Goal: Task Accomplishment & Management: Manage account settings

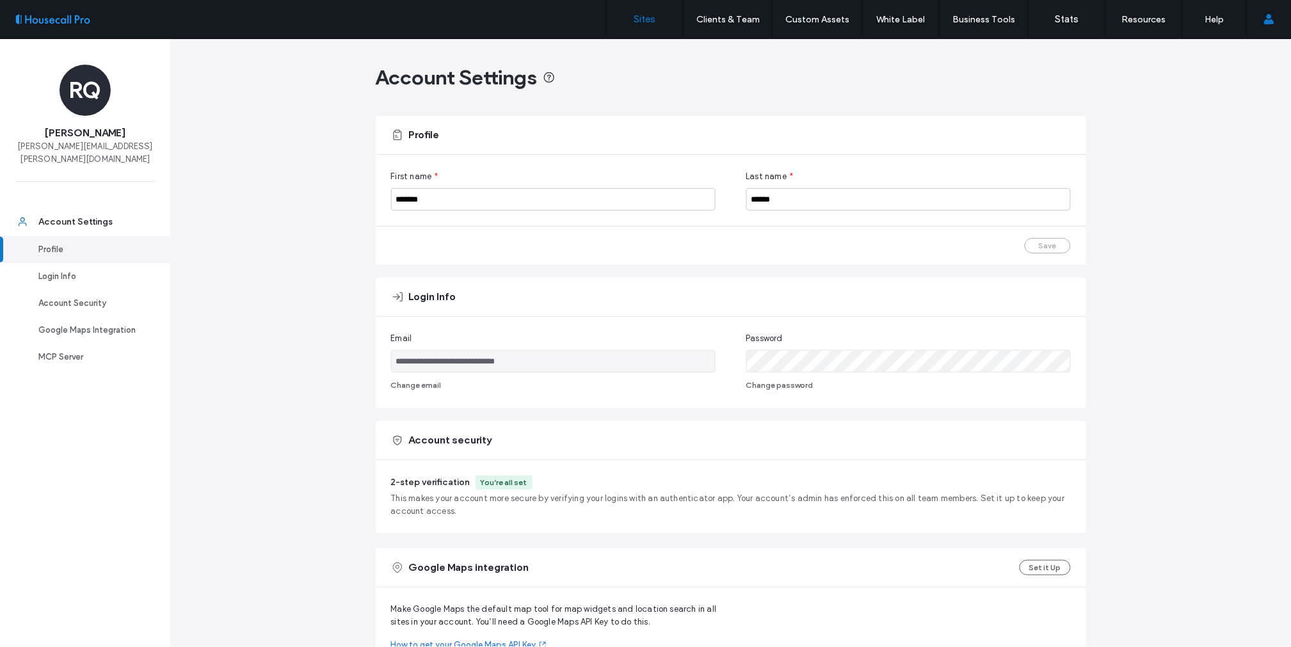
click at [645, 26] on link "Sites" at bounding box center [645, 19] width 76 height 38
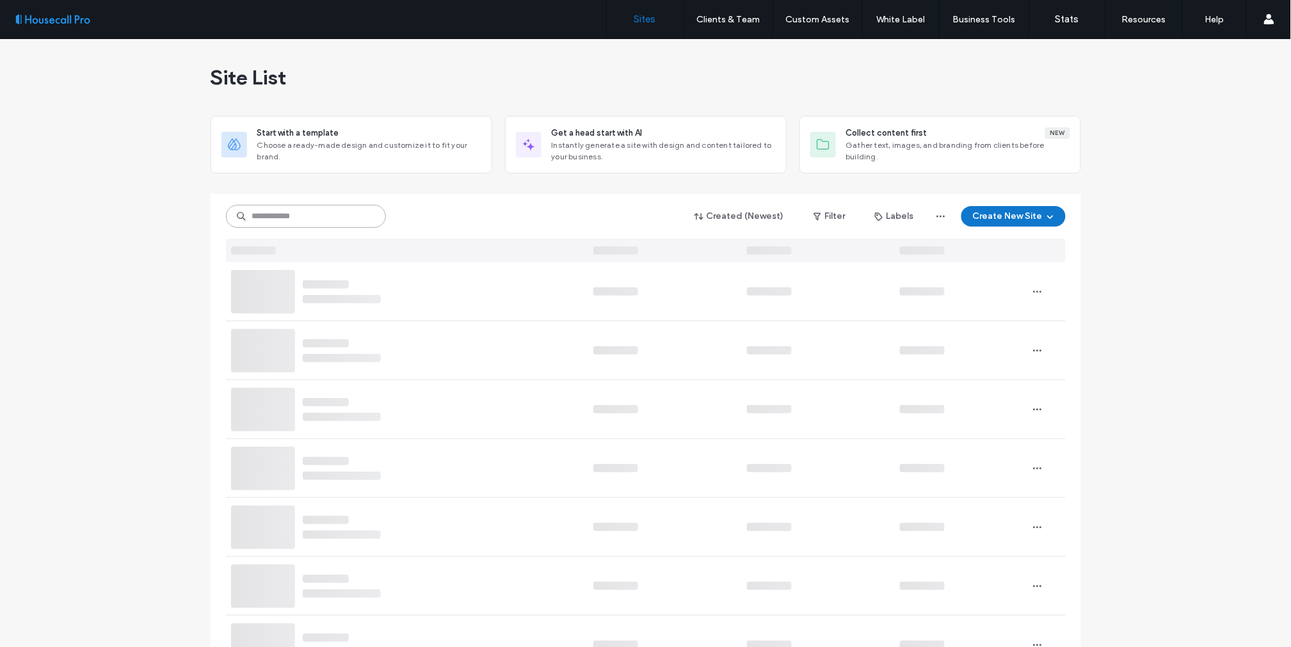
click at [314, 219] on input at bounding box center [306, 216] width 160 height 23
paste input "******"
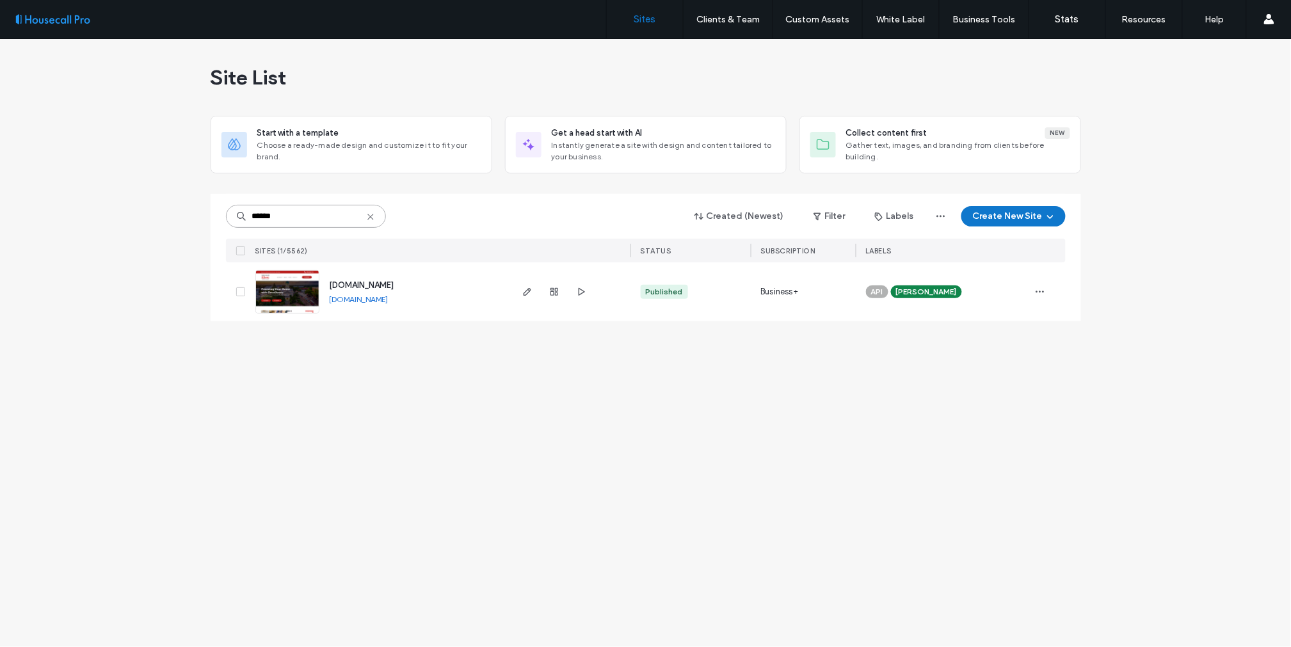
type input "******"
click at [277, 293] on link at bounding box center [287, 292] width 64 height 44
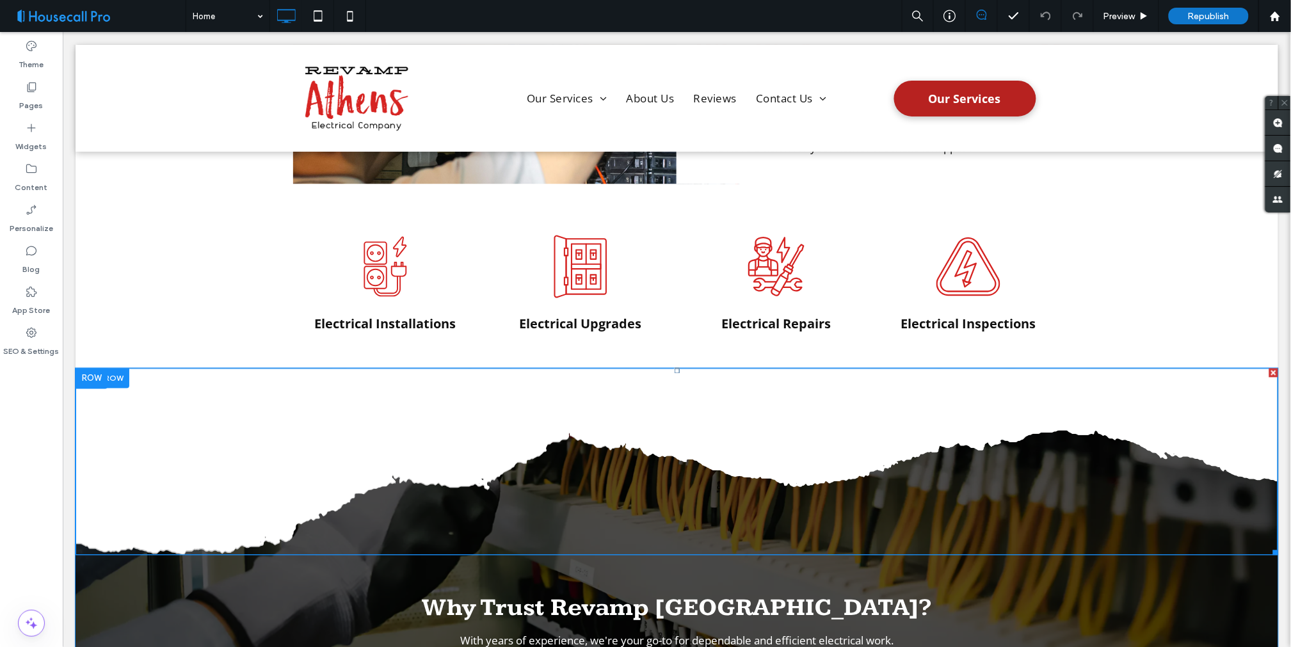
scroll to position [924, 0]
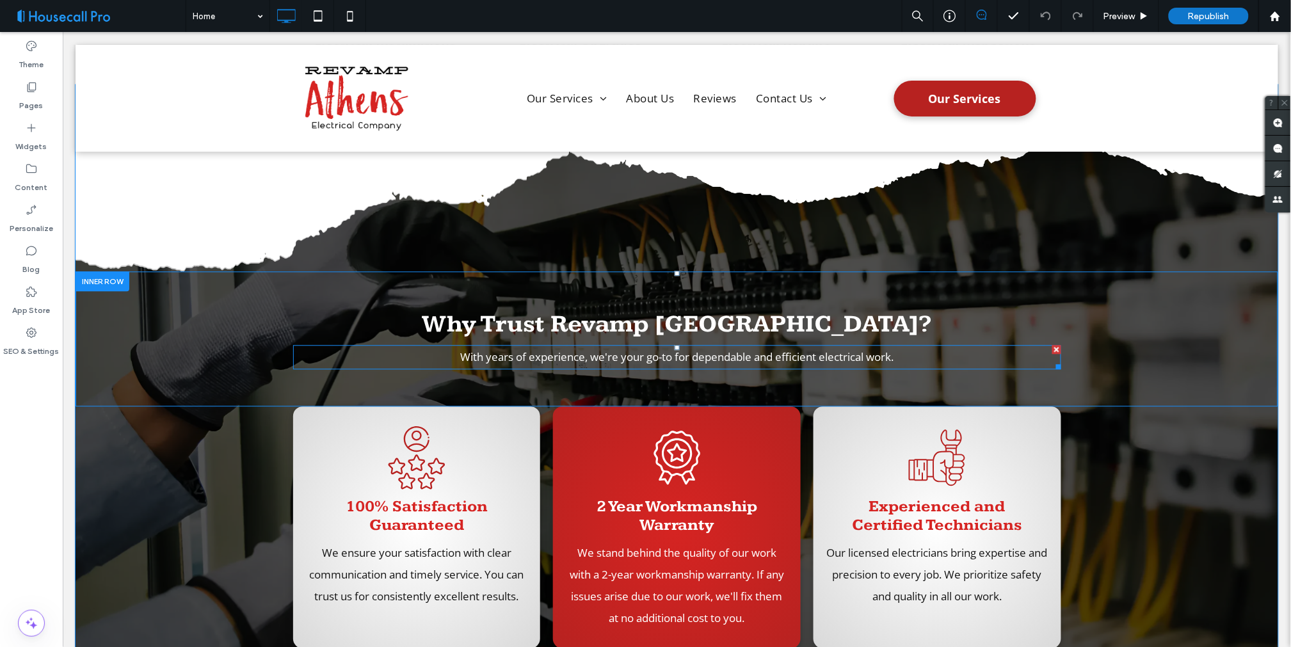
click at [609, 349] on span "With years of experience, we're your go-to for dependable and efficient electri…" at bounding box center [676, 356] width 433 height 15
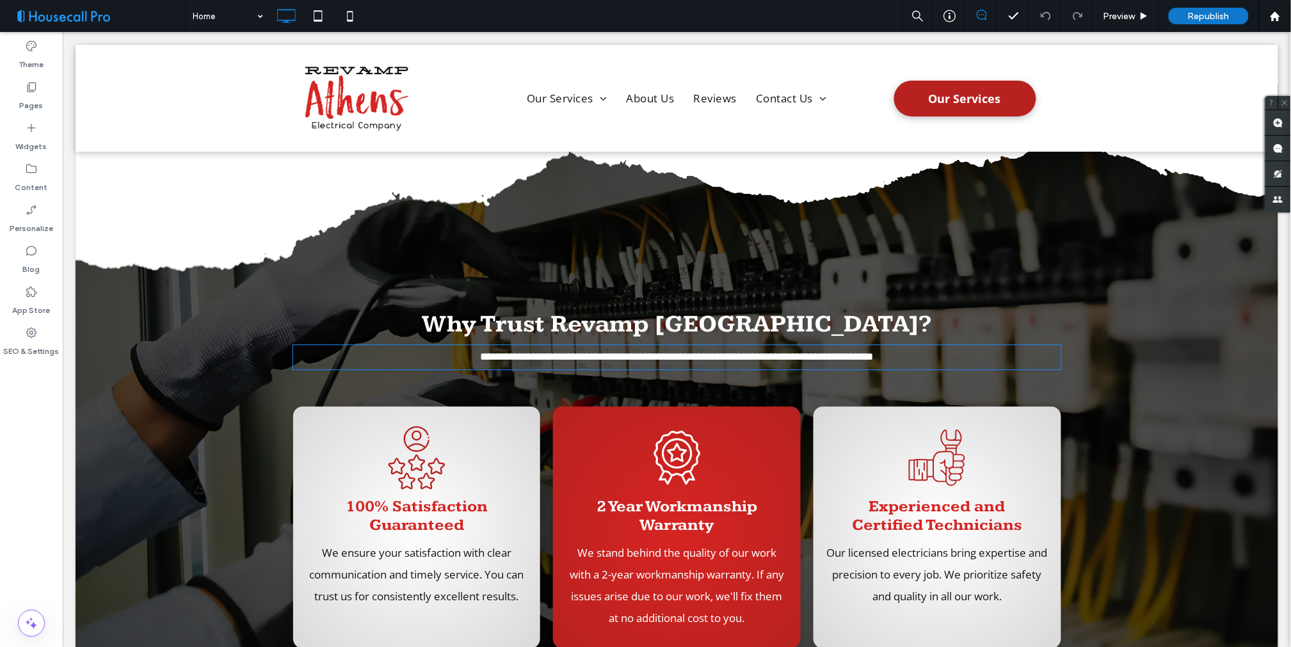
type input "*********"
type input "**"
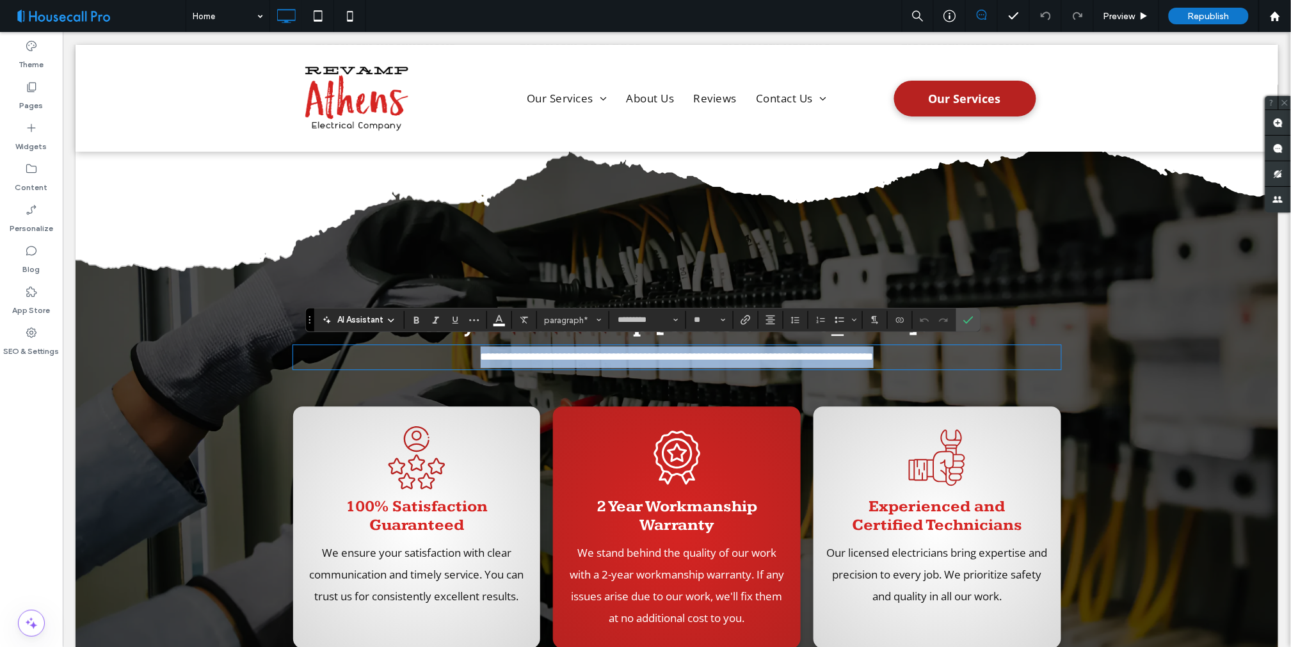
click at [618, 358] on span "**********" at bounding box center [676, 356] width 393 height 11
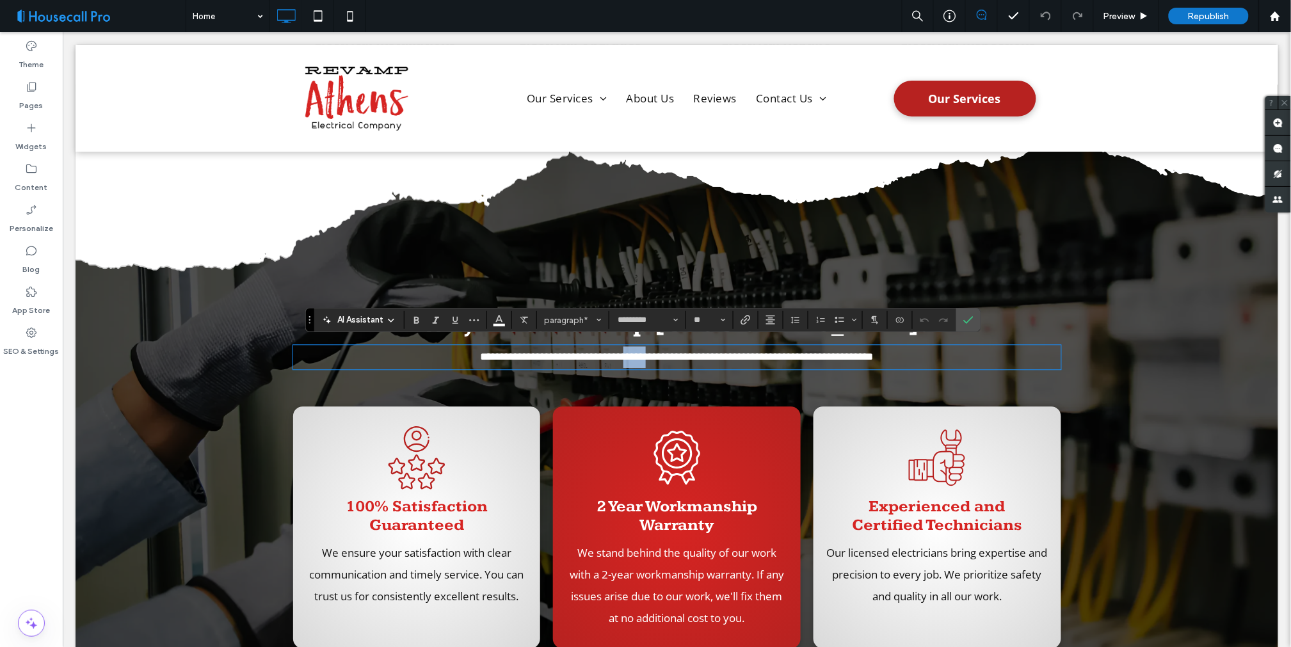
click at [618, 358] on span "**********" at bounding box center [676, 356] width 393 height 11
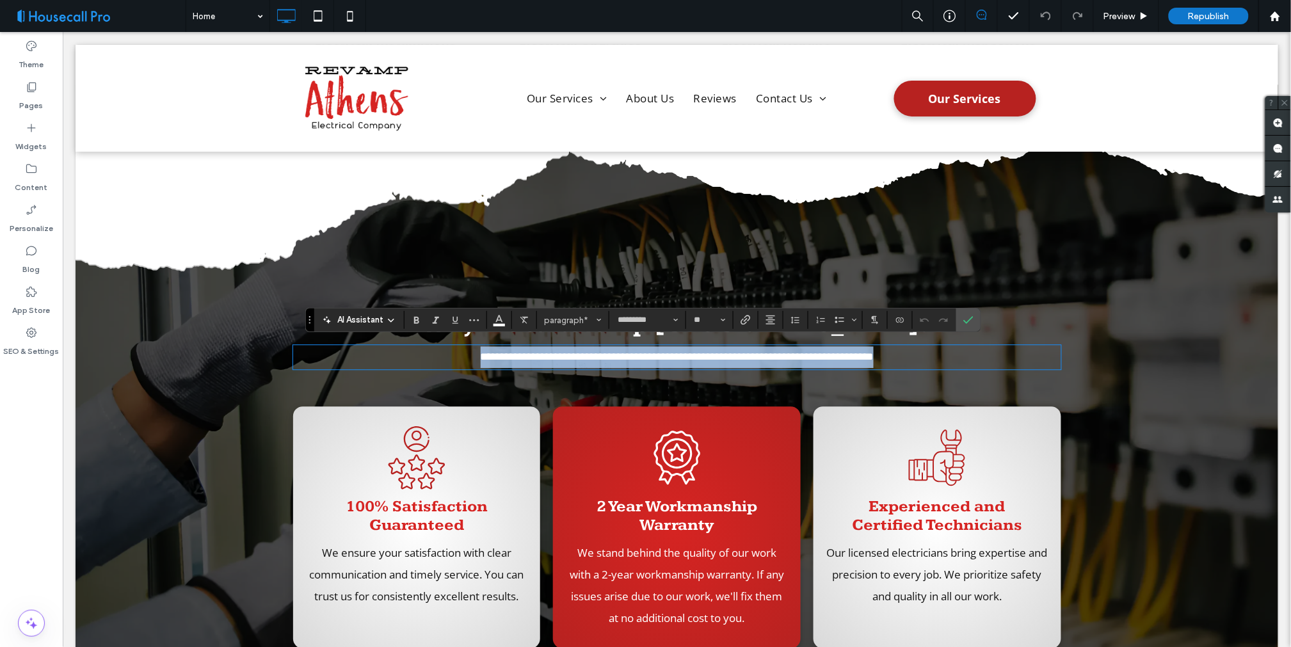
click at [618, 358] on span "**********" at bounding box center [676, 356] width 393 height 11
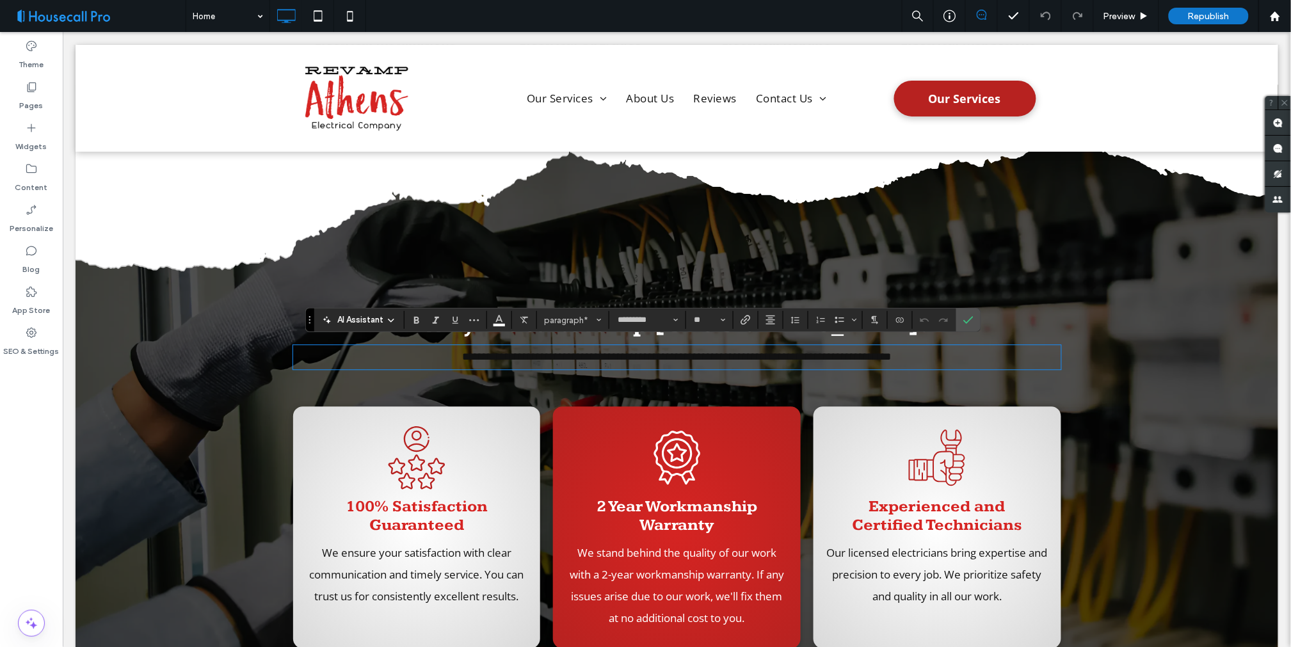
scroll to position [0, 0]
click at [618, 353] on span "**********" at bounding box center [676, 356] width 429 height 11
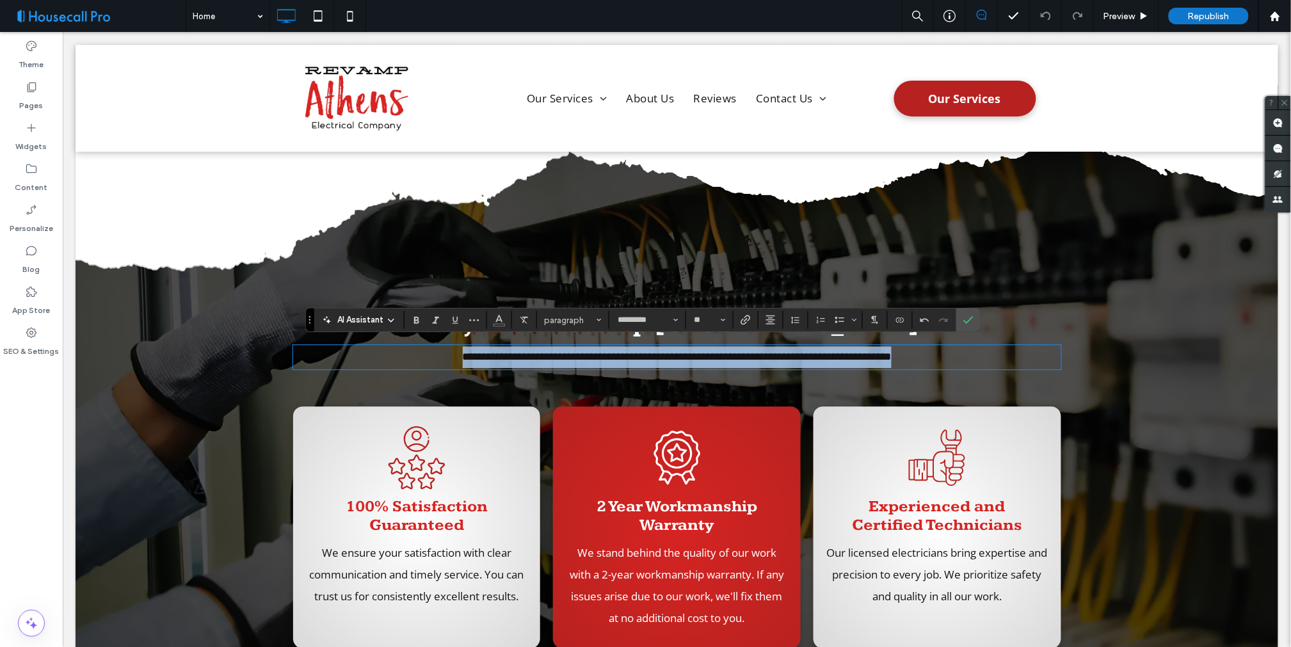
click at [618, 353] on span "**********" at bounding box center [676, 356] width 429 height 11
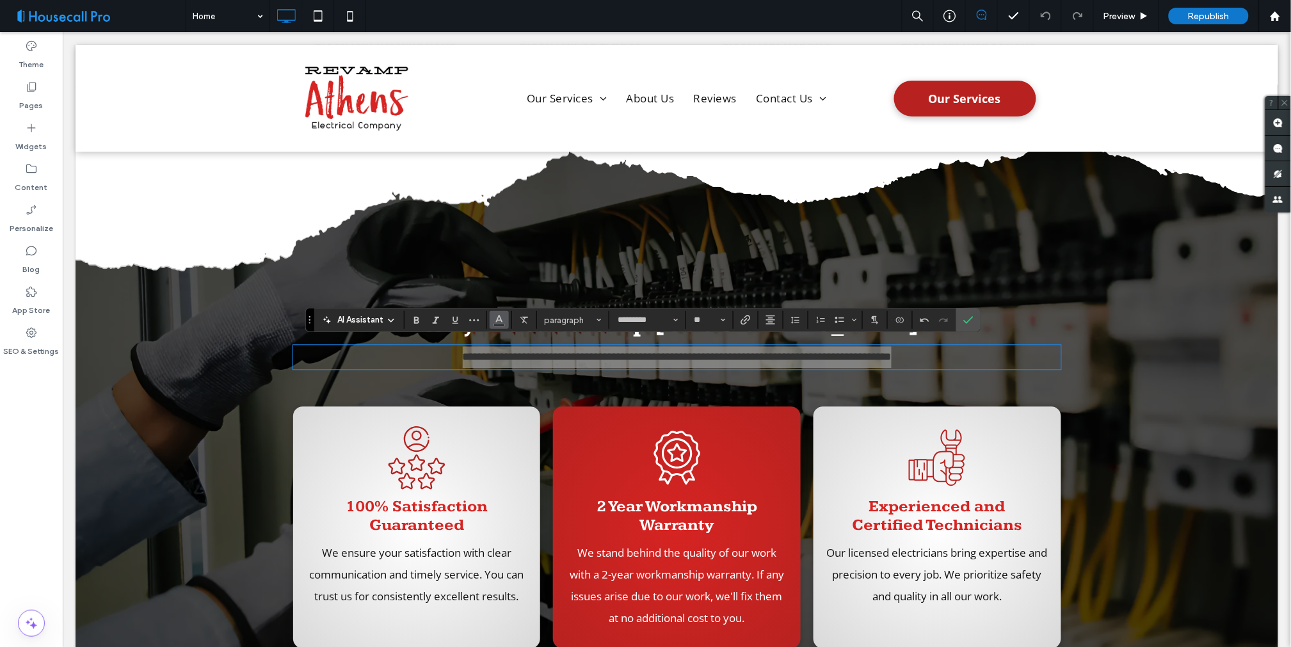
click at [503, 318] on icon "Color" at bounding box center [499, 319] width 10 height 10
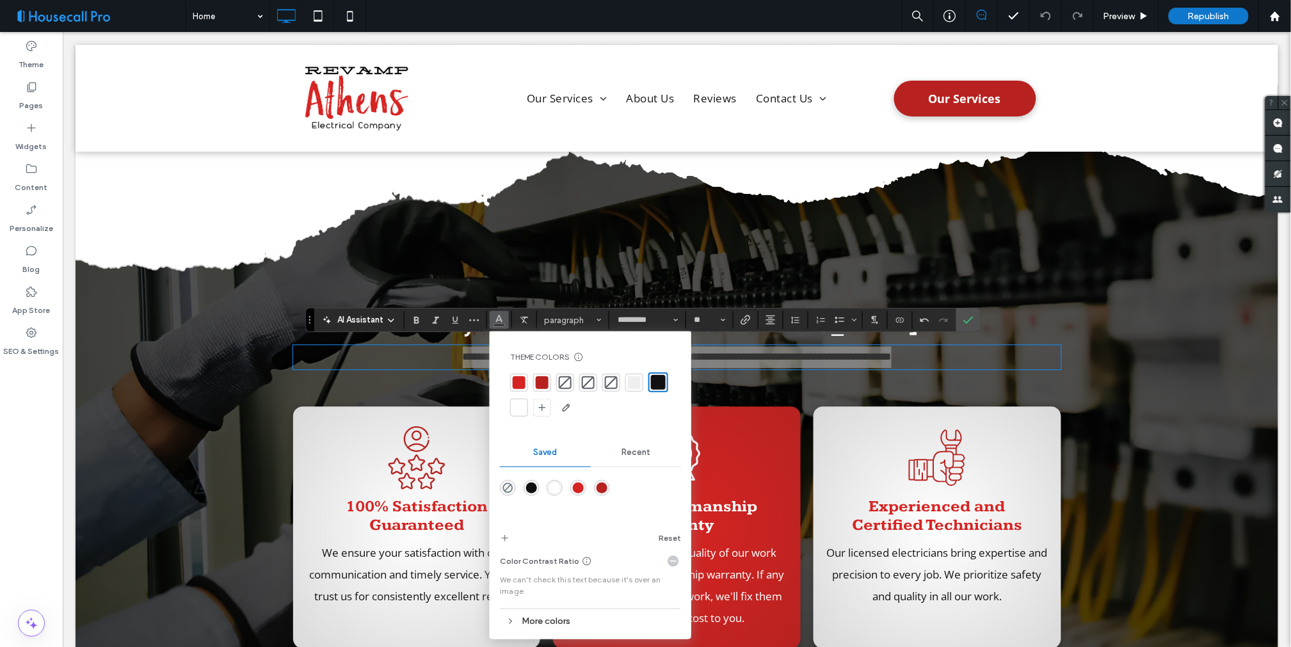
click at [522, 406] on div at bounding box center [519, 407] width 13 height 13
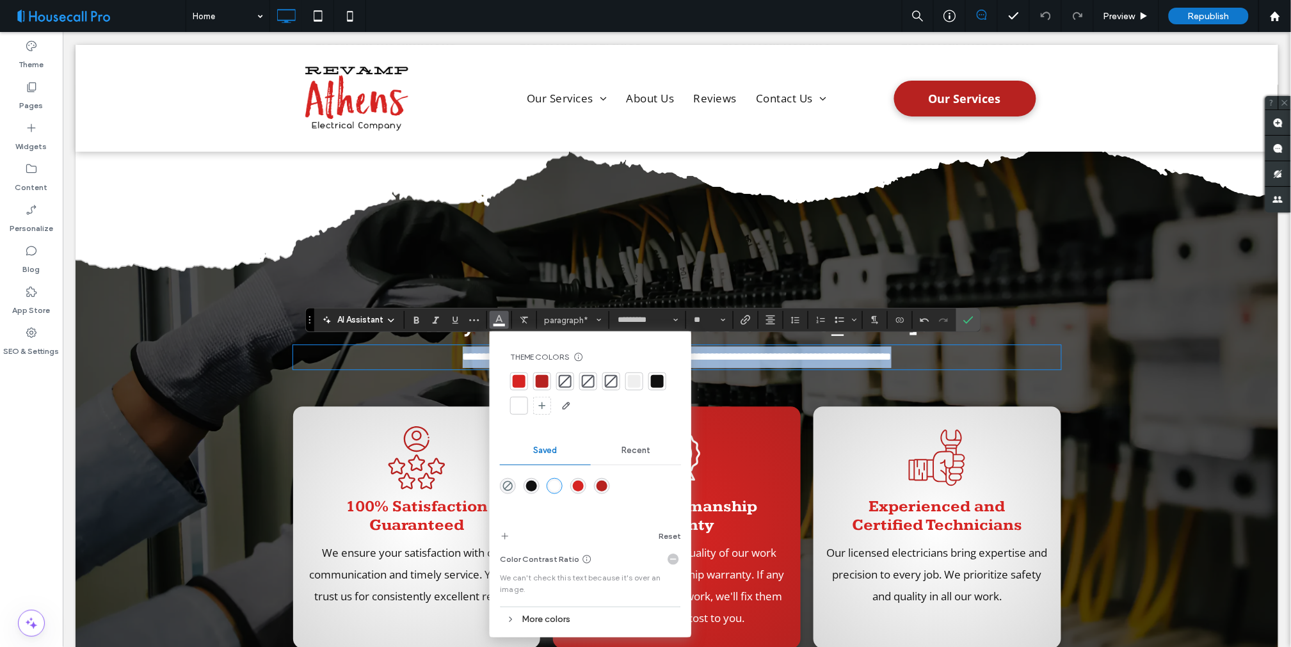
click at [954, 361] on p "**********" at bounding box center [677, 357] width 768 height 22
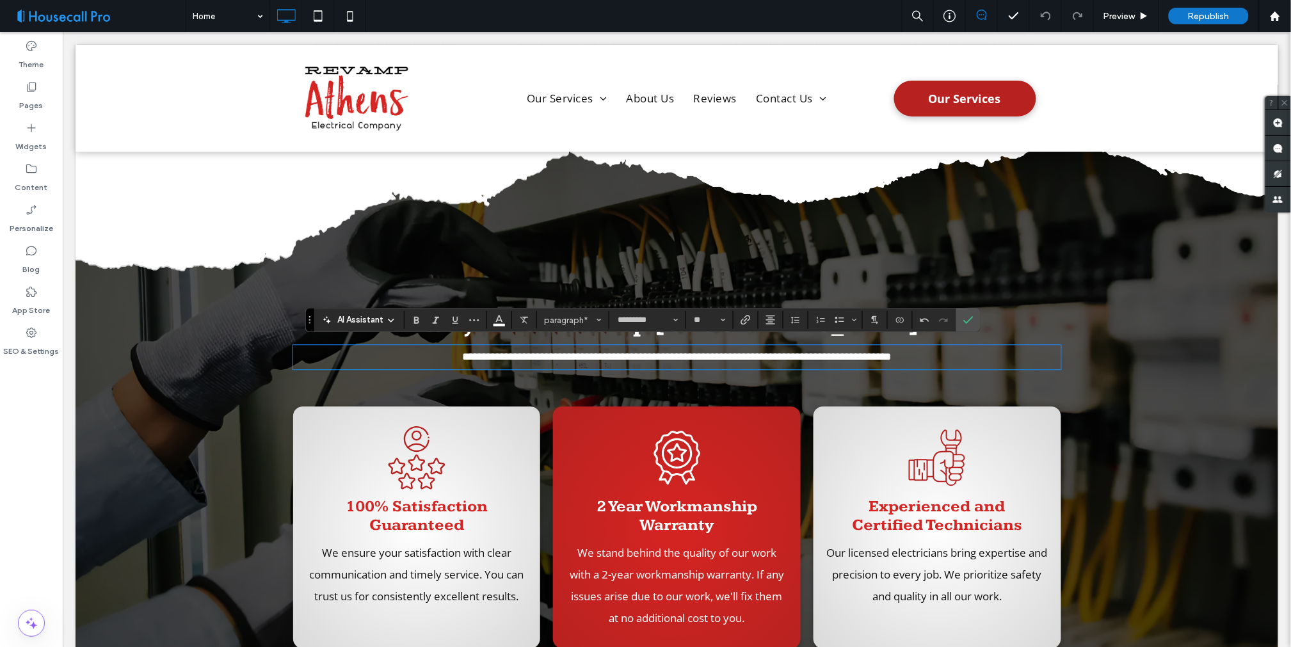
click at [641, 380] on div "**********" at bounding box center [676, 338] width 1203 height 135
click at [971, 320] on icon "Confirm" at bounding box center [969, 320] width 10 height 10
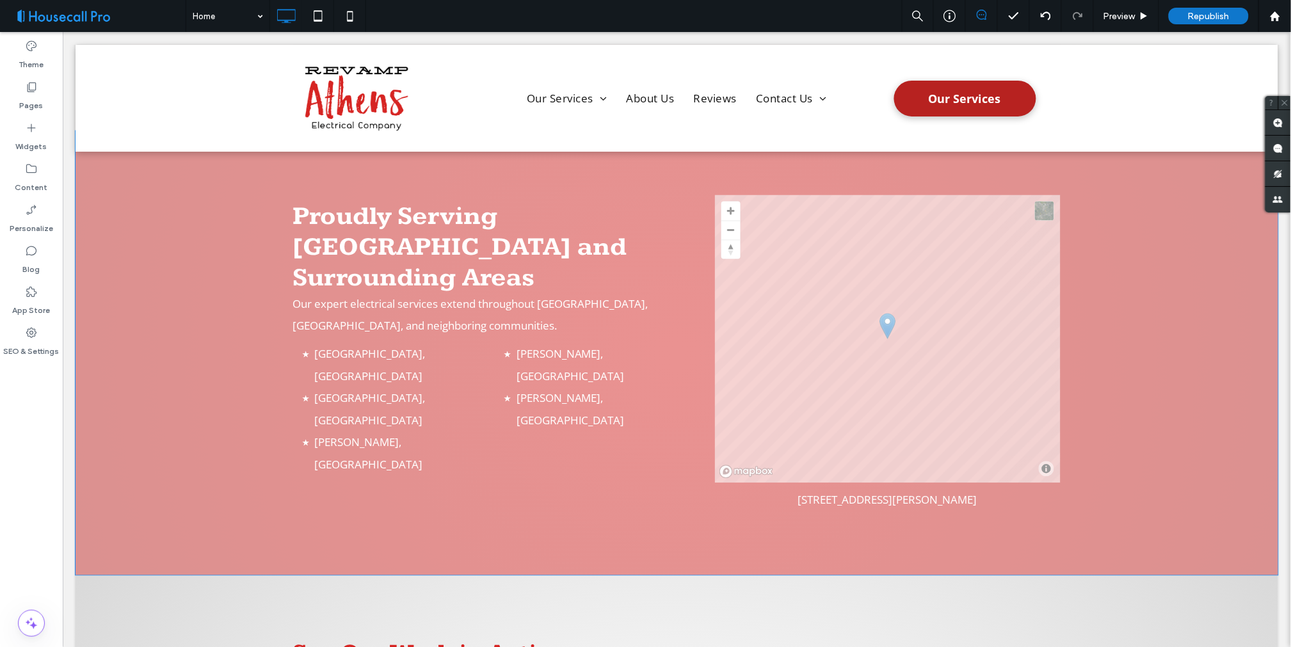
scroll to position [2418, 0]
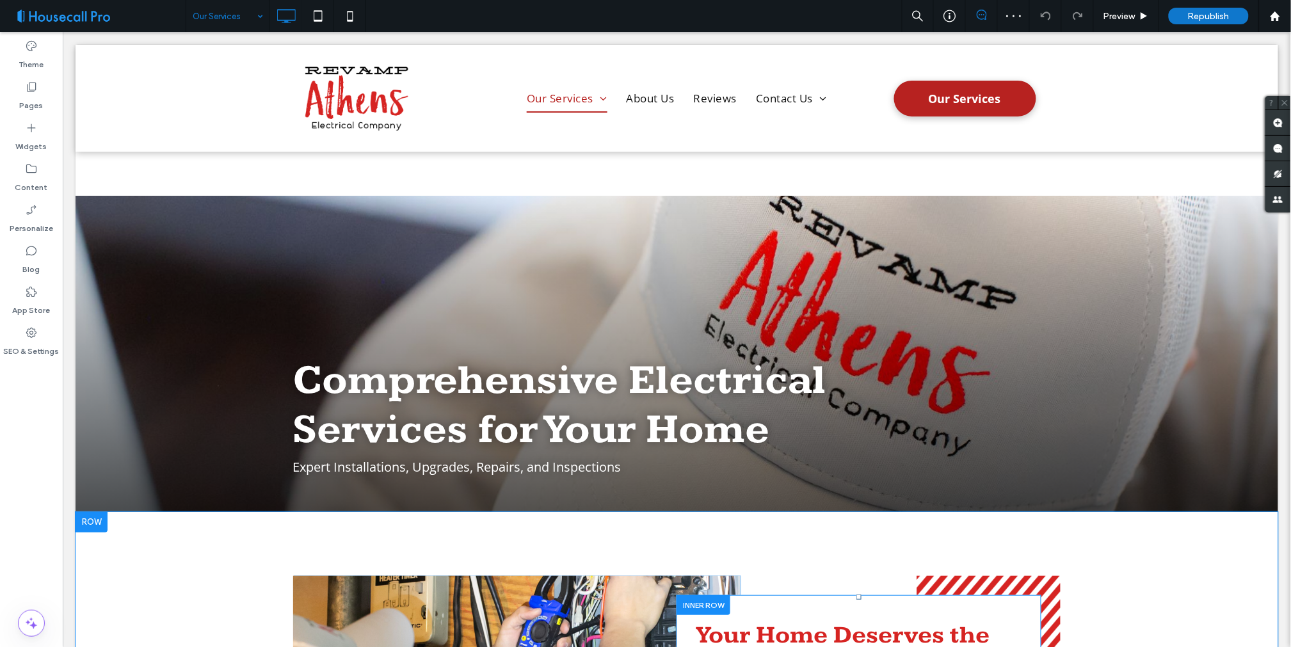
scroll to position [284, 0]
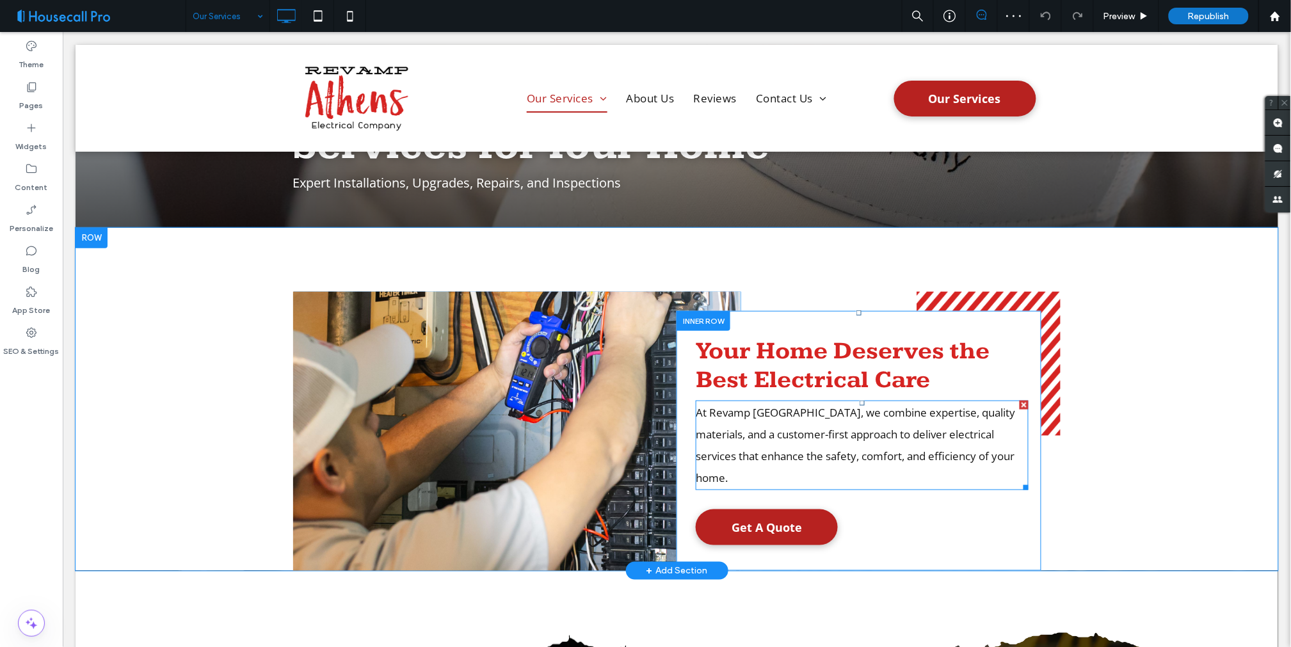
click at [753, 412] on span "At Revamp Athens, we combine expertise, quality materials, and a customer-first…" at bounding box center [854, 445] width 319 height 80
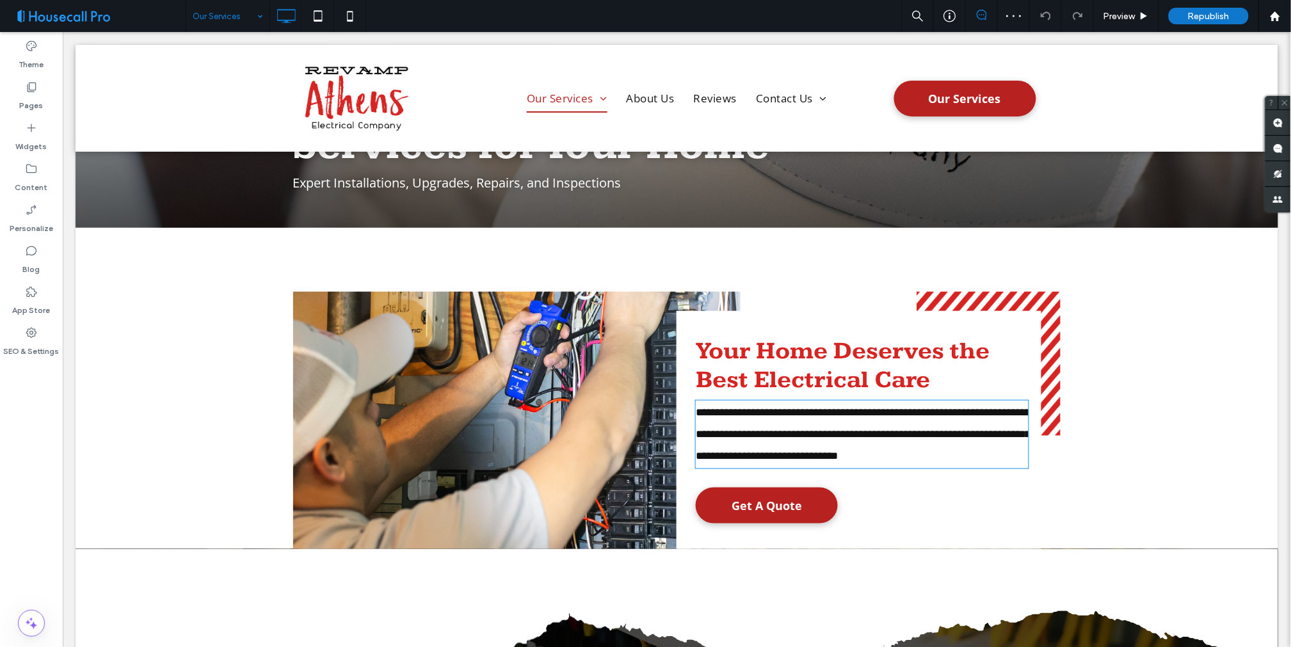
type input "*********"
type input "**"
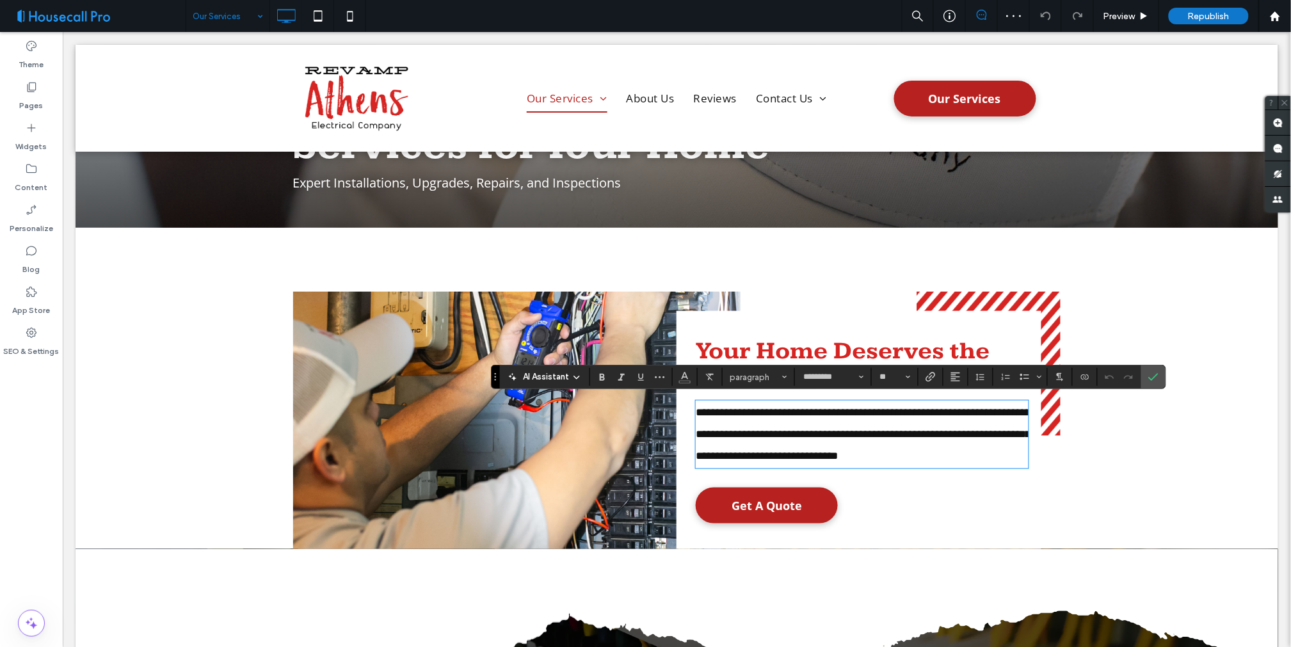
click at [788, 433] on span "**********" at bounding box center [862, 434] width 335 height 54
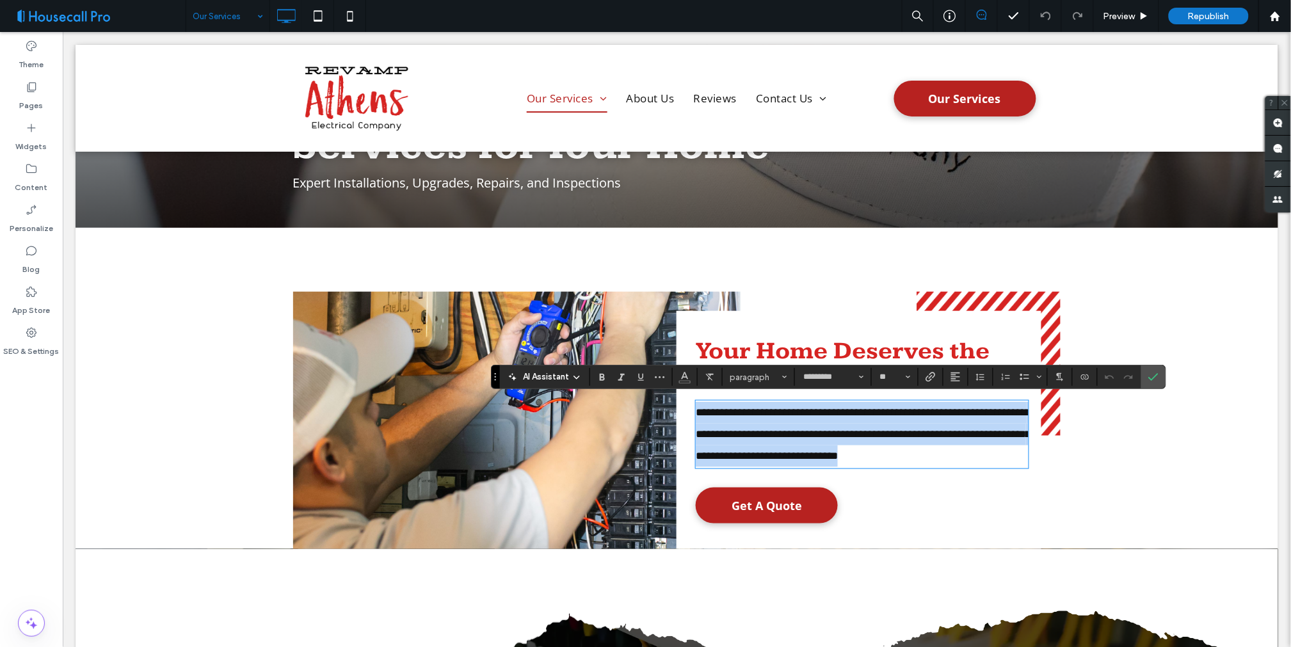
click at [788, 433] on span "**********" at bounding box center [862, 434] width 335 height 54
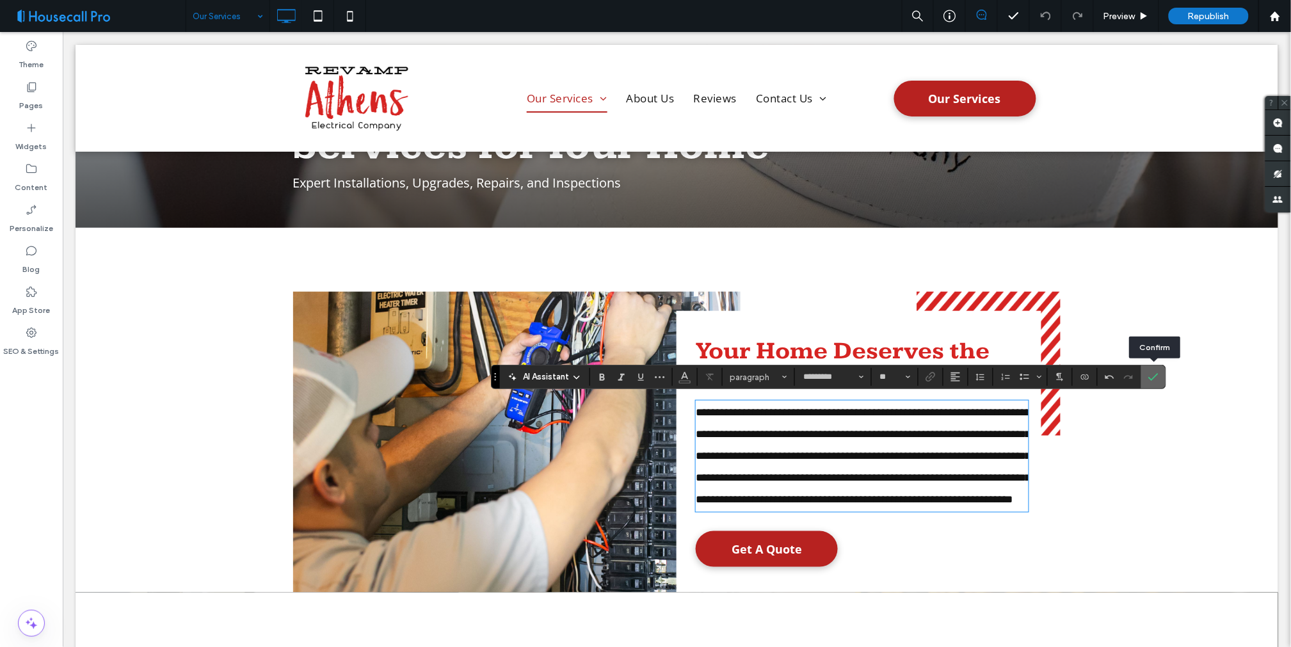
click at [1156, 376] on use "Confirm" at bounding box center [1154, 378] width 10 height 8
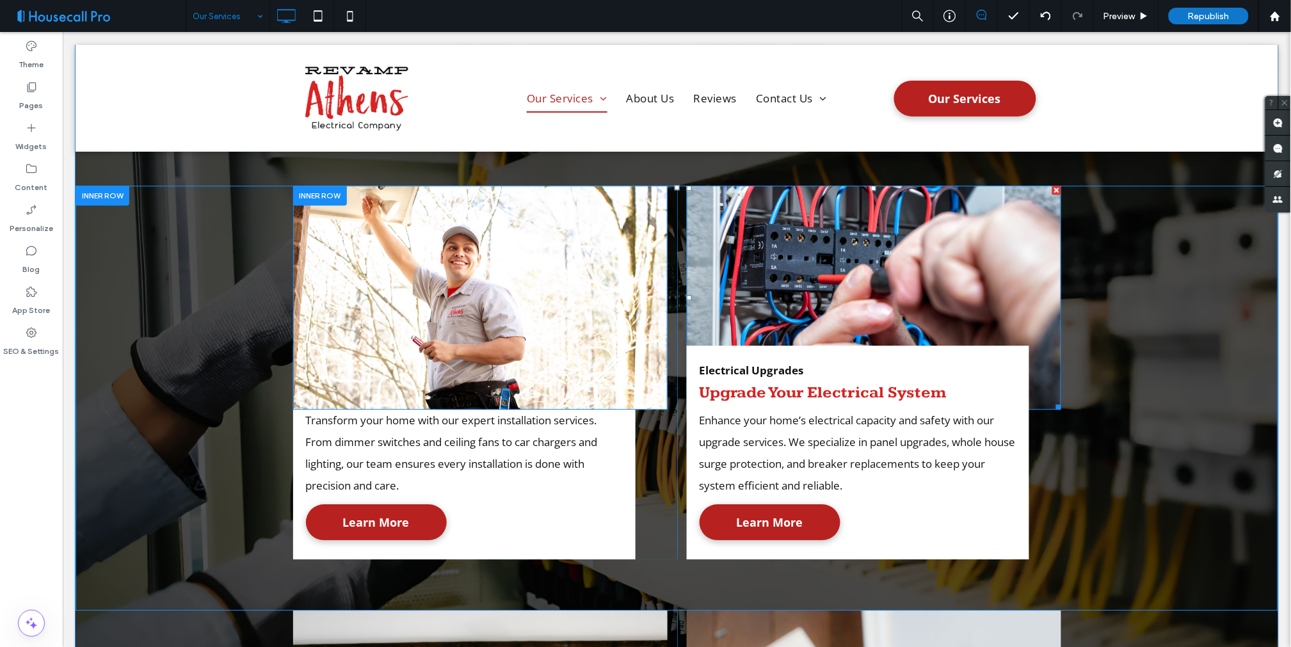
scroll to position [996, 0]
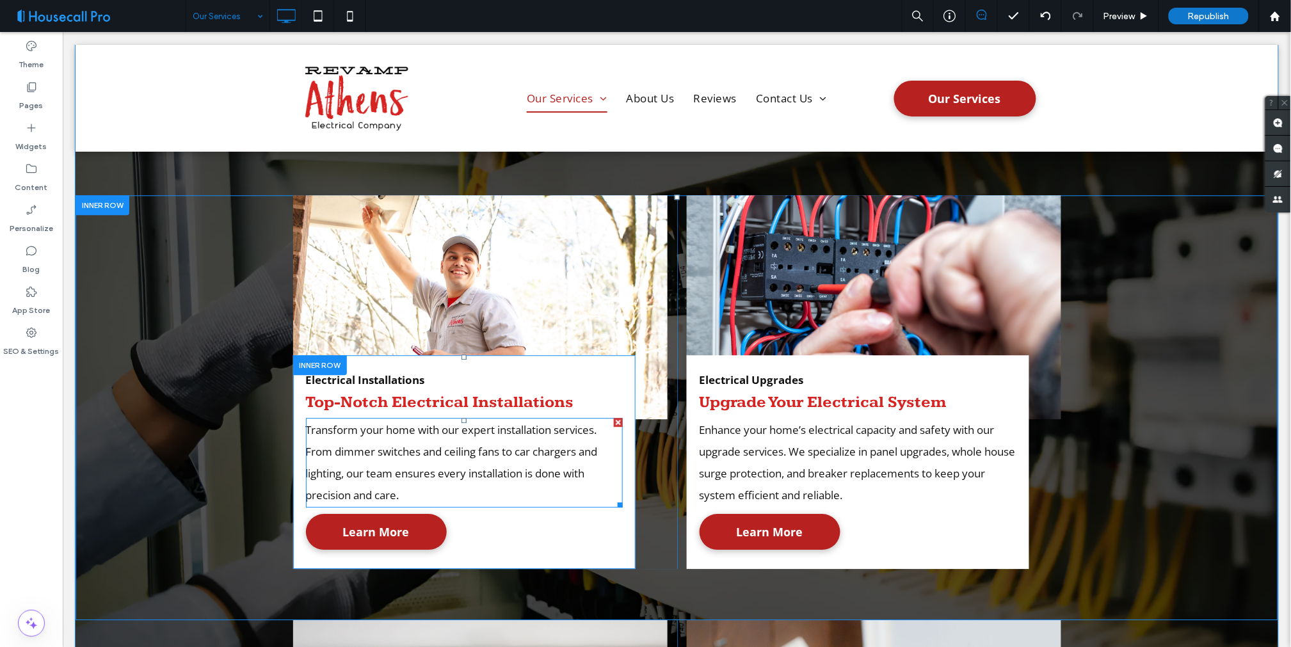
click at [385, 449] on span "Transform your home with our expert installation services. From dimmer switches…" at bounding box center [451, 462] width 292 height 80
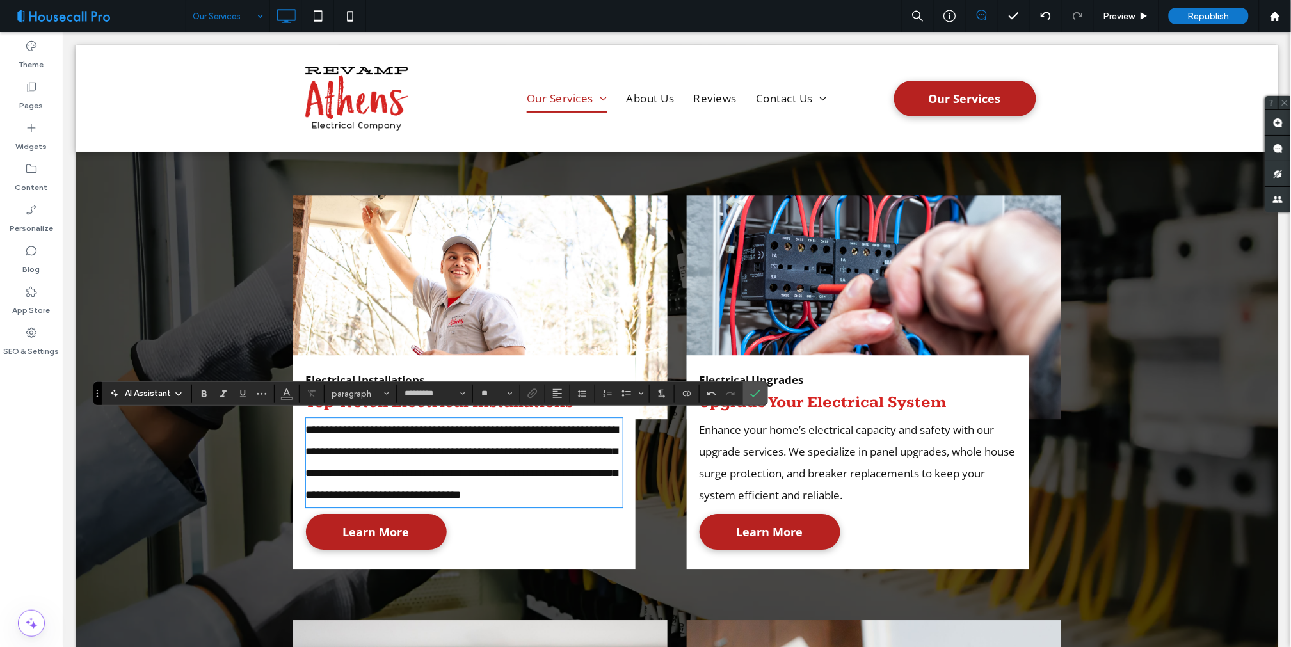
scroll to position [0, 0]
click at [754, 394] on icon "Confirm" at bounding box center [755, 394] width 10 height 10
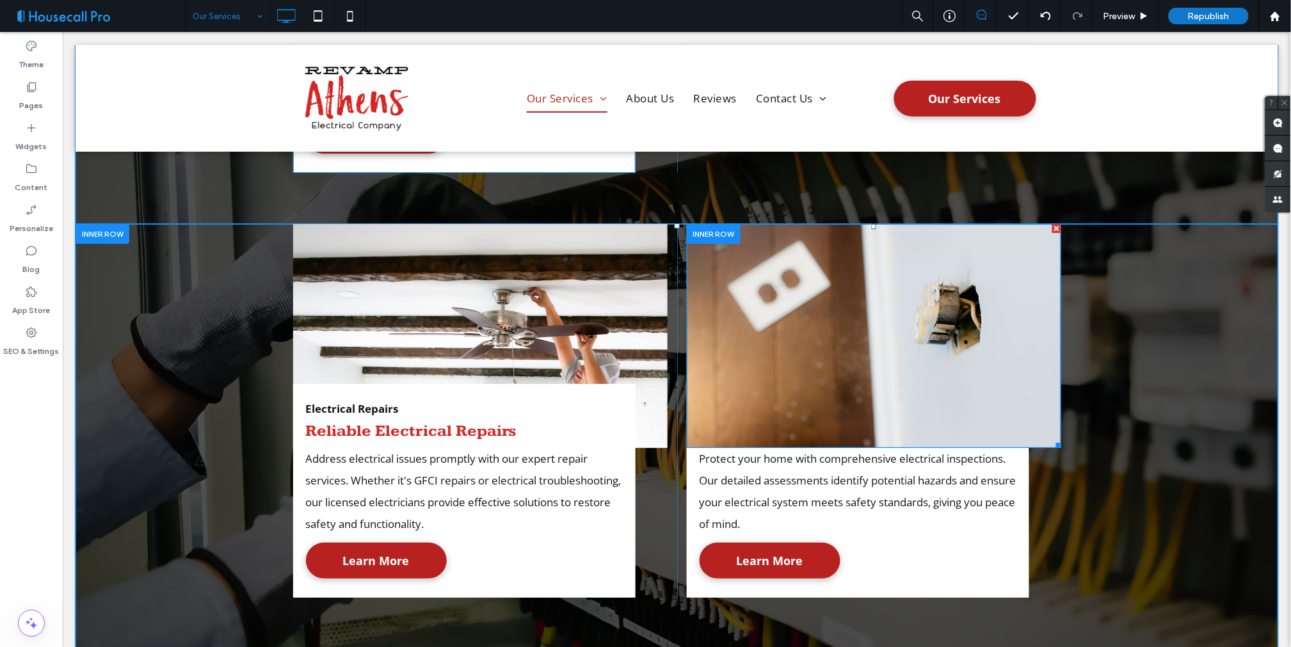
scroll to position [1423, 0]
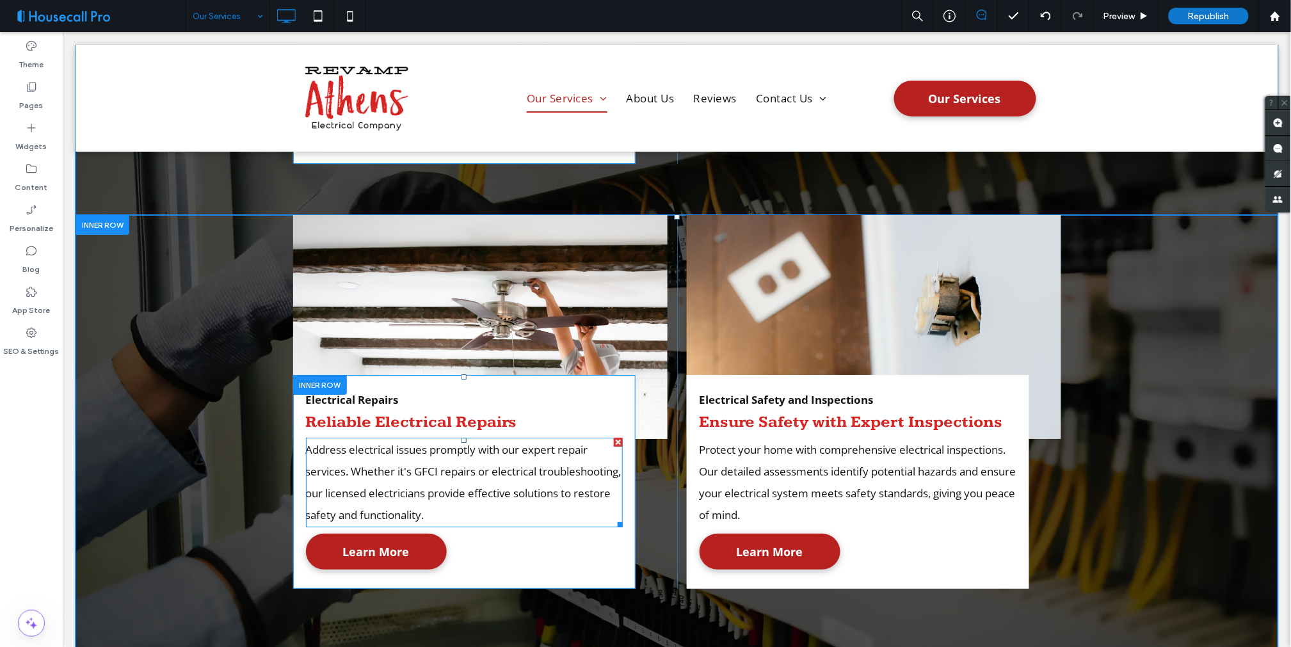
click at [410, 467] on span "Address electrical issues promptly with our expert repair services. Whether it'…" at bounding box center [463, 482] width 316 height 80
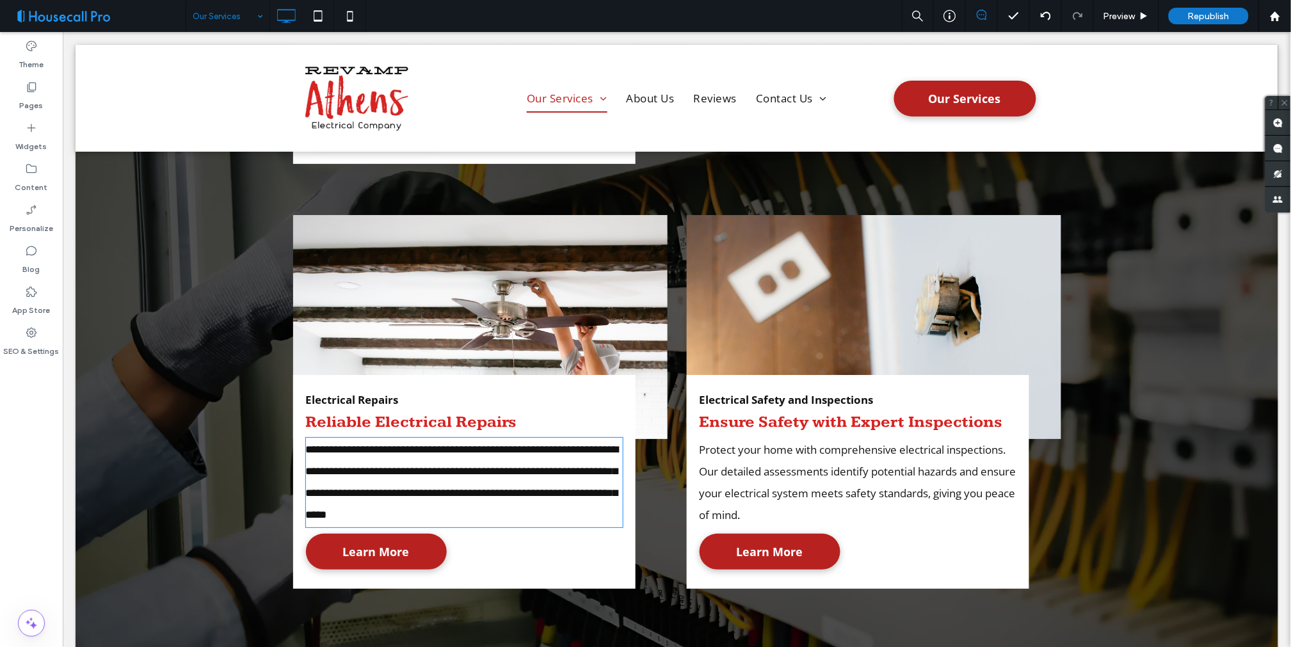
type input "*********"
type input "**"
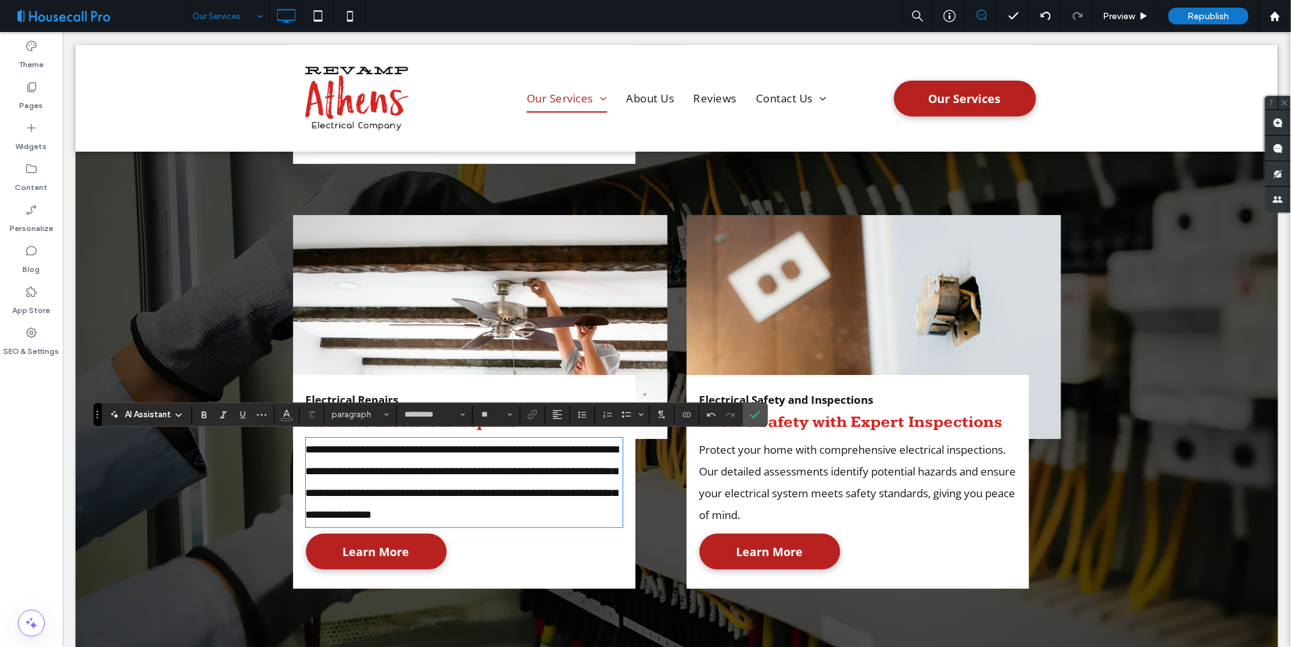
scroll to position [0, 0]
click at [757, 416] on icon "Confirm" at bounding box center [755, 415] width 10 height 10
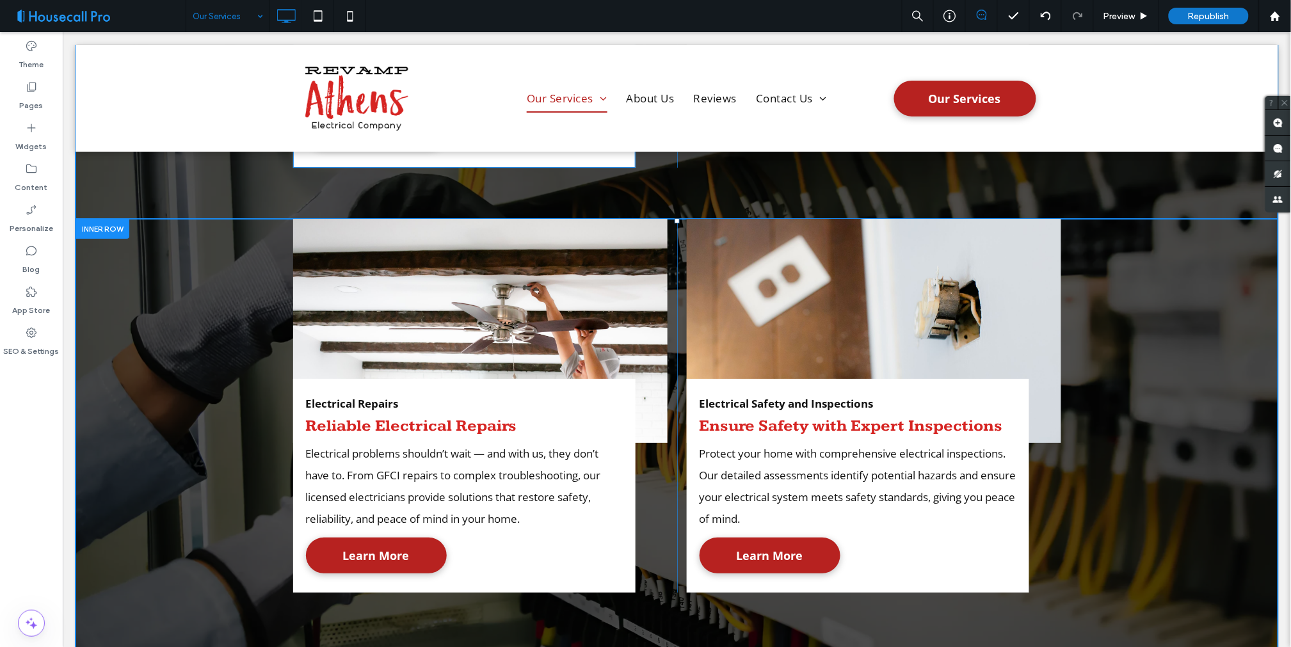
scroll to position [1330, 0]
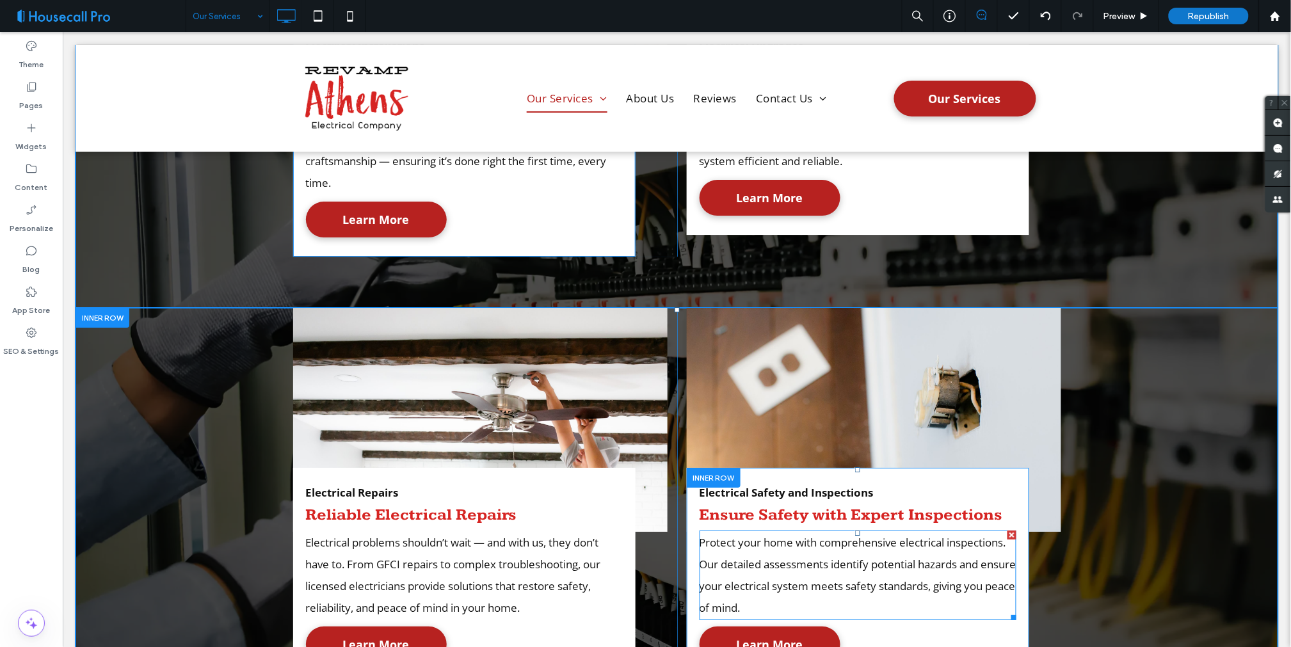
click at [800, 567] on span "Protect your home with comprehensive electrical inspections. Our detailed asses…" at bounding box center [857, 575] width 317 height 80
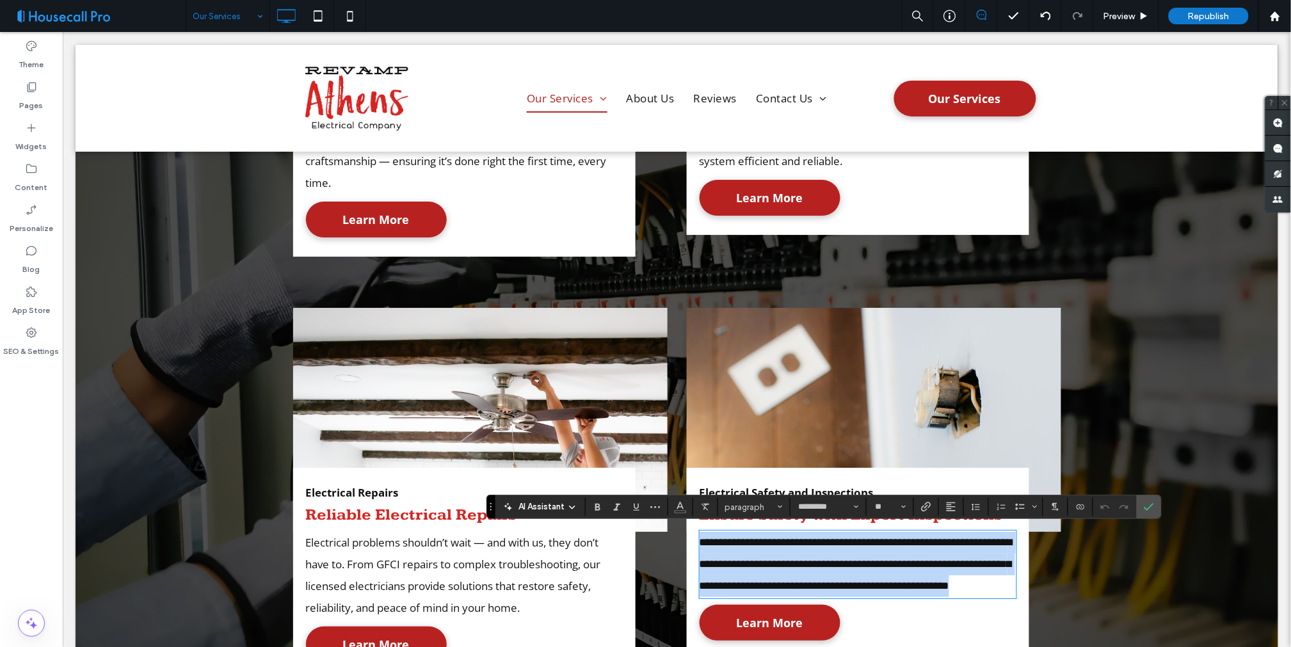
click at [800, 567] on span "**********" at bounding box center [855, 564] width 313 height 54
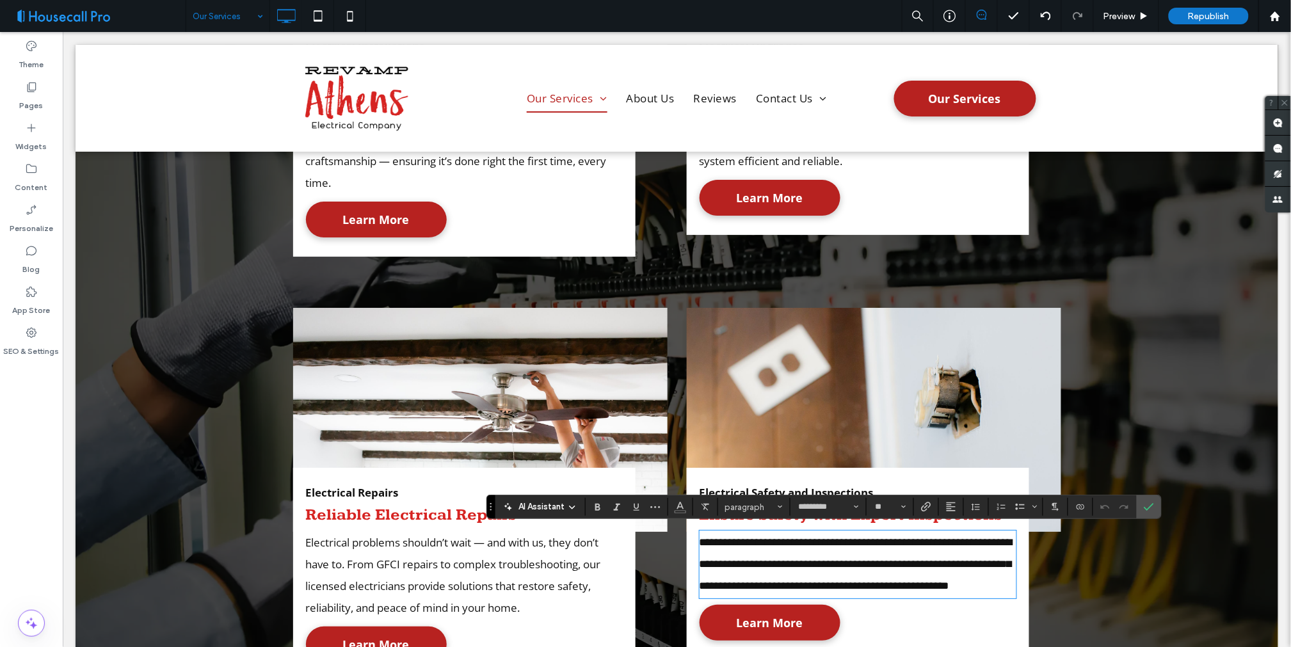
scroll to position [0, 0]
click at [1147, 507] on icon "Confirm" at bounding box center [1149, 507] width 10 height 10
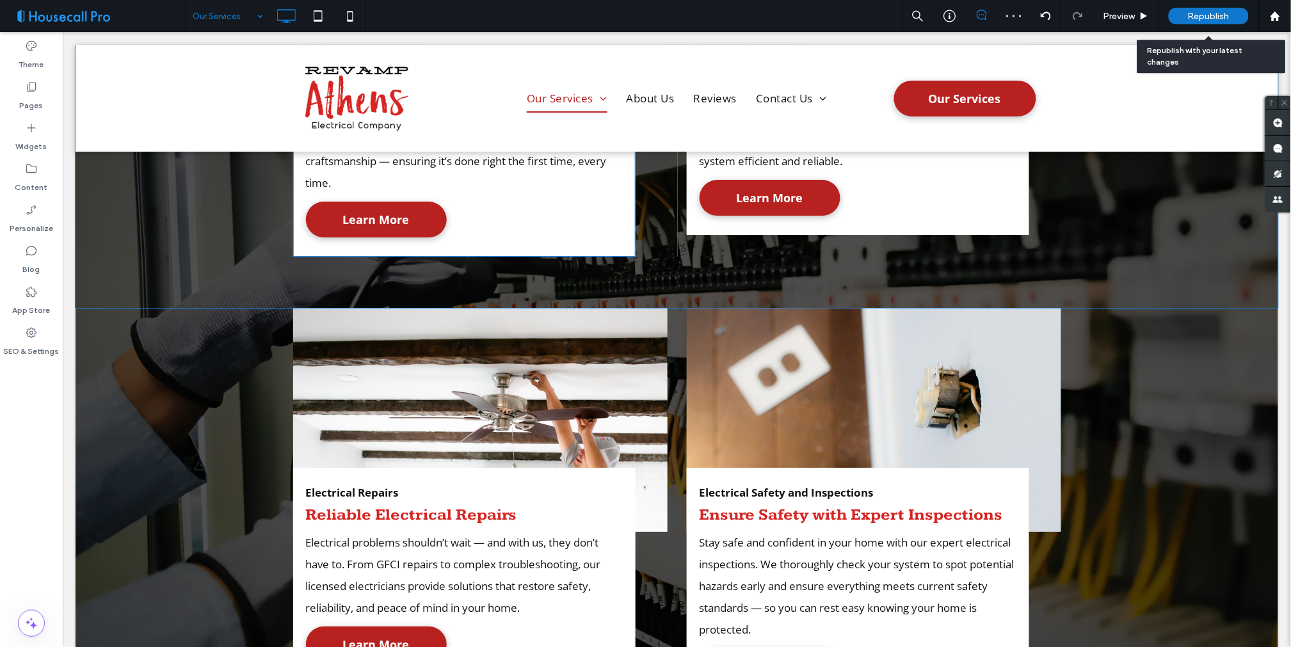
click at [1234, 14] on div "Republish" at bounding box center [1209, 16] width 80 height 17
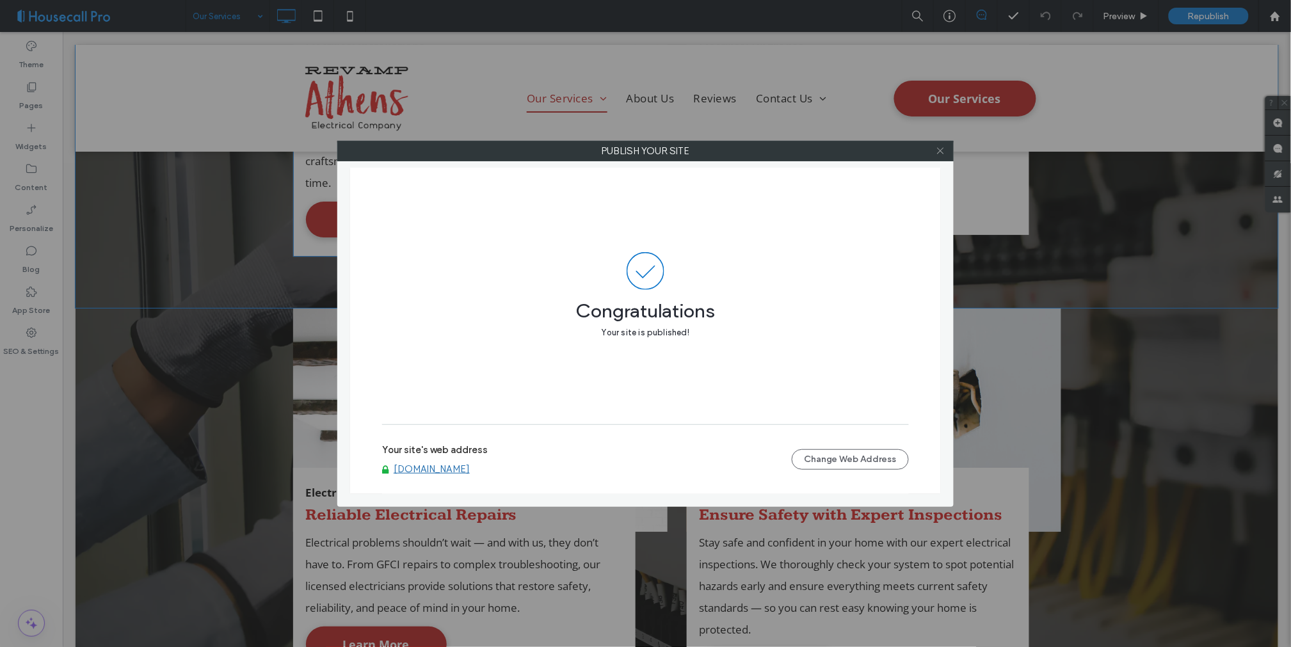
click at [942, 148] on icon at bounding box center [941, 151] width 10 height 10
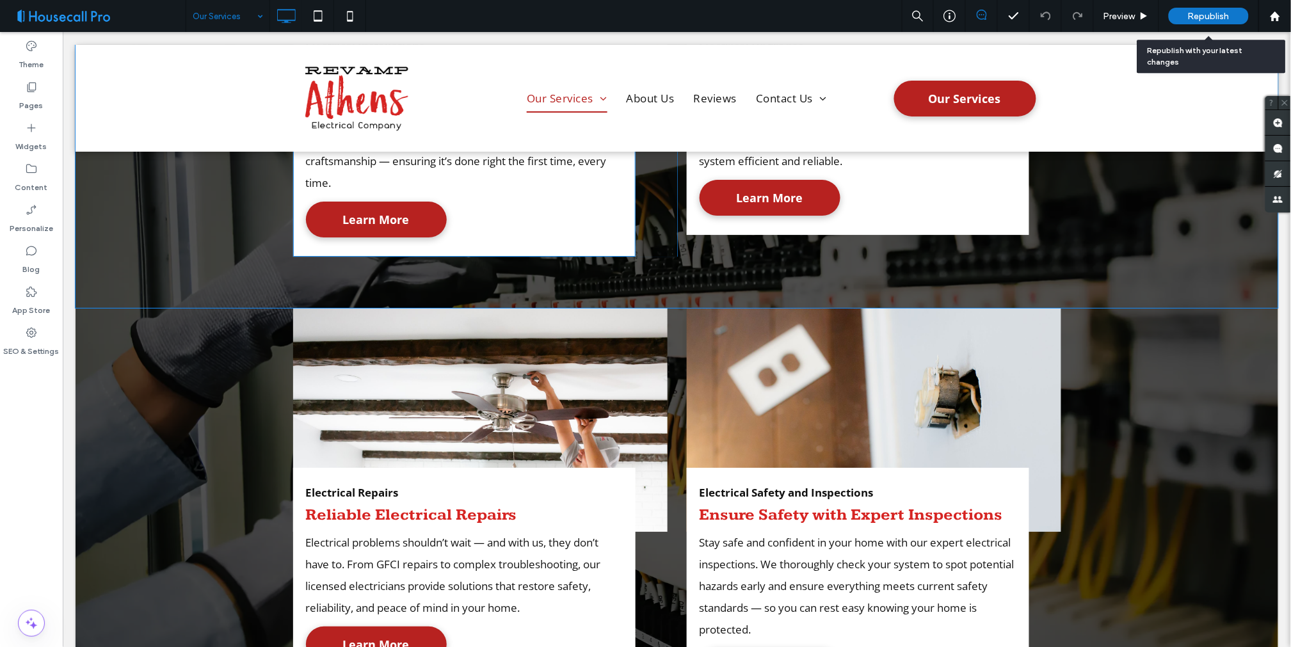
click at [1207, 17] on span "Republish" at bounding box center [1209, 16] width 42 height 11
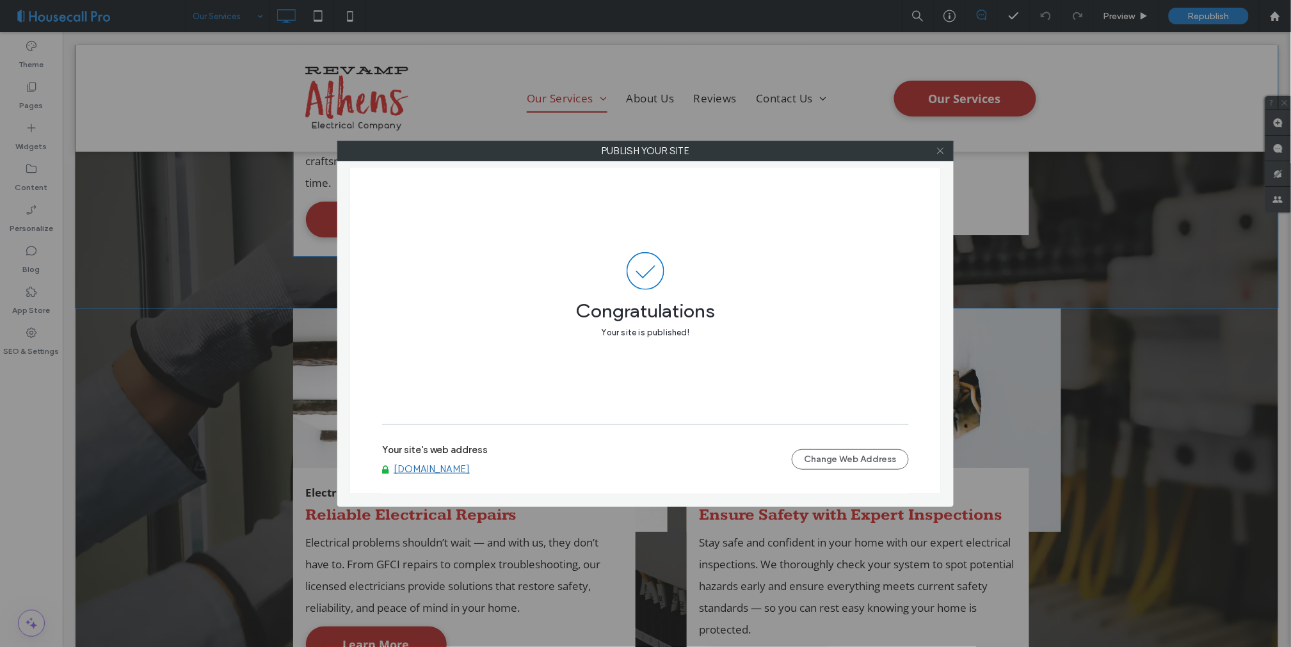
click at [944, 146] on icon at bounding box center [941, 151] width 10 height 10
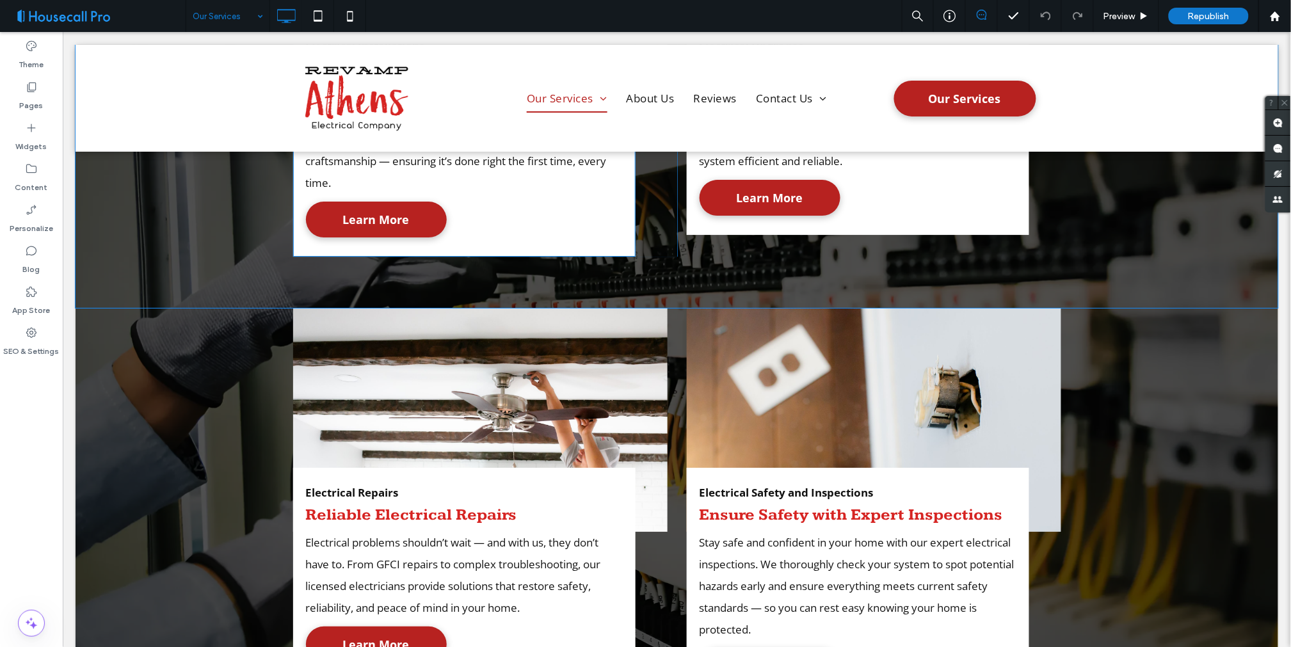
click at [122, 22] on span at bounding box center [98, 16] width 176 height 26
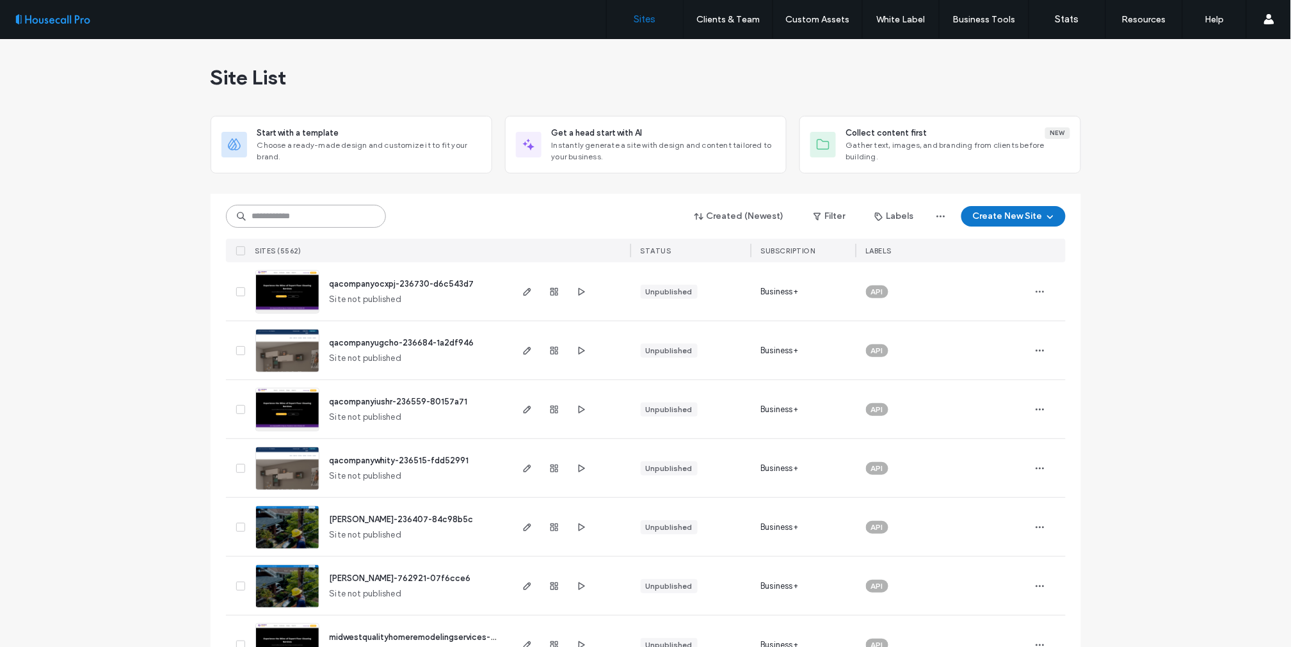
click at [291, 212] on input at bounding box center [306, 216] width 160 height 23
paste input "******"
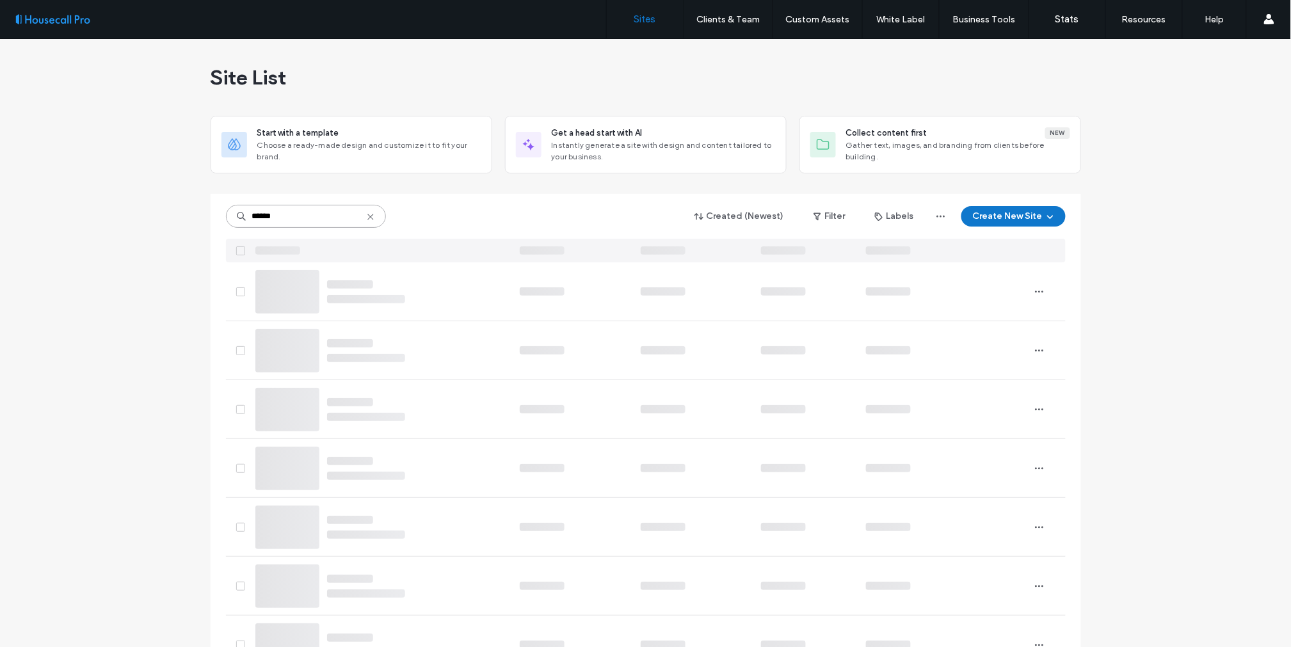
type input "******"
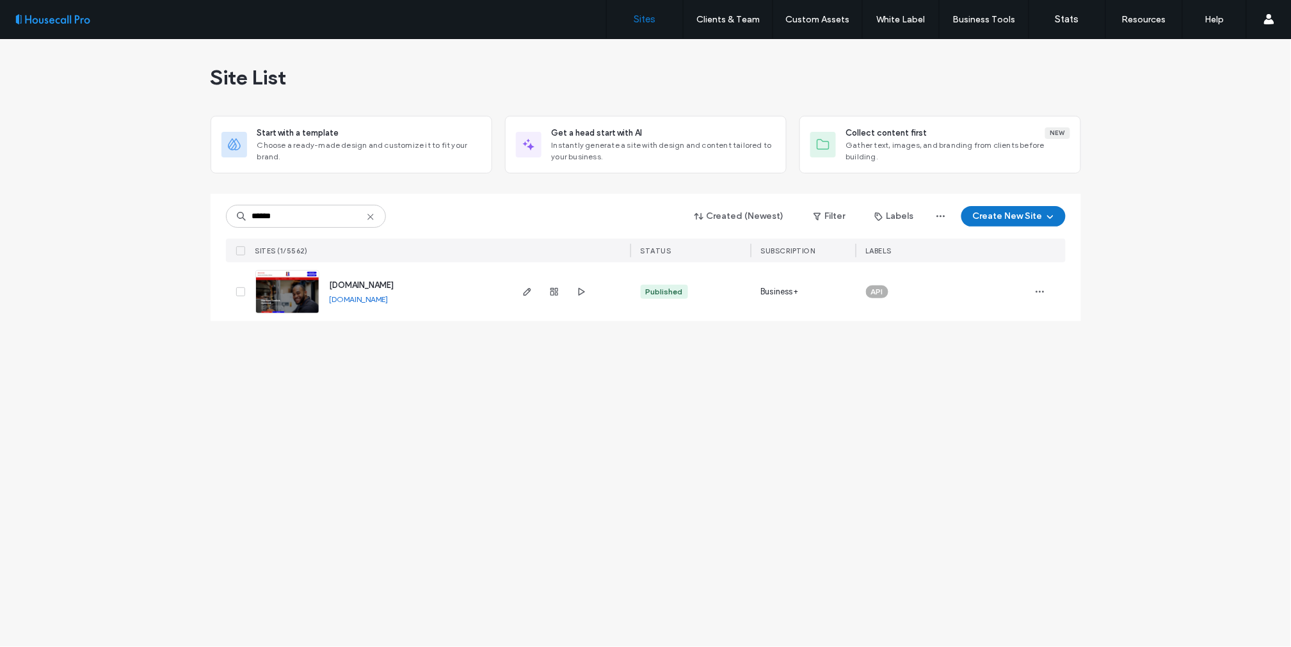
click at [296, 289] on img at bounding box center [287, 314] width 63 height 87
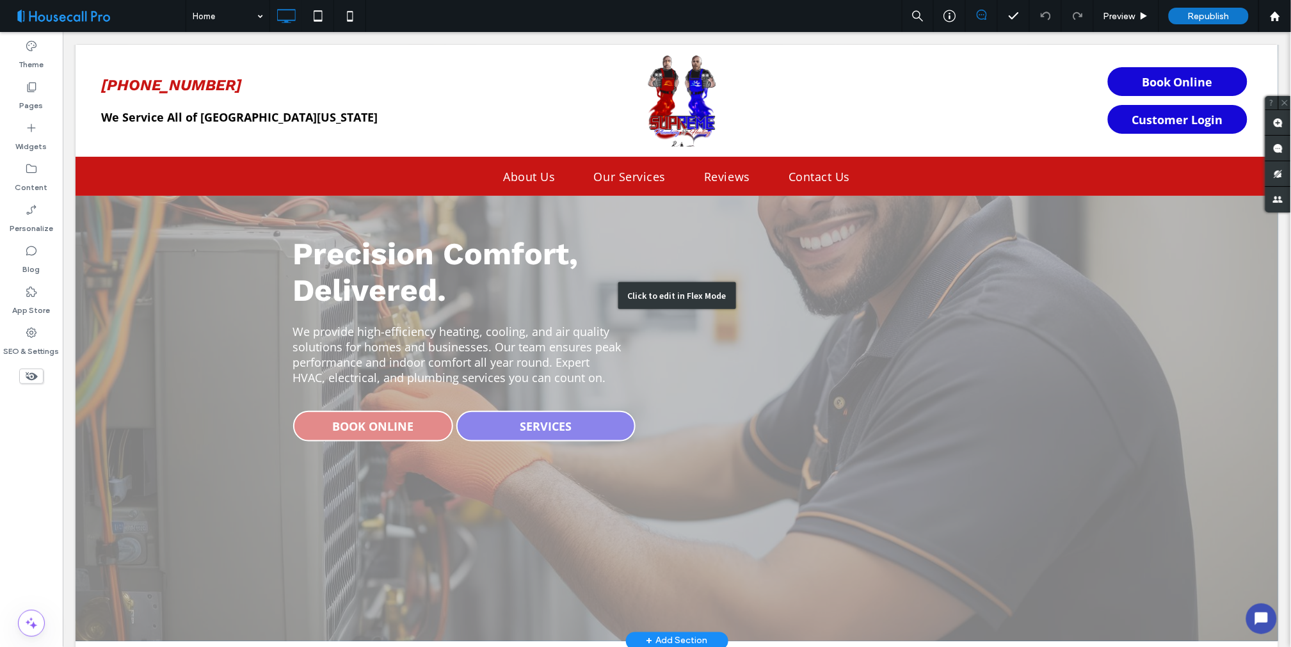
scroll to position [213, 0]
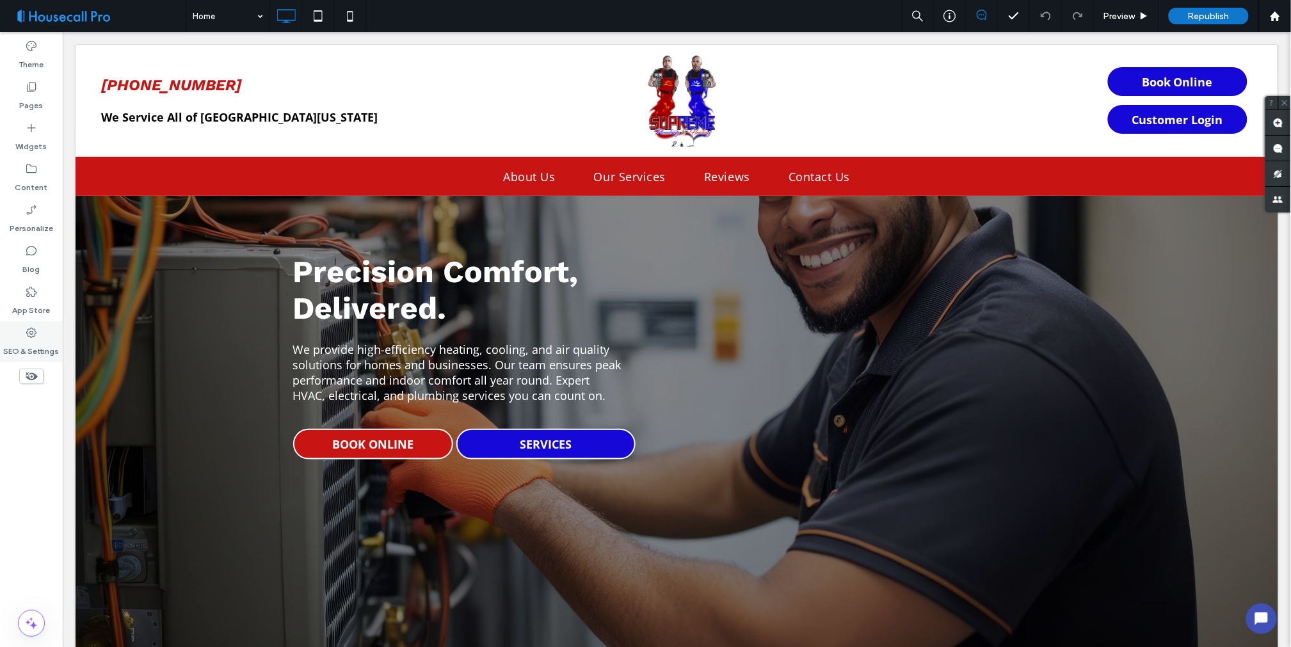
click at [27, 343] on label "SEO & Settings" at bounding box center [32, 348] width 56 height 18
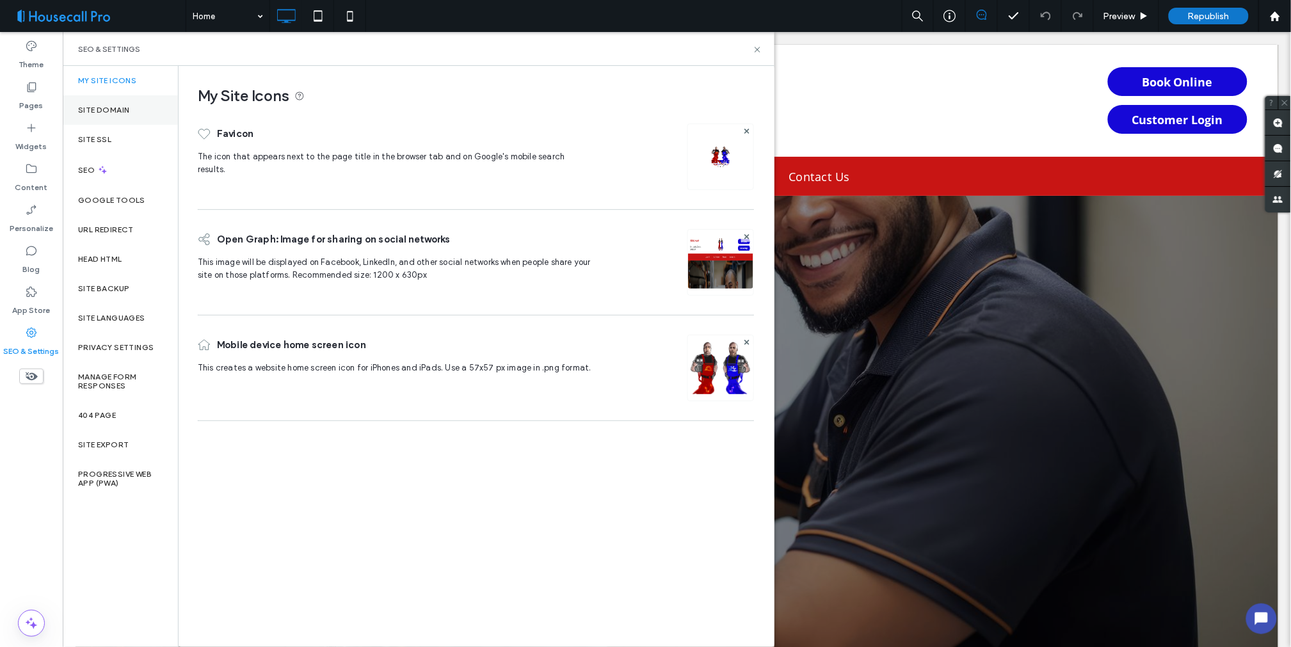
click at [100, 106] on label "Site Domain" at bounding box center [103, 110] width 51 height 9
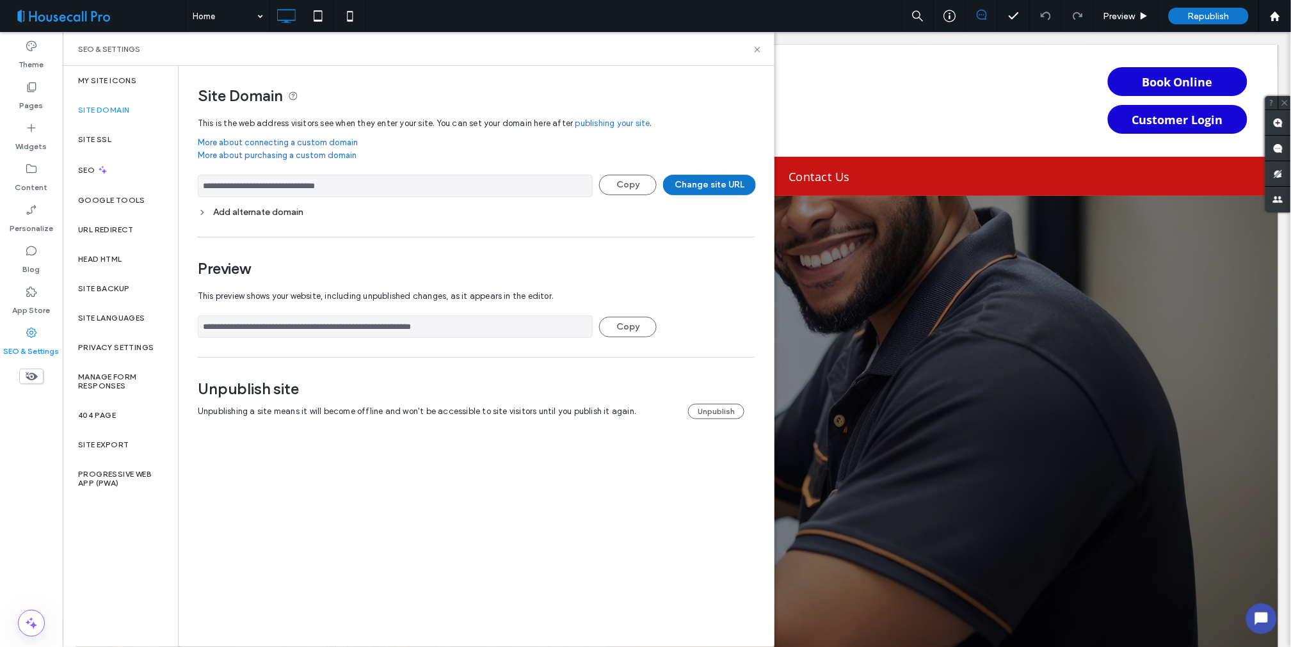
click at [262, 186] on input "**********" at bounding box center [395, 186] width 395 height 22
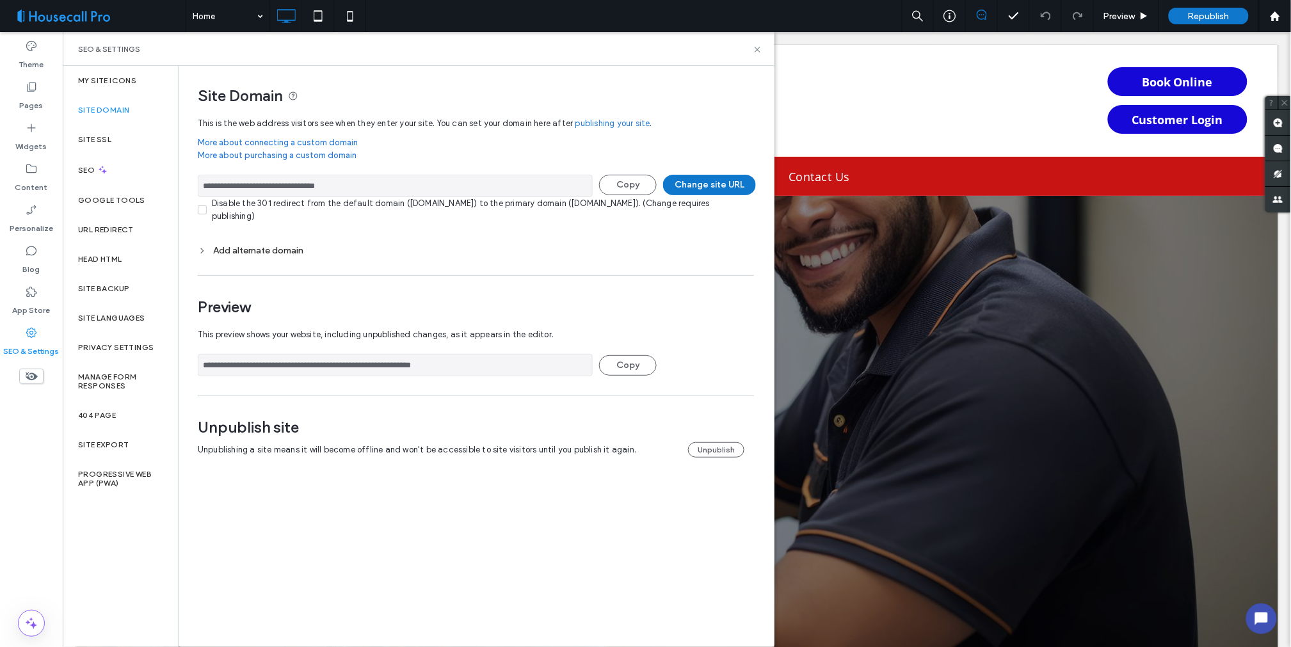
click at [261, 186] on input "**********" at bounding box center [395, 186] width 395 height 22
click at [307, 184] on input "**********" at bounding box center [395, 186] width 395 height 22
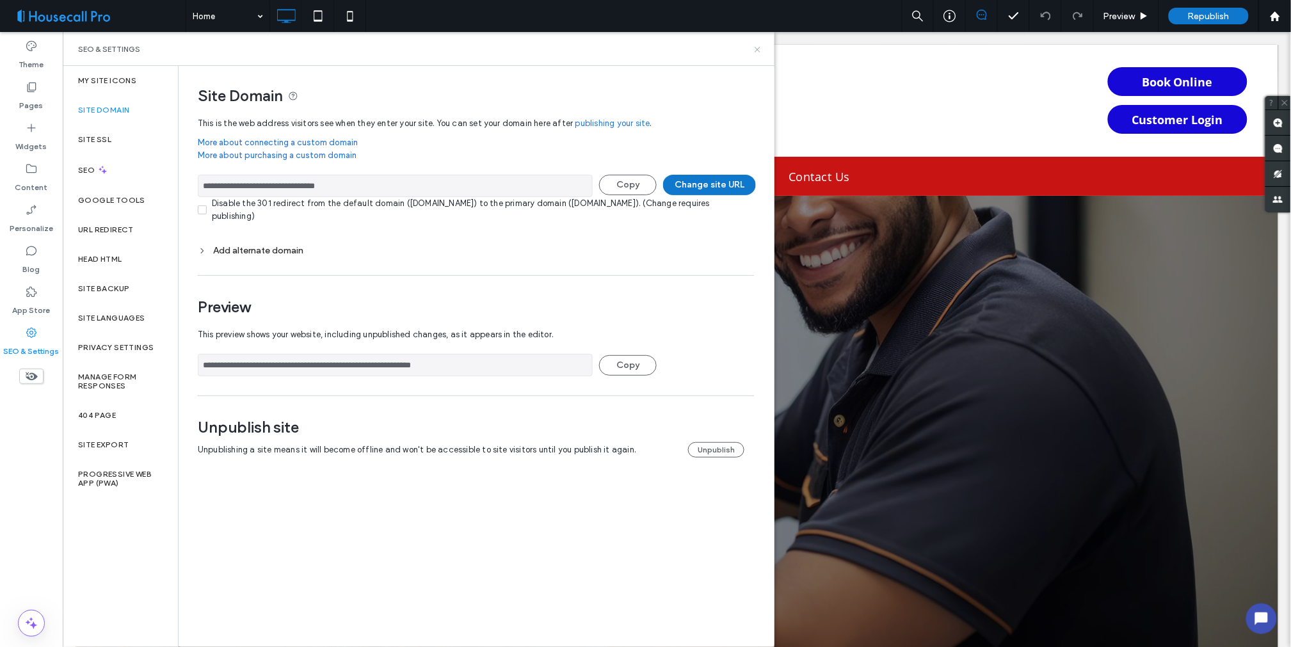
drag, startPoint x: 759, startPoint y: 47, endPoint x: 679, endPoint y: 17, distance: 86.3
click at [759, 47] on use at bounding box center [757, 49] width 5 height 5
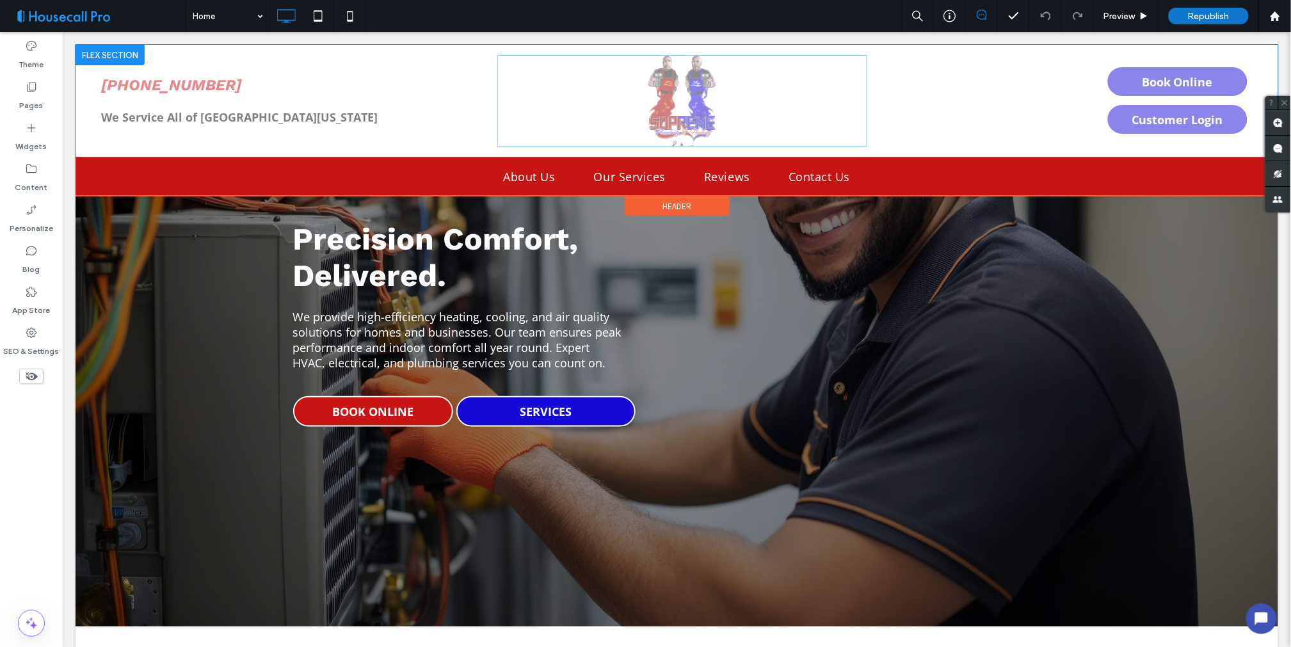
scroll to position [142, 0]
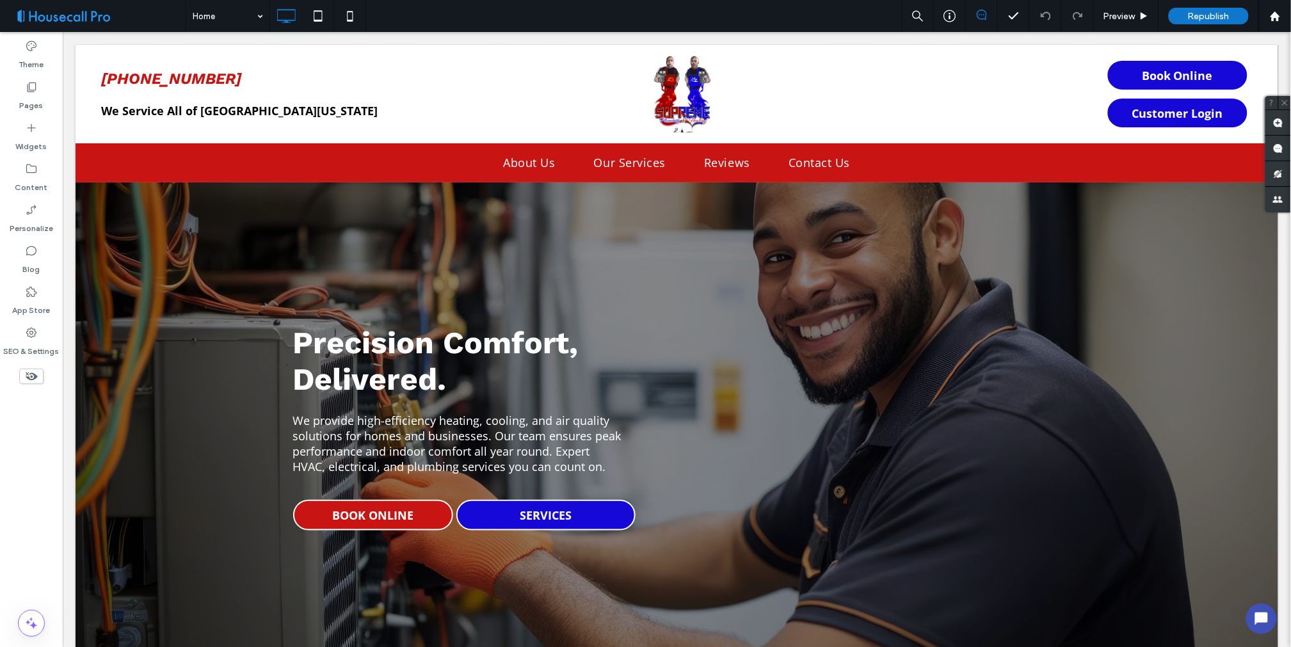
click at [124, 15] on span at bounding box center [98, 16] width 176 height 26
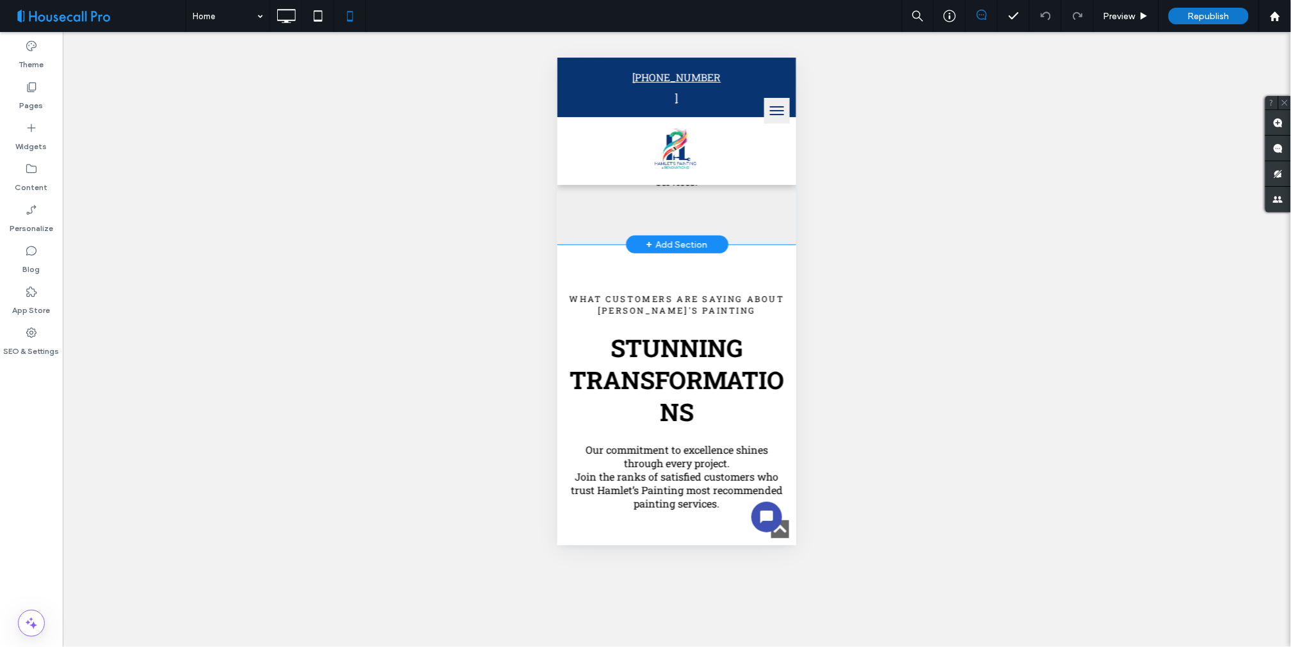
scroll to position [3414, 0]
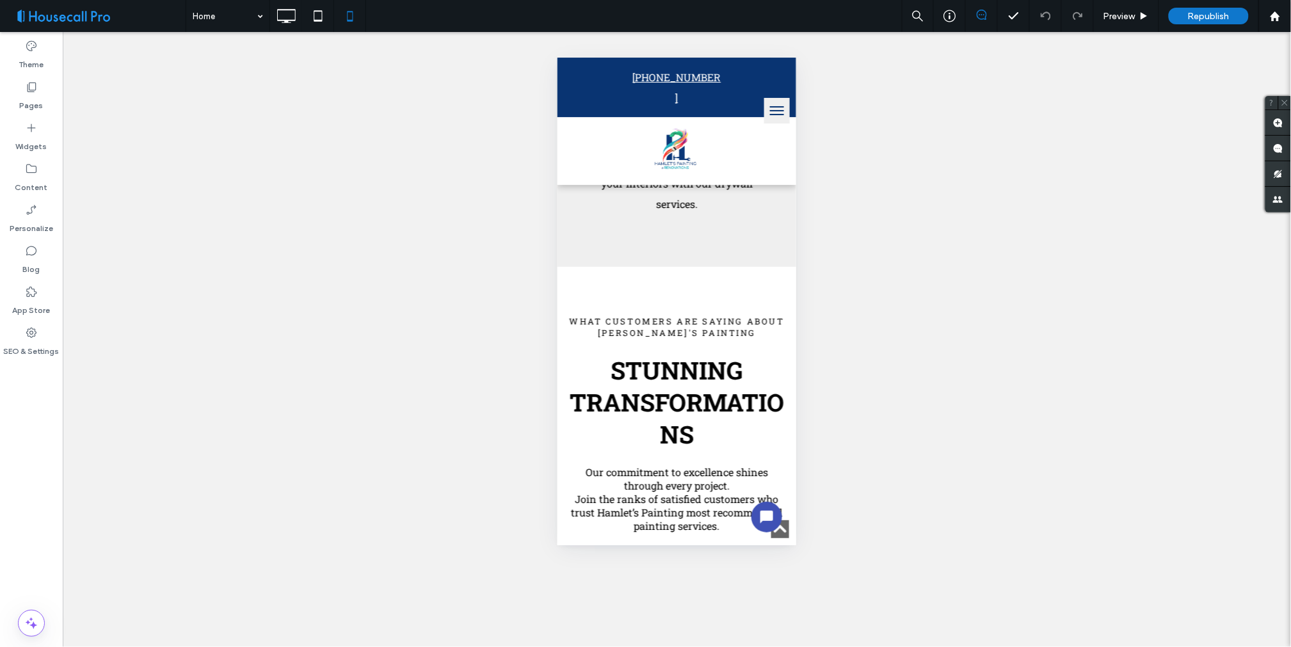
click at [764, 107] on button "menu" at bounding box center [777, 110] width 26 height 26
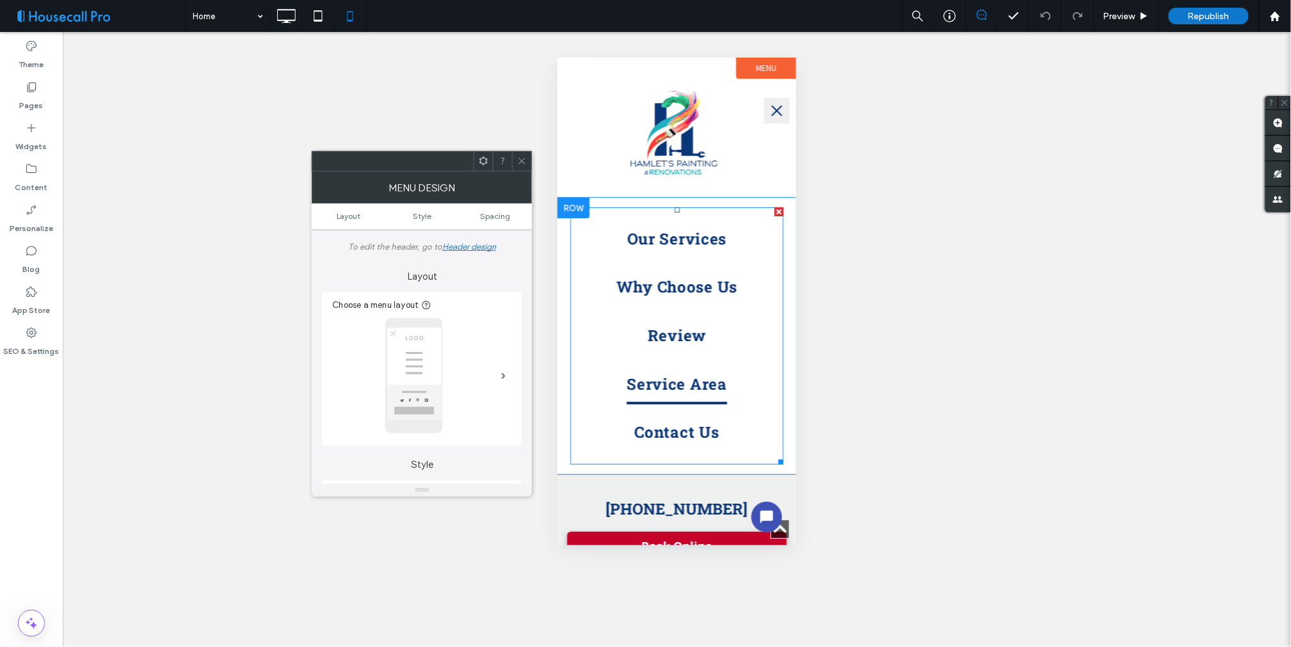
click at [679, 382] on span "Service Area" at bounding box center [676, 384] width 101 height 41
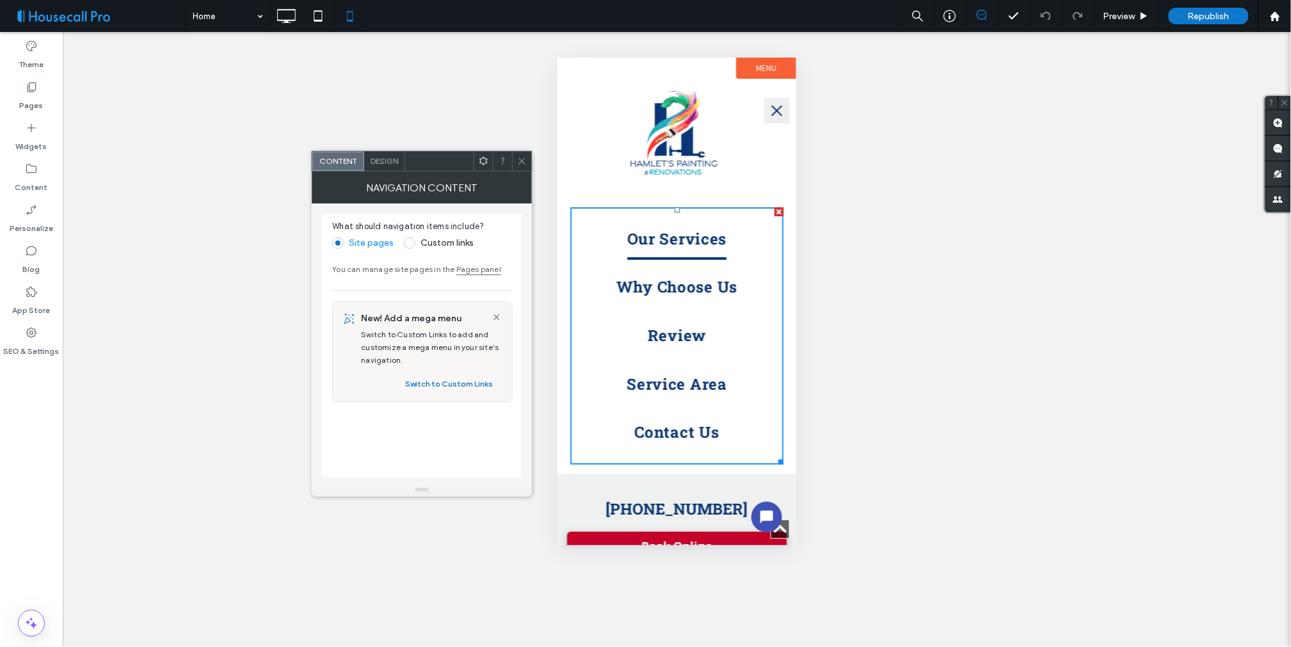
click at [709, 230] on span "Our Services" at bounding box center [677, 238] width 100 height 41
click at [514, 161] on div at bounding box center [521, 161] width 19 height 19
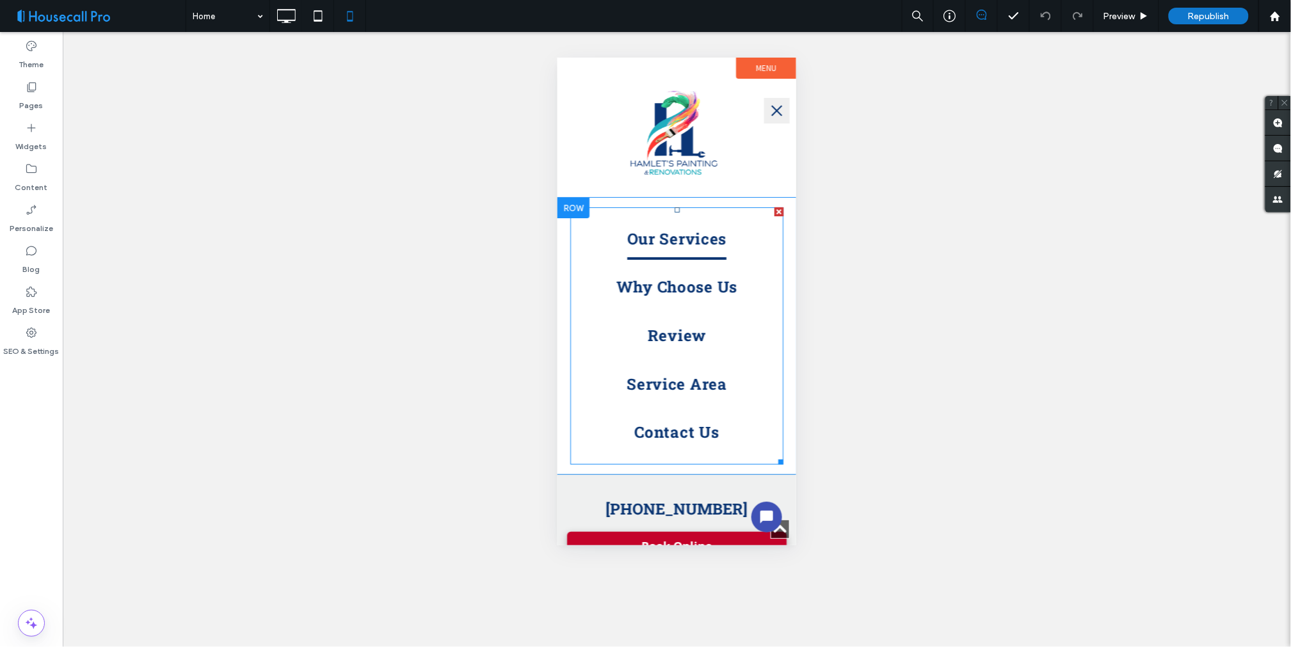
click at [645, 238] on span "Our Services" at bounding box center [677, 238] width 100 height 41
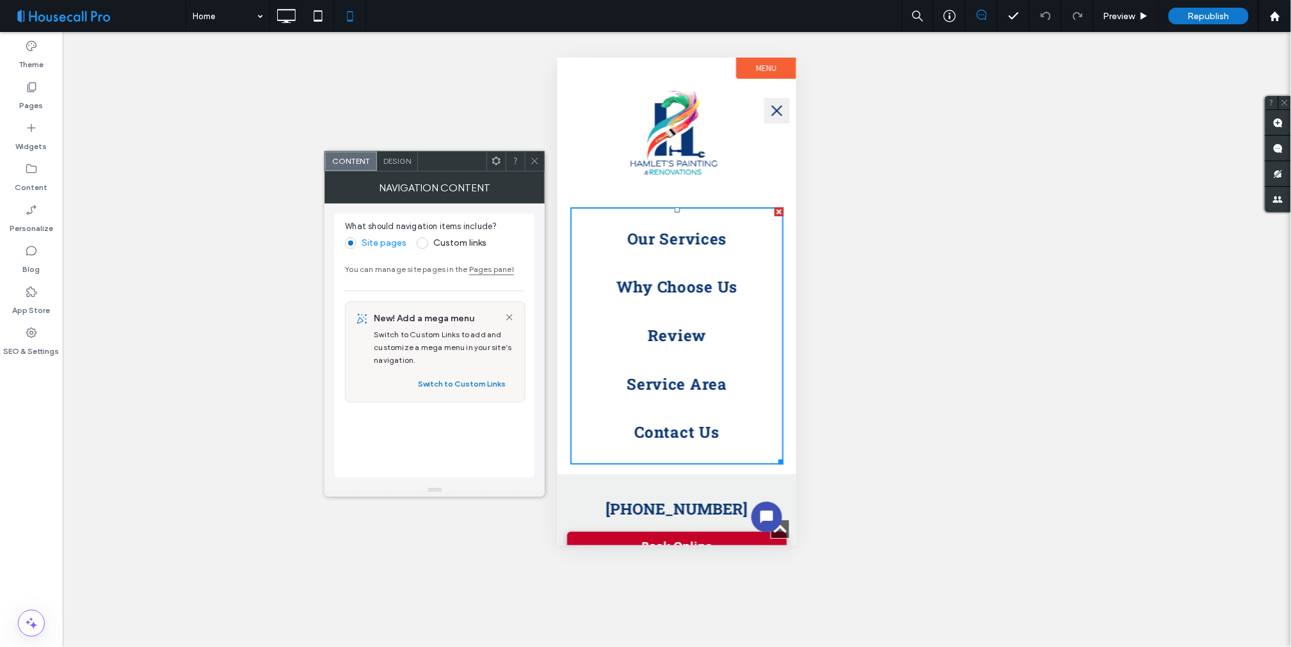
click at [777, 108] on span "menu" at bounding box center [776, 110] width 11 height 11
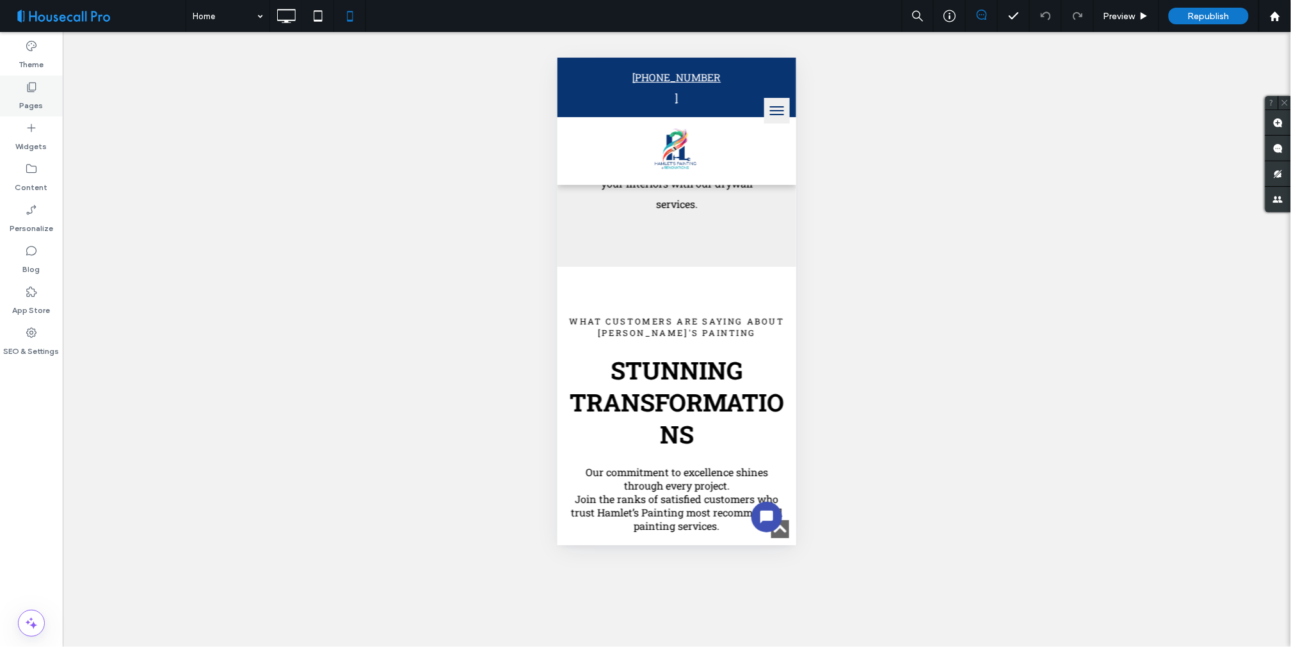
click at [26, 92] on icon at bounding box center [31, 87] width 13 height 13
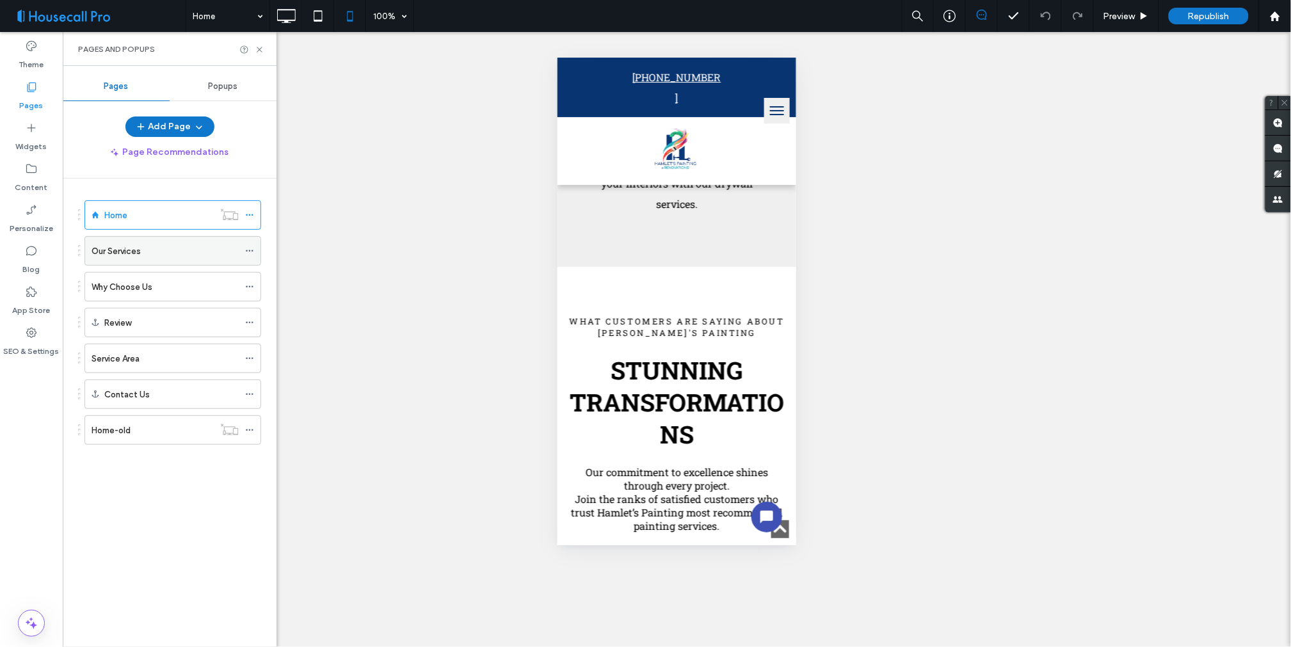
click at [115, 254] on label "Our Services" at bounding box center [116, 251] width 49 height 22
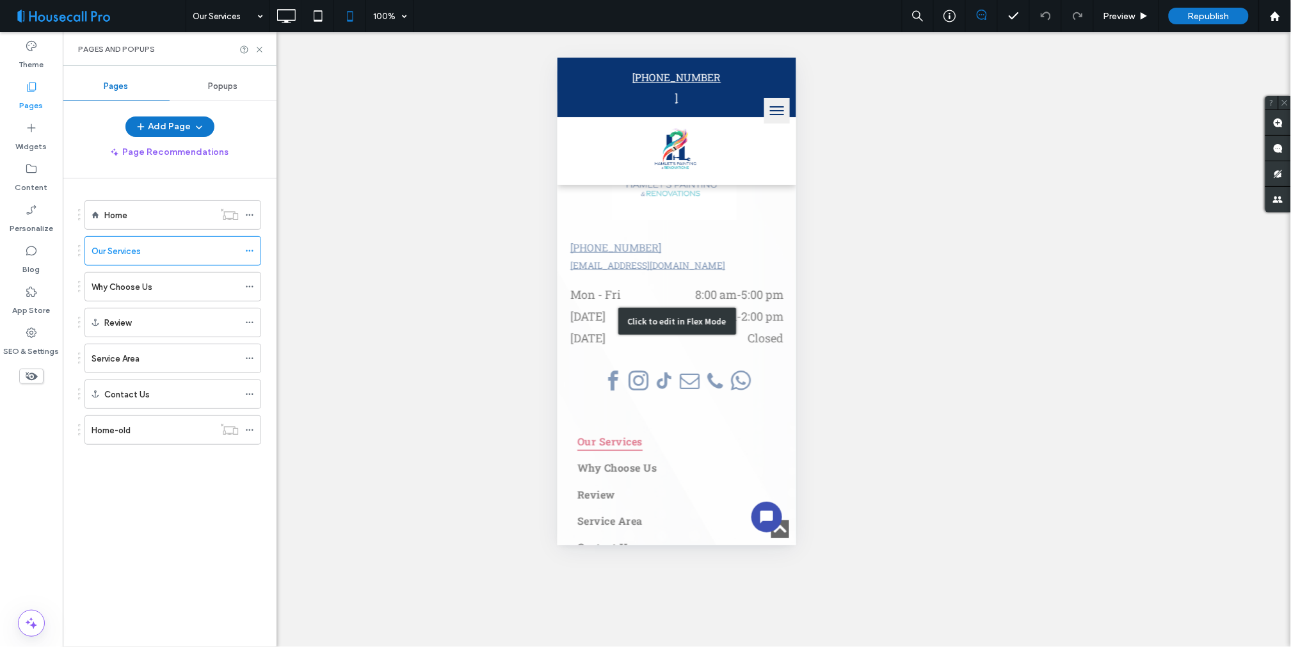
scroll to position [5371, 0]
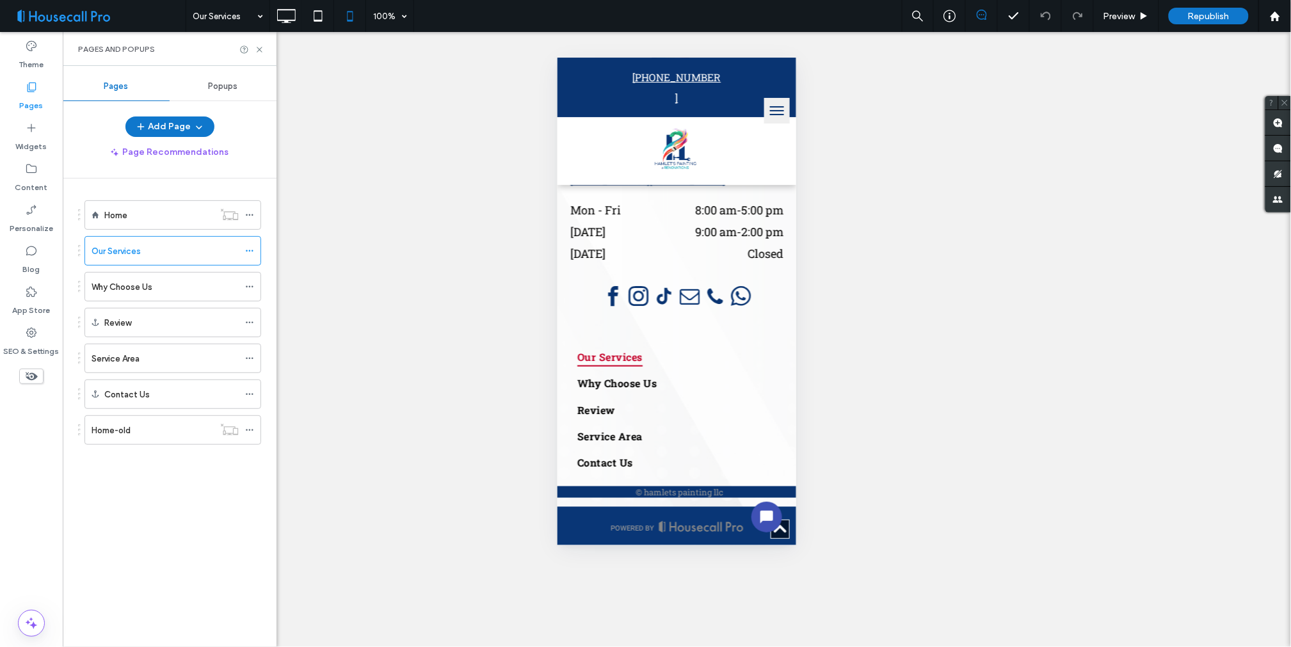
click at [133, 219] on div "Home" at bounding box center [158, 215] width 109 height 13
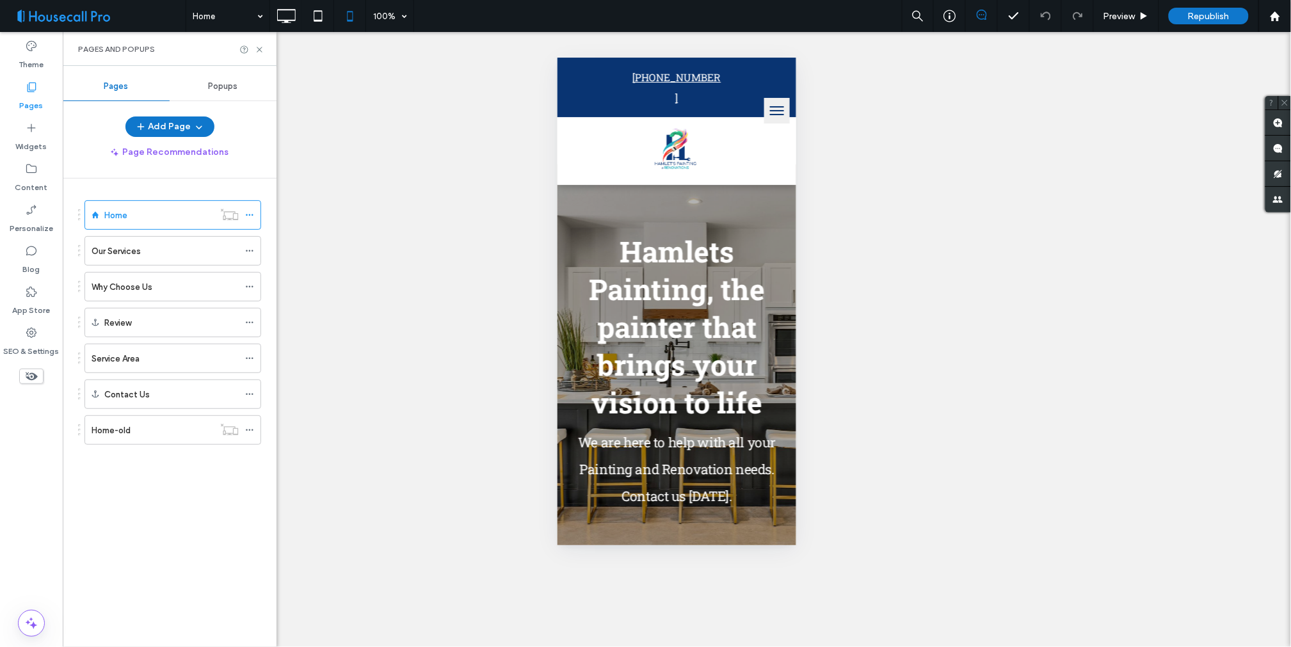
scroll to position [0, 0]
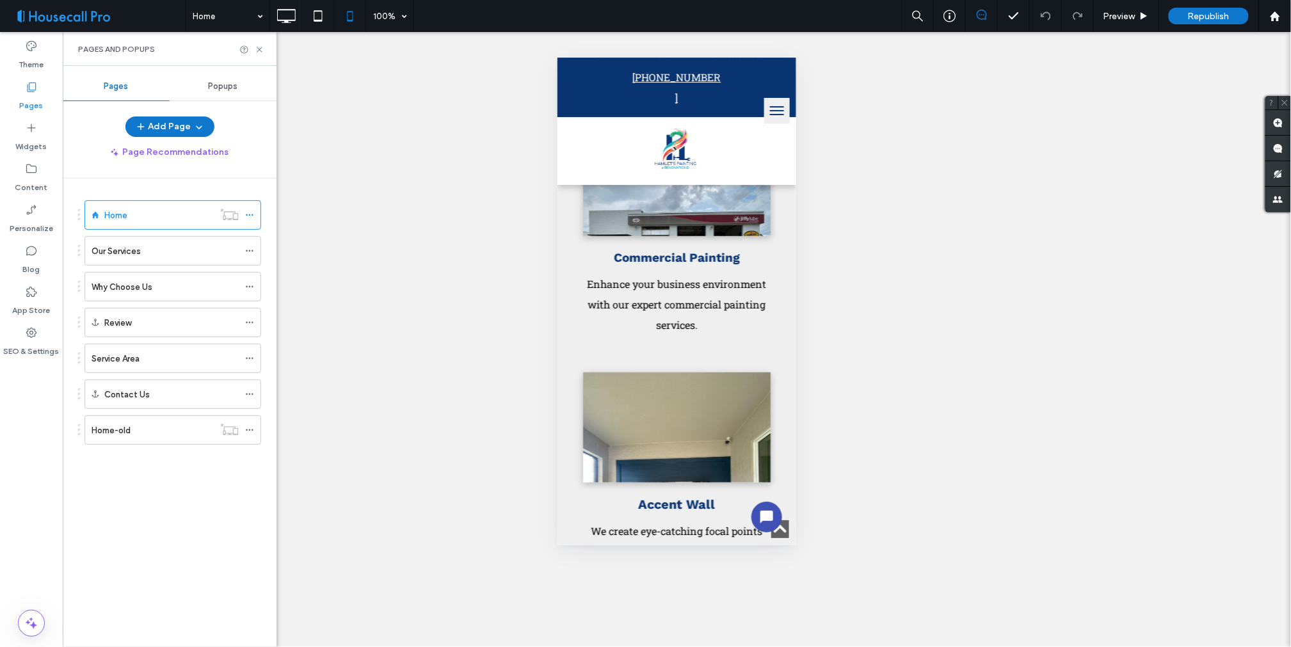
scroll to position [1921, 0]
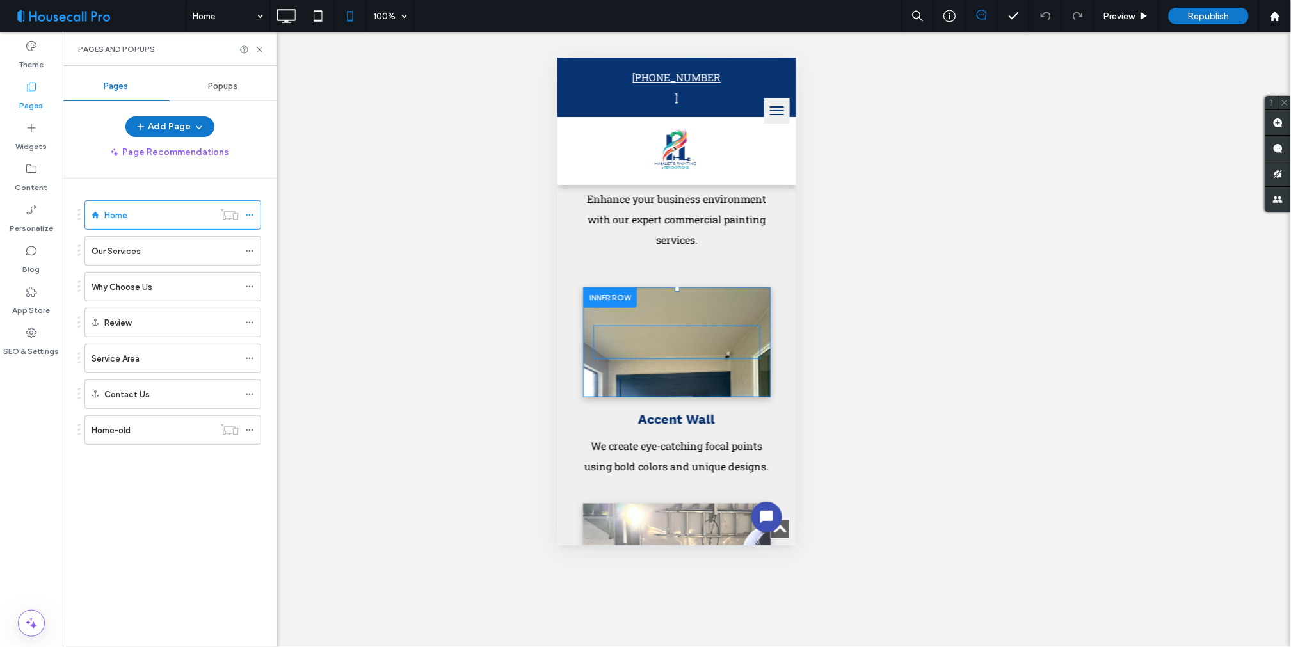
click at [636, 359] on div at bounding box center [676, 341] width 167 height 33
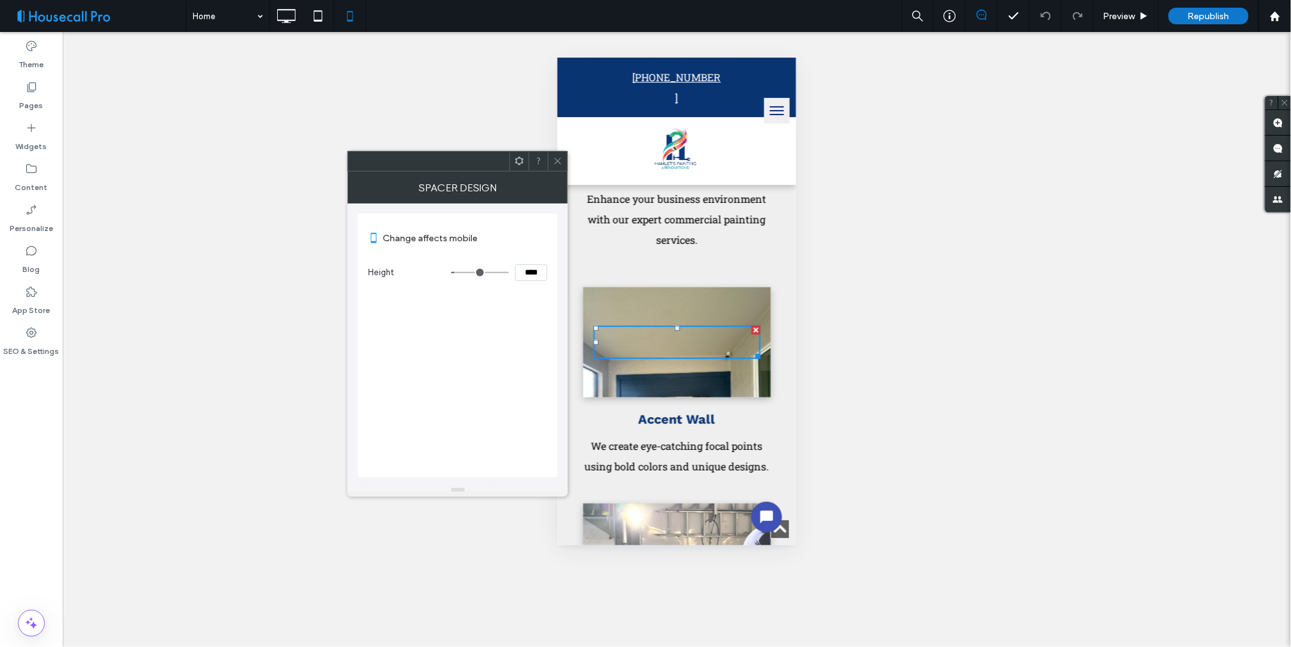
click at [677, 390] on div "Click To Paste" at bounding box center [677, 342] width 188 height 110
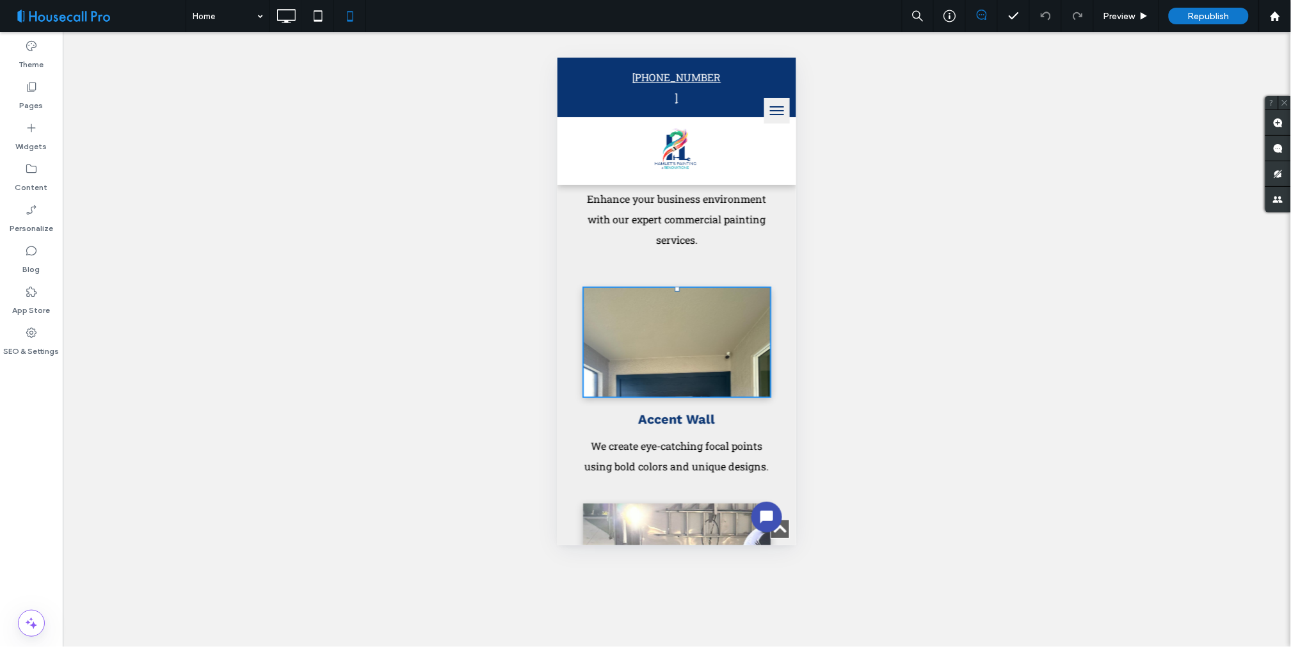
click at [677, 390] on div "Click To Paste" at bounding box center [677, 342] width 188 height 110
click at [677, 389] on div "Click To Paste" at bounding box center [677, 342] width 188 height 110
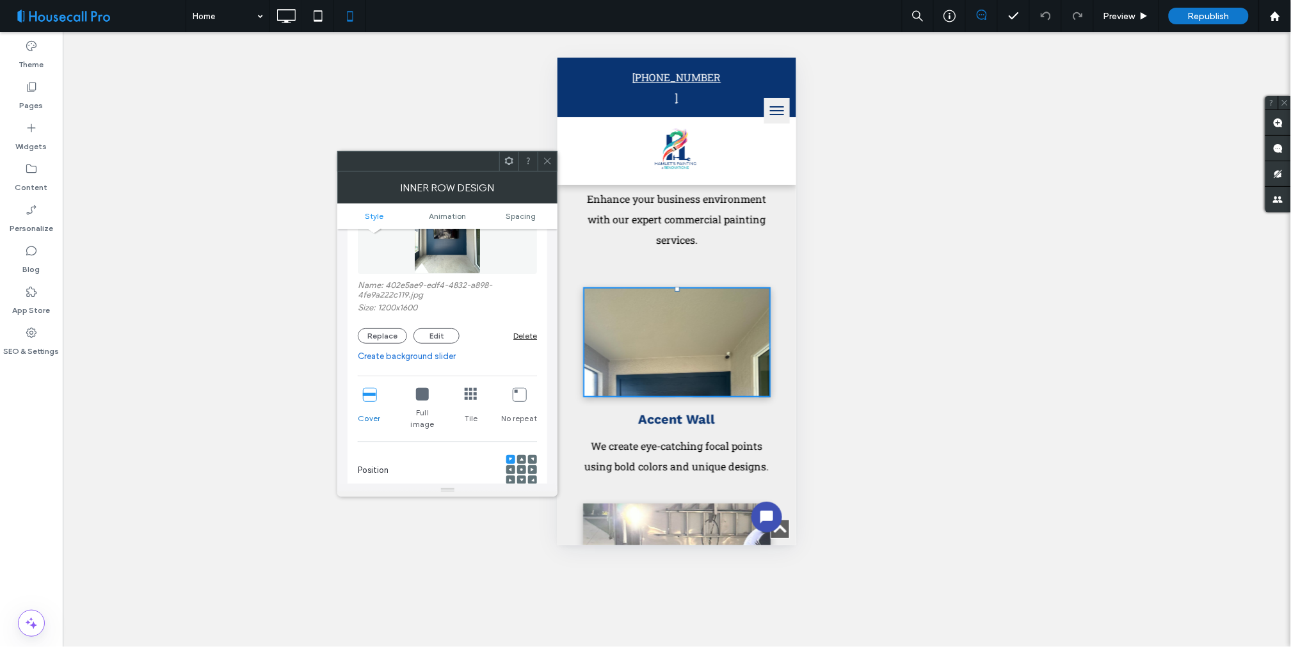
scroll to position [142, 0]
click at [420, 400] on icon at bounding box center [422, 393] width 13 height 13
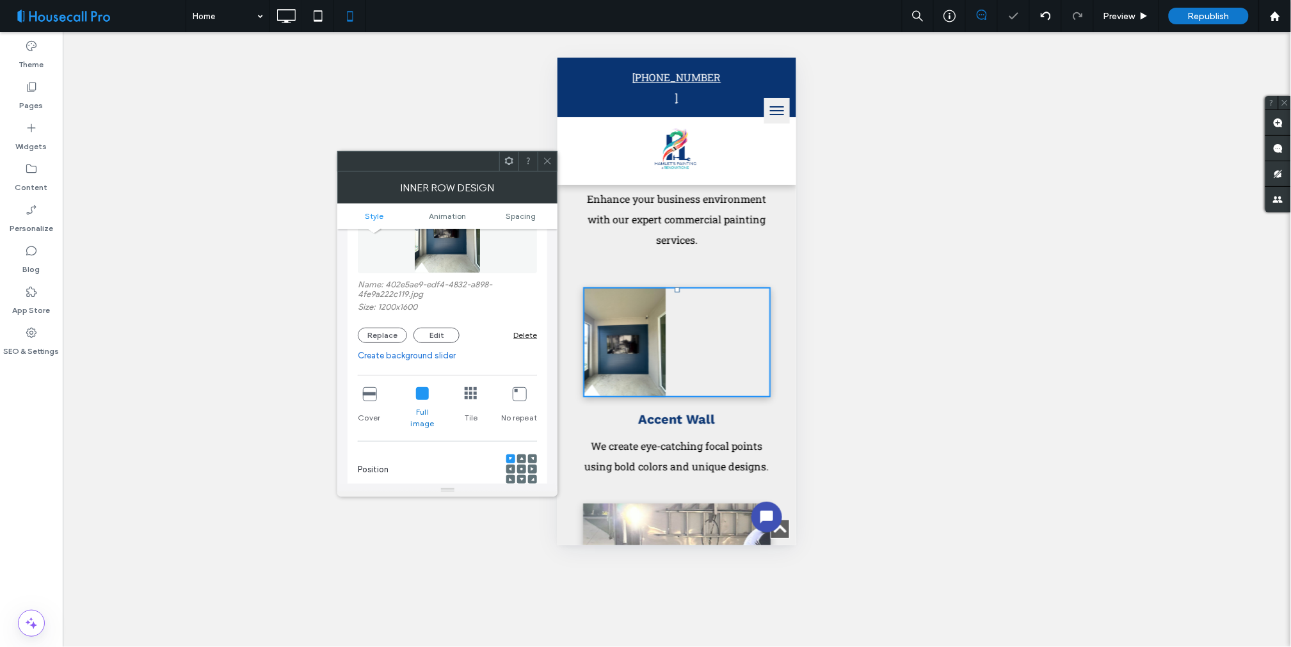
click at [419, 399] on icon at bounding box center [422, 393] width 13 height 13
click at [419, 398] on icon at bounding box center [422, 393] width 13 height 13
click at [614, 333] on div "Click To Paste" at bounding box center [677, 342] width 188 height 110
click at [375, 396] on icon at bounding box center [369, 393] width 13 height 13
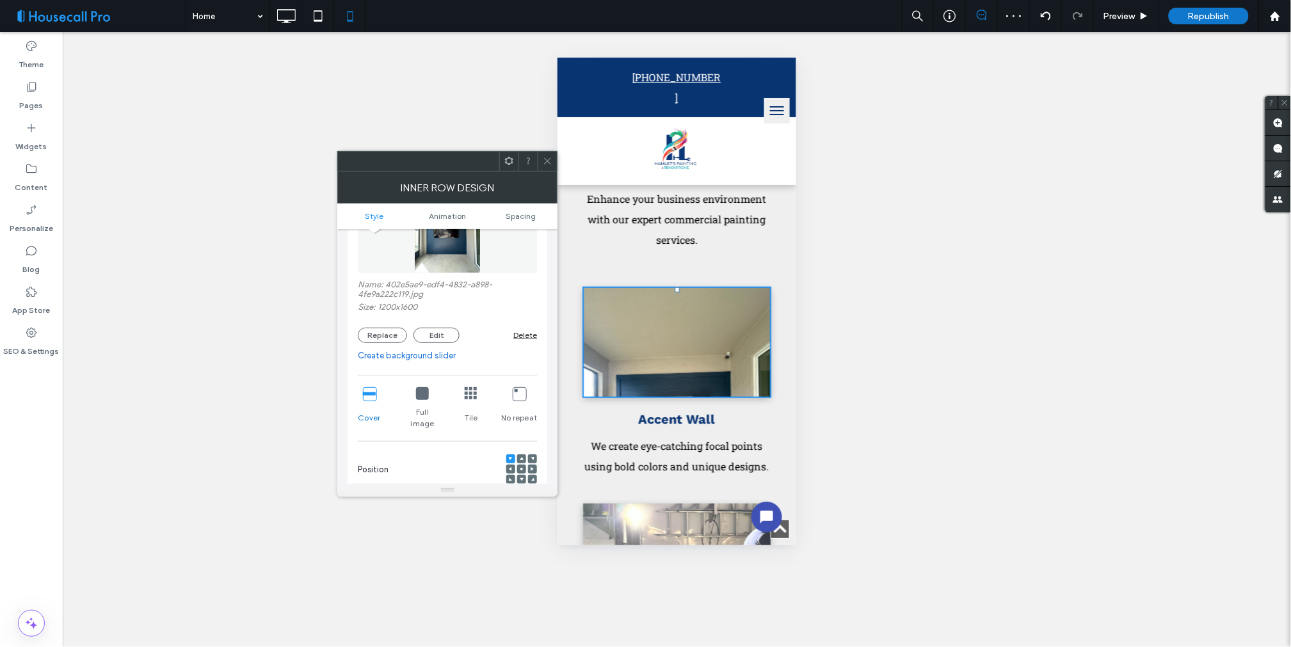
click at [658, 359] on div at bounding box center [676, 341] width 167 height 33
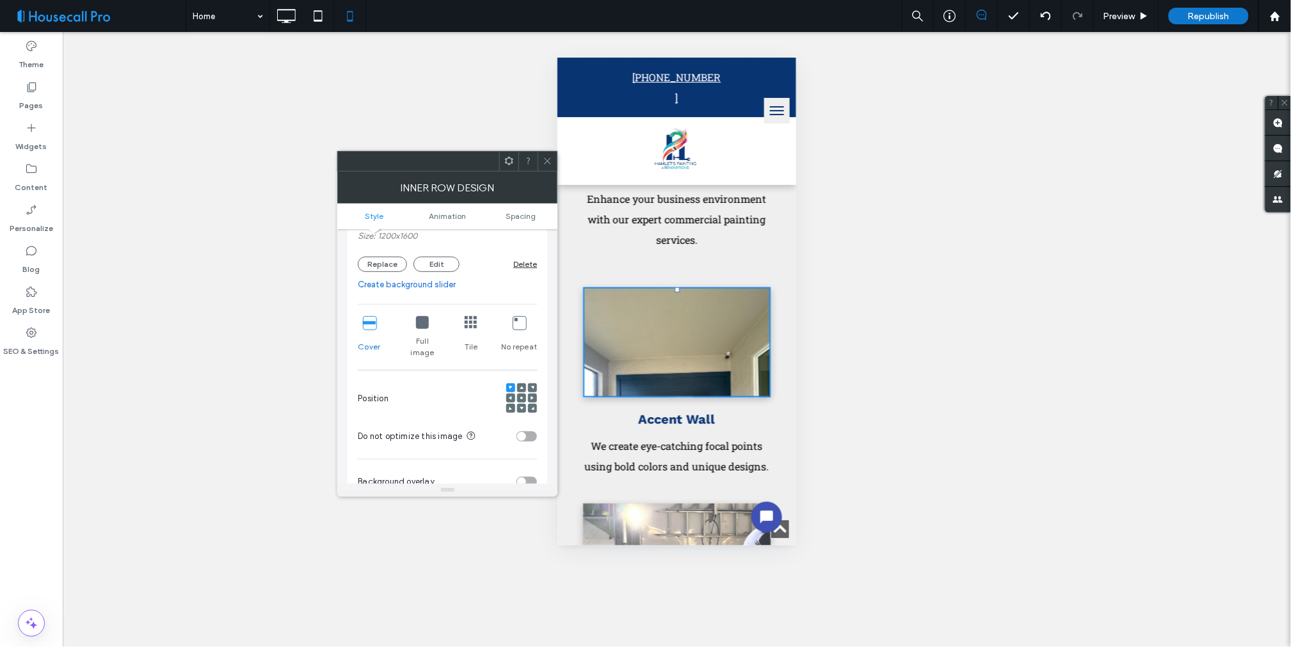
click at [522, 396] on icon at bounding box center [522, 398] width 4 height 4
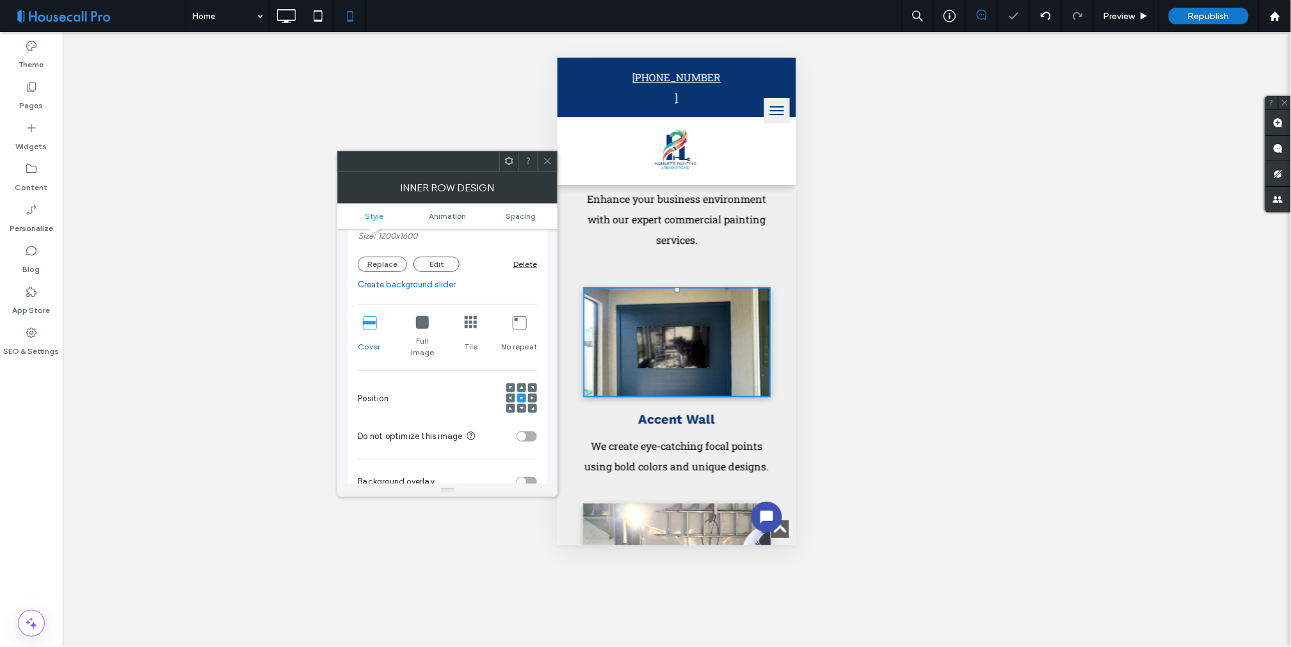
click at [521, 383] on span at bounding box center [522, 387] width 4 height 9
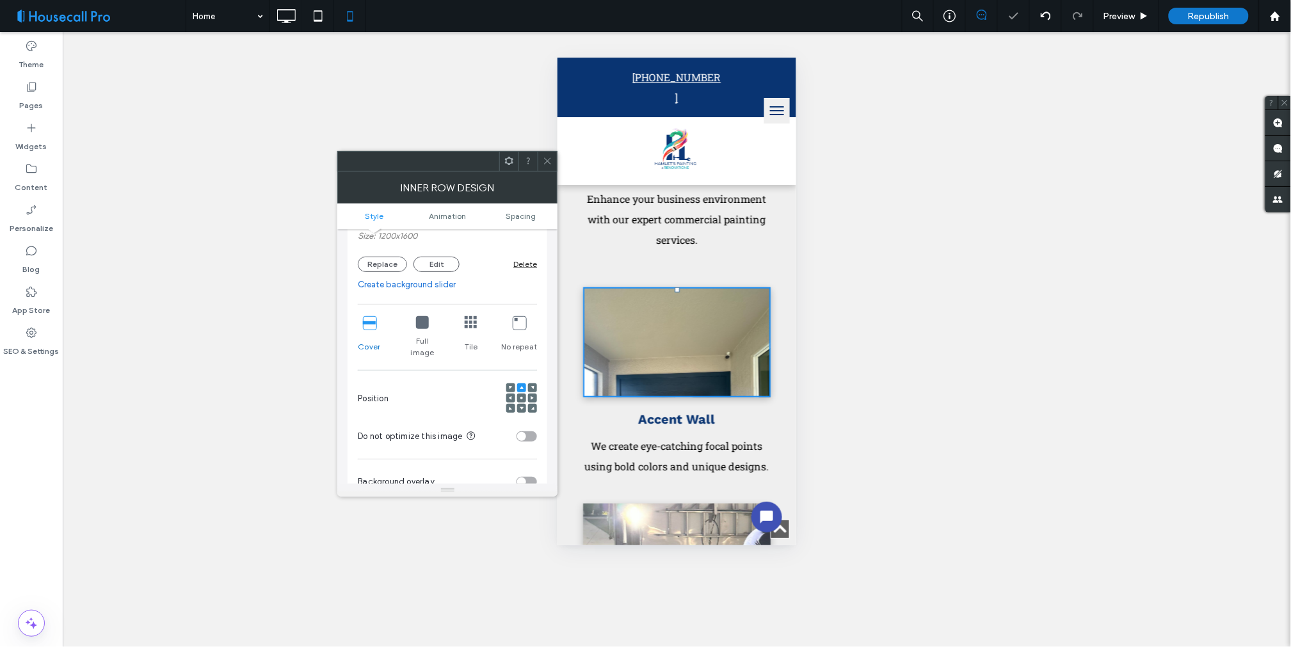
click at [520, 394] on span at bounding box center [522, 398] width 4 height 9
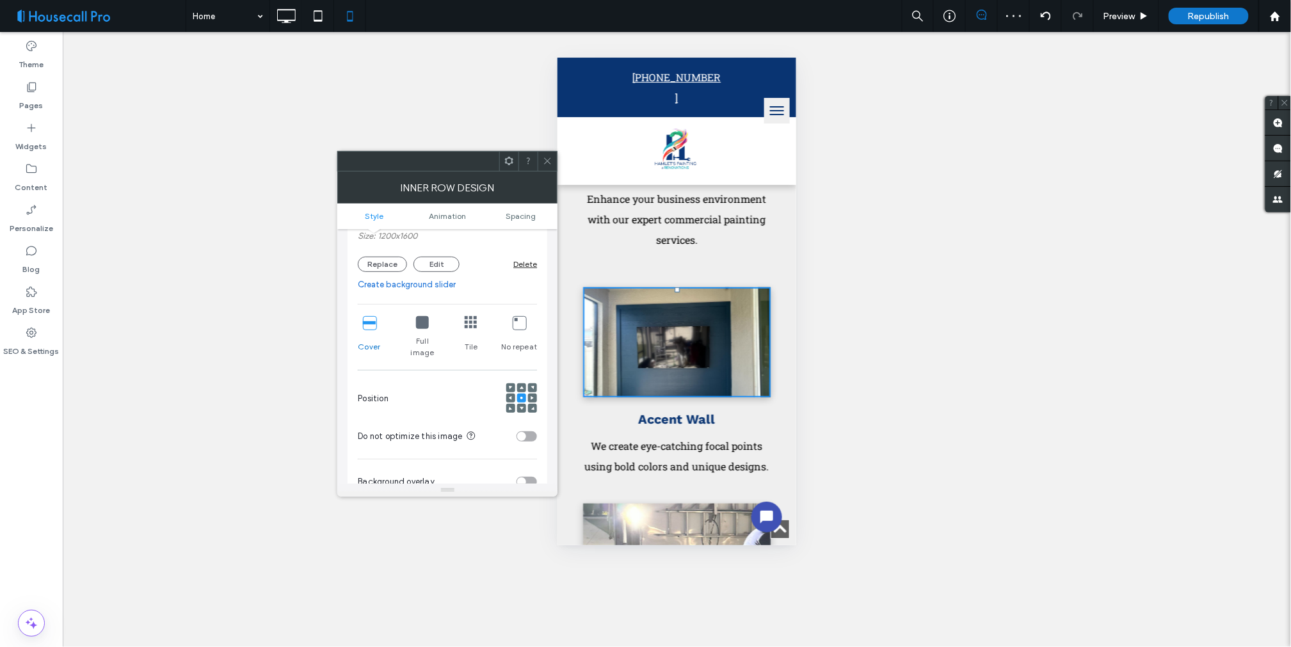
click at [421, 323] on icon at bounding box center [422, 322] width 13 height 13
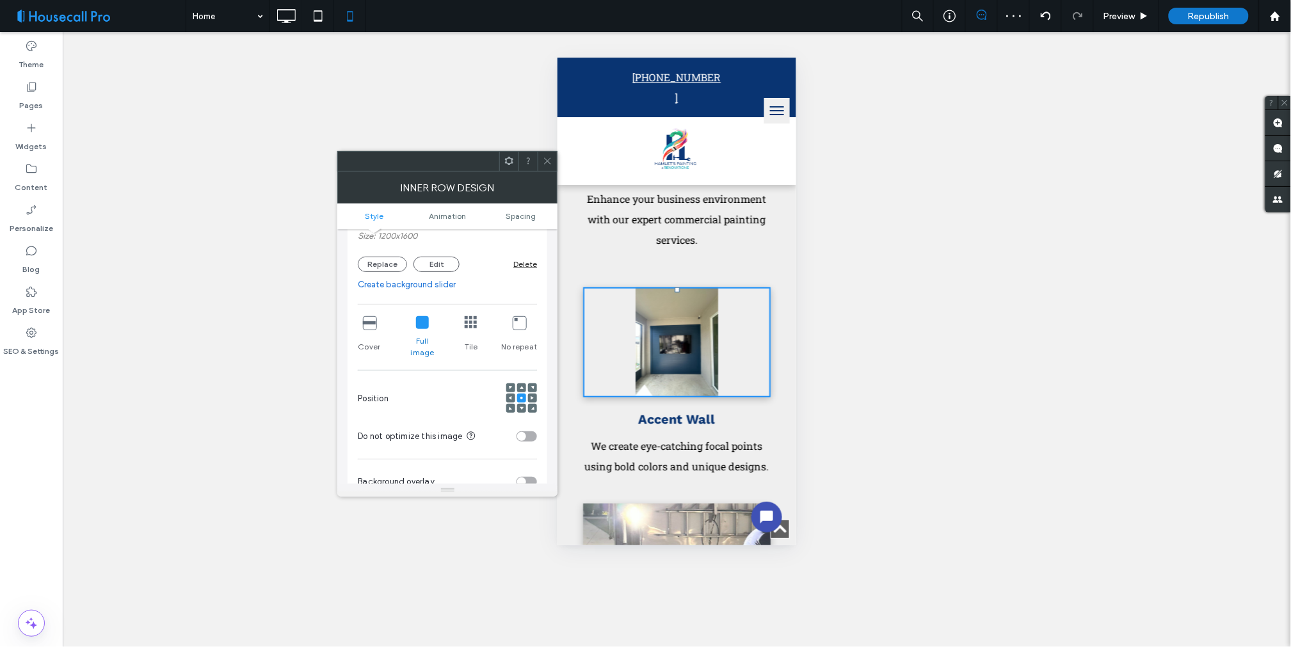
click at [962, 348] on div "Unhide? Yes Unhide? Yes Unhide? Yes" at bounding box center [677, 339] width 1229 height 615
click at [468, 323] on icon at bounding box center [471, 322] width 13 height 13
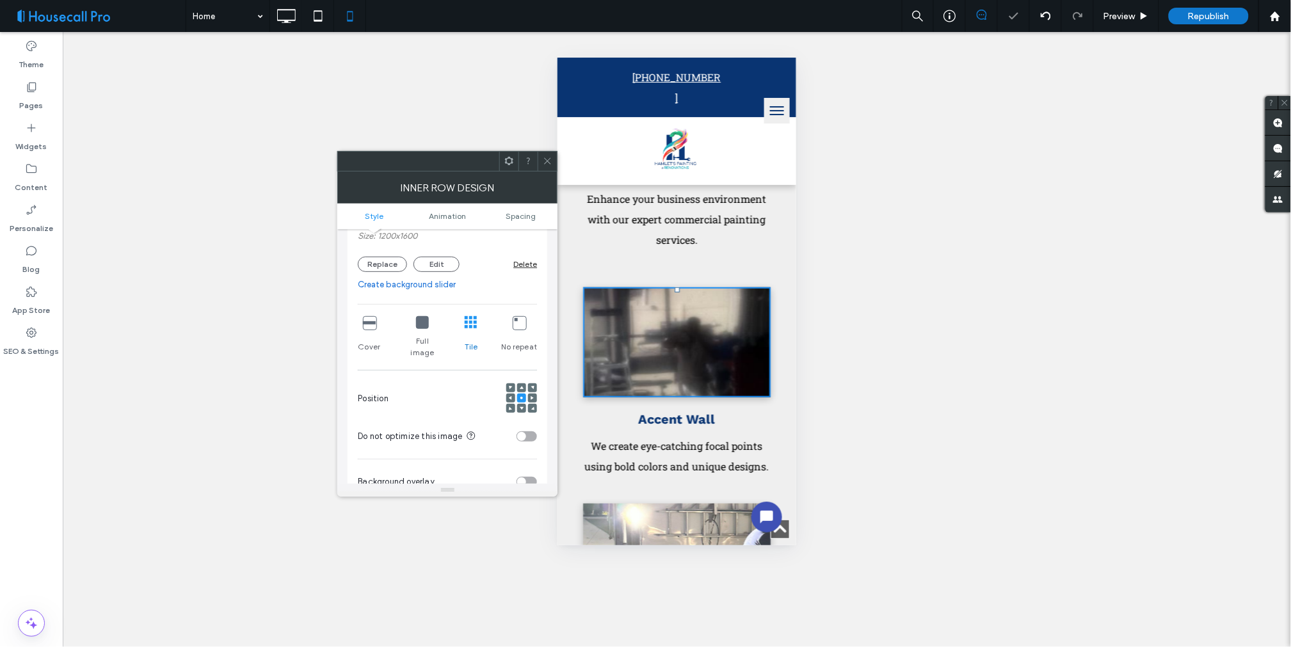
click at [468, 323] on icon at bounding box center [471, 322] width 13 height 13
click at [423, 323] on icon at bounding box center [422, 322] width 13 height 13
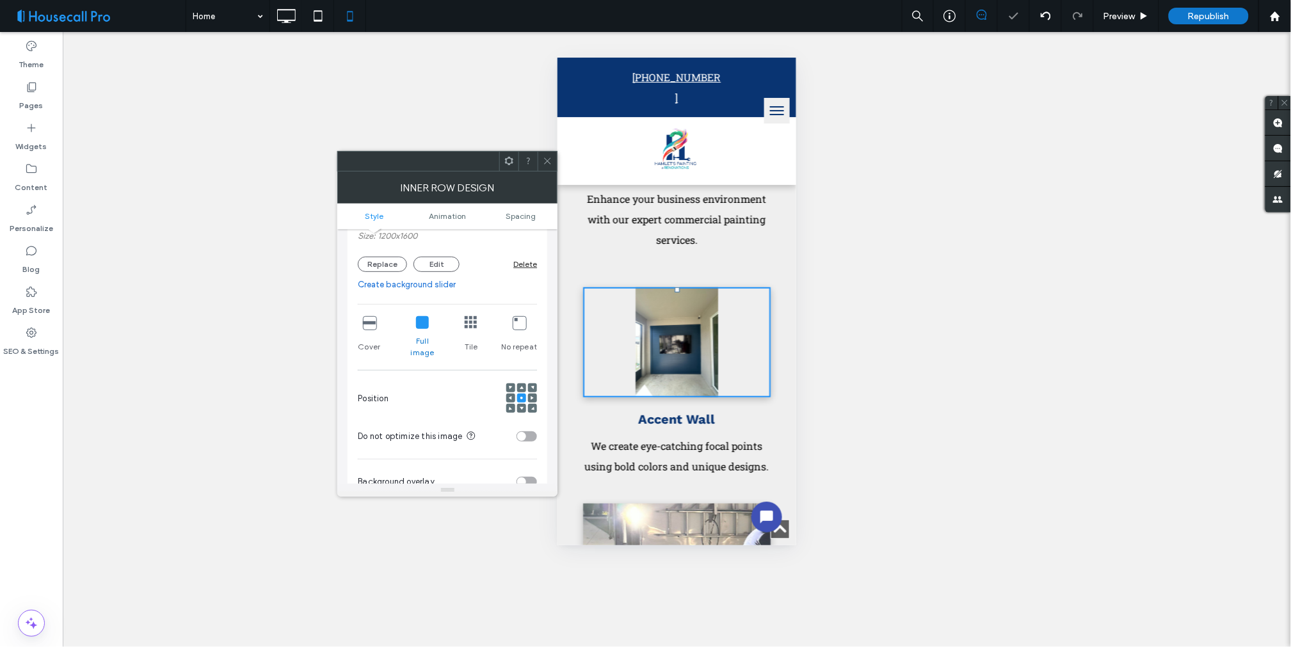
click at [517, 325] on icon at bounding box center [519, 322] width 13 height 13
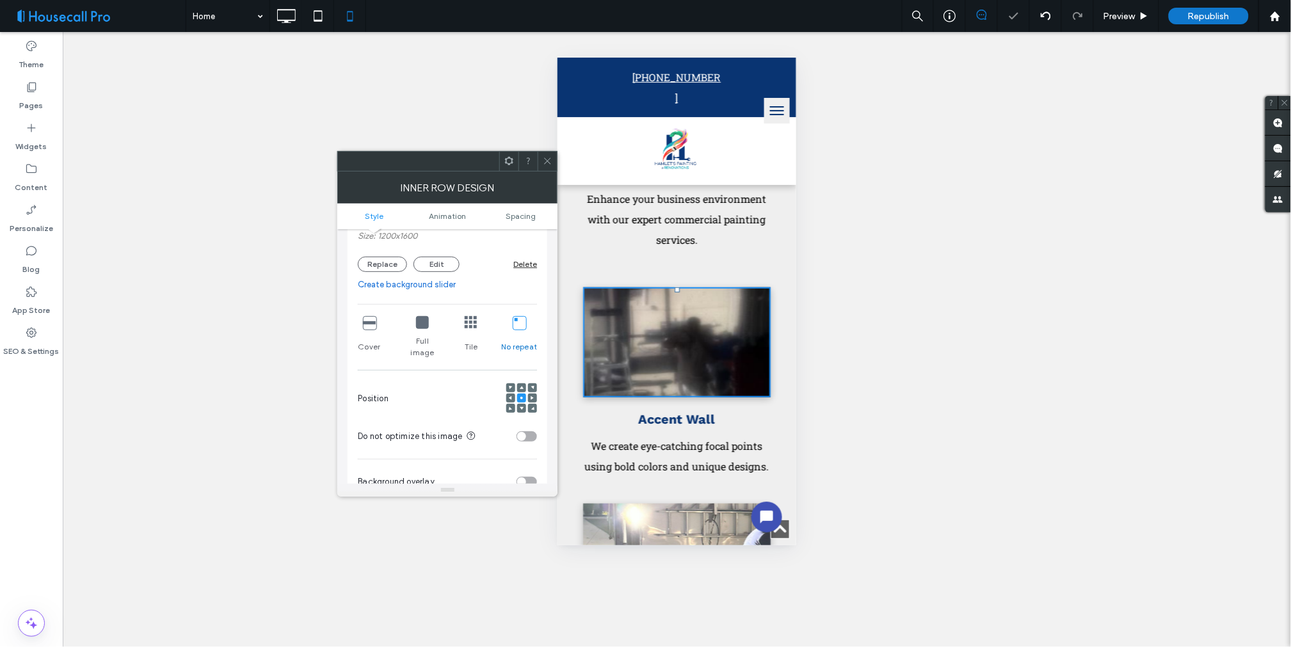
click at [517, 325] on icon at bounding box center [519, 322] width 13 height 13
click at [426, 323] on icon at bounding box center [422, 322] width 13 height 13
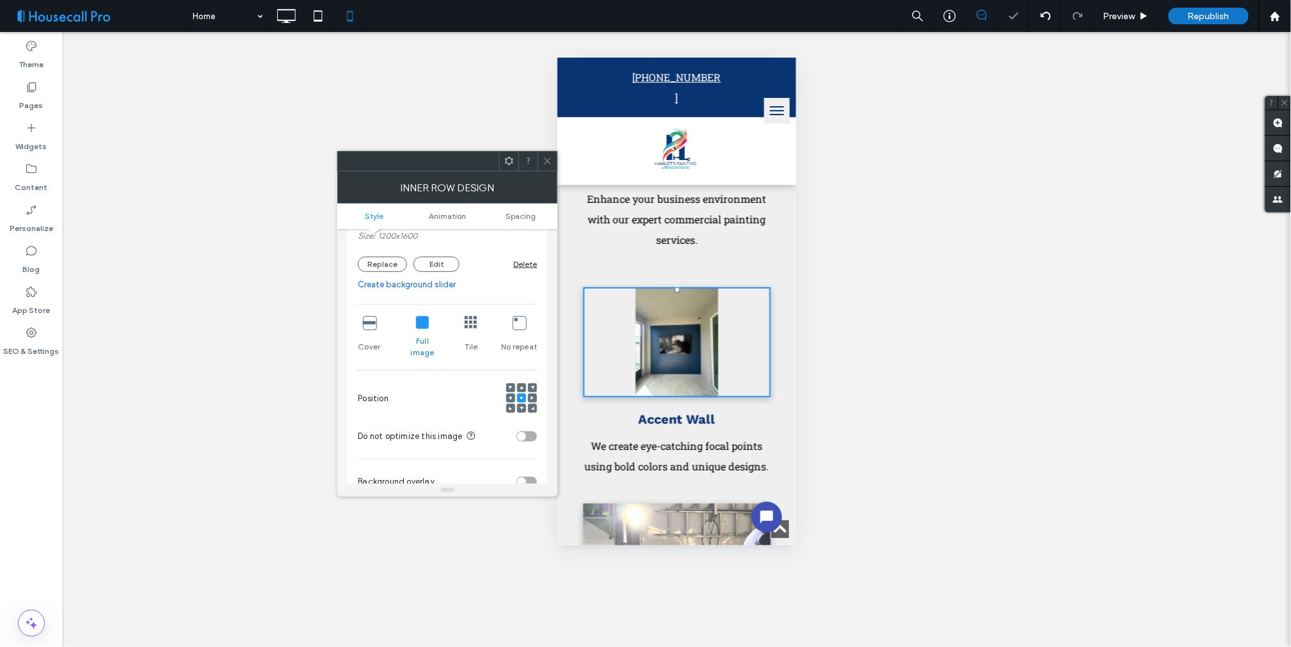
click at [1055, 380] on div "Unhide? Yes Unhide? Yes Unhide? Yes" at bounding box center [677, 339] width 1229 height 615
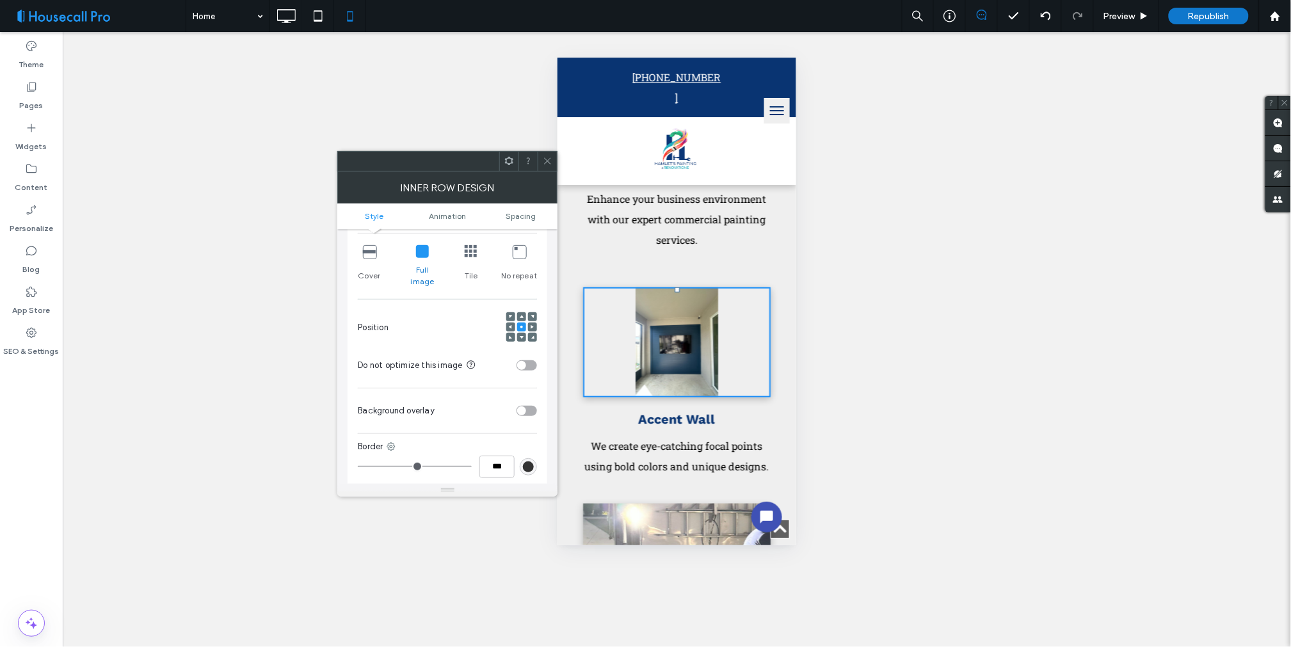
scroll to position [355, 0]
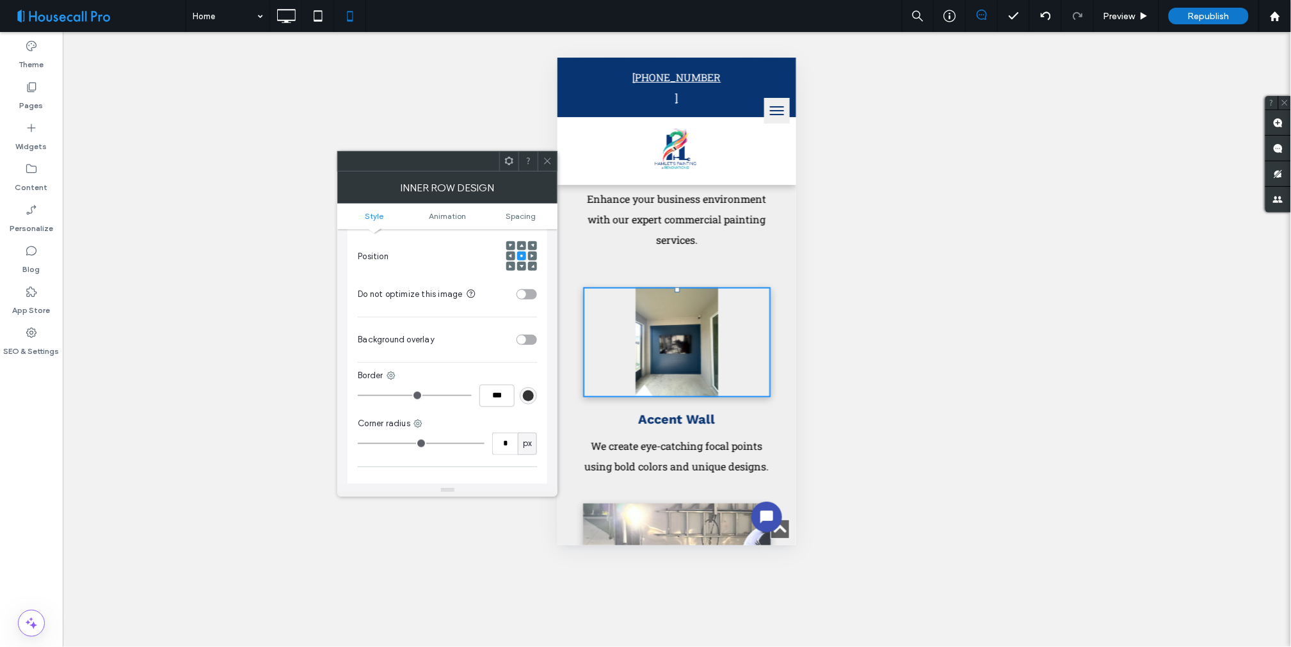
type input "*"
type input "***"
click at [395, 395] on input "range" at bounding box center [415, 395] width 114 height 1
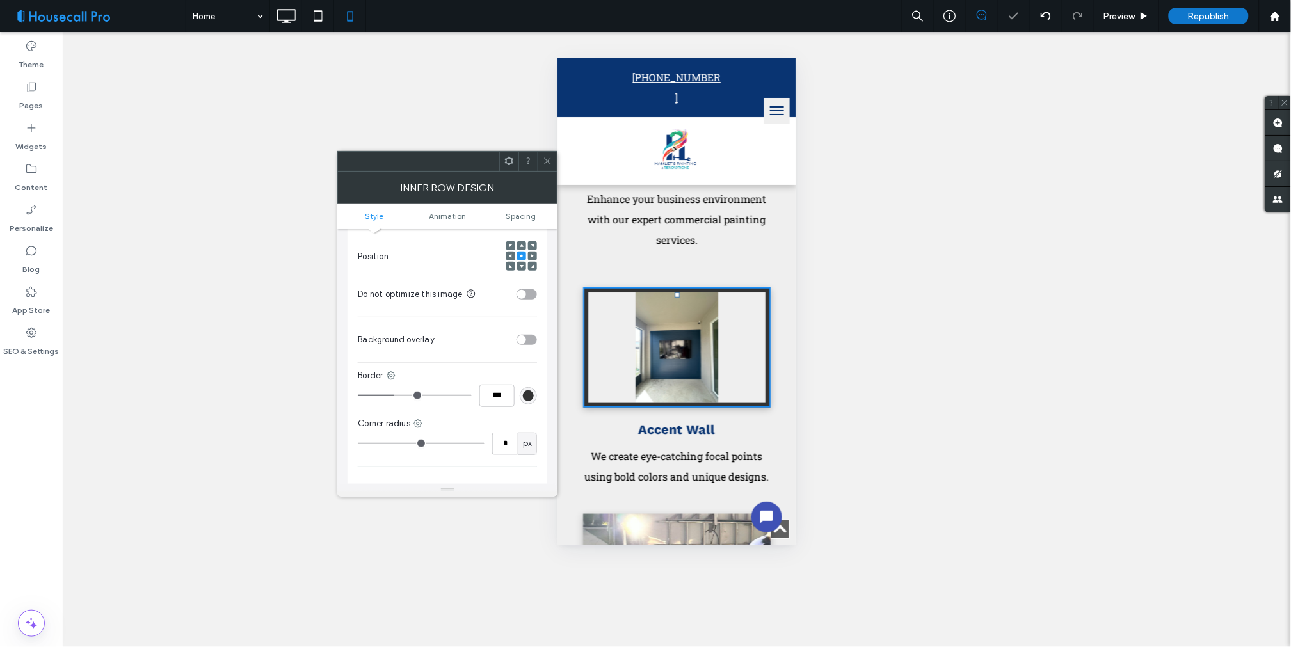
type input "*"
type input "***"
type input "*"
click at [358, 395] on input "range" at bounding box center [415, 395] width 114 height 1
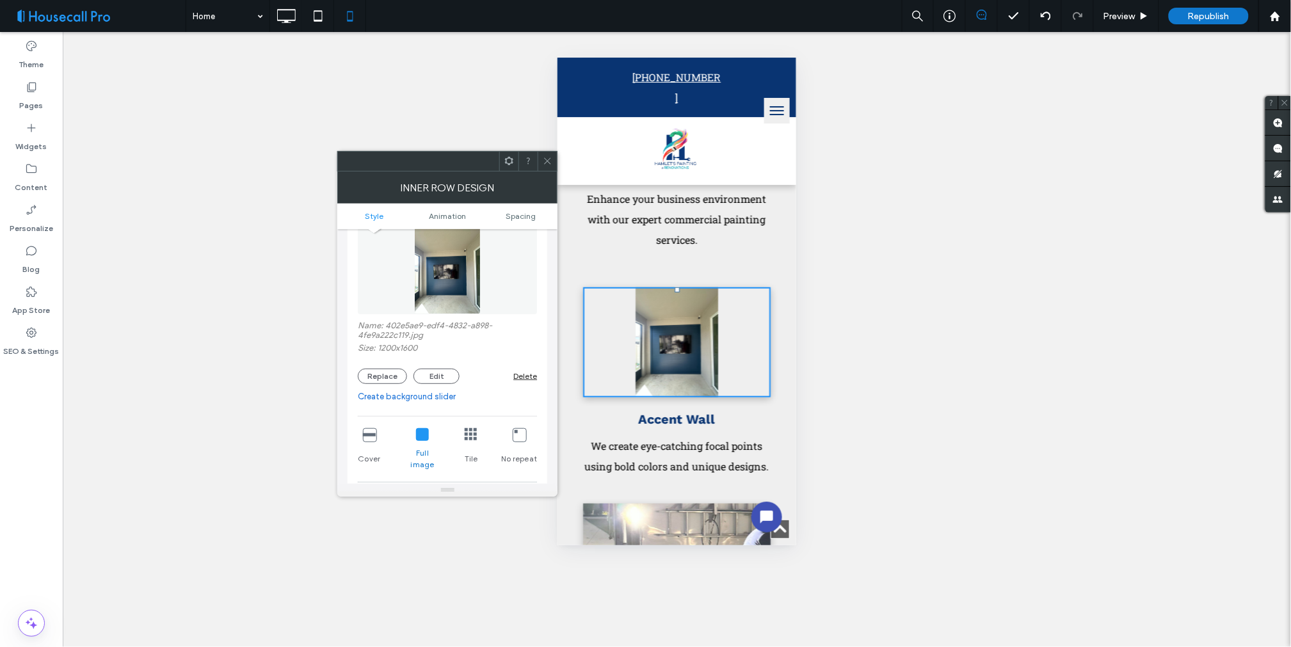
scroll to position [71, 0]
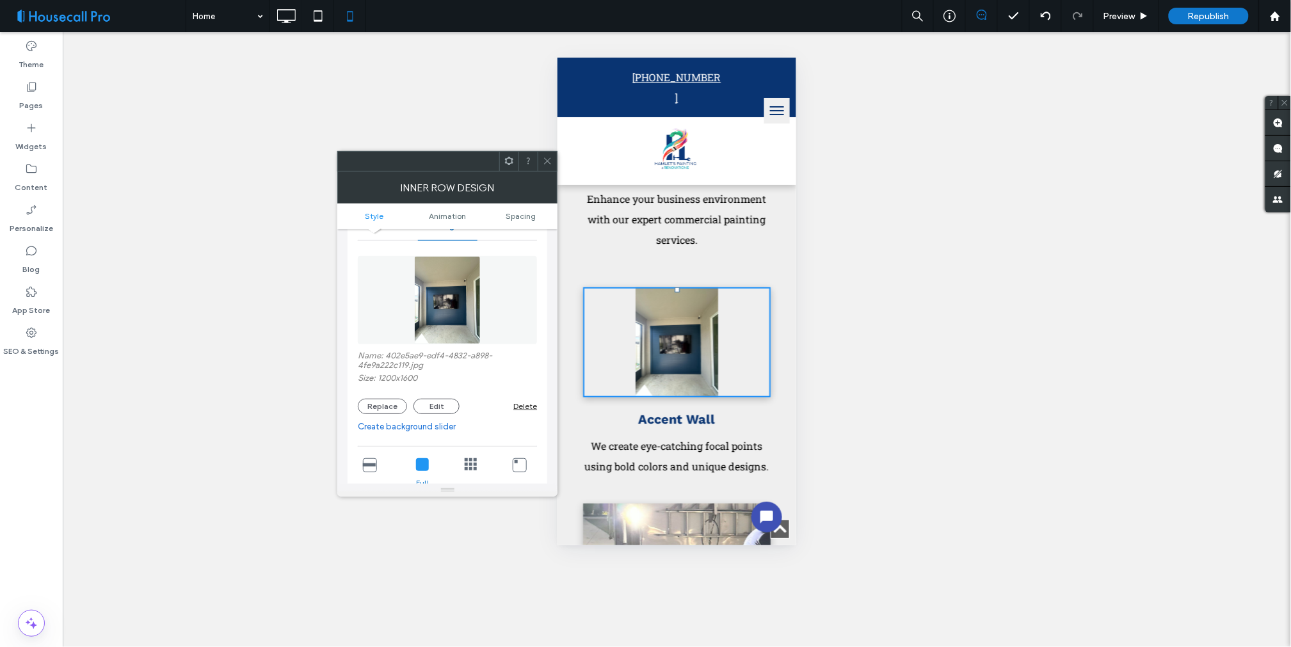
click at [374, 465] on icon at bounding box center [369, 464] width 13 height 13
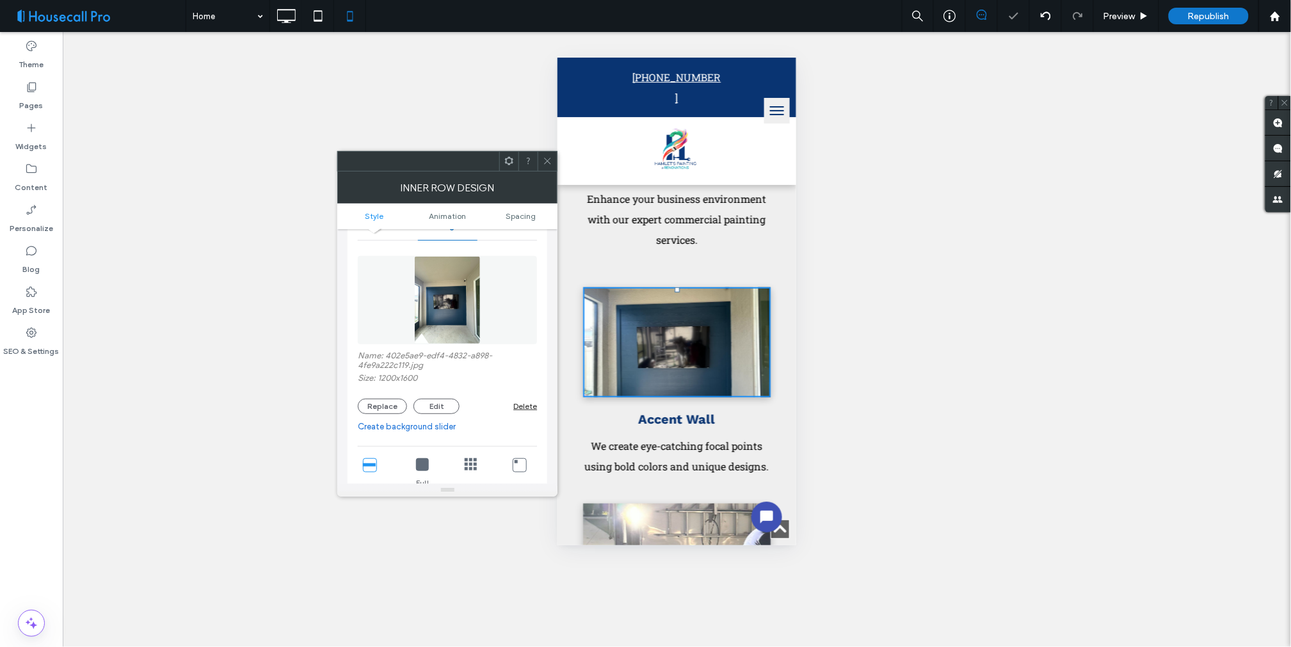
click at [374, 465] on icon at bounding box center [369, 464] width 13 height 13
click at [423, 469] on icon at bounding box center [422, 464] width 13 height 13
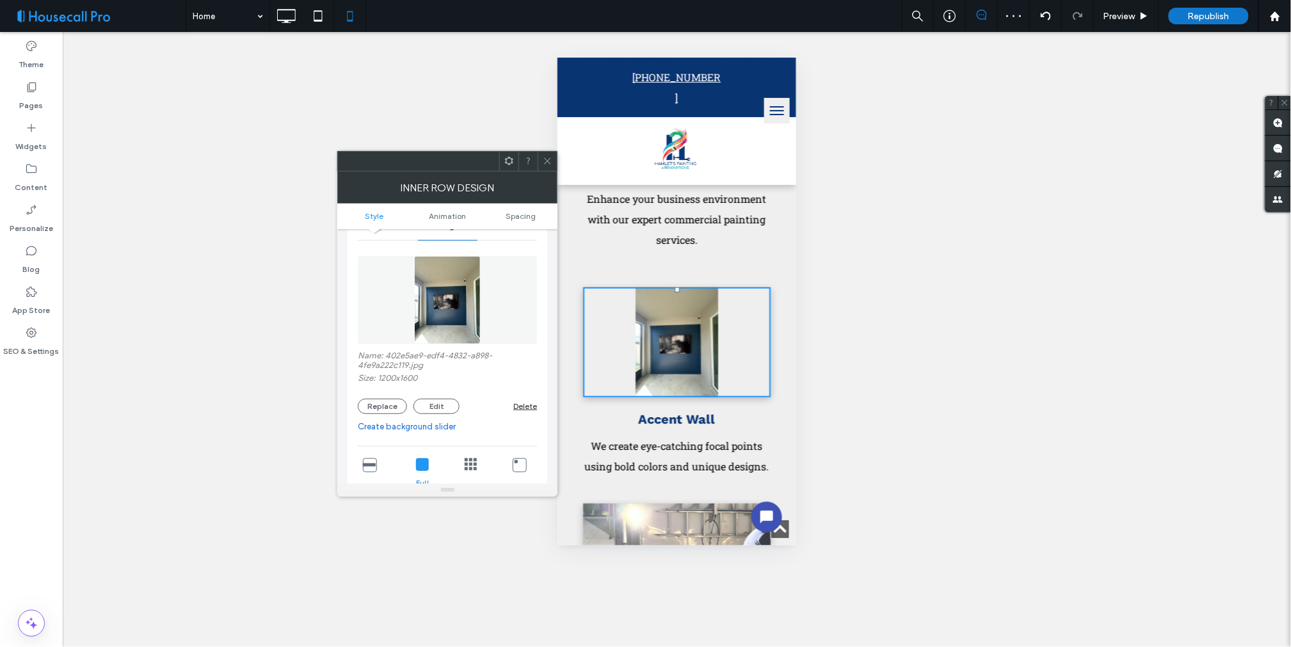
click at [889, 383] on div "Unhide? Yes Unhide? Yes Unhide? Yes" at bounding box center [677, 339] width 1229 height 615
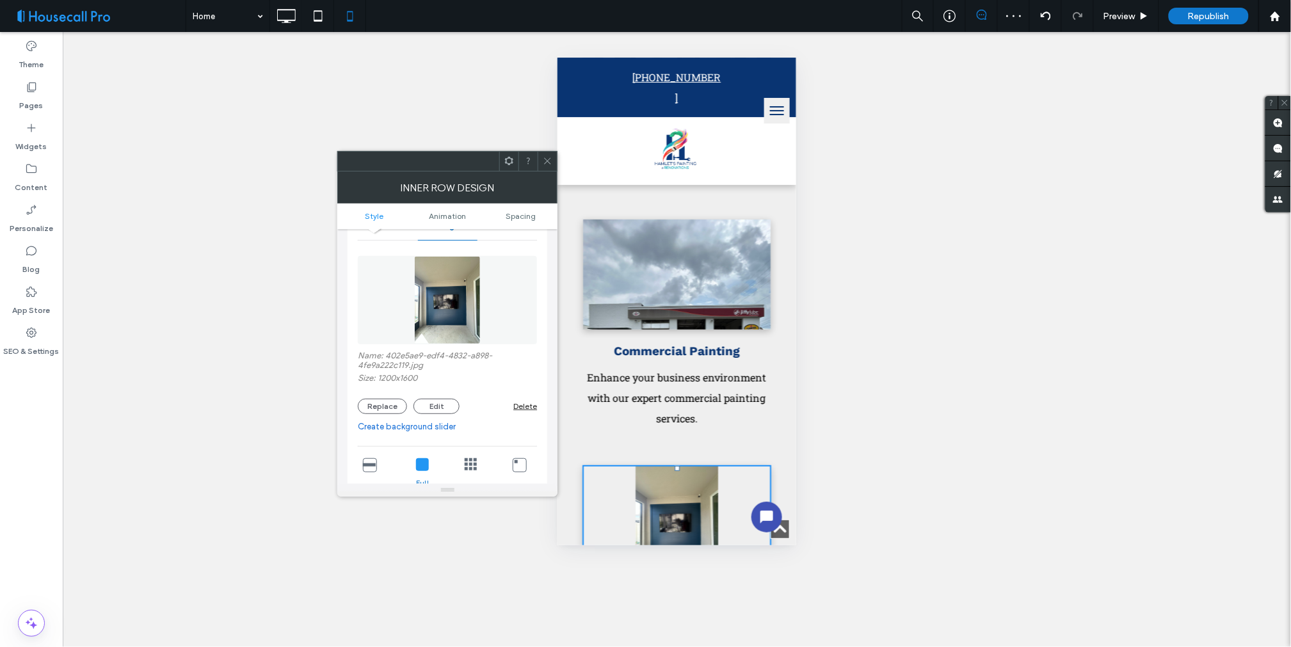
scroll to position [1707, 0]
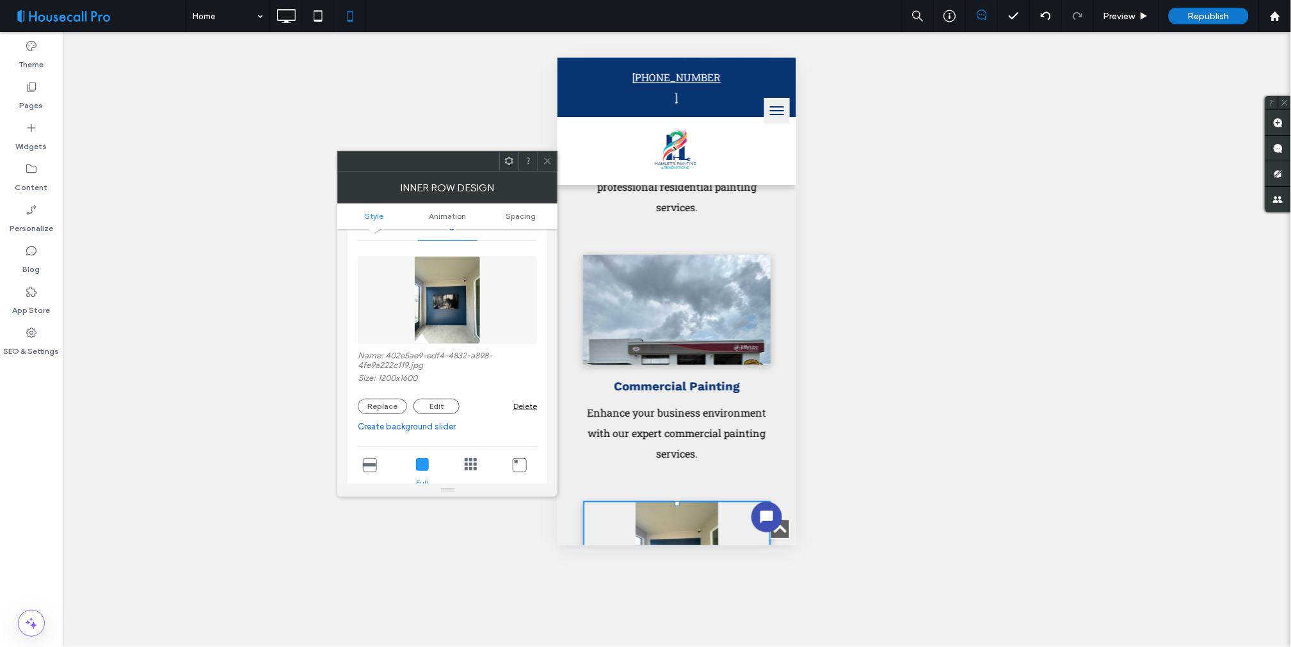
click at [666, 326] on div at bounding box center [676, 309] width 167 height 33
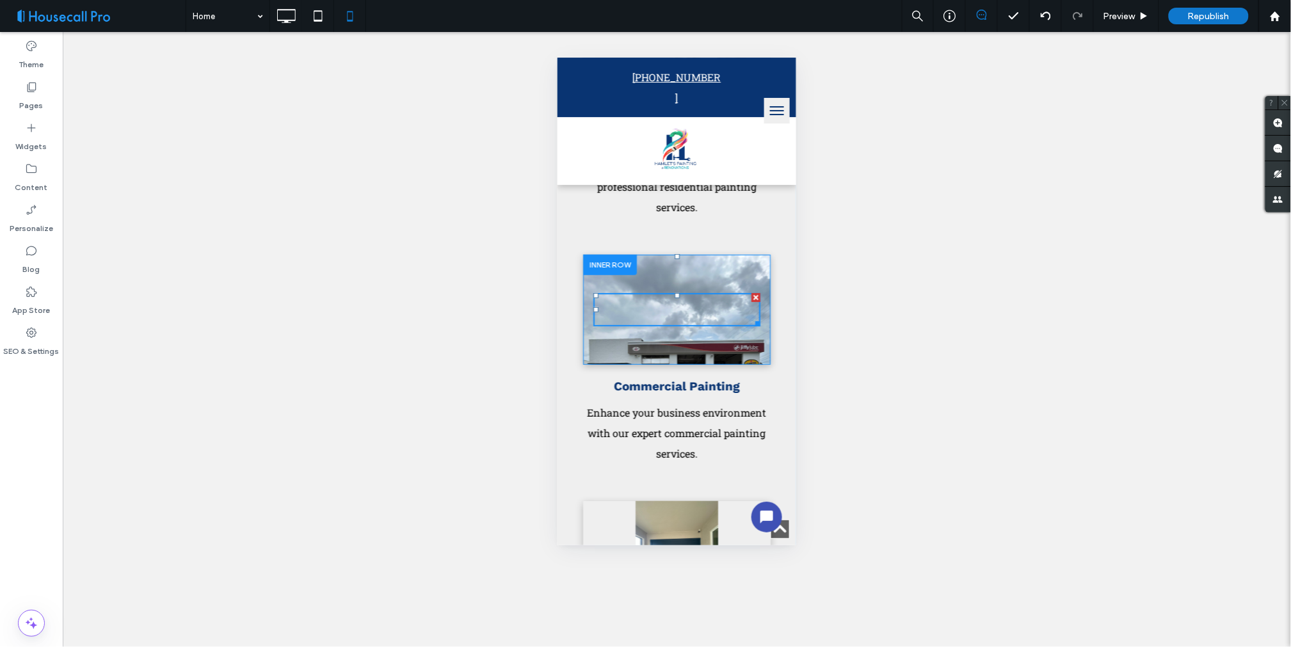
click at [651, 357] on div "Click To Paste" at bounding box center [677, 309] width 188 height 110
click at [650, 357] on div "Click To Paste" at bounding box center [677, 309] width 188 height 110
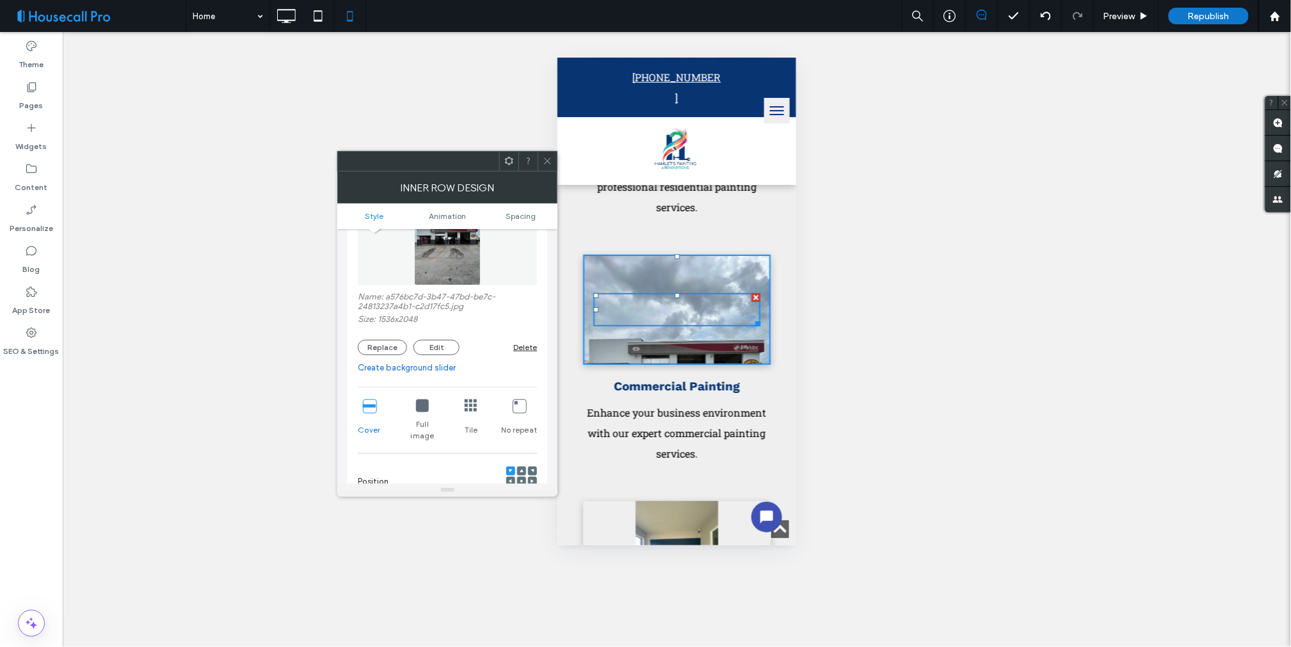
scroll to position [142, 0]
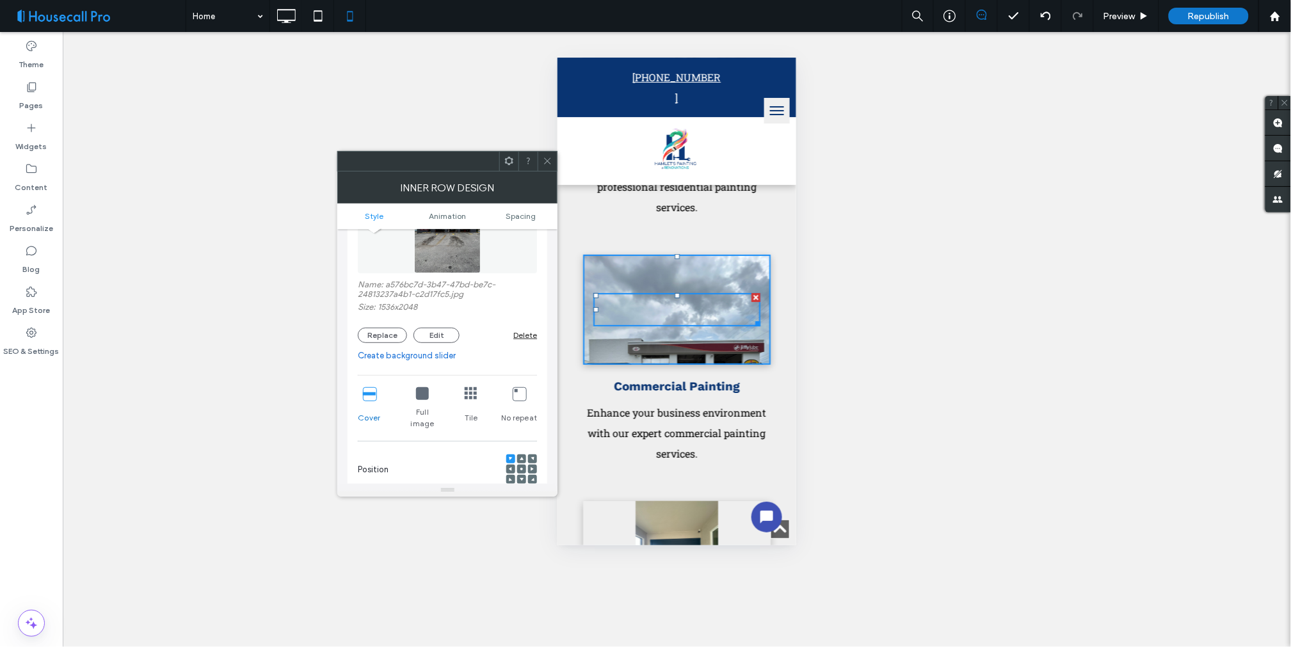
click at [522, 455] on span at bounding box center [522, 459] width 4 height 9
click at [520, 467] on icon at bounding box center [522, 469] width 4 height 4
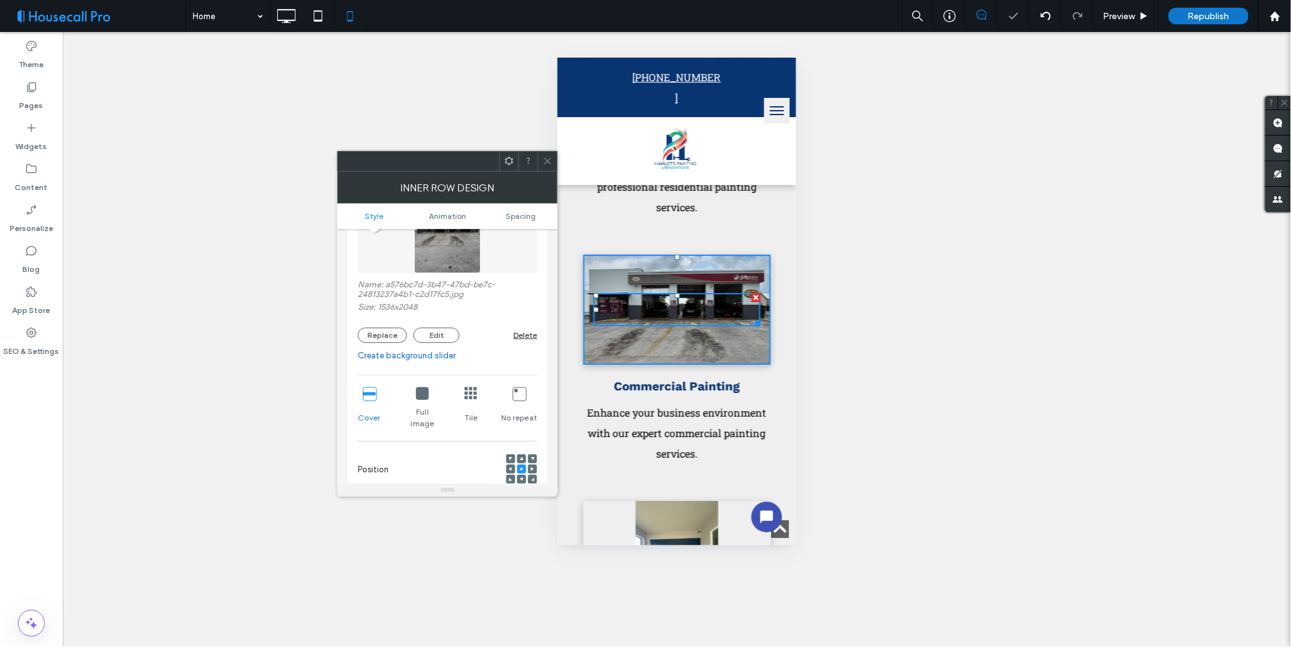
click at [980, 401] on div "Unhide? Yes Unhide? Yes Unhide? Yes" at bounding box center [677, 339] width 1229 height 615
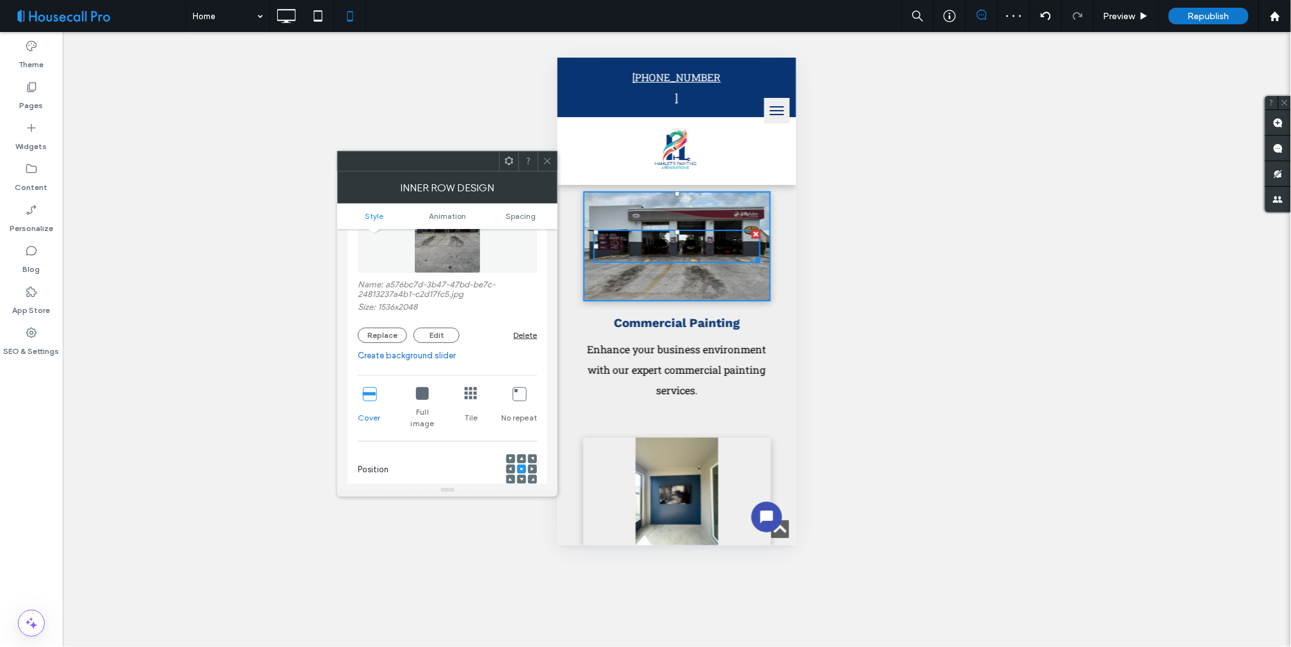
scroll to position [1921, 0]
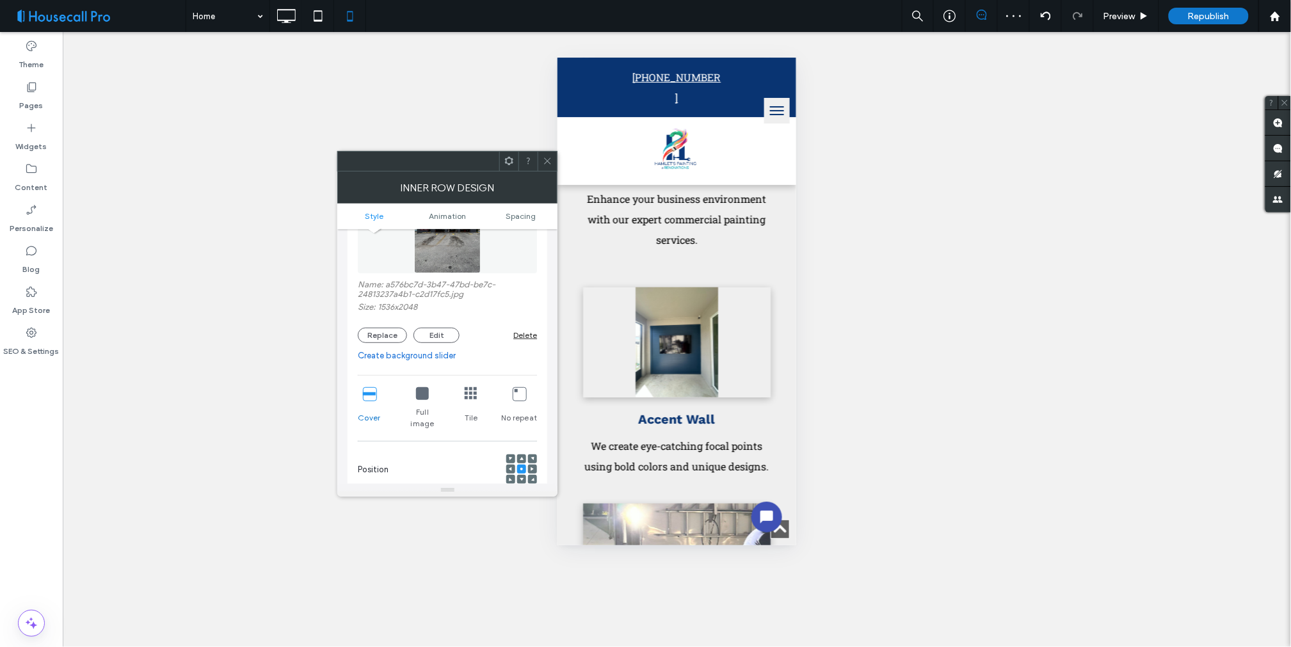
click at [701, 355] on div at bounding box center [676, 341] width 167 height 33
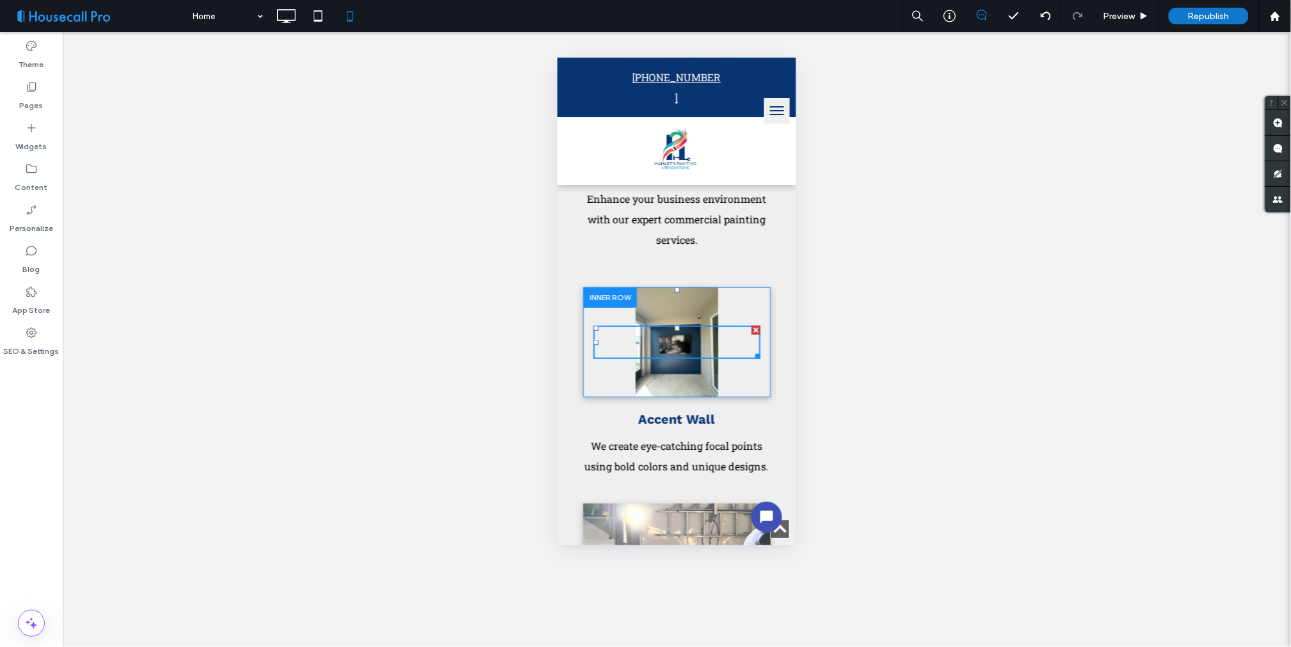
click at [645, 390] on div "Click To Paste" at bounding box center [677, 342] width 188 height 110
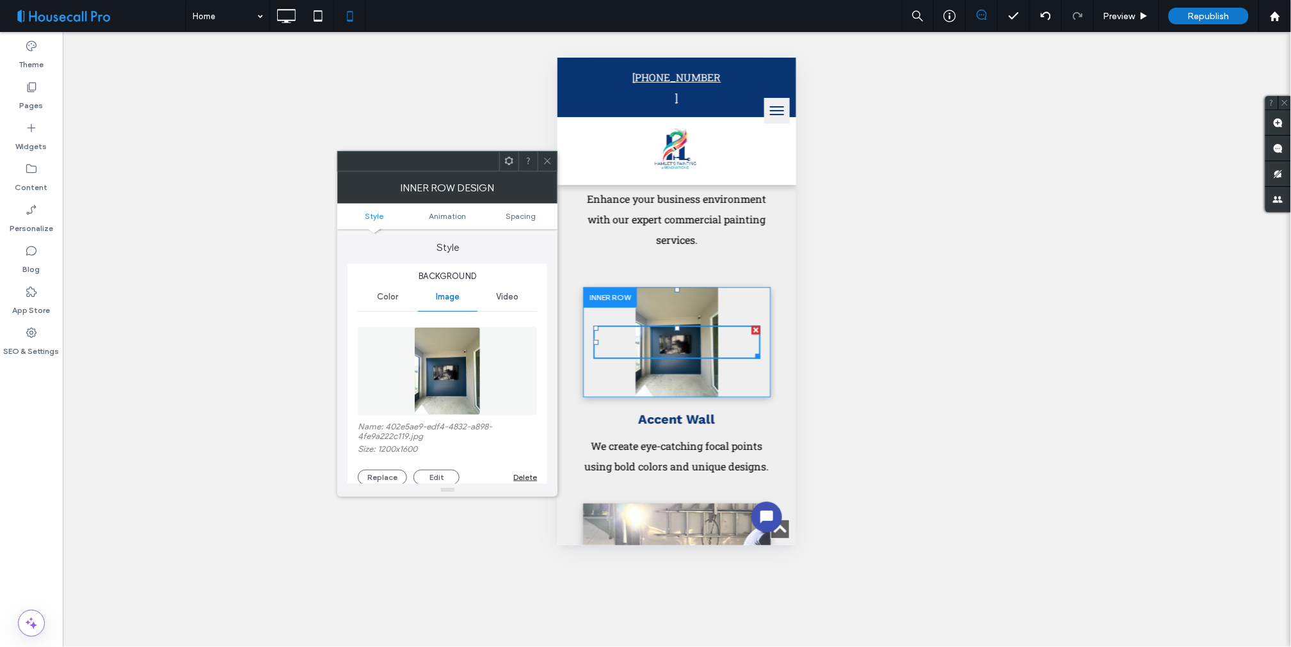
click at [645, 390] on div "Click To Paste" at bounding box center [677, 342] width 188 height 110
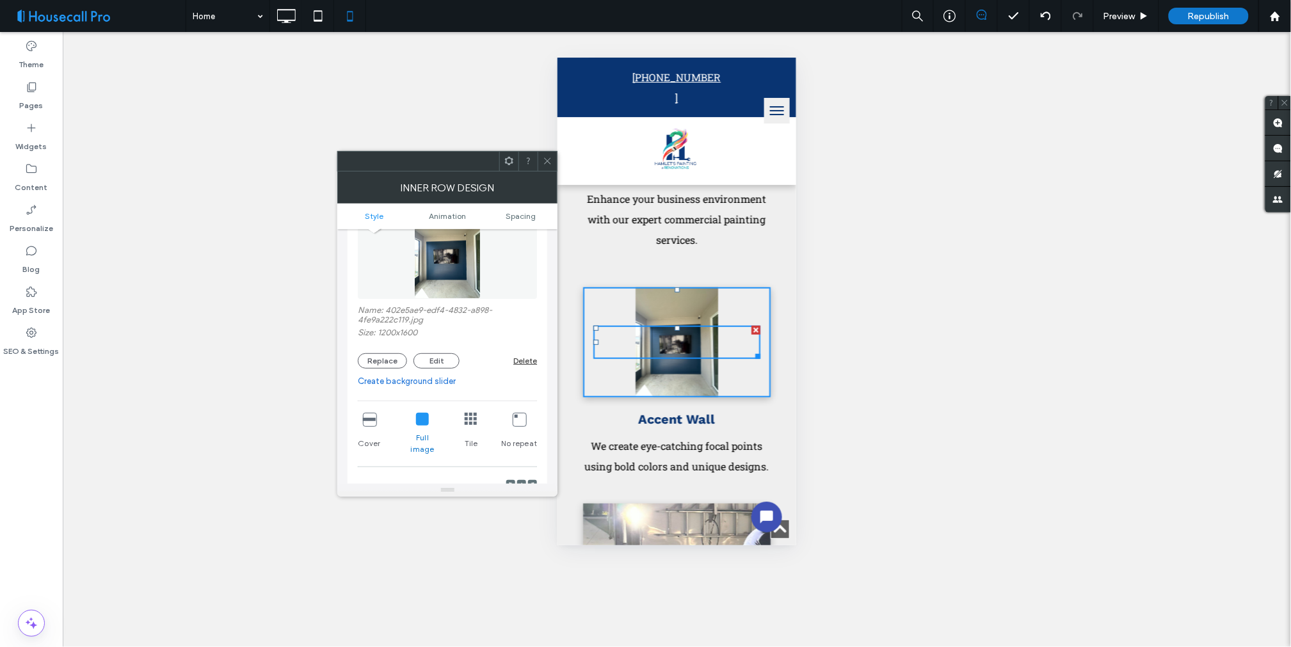
scroll to position [142, 0]
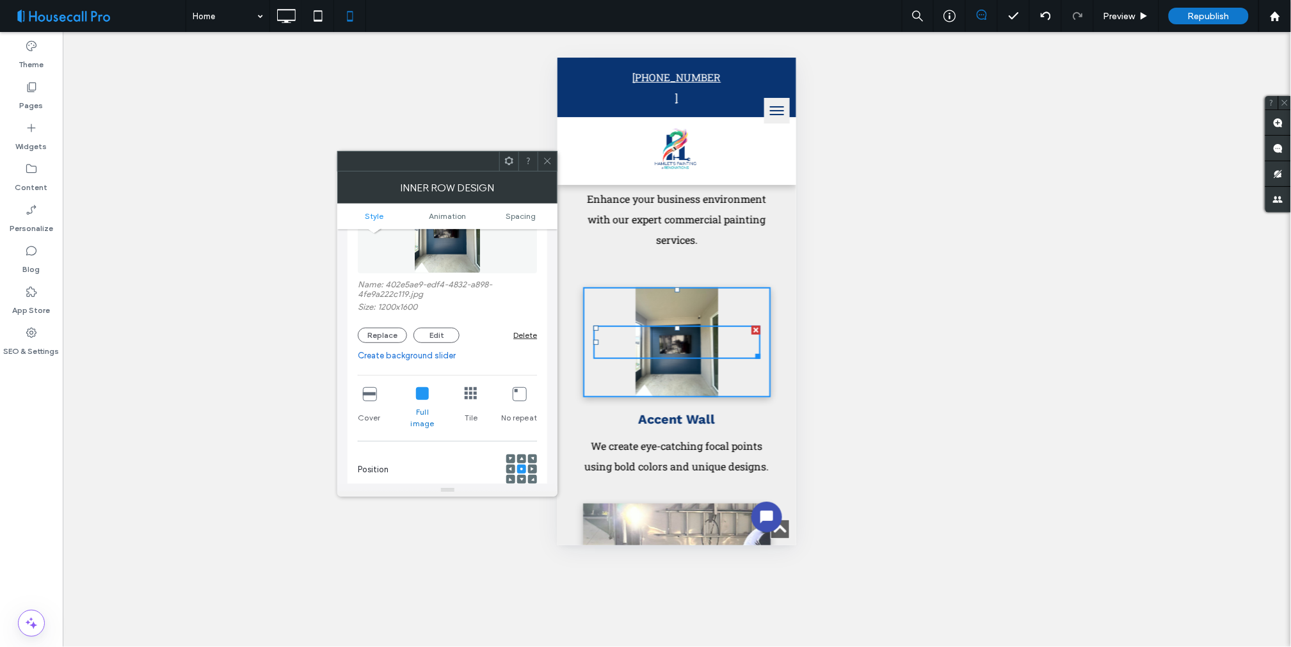
click at [375, 394] on icon at bounding box center [369, 393] width 13 height 13
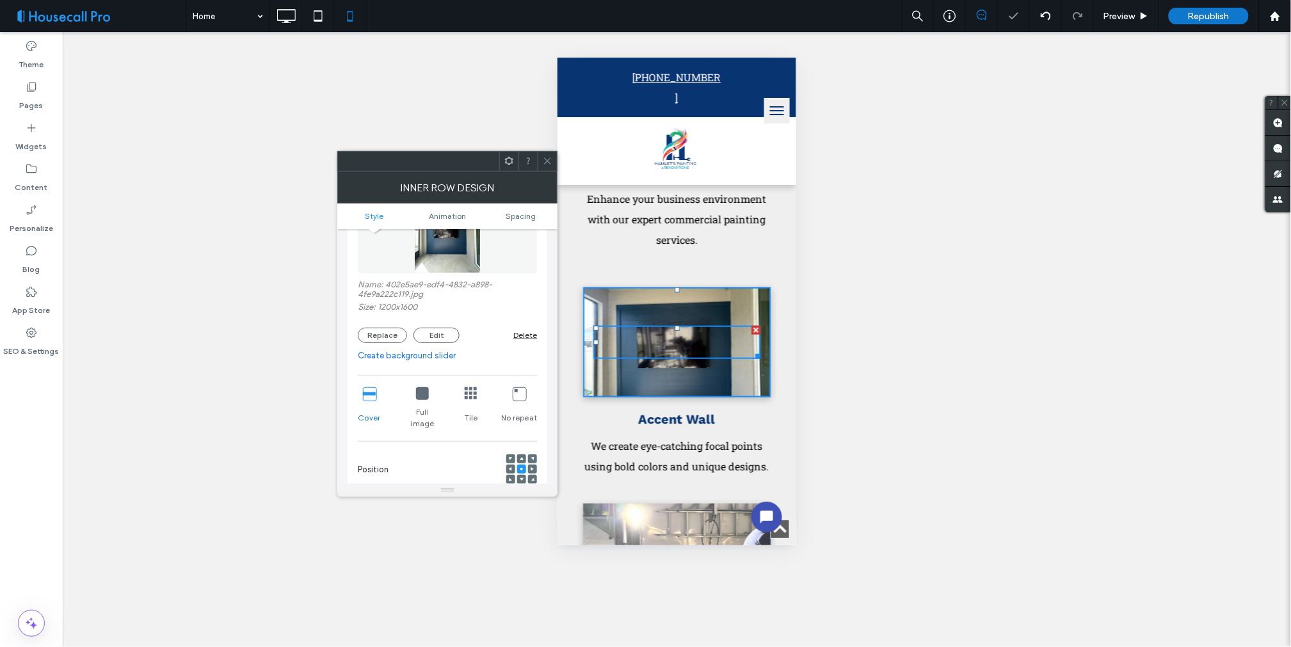
click at [520, 467] on icon at bounding box center [522, 469] width 4 height 4
click at [417, 394] on icon at bounding box center [422, 393] width 13 height 13
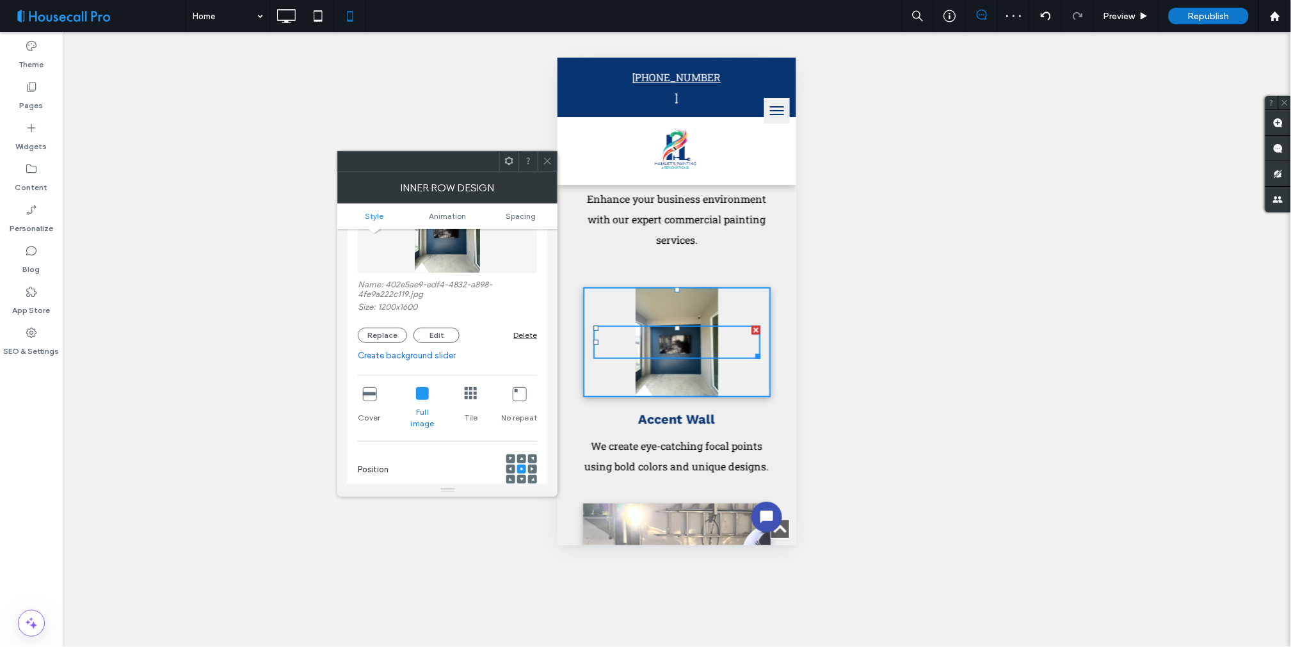
click at [965, 399] on div "Unhide? Yes Unhide? Yes Unhide? Yes" at bounding box center [677, 339] width 1229 height 615
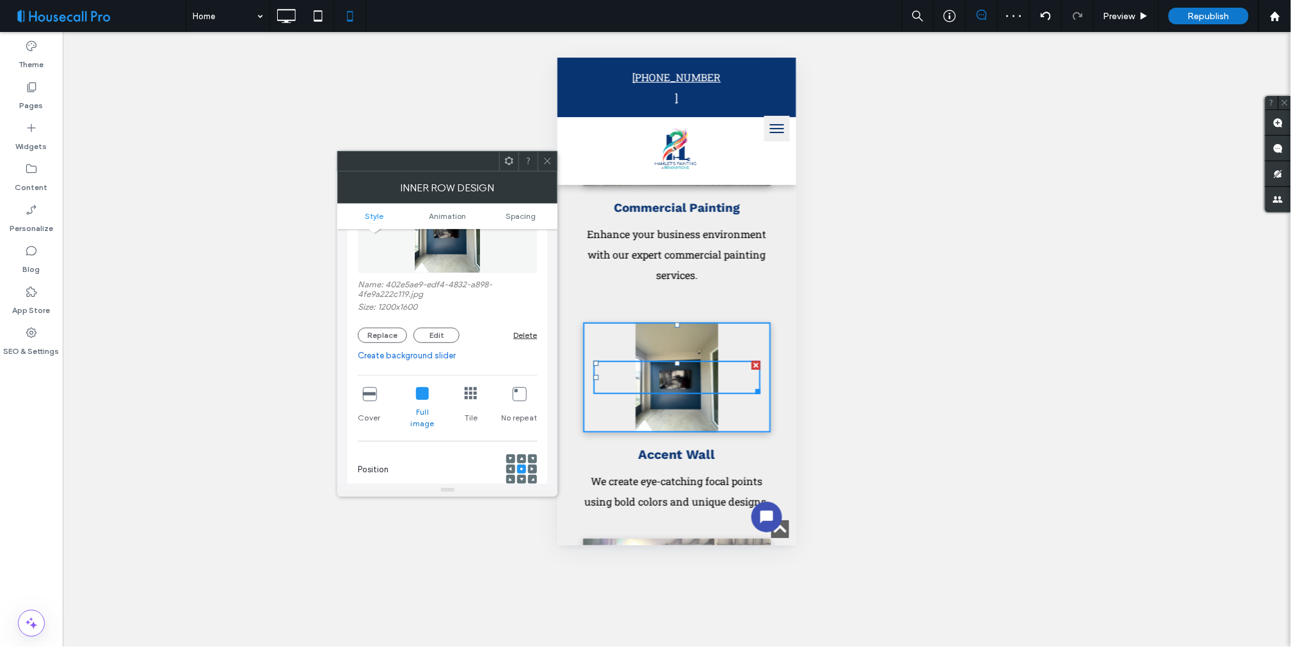
click at [553, 163] on div at bounding box center [547, 161] width 19 height 19
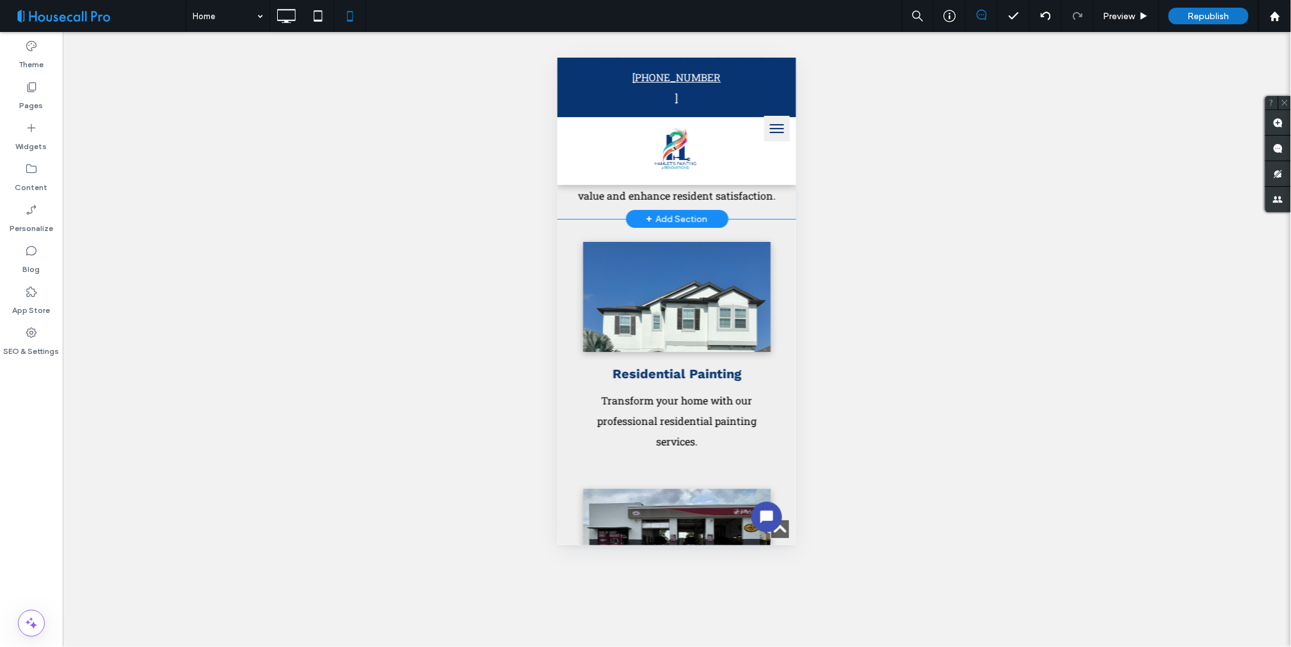
scroll to position [1565, 0]
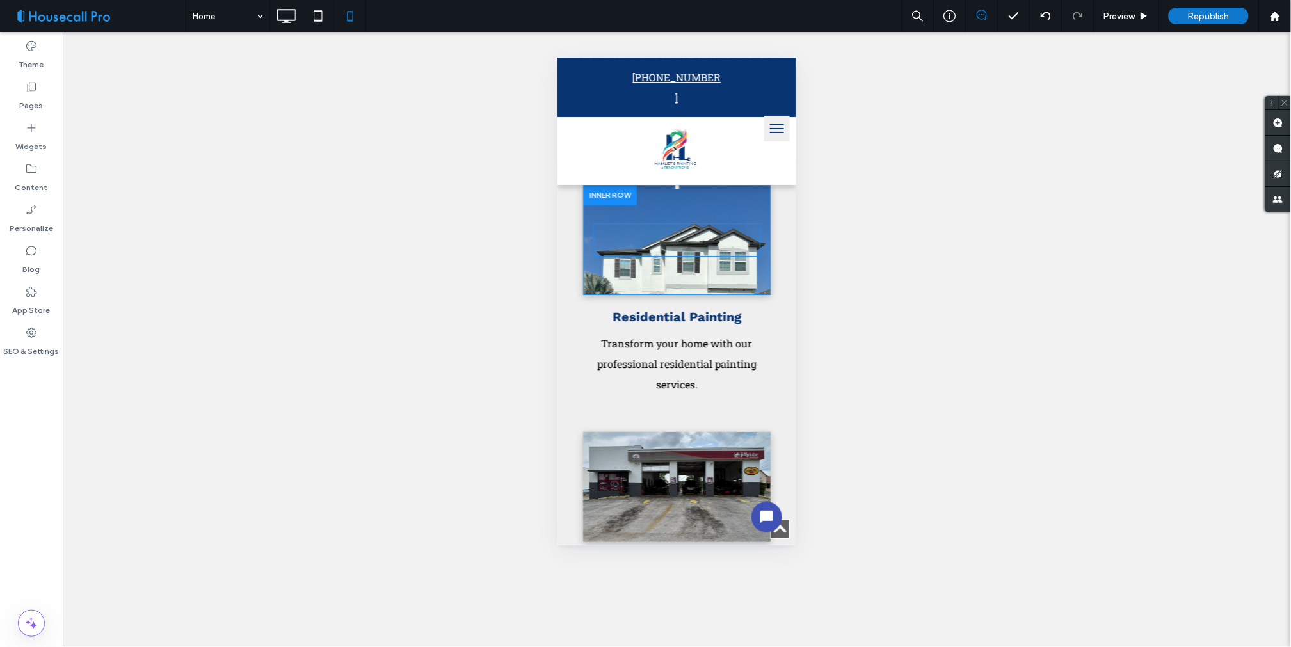
click at [633, 256] on div at bounding box center [676, 239] width 167 height 33
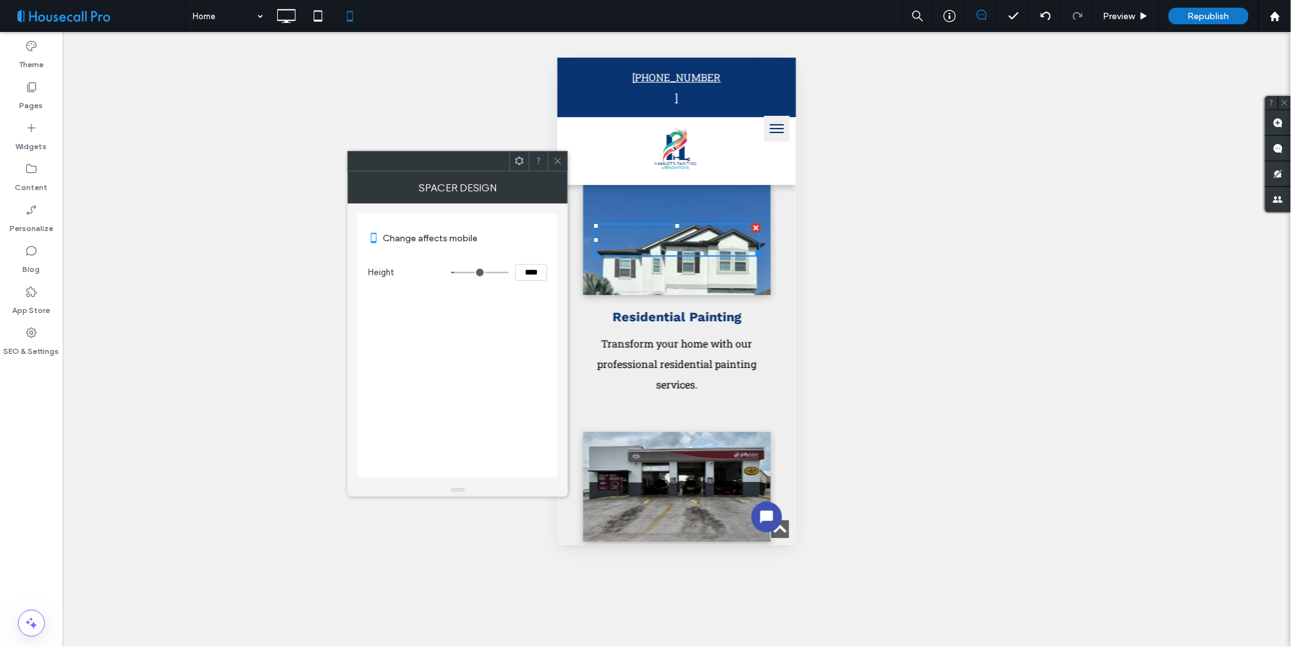
click at [675, 287] on div "Click To Paste" at bounding box center [677, 239] width 188 height 110
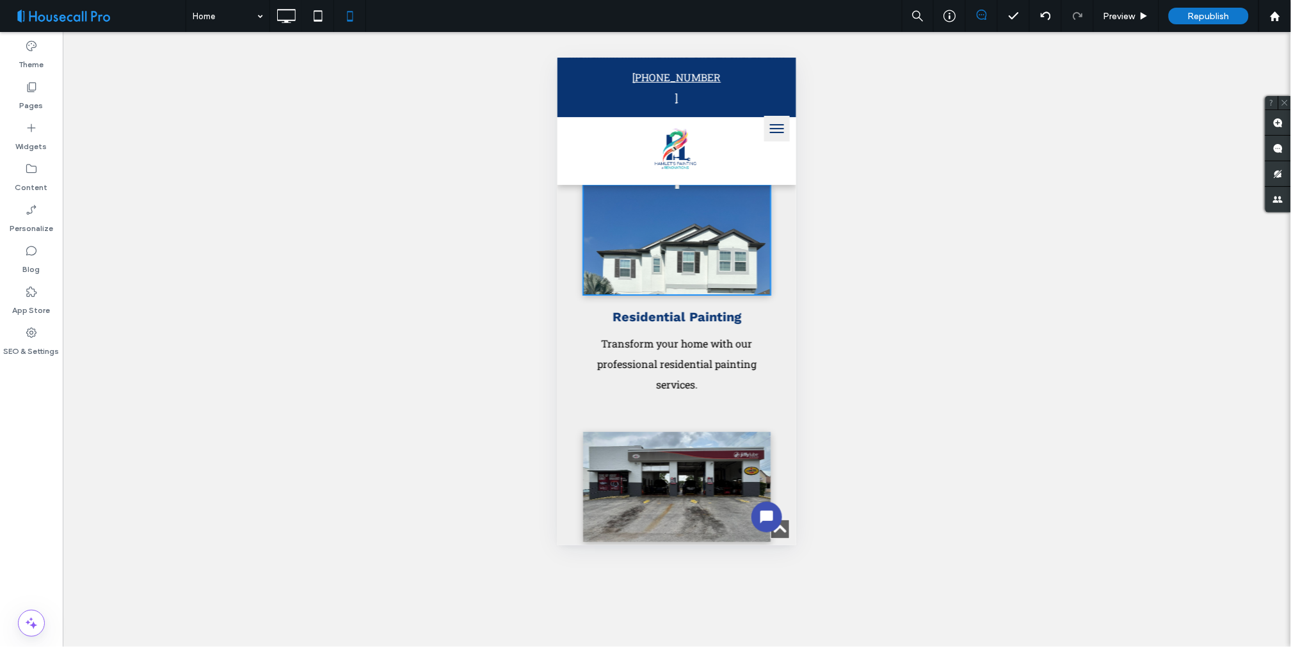
click at [675, 287] on div "Click To Paste" at bounding box center [677, 239] width 188 height 110
click at [673, 285] on div "Click To Paste" at bounding box center [677, 239] width 188 height 110
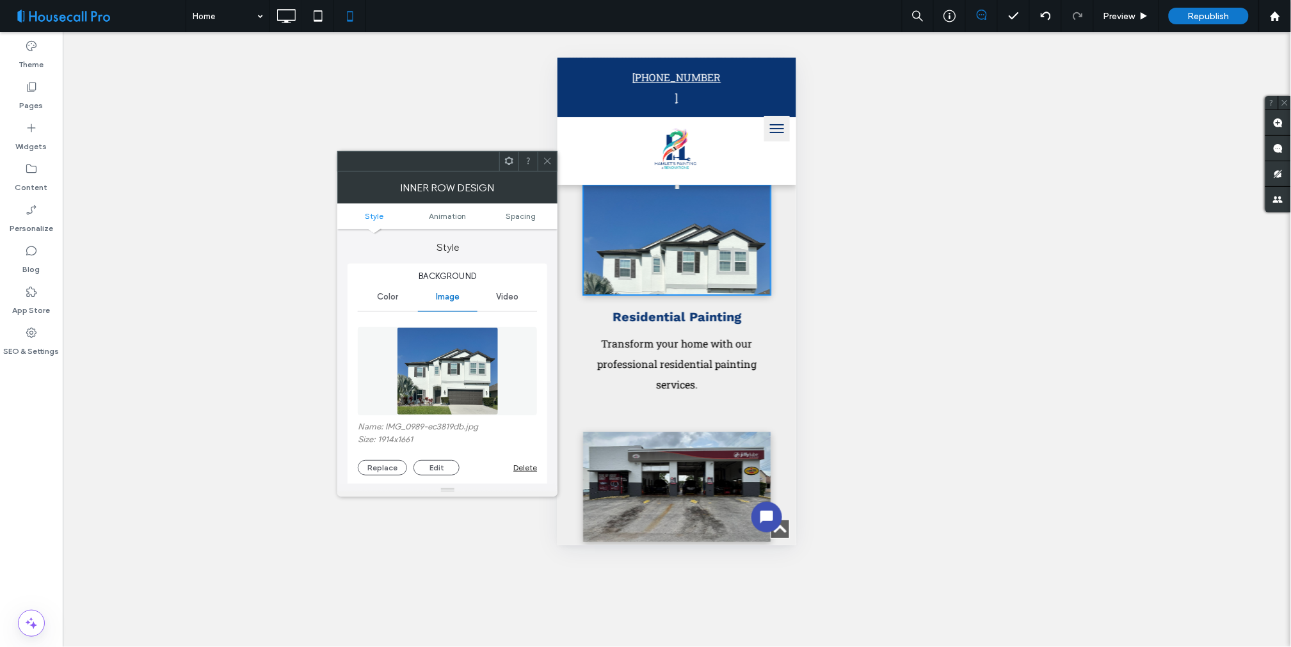
click at [672, 284] on div "Click To Paste" at bounding box center [677, 239] width 188 height 110
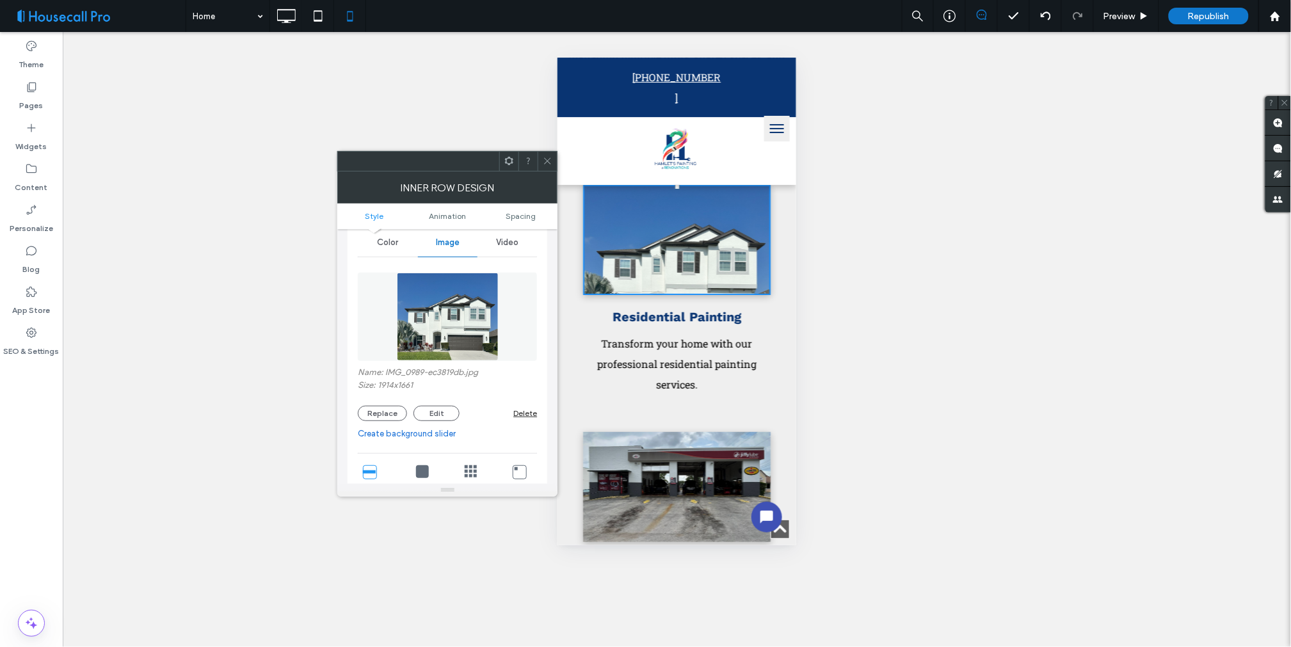
scroll to position [142, 0]
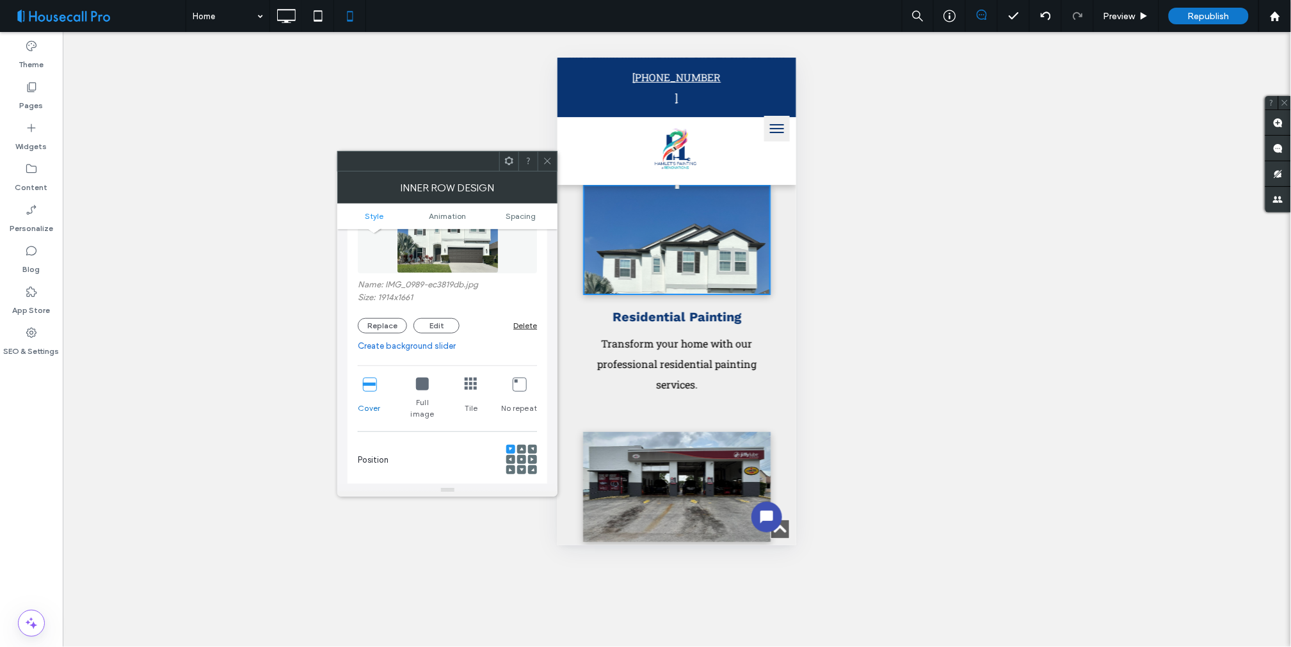
click at [525, 445] on div at bounding box center [521, 460] width 31 height 31
click at [523, 455] on div at bounding box center [521, 459] width 9 height 9
click at [523, 458] on icon at bounding box center [522, 460] width 4 height 4
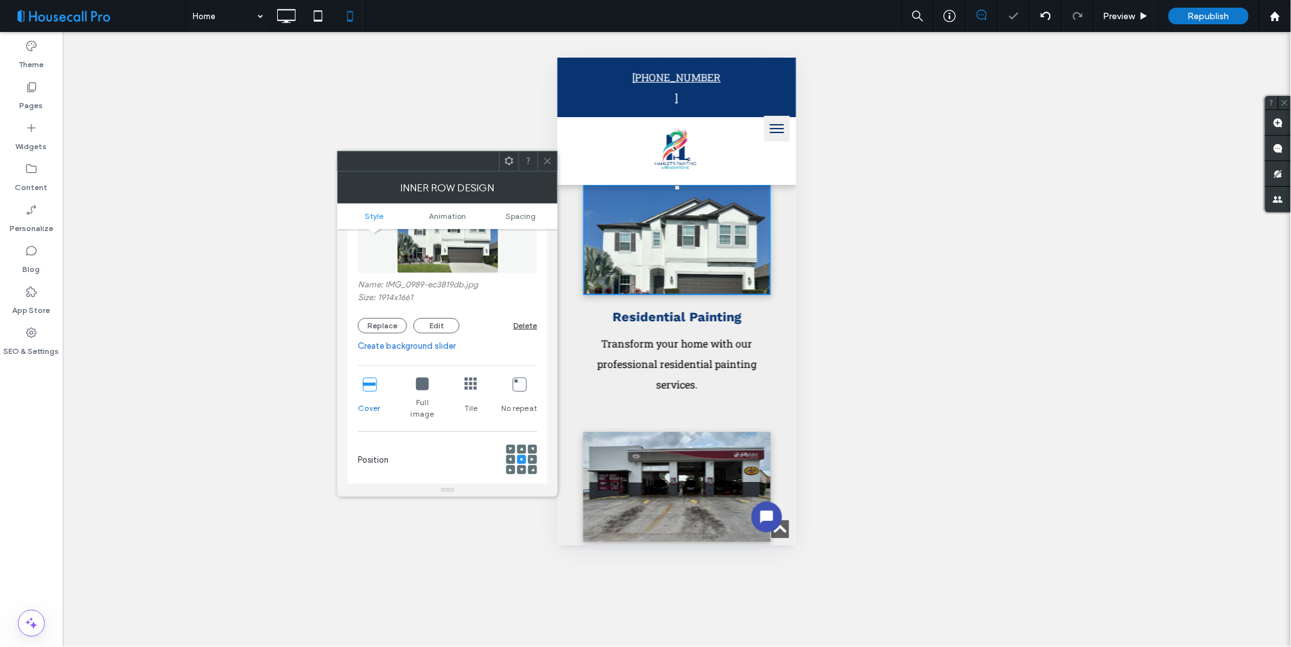
click at [958, 401] on div "Unhide? Yes Unhide? Yes Unhide? Yes" at bounding box center [677, 339] width 1229 height 615
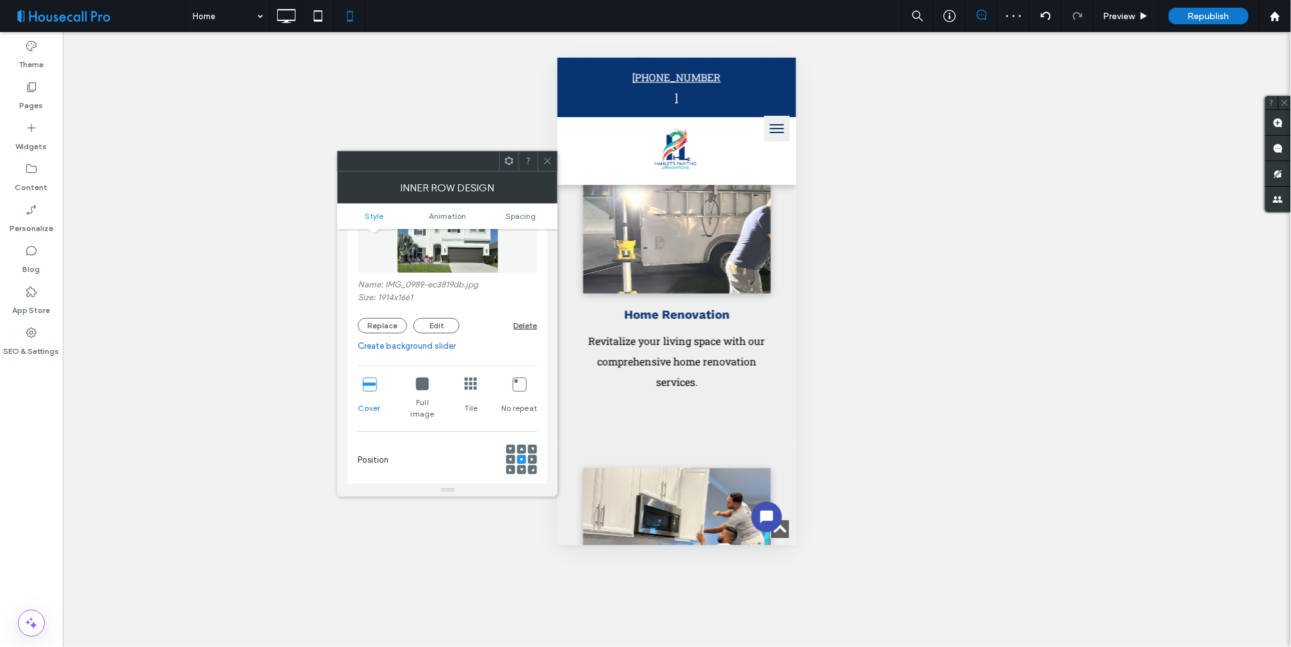
scroll to position [2205, 0]
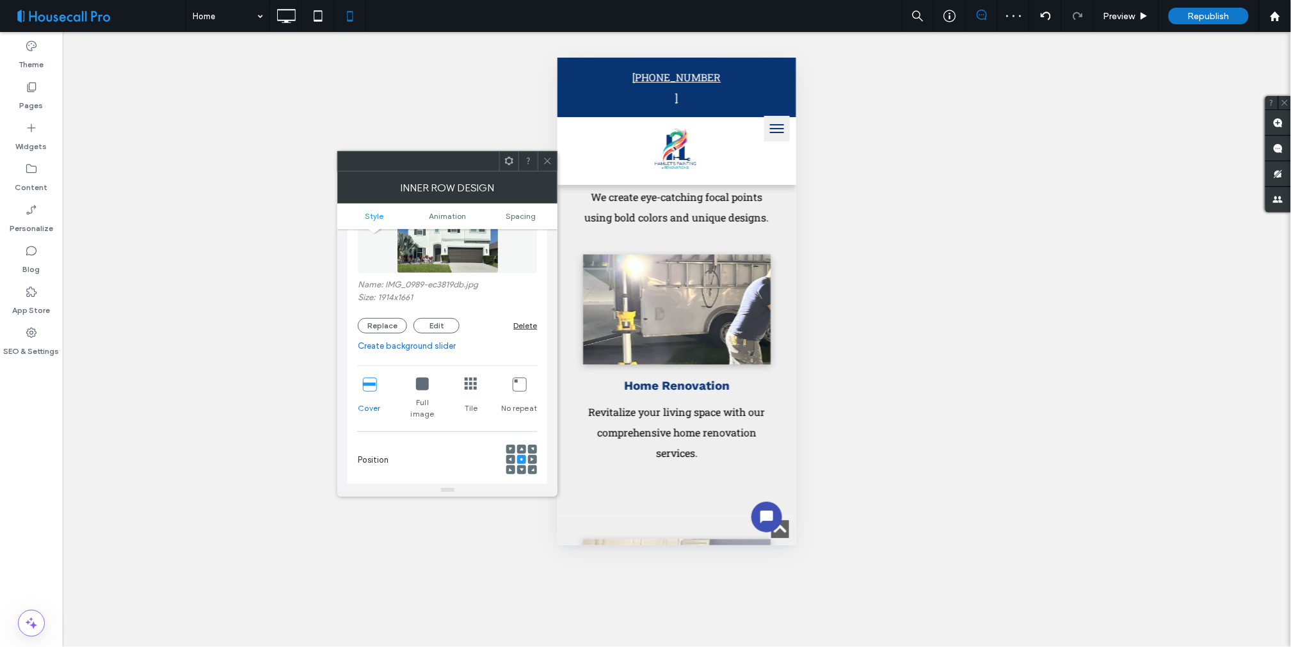
click at [666, 364] on div "Click To Paste" at bounding box center [677, 309] width 188 height 110
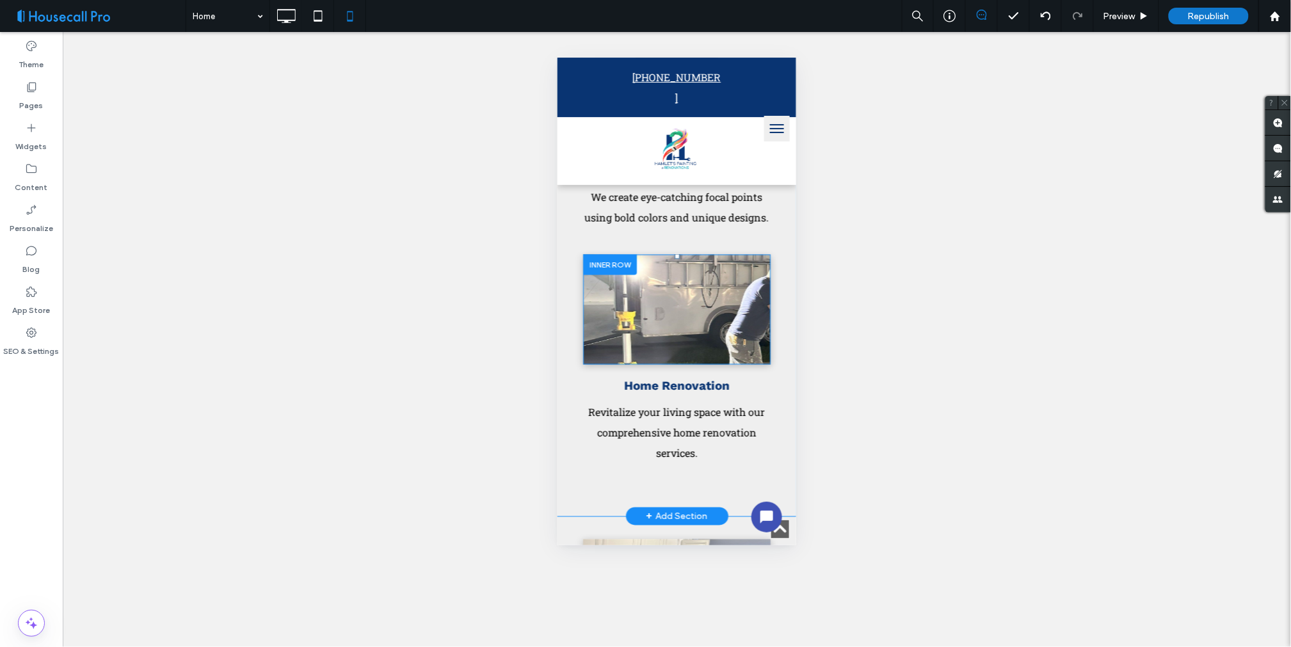
click at [663, 364] on div "Click To Paste" at bounding box center [677, 309] width 188 height 110
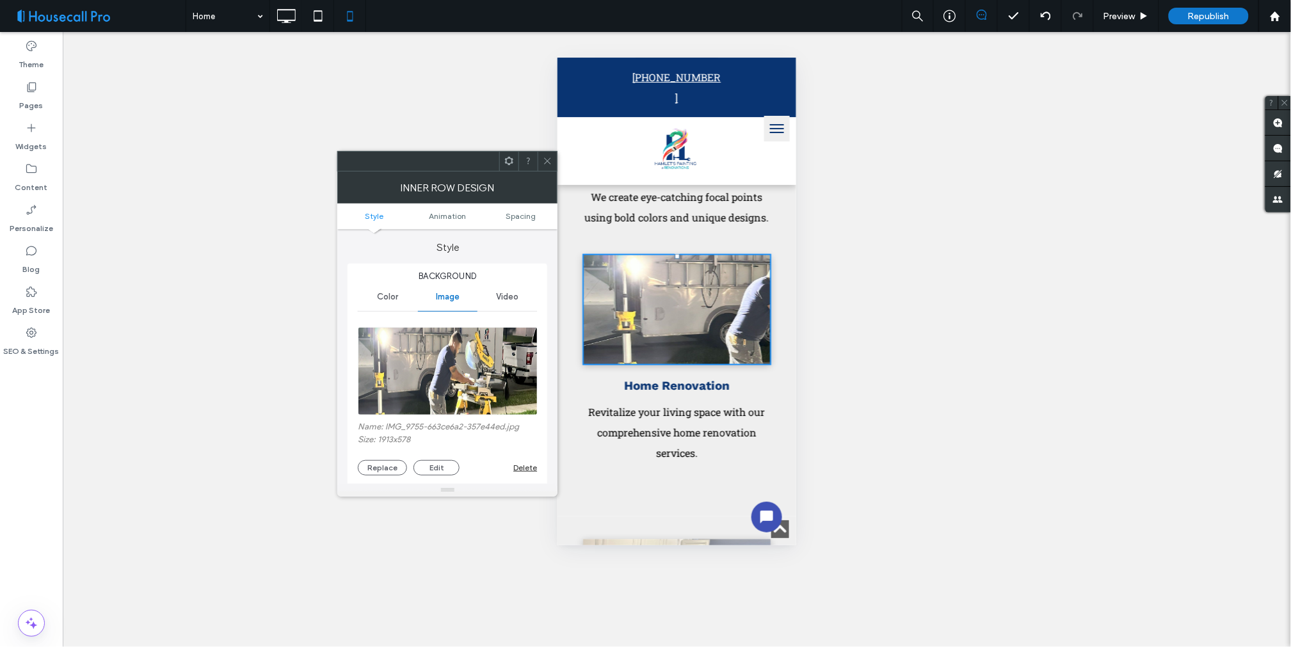
click at [663, 364] on div "Click To Paste" at bounding box center [677, 309] width 188 height 110
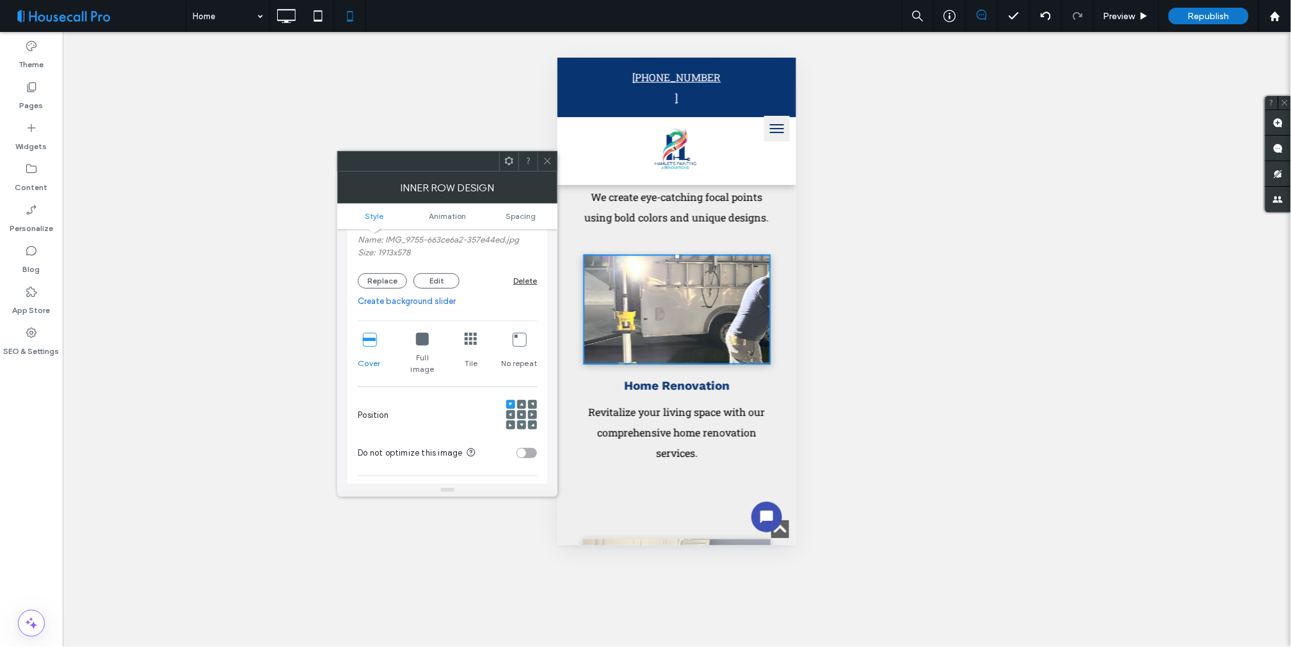
scroll to position [213, 0]
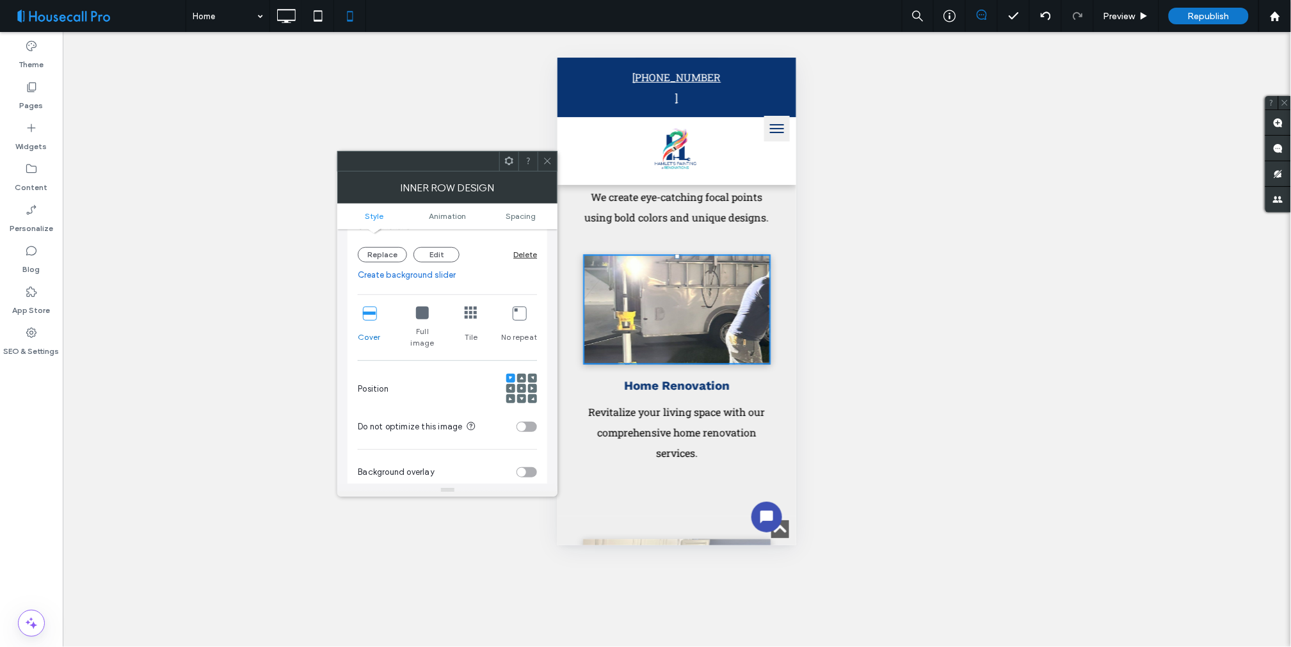
click at [522, 384] on span at bounding box center [522, 388] width 4 height 9
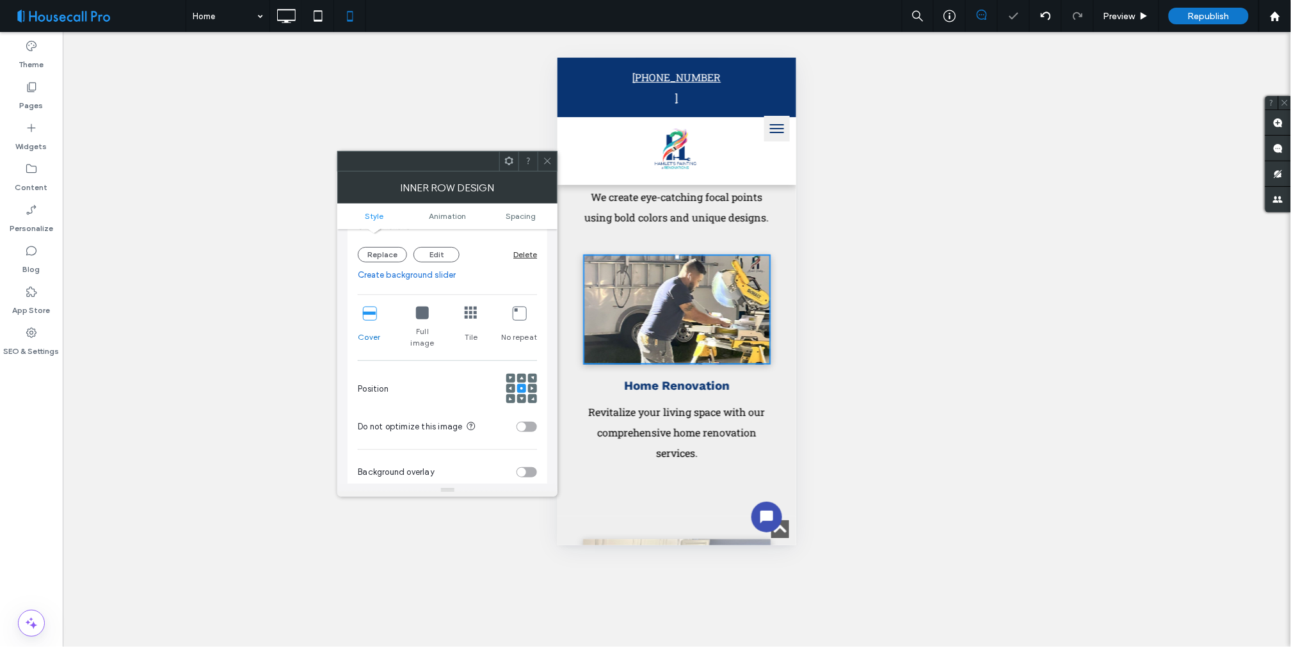
click at [428, 315] on div "Full image" at bounding box center [422, 328] width 37 height 52
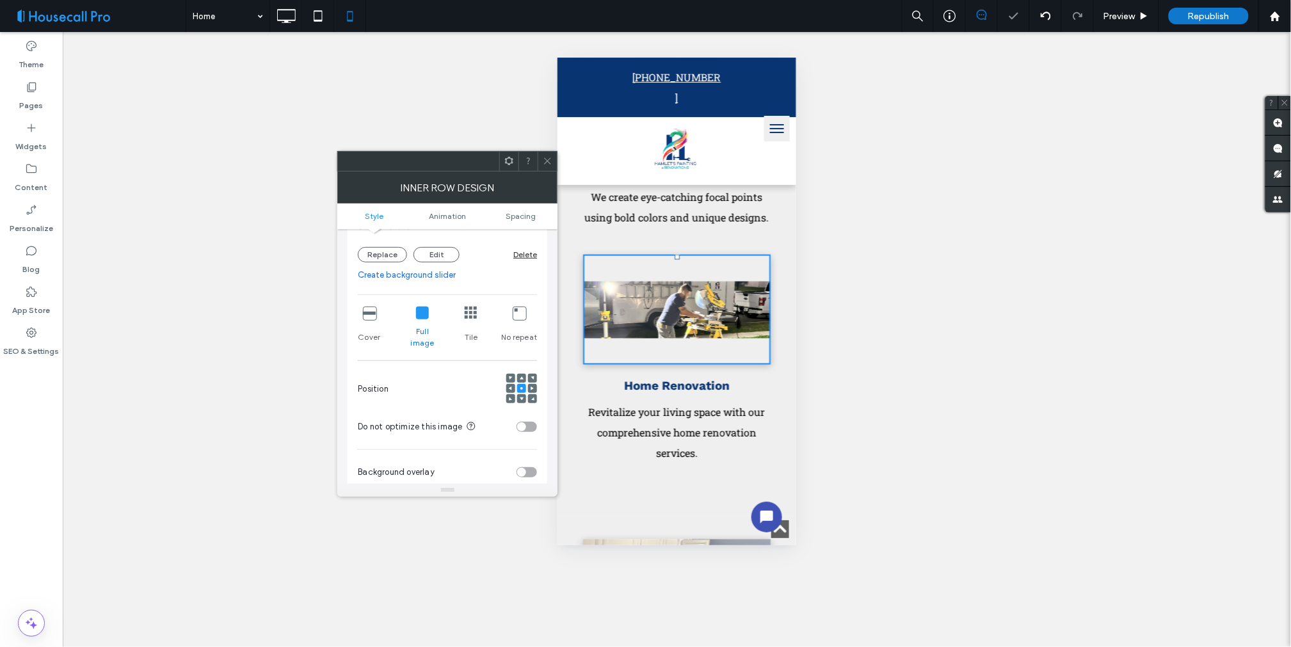
drag, startPoint x: 948, startPoint y: 401, endPoint x: 227, endPoint y: 340, distance: 723.5
click at [948, 401] on div "Unhide? Yes Unhide? Yes Unhide? Yes" at bounding box center [677, 339] width 1229 height 615
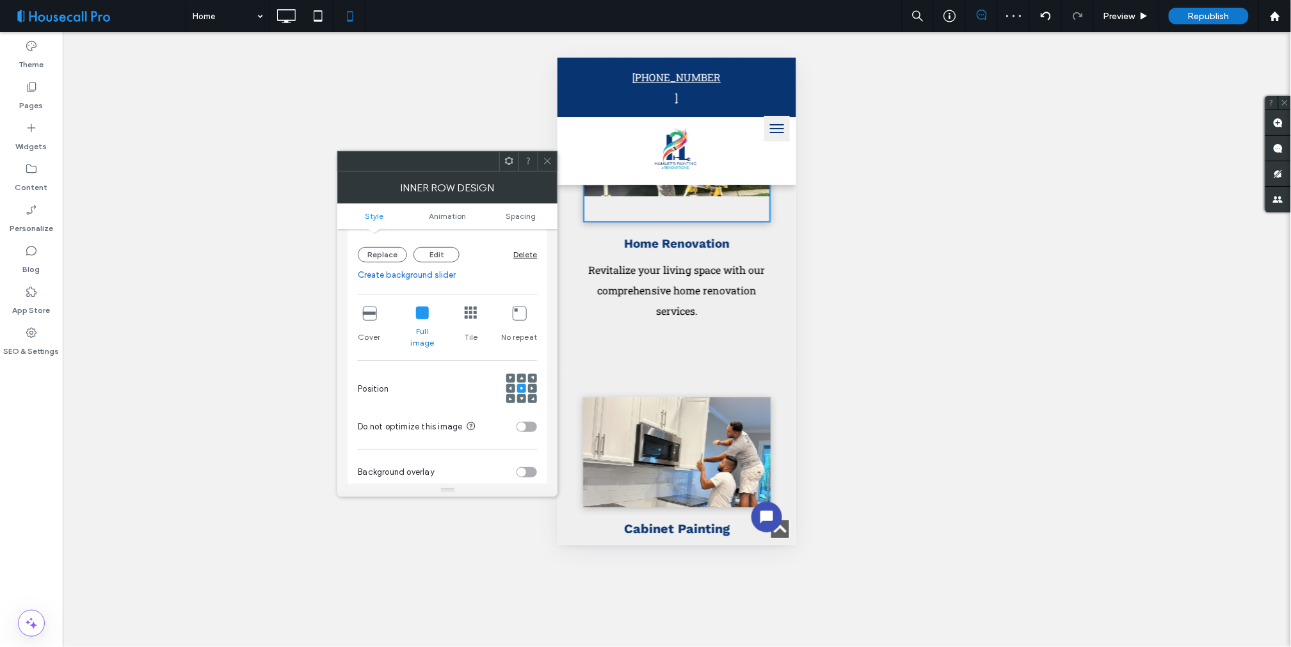
scroll to position [2418, 0]
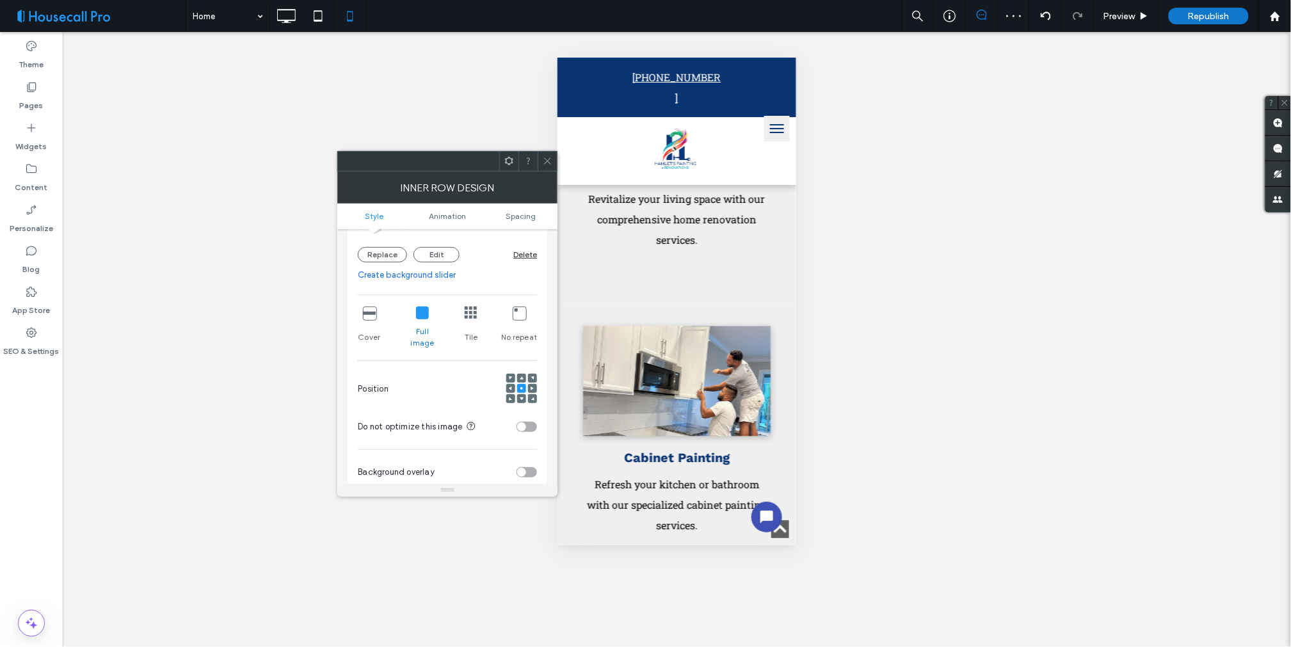
click at [659, 398] on div at bounding box center [676, 380] width 167 height 33
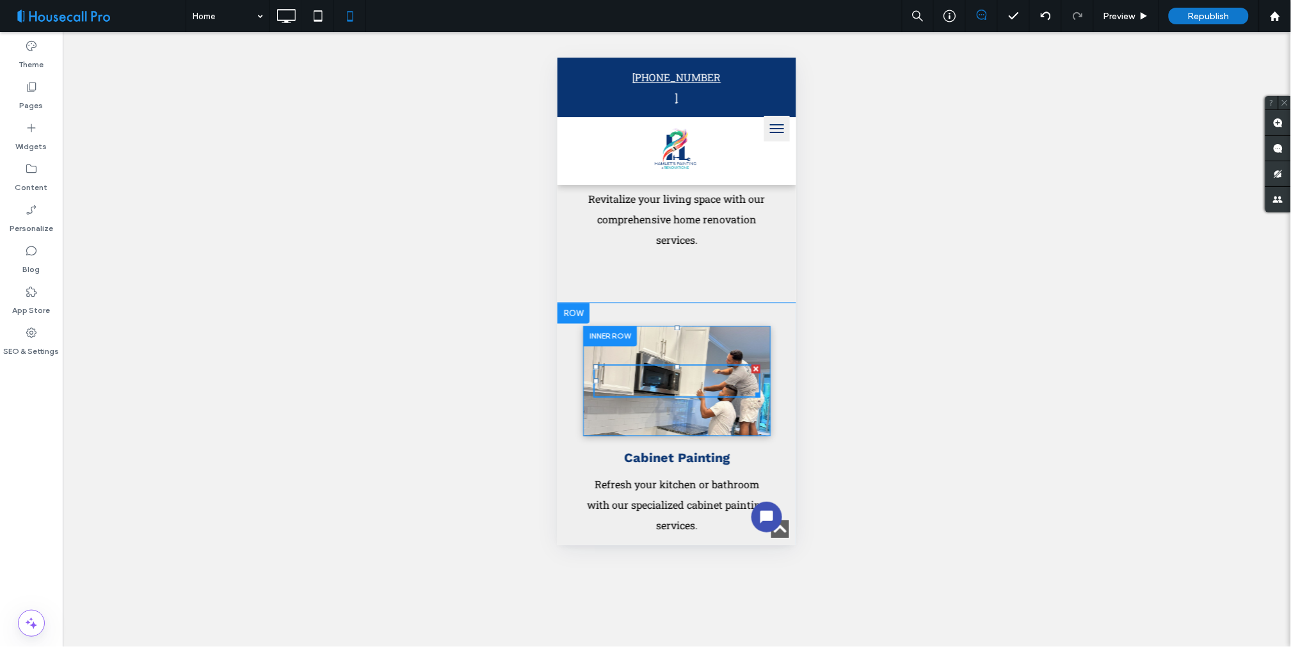
click at [678, 436] on div "Click To Paste" at bounding box center [677, 381] width 188 height 110
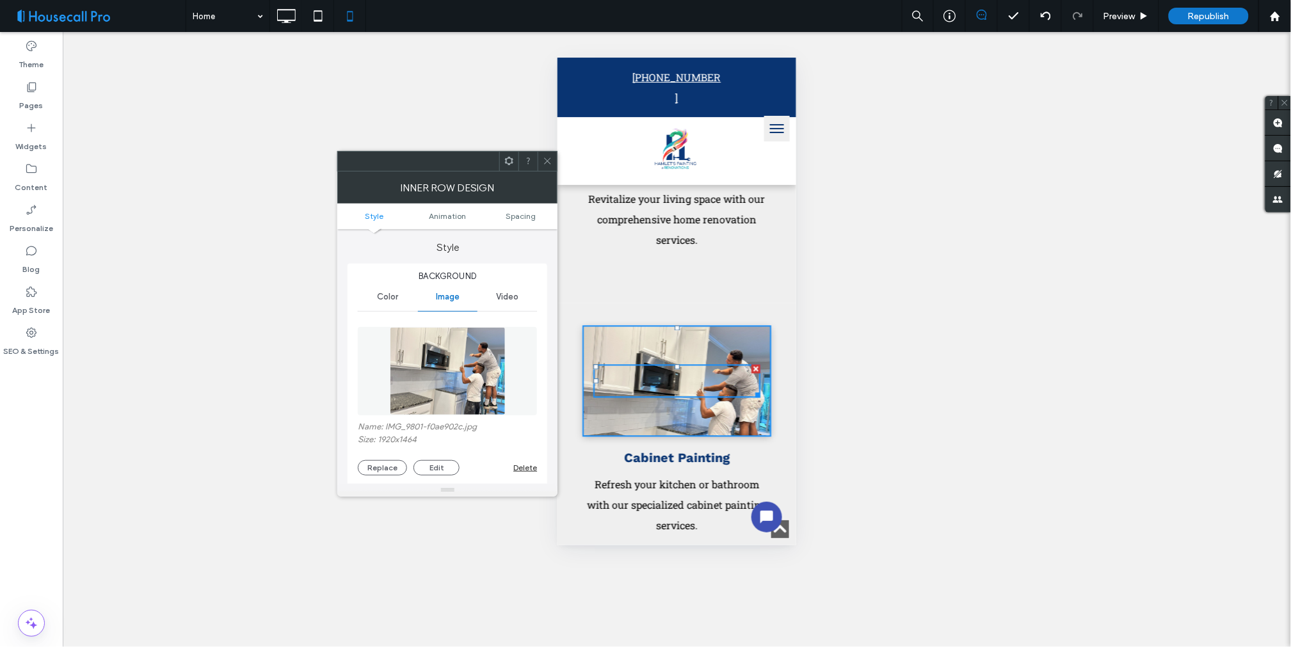
click at [678, 436] on div "Click To Paste" at bounding box center [677, 381] width 188 height 110
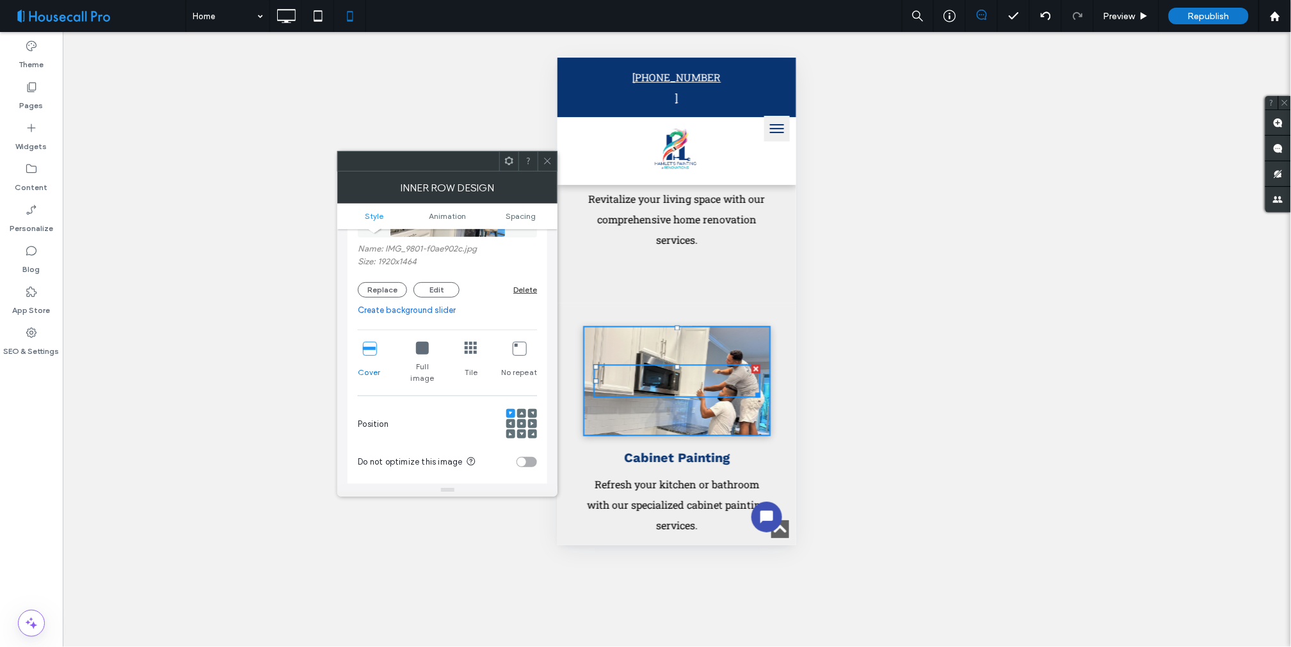
scroll to position [213, 0]
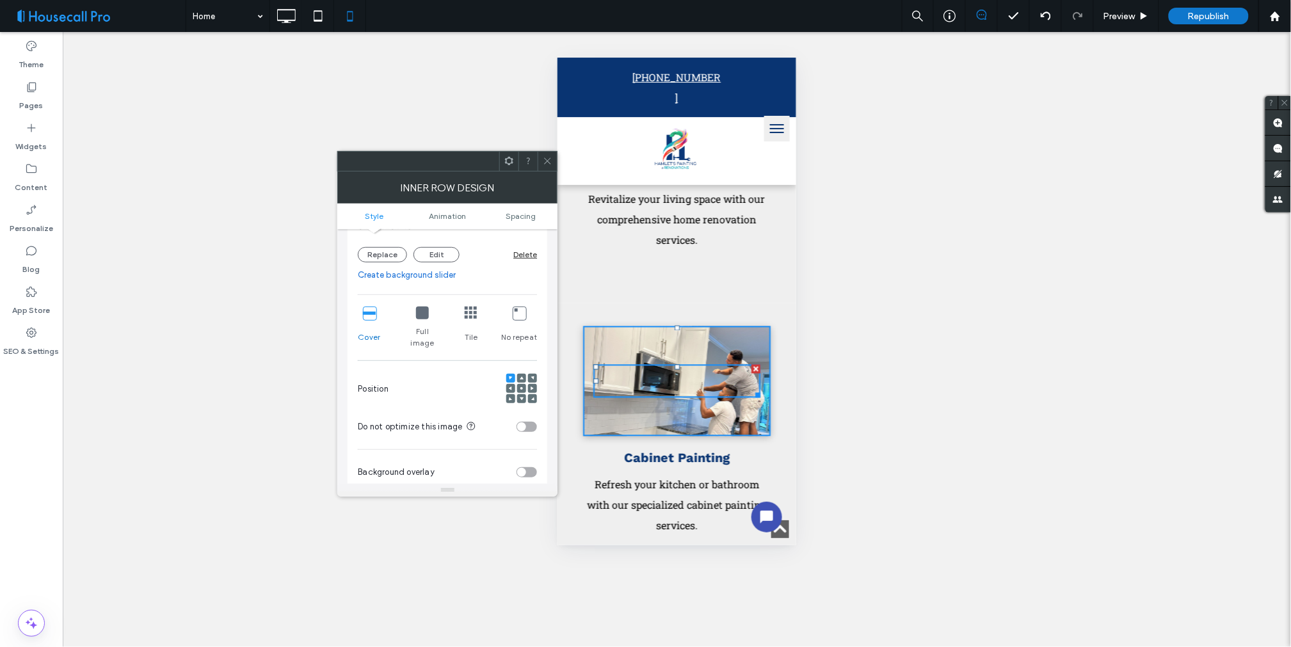
click at [521, 387] on use at bounding box center [521, 388] width 3 height 3
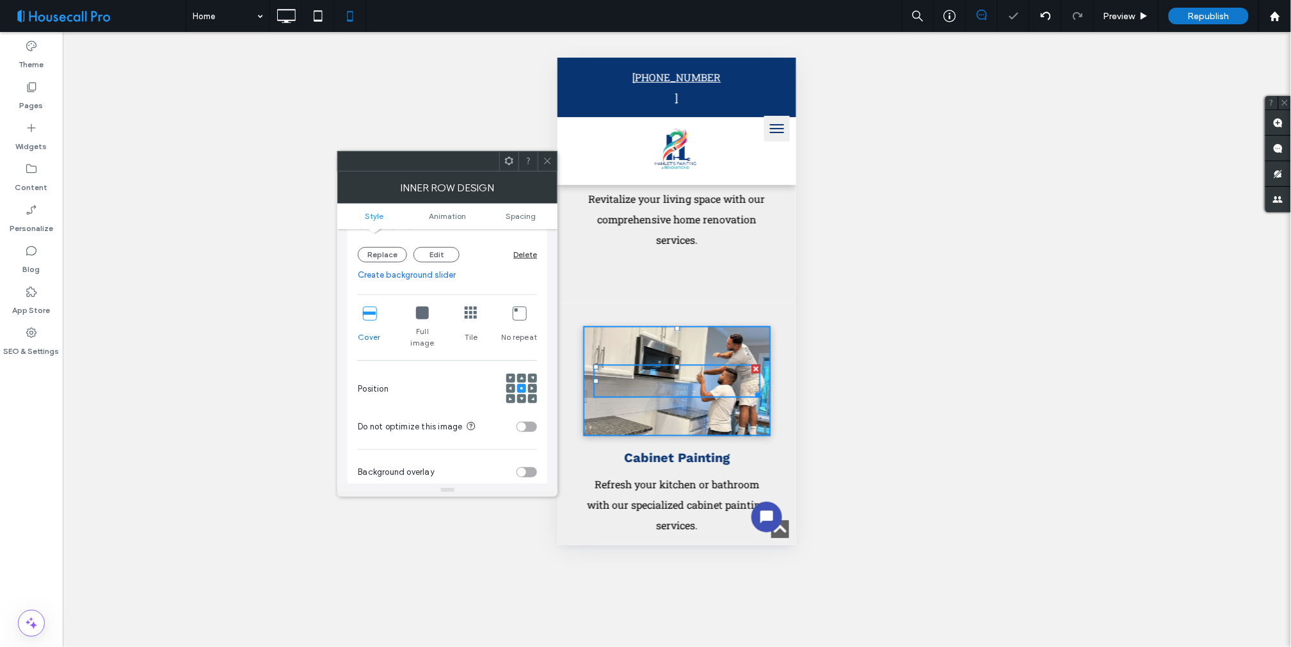
click at [906, 432] on div "Unhide? Yes Unhide? Yes Unhide? Yes" at bounding box center [677, 339] width 1229 height 615
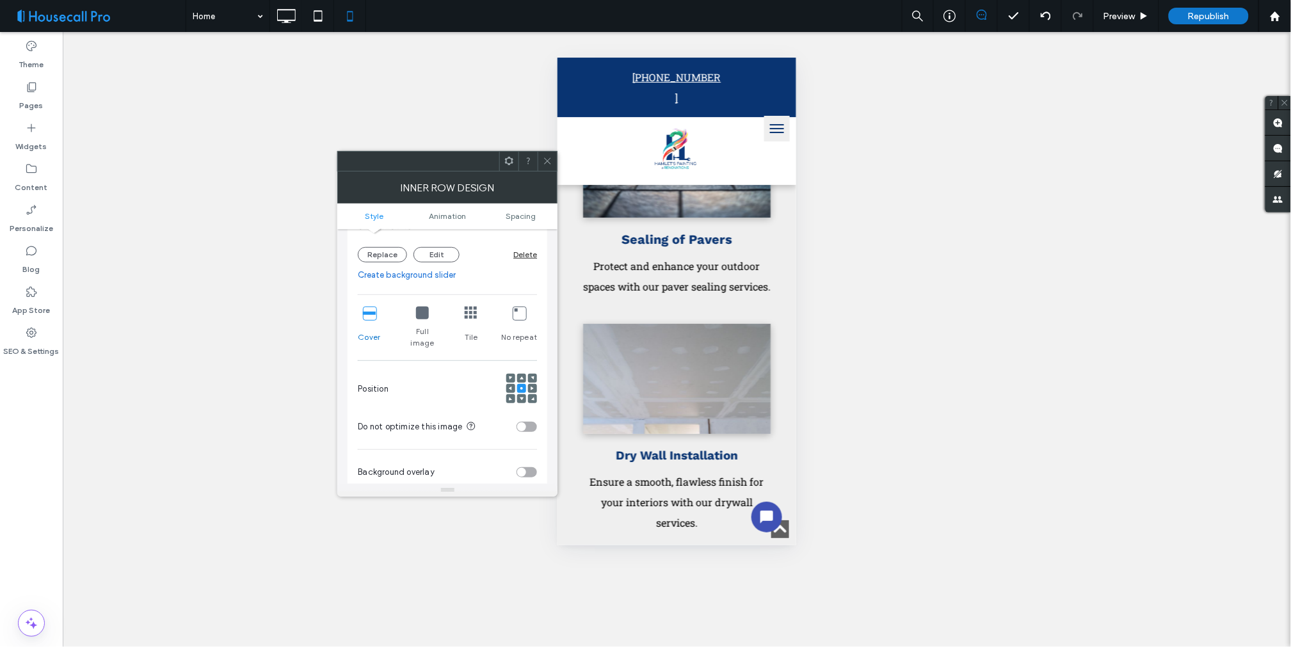
scroll to position [3129, 0]
click at [640, 410] on div "Click To Paste" at bounding box center [677, 380] width 188 height 110
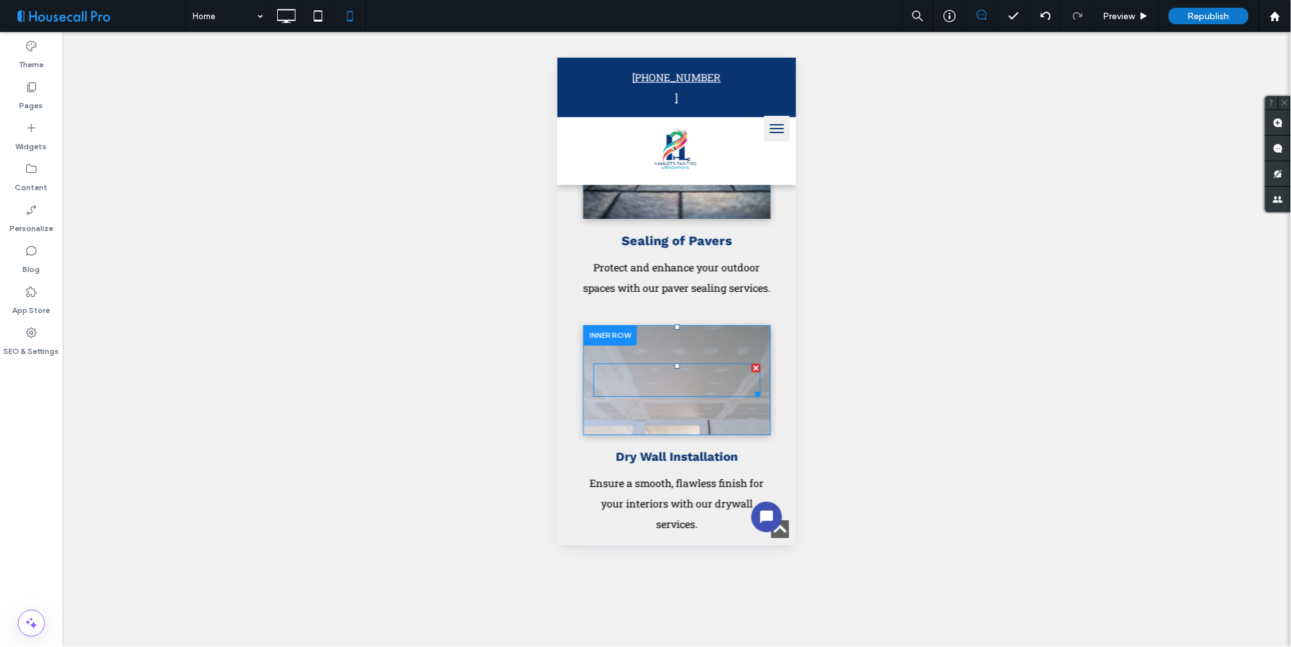
click at [675, 396] on div at bounding box center [676, 379] width 167 height 33
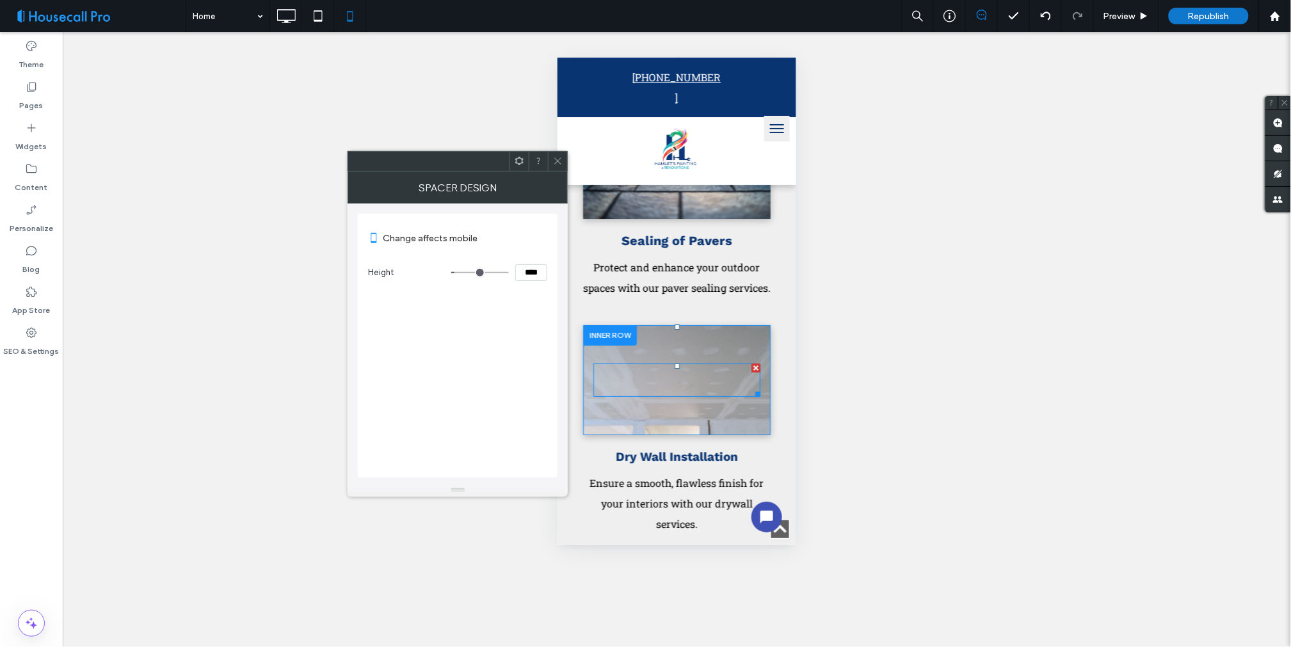
click at [675, 396] on div at bounding box center [676, 379] width 167 height 33
click at [665, 435] on div "Click To Paste" at bounding box center [677, 380] width 188 height 110
click at [658, 435] on div "Click To Paste" at bounding box center [677, 380] width 188 height 110
click at [624, 398] on div "Click To Paste" at bounding box center [677, 380] width 188 height 110
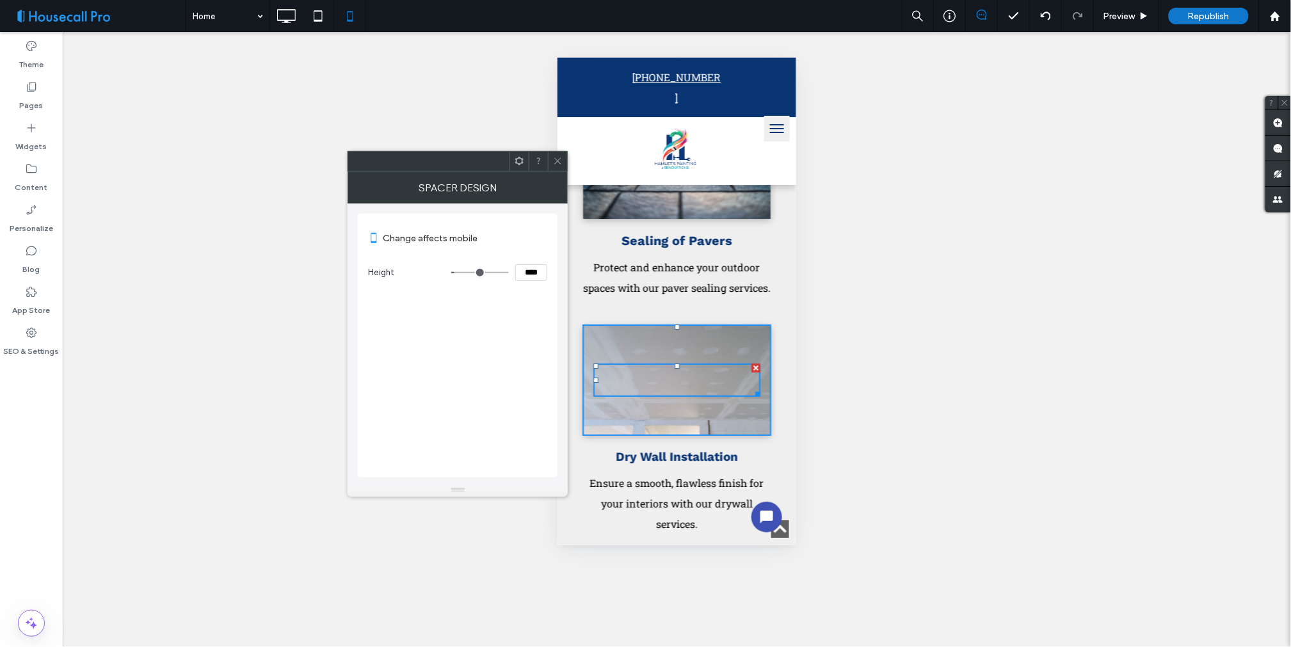
click at [624, 398] on div "Click To Paste" at bounding box center [677, 380] width 188 height 110
click at [554, 163] on icon at bounding box center [558, 161] width 10 height 10
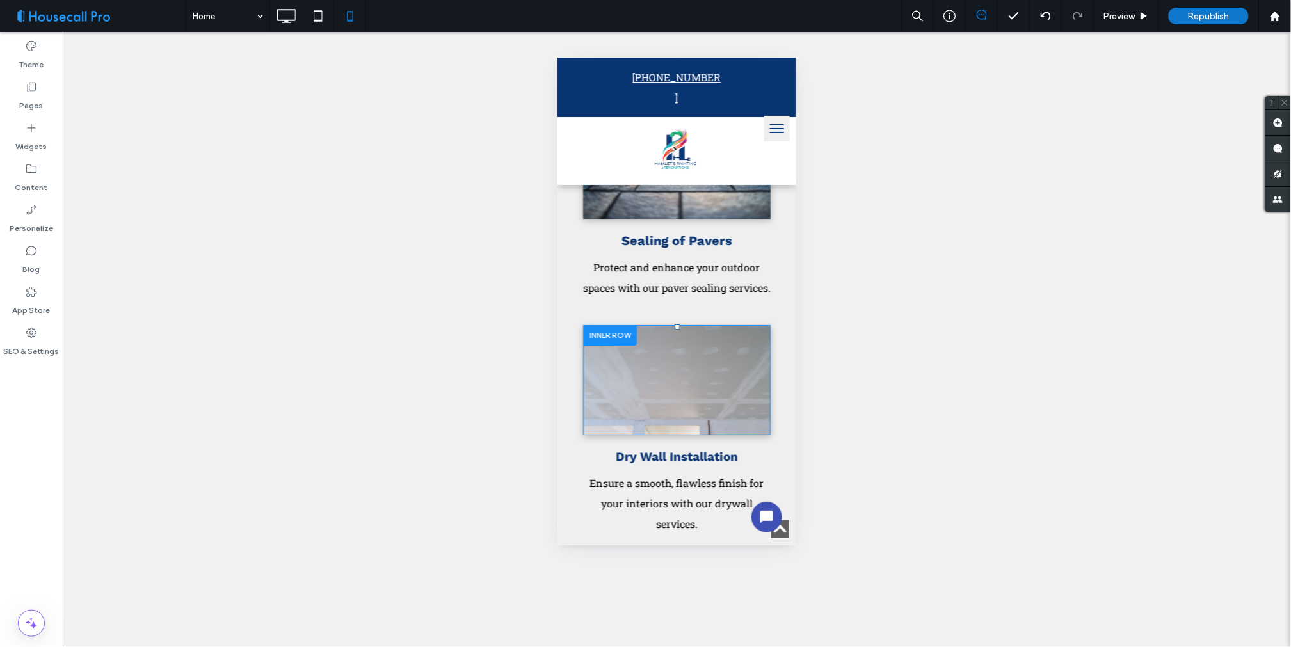
click at [696, 401] on div "Click To Paste" at bounding box center [677, 380] width 188 height 110
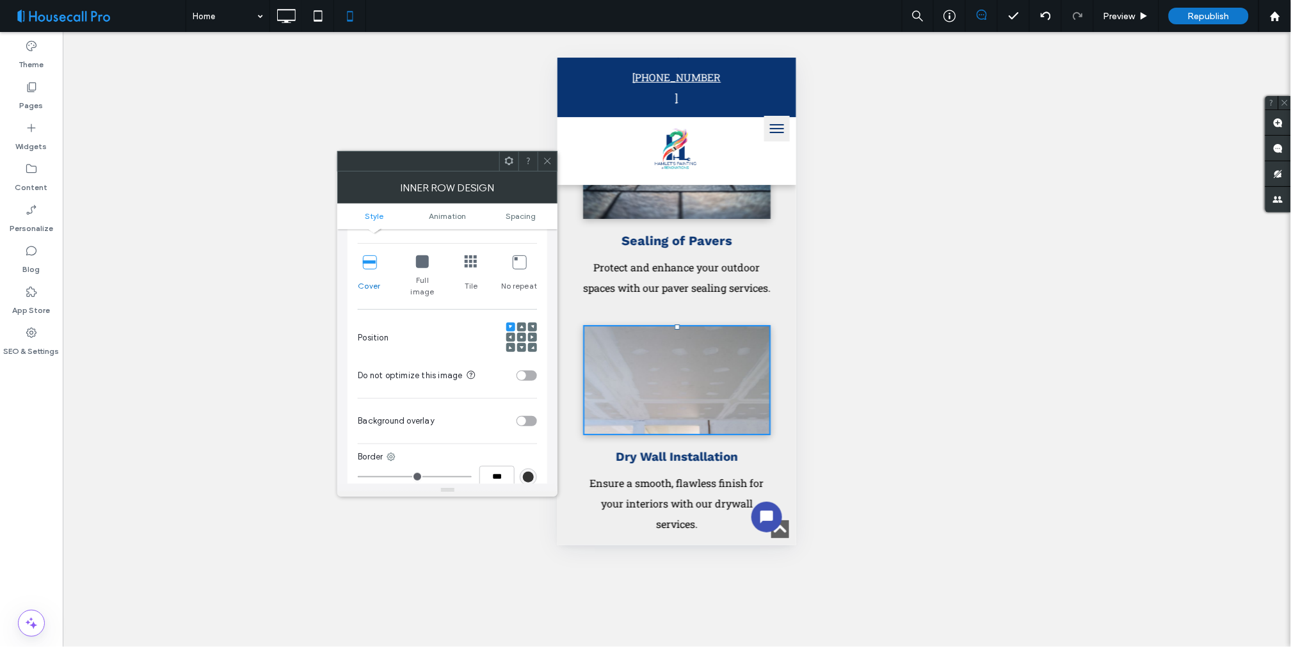
scroll to position [284, 0]
click at [520, 332] on span at bounding box center [522, 336] width 4 height 9
click at [417, 261] on icon at bounding box center [422, 261] width 13 height 13
click at [549, 164] on icon at bounding box center [548, 161] width 10 height 10
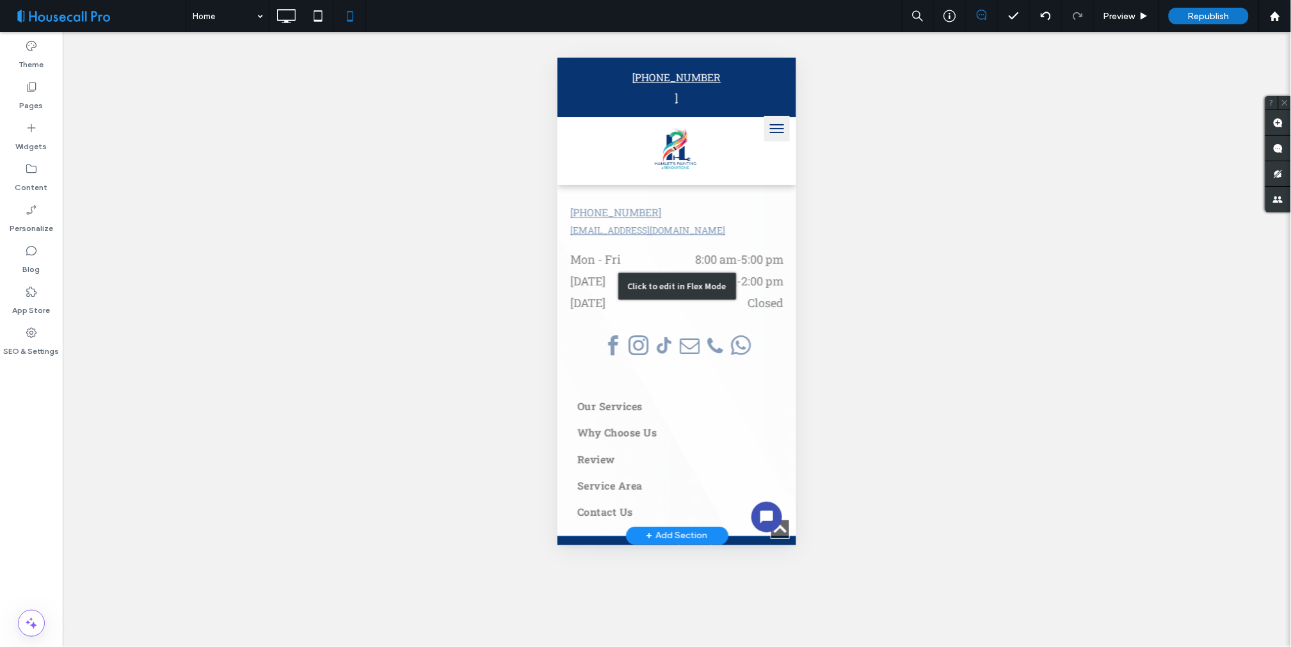
scroll to position [6109, 0]
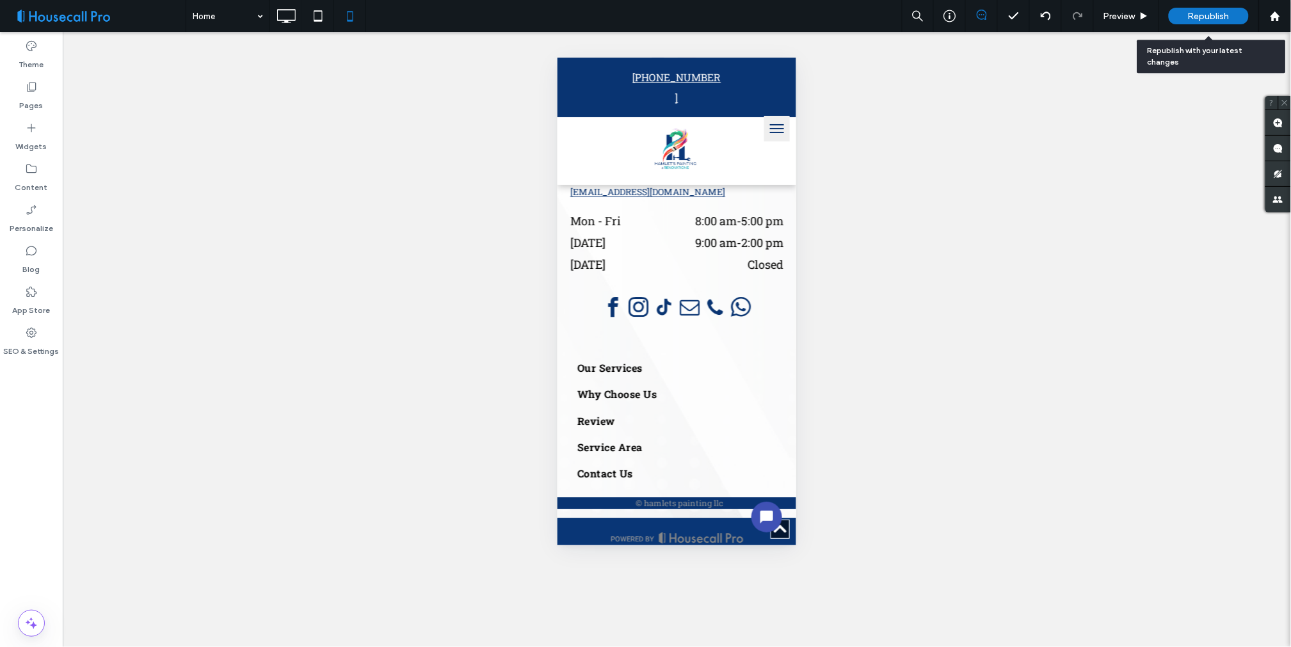
click at [1214, 16] on span "Republish" at bounding box center [1209, 16] width 42 height 11
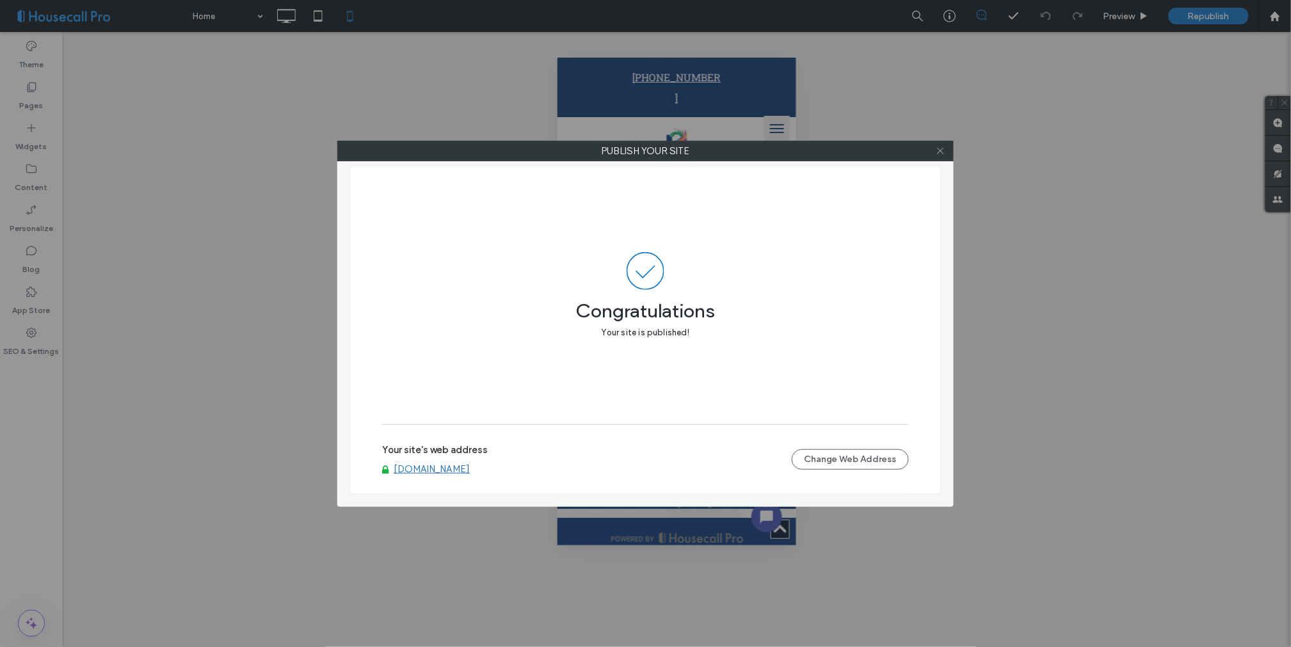
click at [938, 150] on icon at bounding box center [941, 151] width 10 height 10
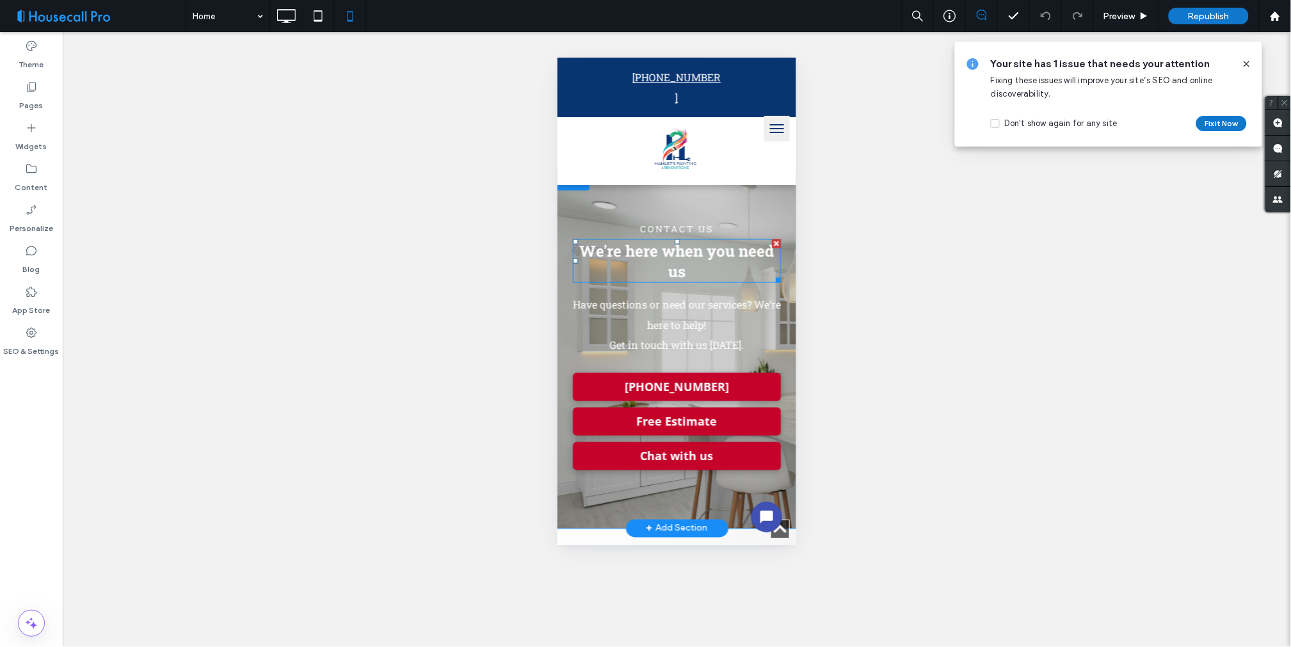
scroll to position [5398, 0]
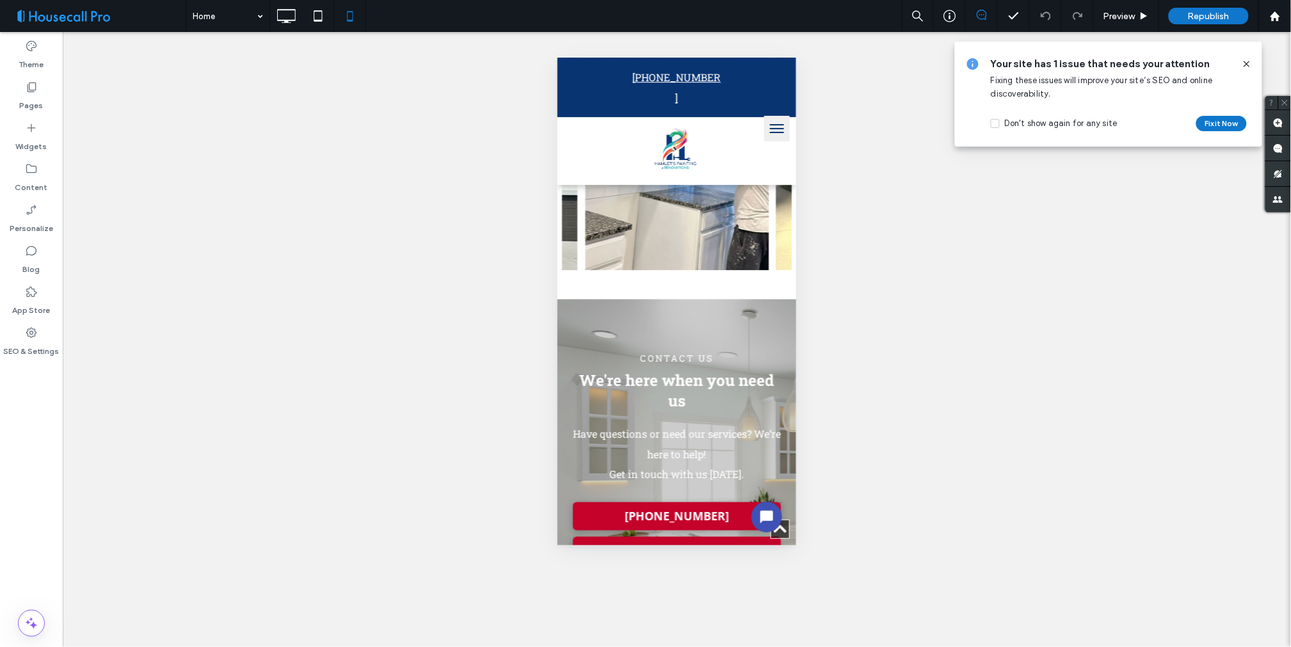
click at [1244, 61] on icon at bounding box center [1247, 64] width 10 height 10
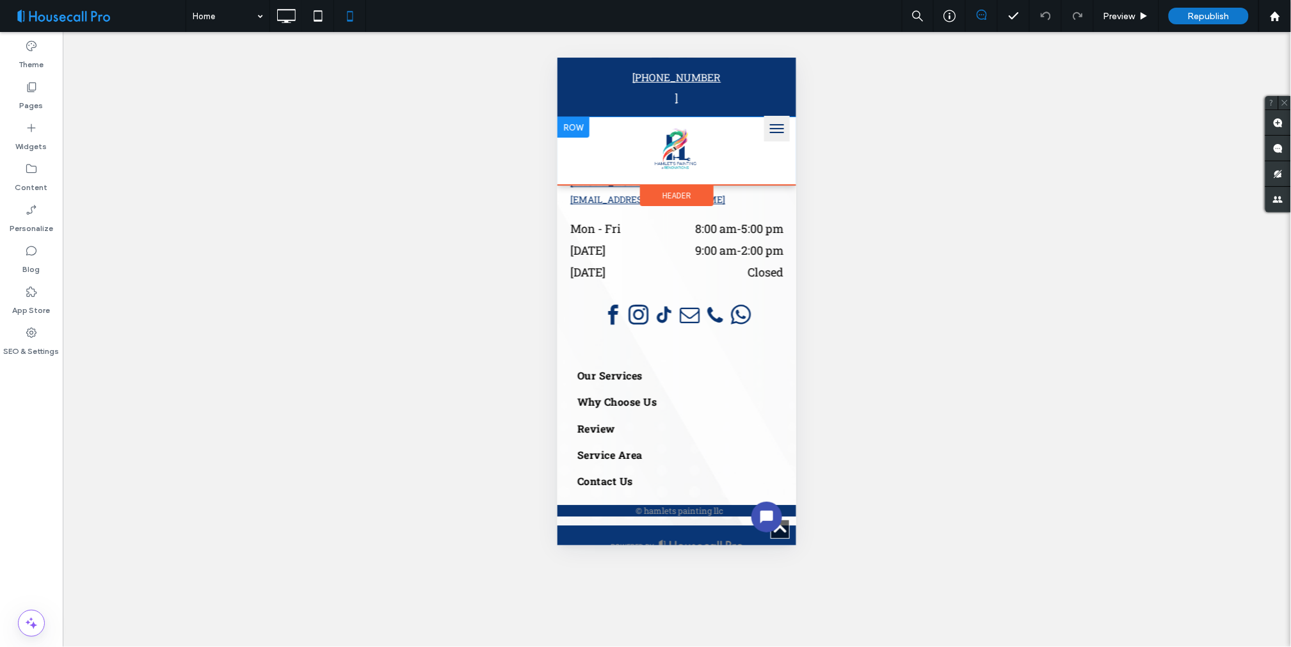
scroll to position [6109, 0]
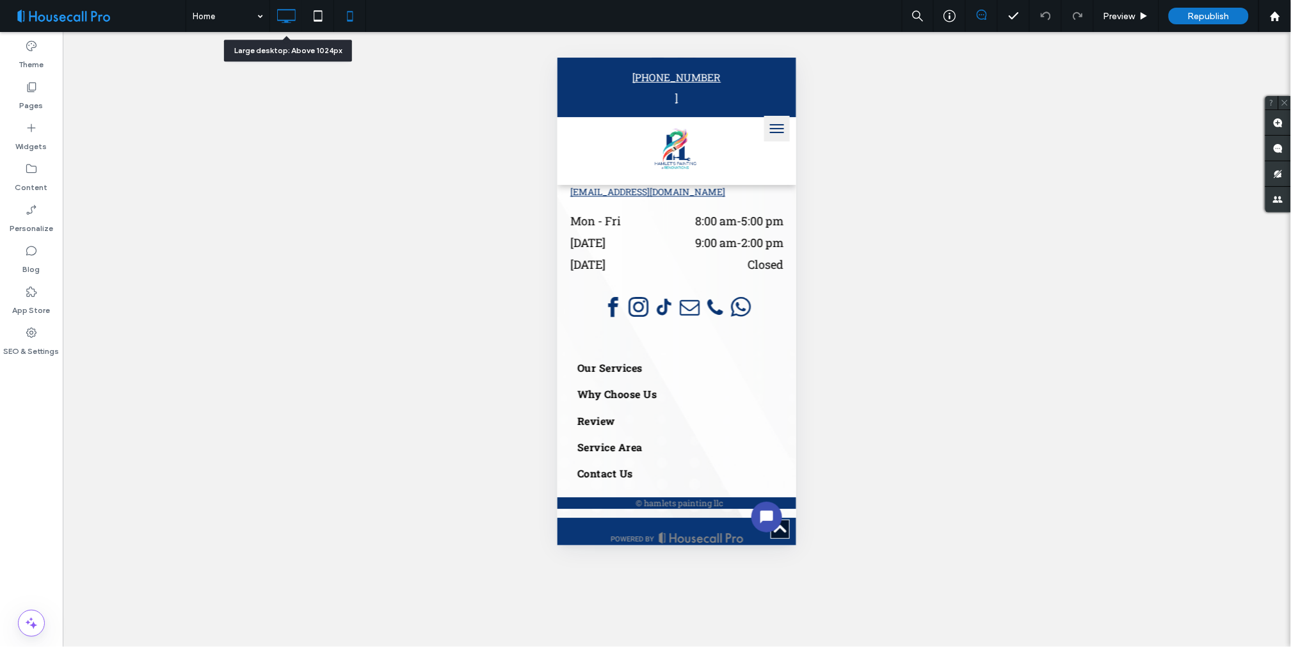
click at [280, 19] on icon at bounding box center [286, 16] width 26 height 26
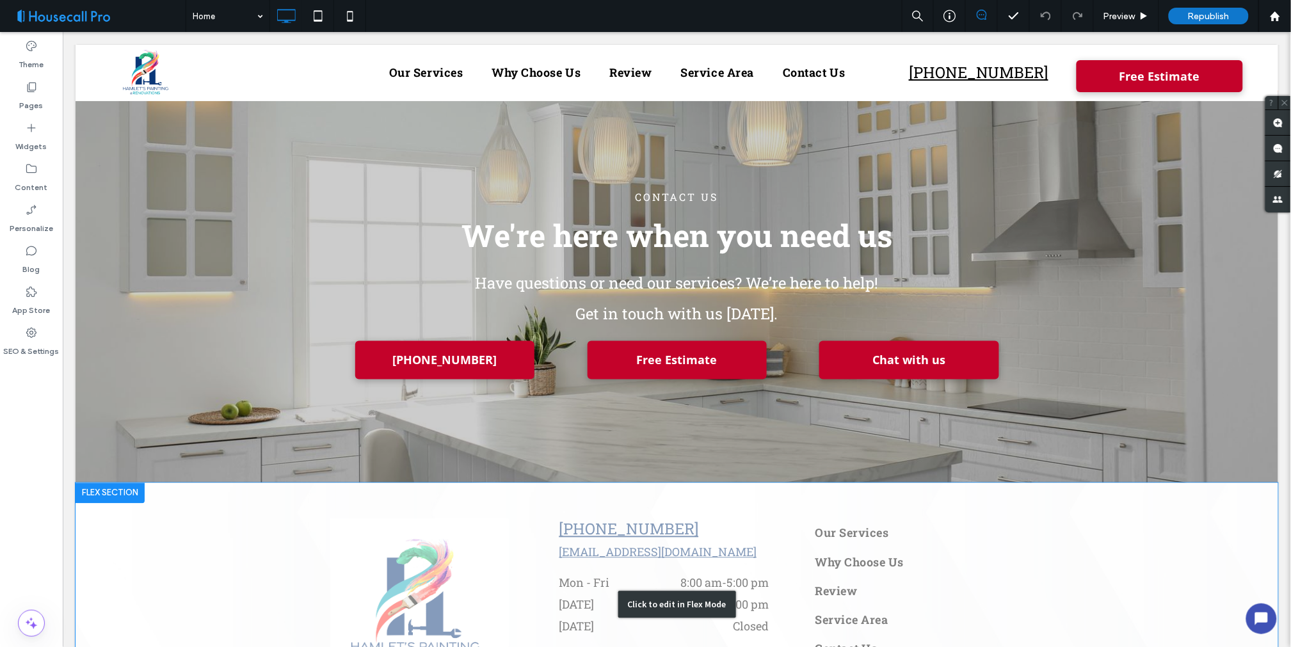
scroll to position [3934, 0]
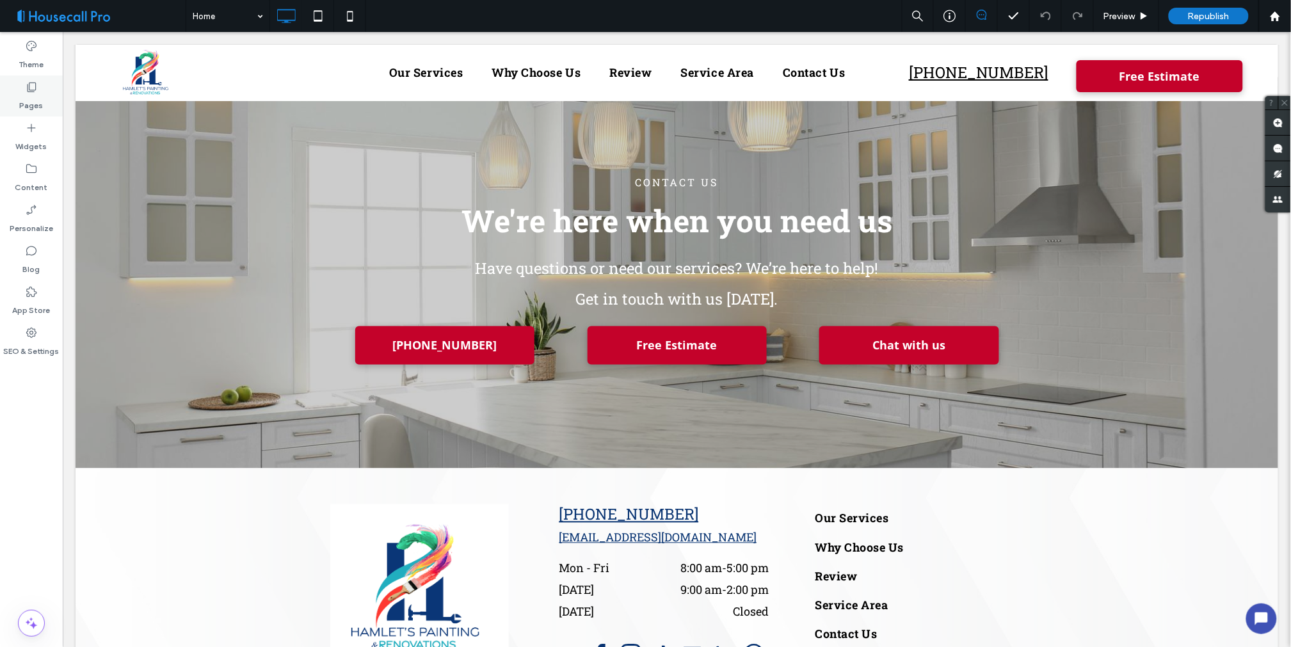
click at [29, 97] on label "Pages" at bounding box center [32, 102] width 24 height 18
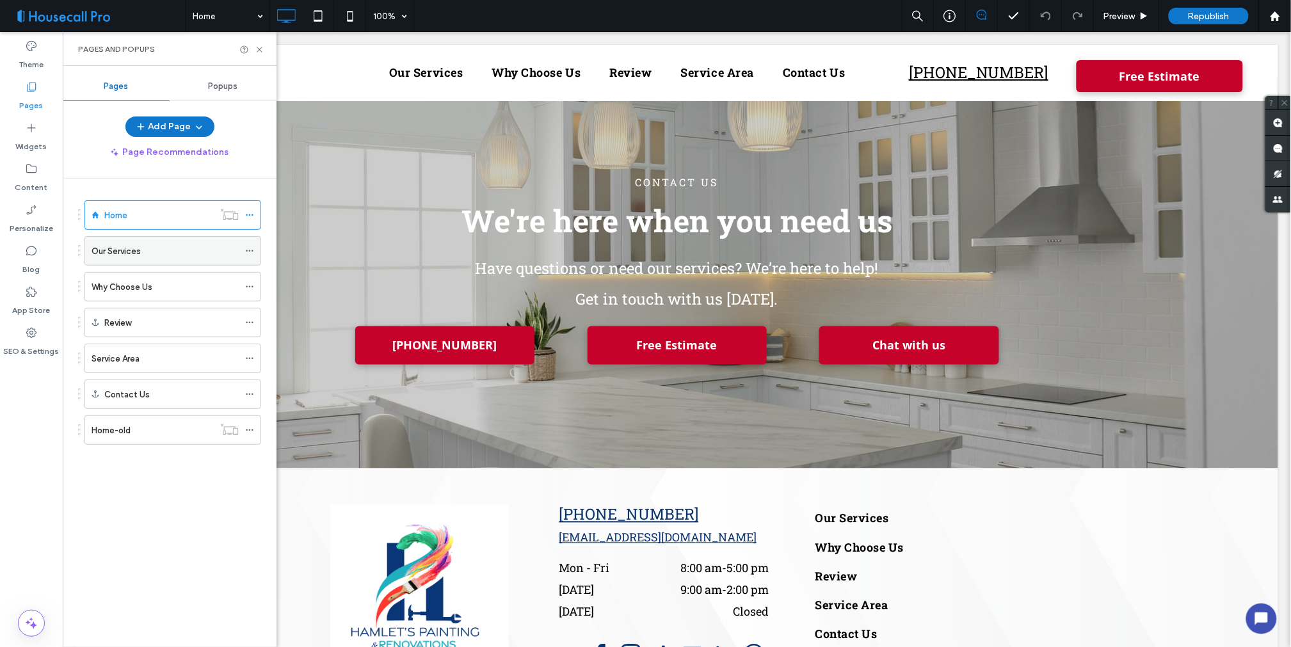
click at [122, 256] on label "Our Services" at bounding box center [116, 251] width 49 height 22
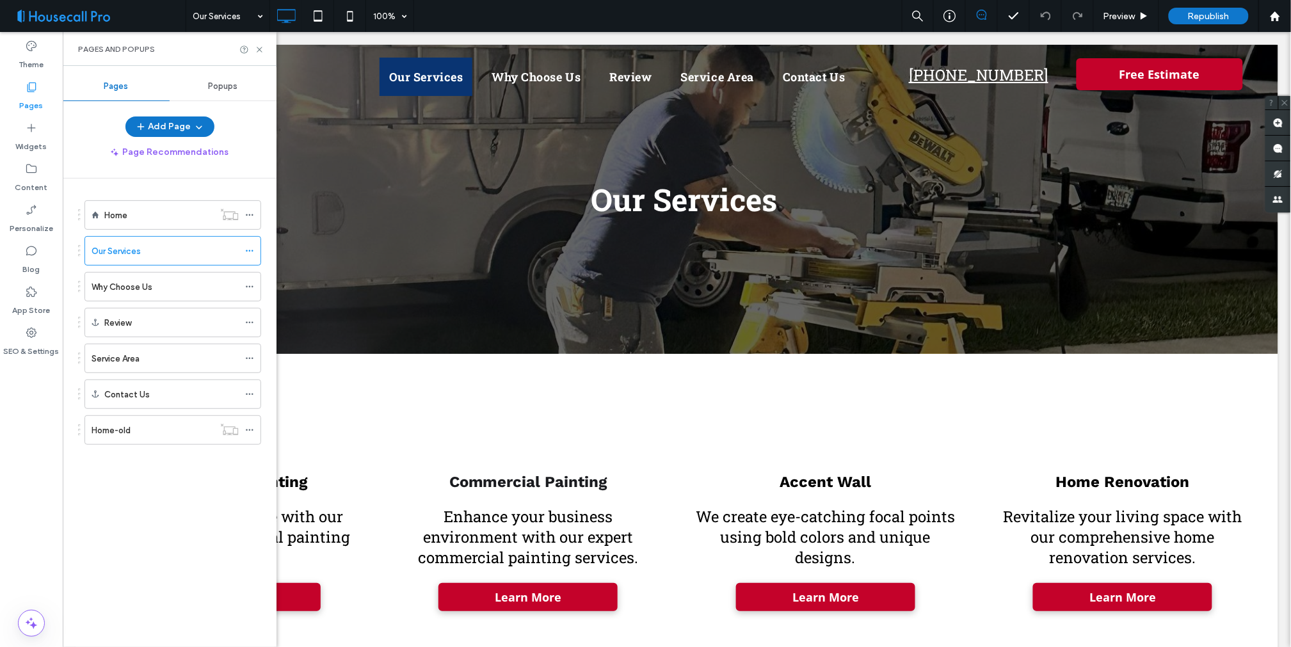
scroll to position [0, 0]
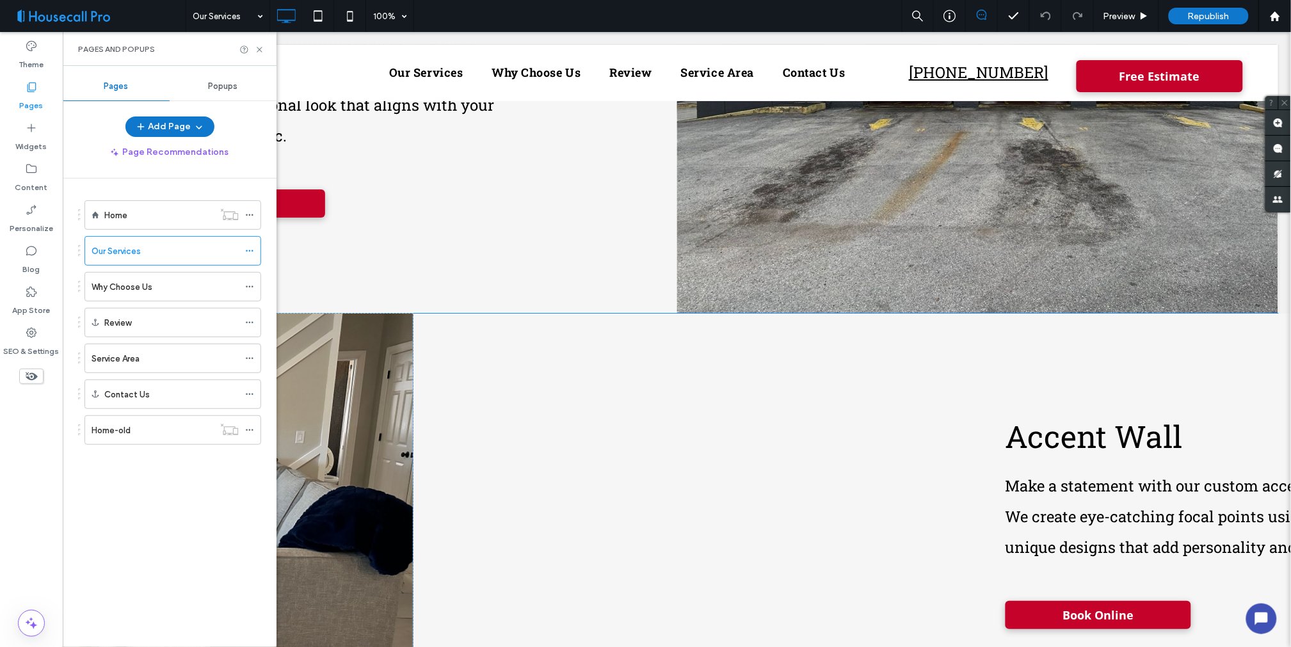
scroll to position [1494, 0]
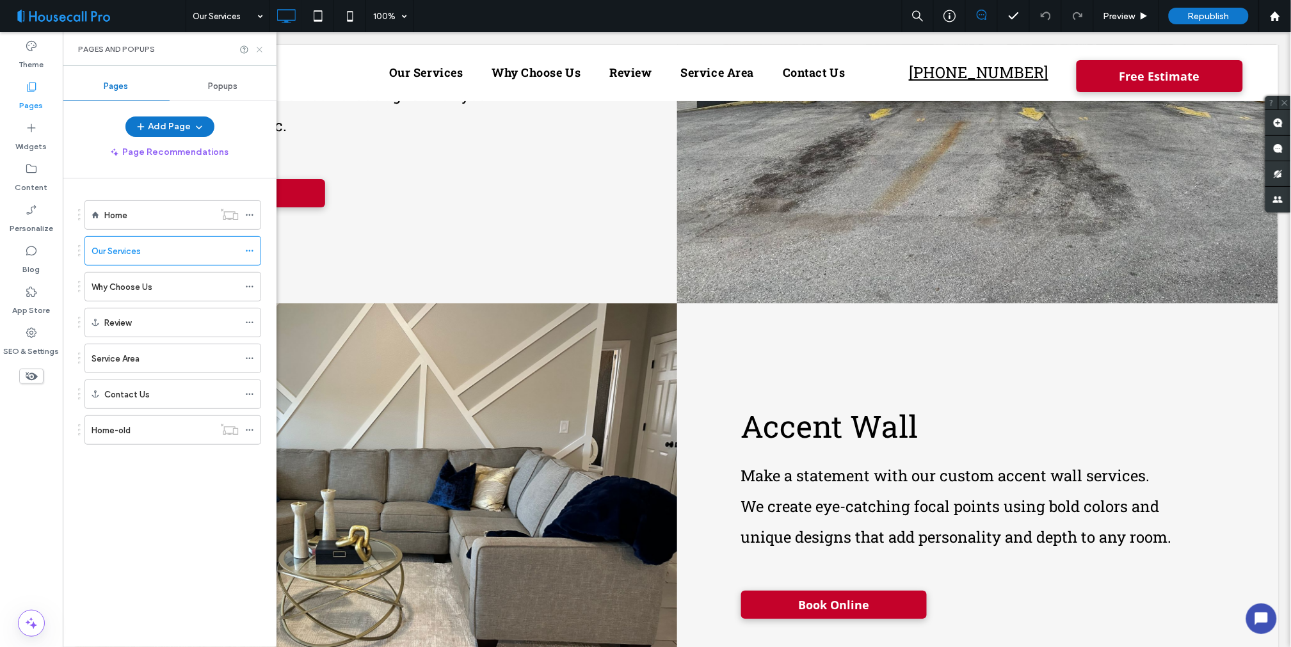
drag, startPoint x: 259, startPoint y: 51, endPoint x: 831, endPoint y: 378, distance: 658.4
click at [259, 51] on icon at bounding box center [260, 50] width 10 height 10
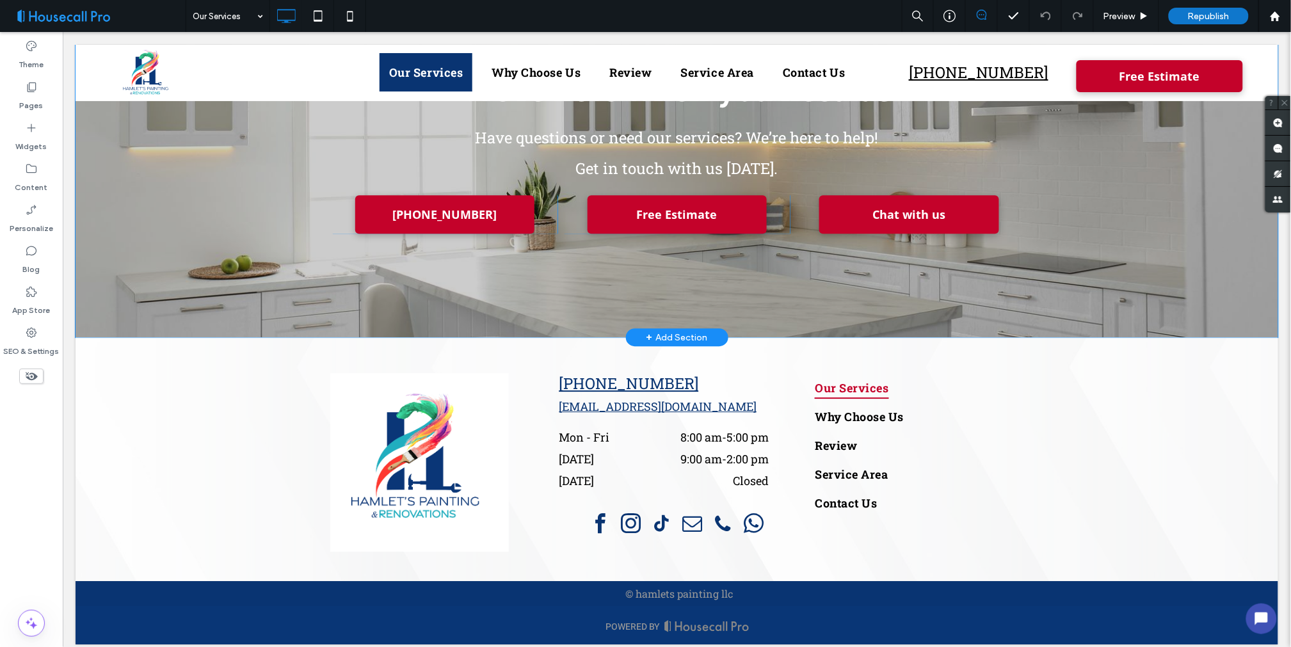
scroll to position [4427, 0]
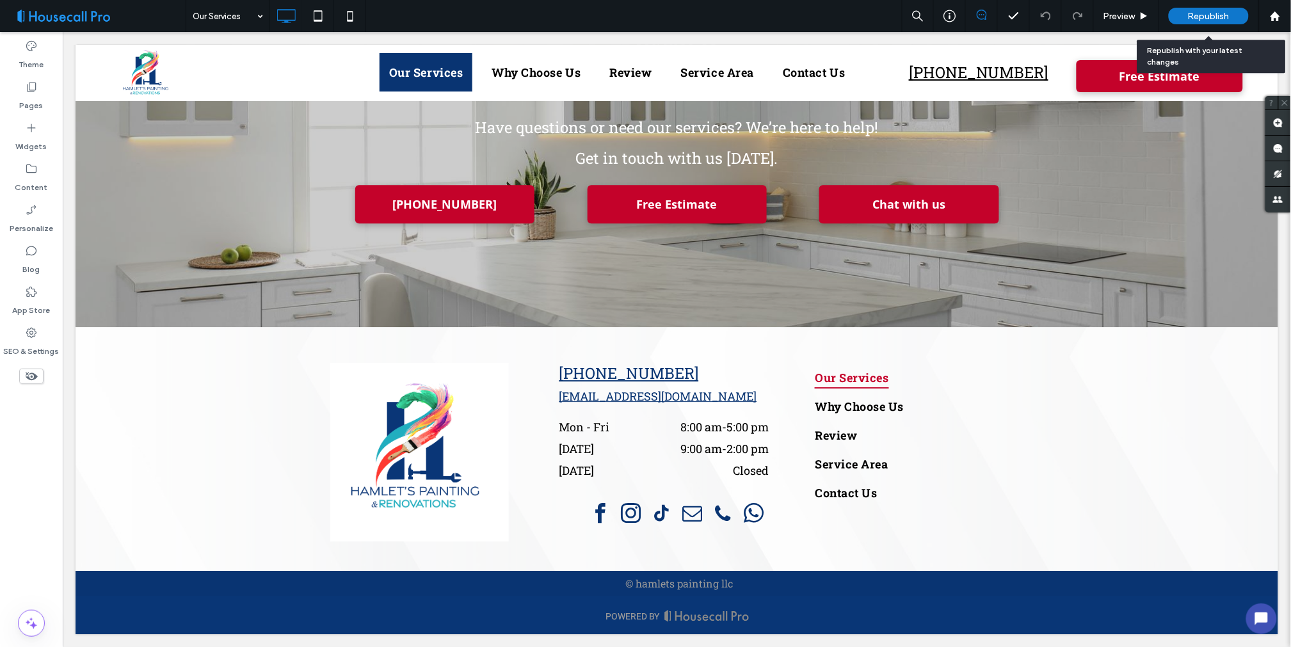
click at [1201, 14] on span "Republish" at bounding box center [1209, 16] width 42 height 11
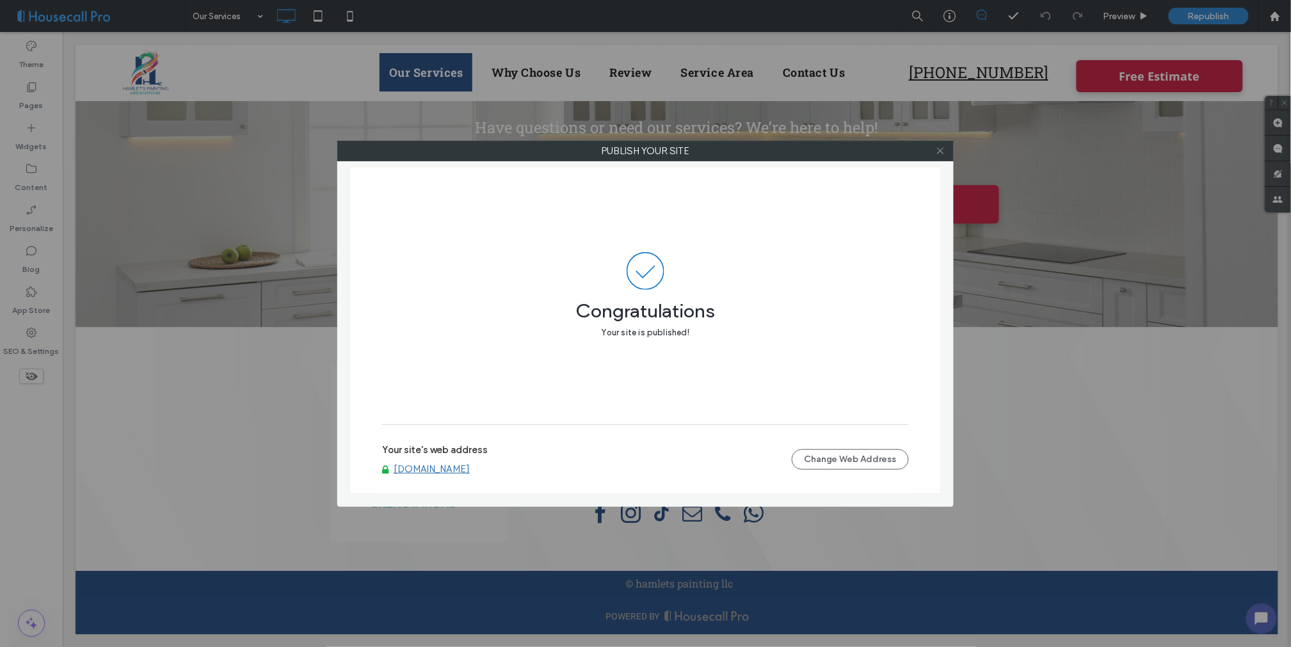
click at [940, 150] on icon at bounding box center [941, 151] width 10 height 10
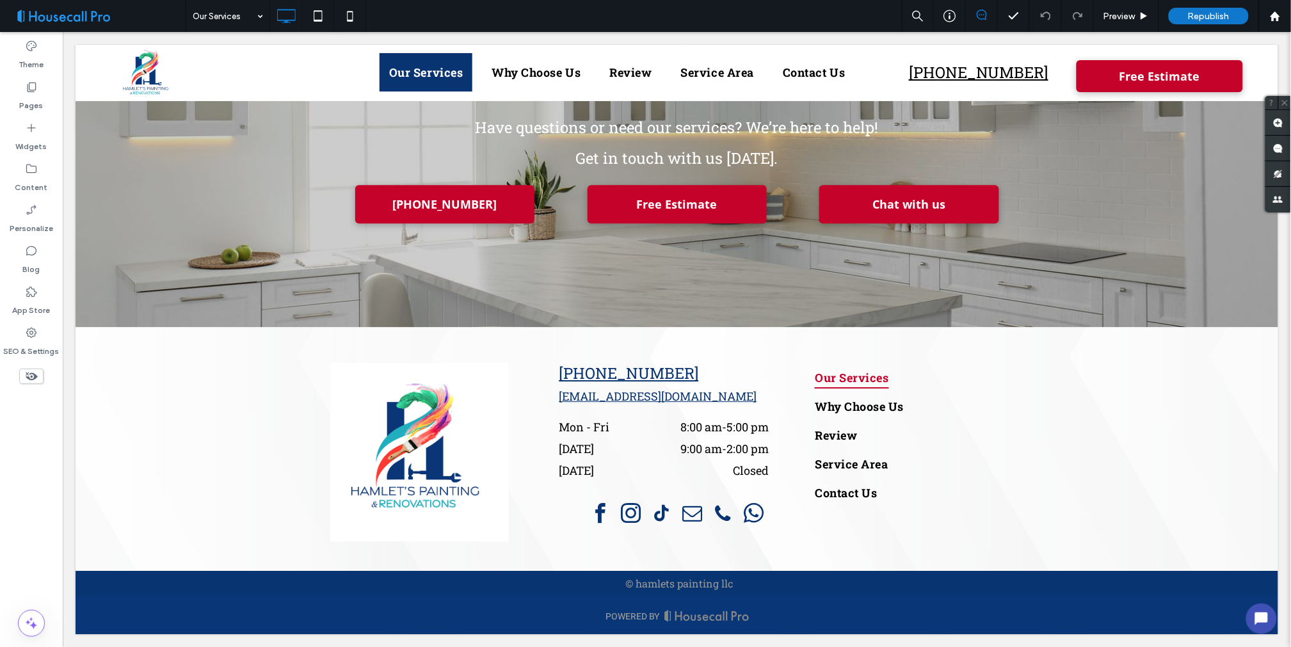
click at [161, 11] on span at bounding box center [98, 16] width 176 height 26
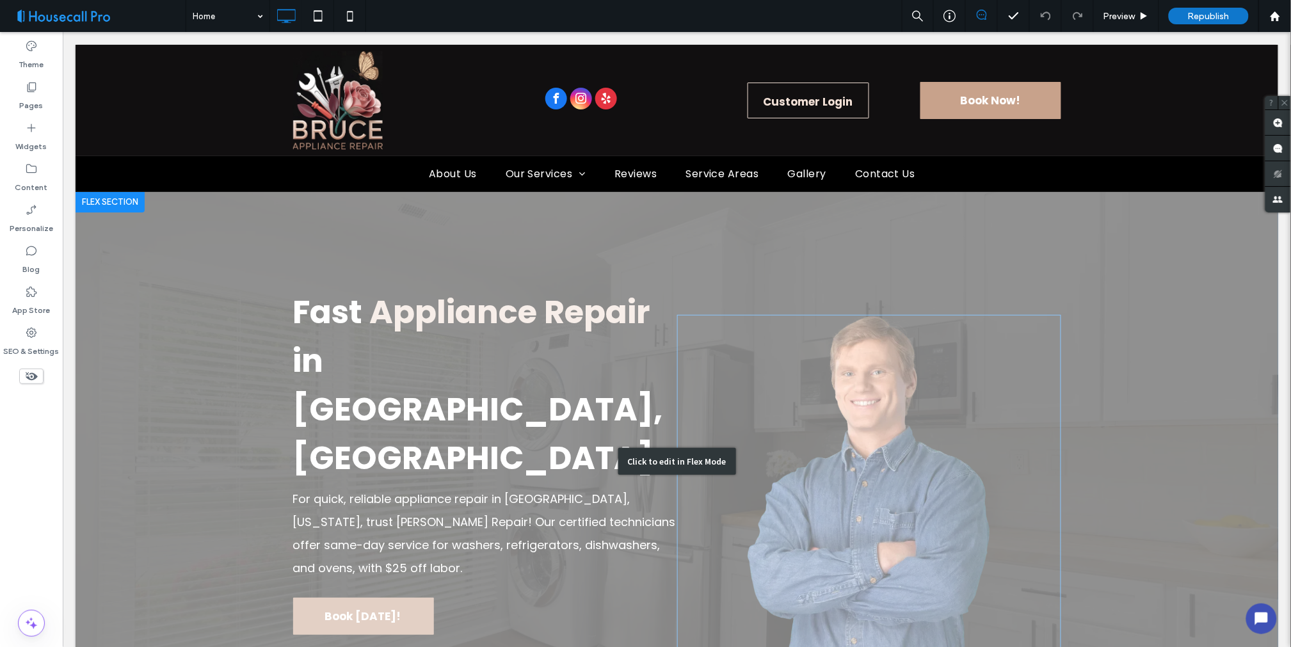
click at [1010, 288] on div "Click to edit in Flex Mode" at bounding box center [676, 460] width 1203 height 539
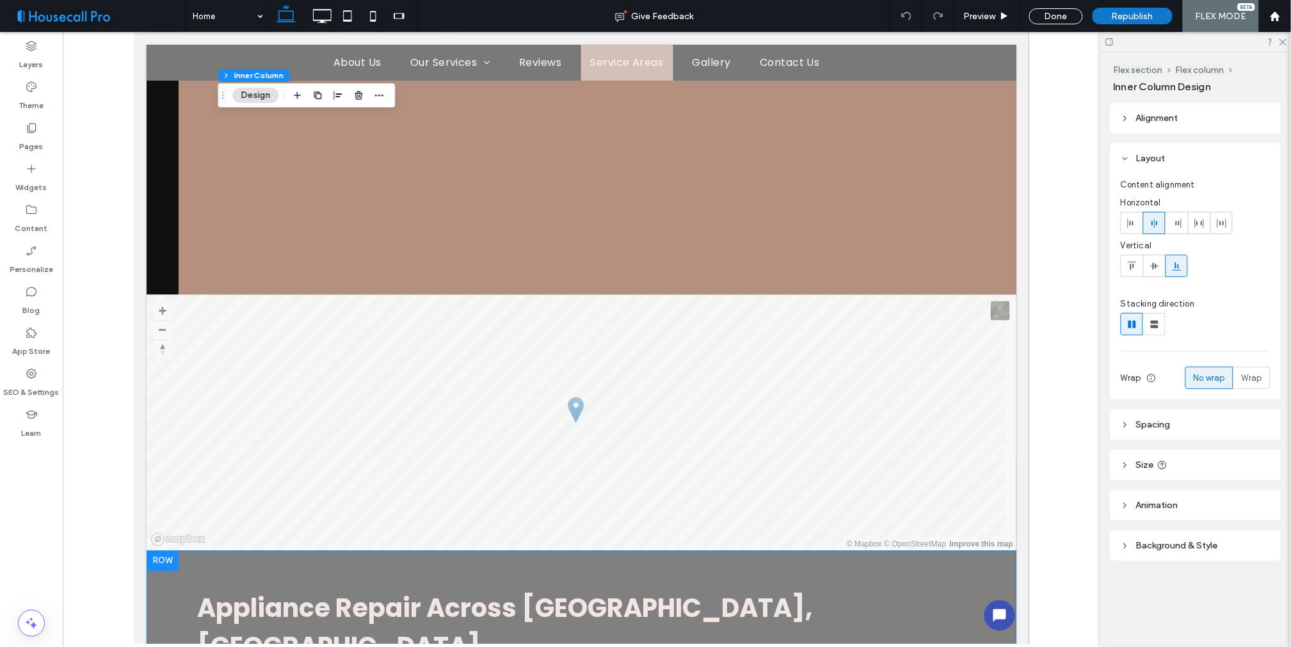
scroll to position [3955, 0]
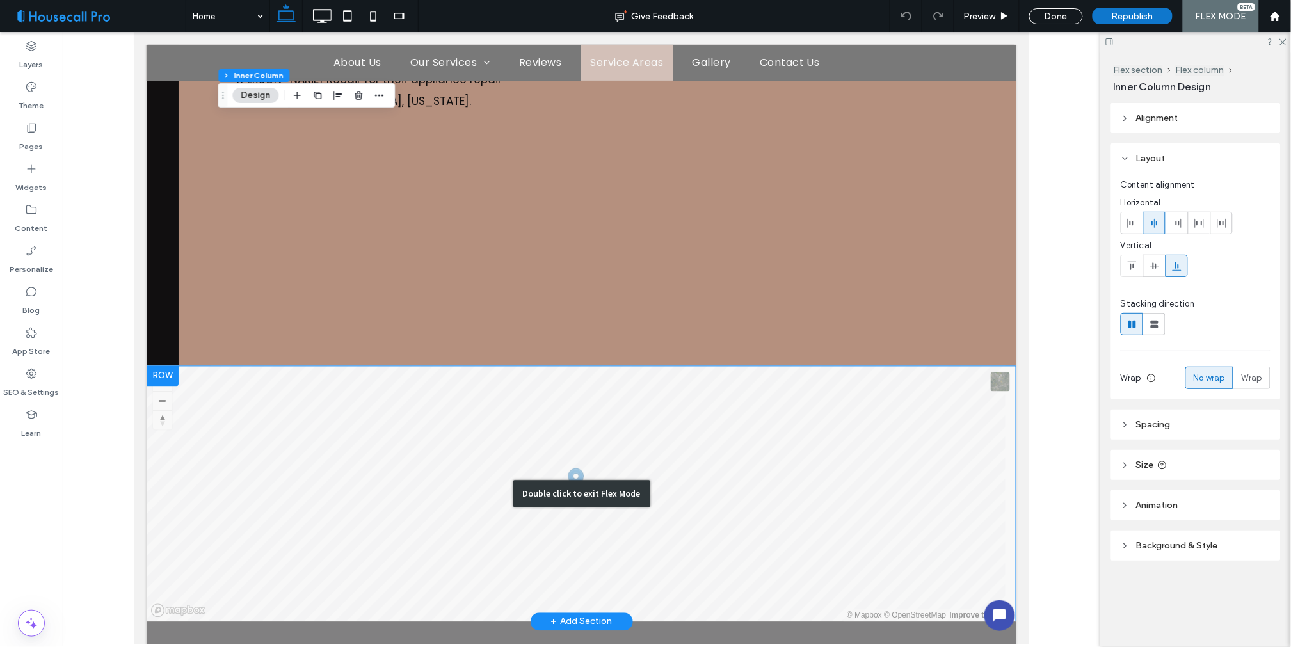
click at [544, 366] on div "Double click to exit Flex Mode" at bounding box center [581, 494] width 870 height 256
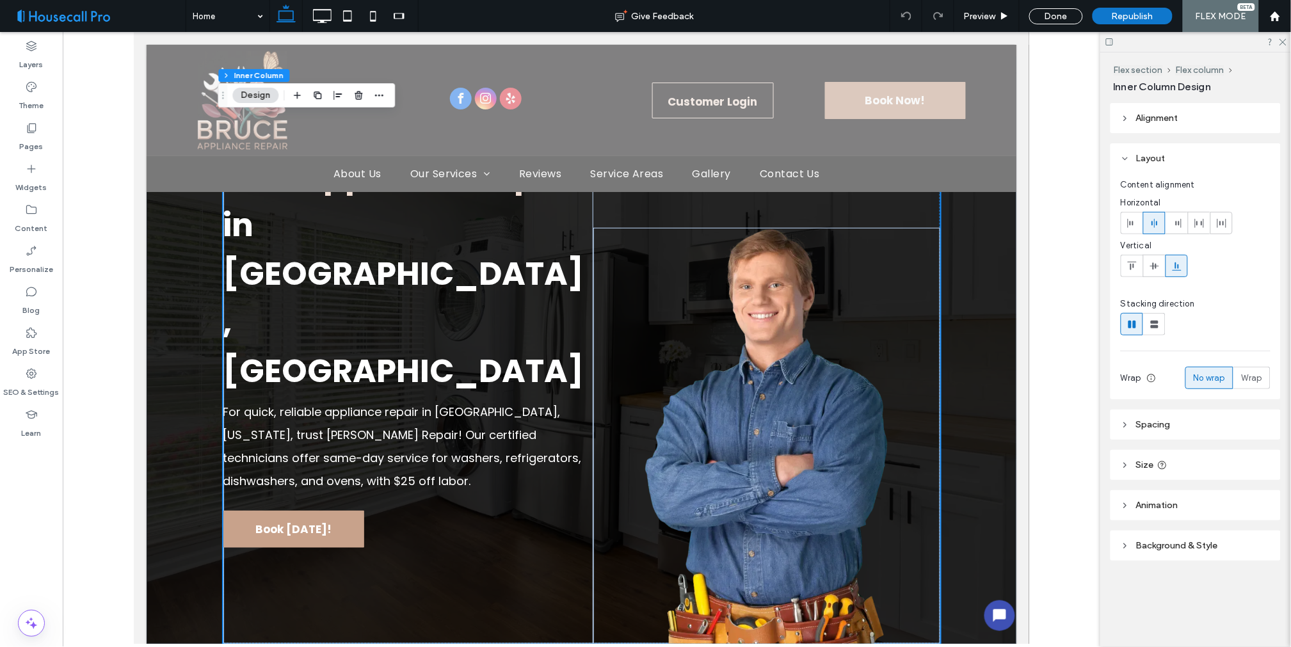
scroll to position [0, 0]
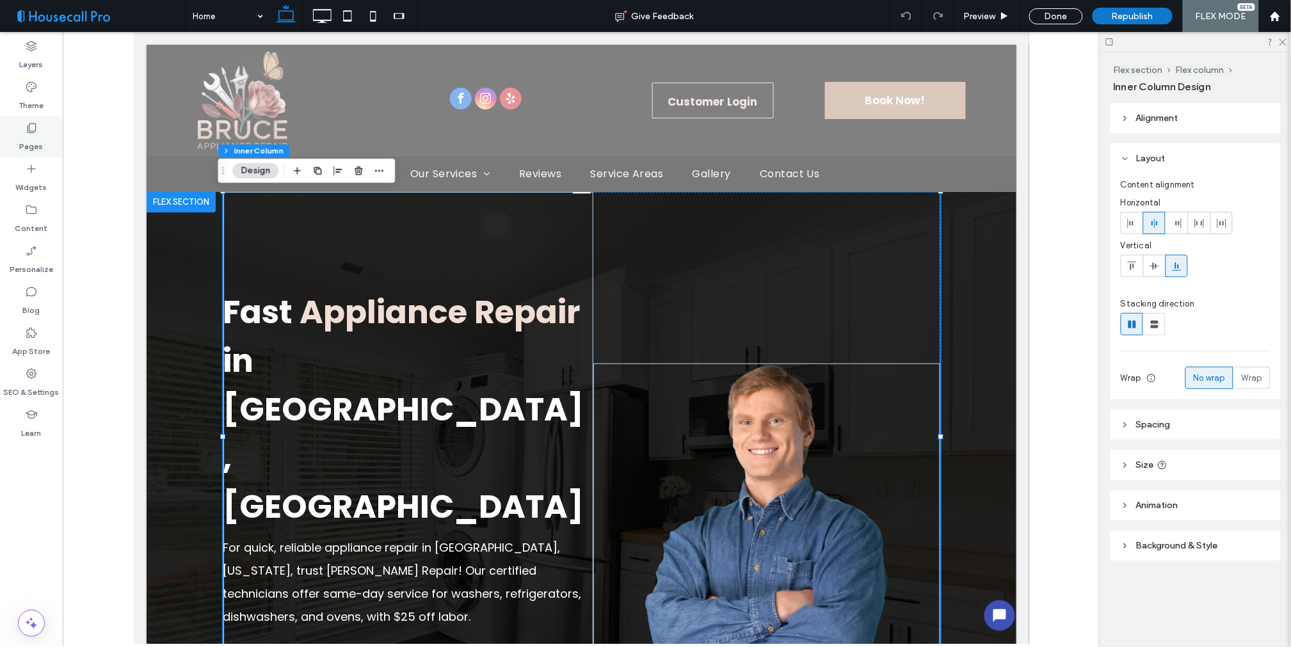
click at [28, 141] on label "Pages" at bounding box center [32, 143] width 24 height 18
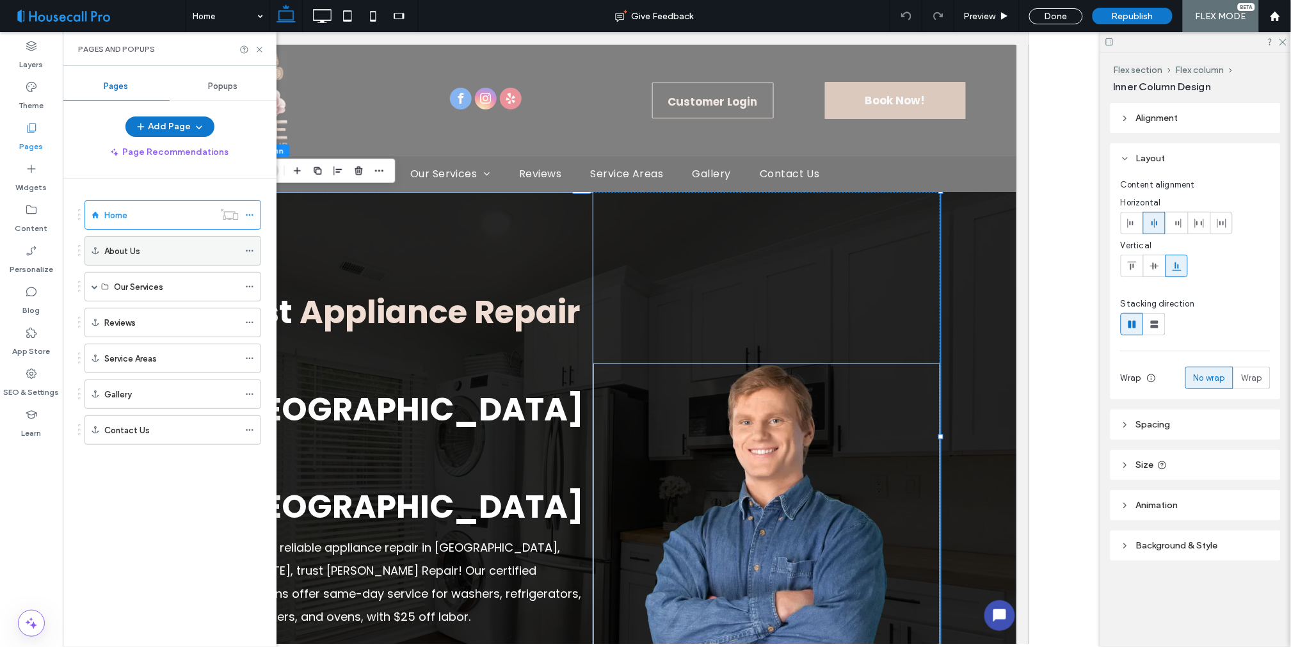
click at [111, 253] on label "About Us" at bounding box center [122, 251] width 36 height 22
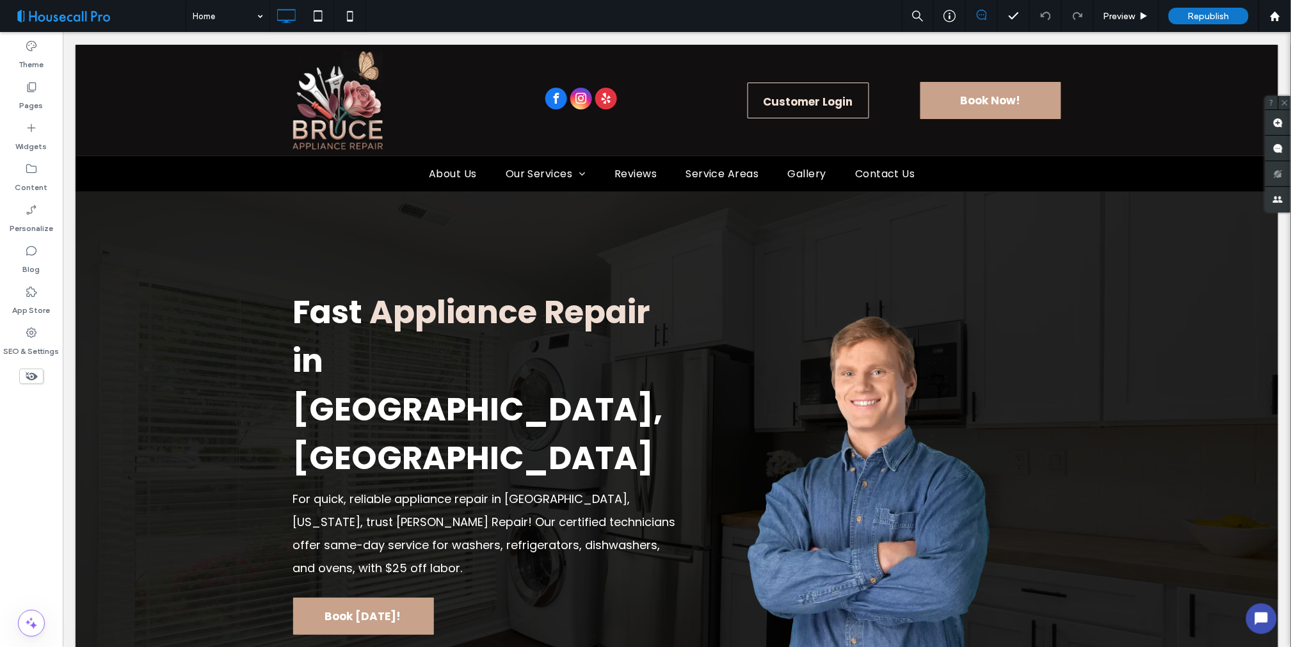
click at [120, 15] on span at bounding box center [98, 16] width 176 height 26
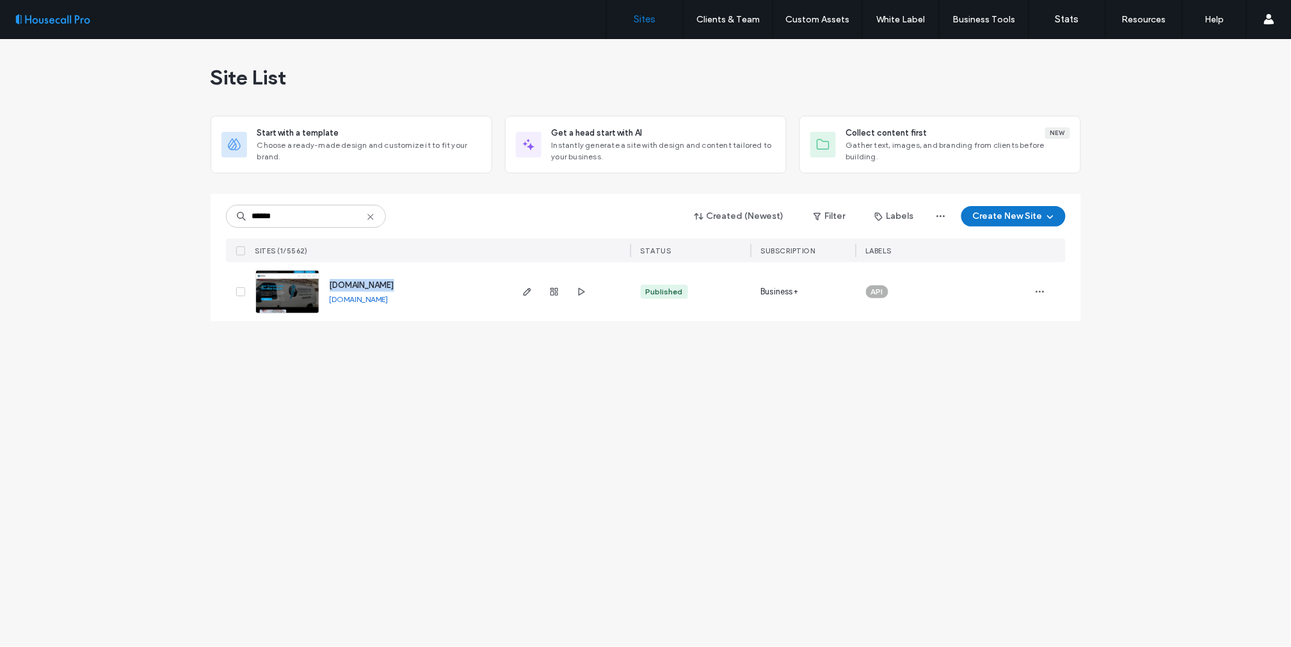
drag, startPoint x: 407, startPoint y: 283, endPoint x: 330, endPoint y: 274, distance: 77.3
click at [330, 274] on div "www.heokc.com www.heokc.com" at bounding box center [414, 291] width 190 height 59
copy span "www.heokc.com"
drag, startPoint x: 289, startPoint y: 211, endPoint x: 111, endPoint y: 222, distance: 178.3
click at [129, 222] on div "Site List Start with a template Choose a ready-made design and customize it to …" at bounding box center [645, 343] width 1291 height 608
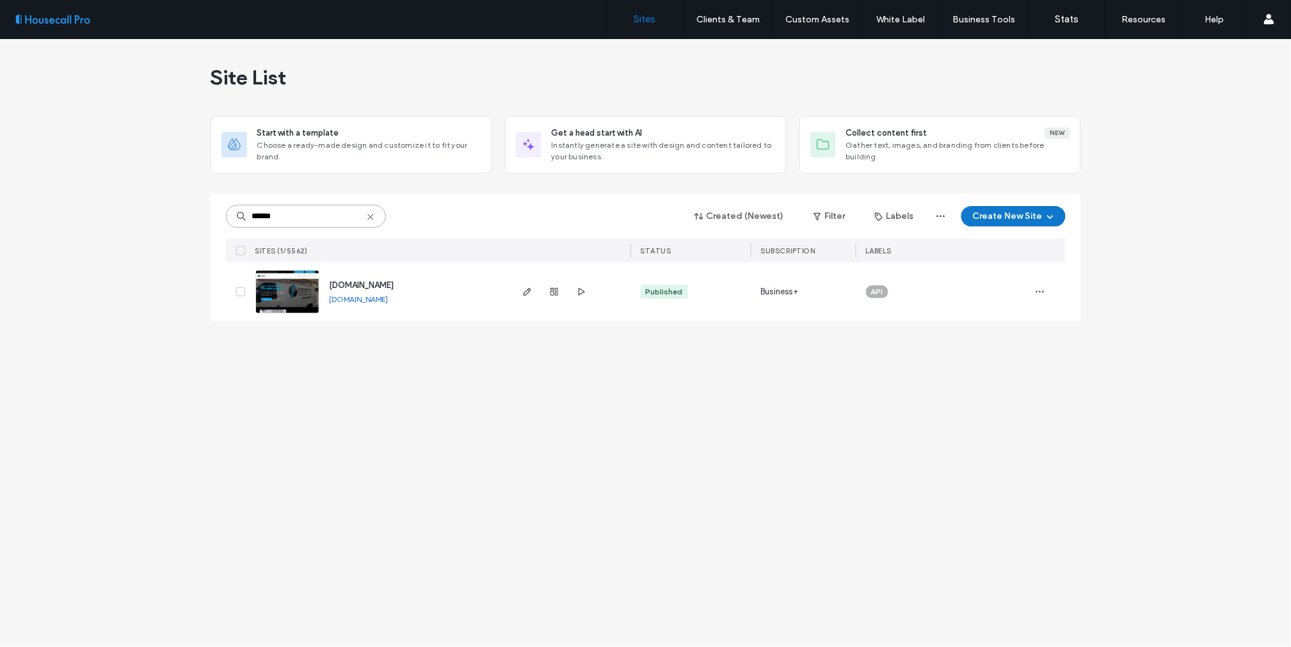
paste input
drag, startPoint x: 675, startPoint y: 501, endPoint x: 811, endPoint y: 357, distance: 197.0
click at [675, 501] on div "Site List Start with a template Choose a ready-made design and customize it to …" at bounding box center [645, 343] width 1291 height 608
drag, startPoint x: 293, startPoint y: 216, endPoint x: 181, endPoint y: 220, distance: 112.1
click at [211, 218] on div "****** Created (Newest) Filter Labels Create New Site SITES (1/5562) STATUS SUB…" at bounding box center [646, 257] width 871 height 127
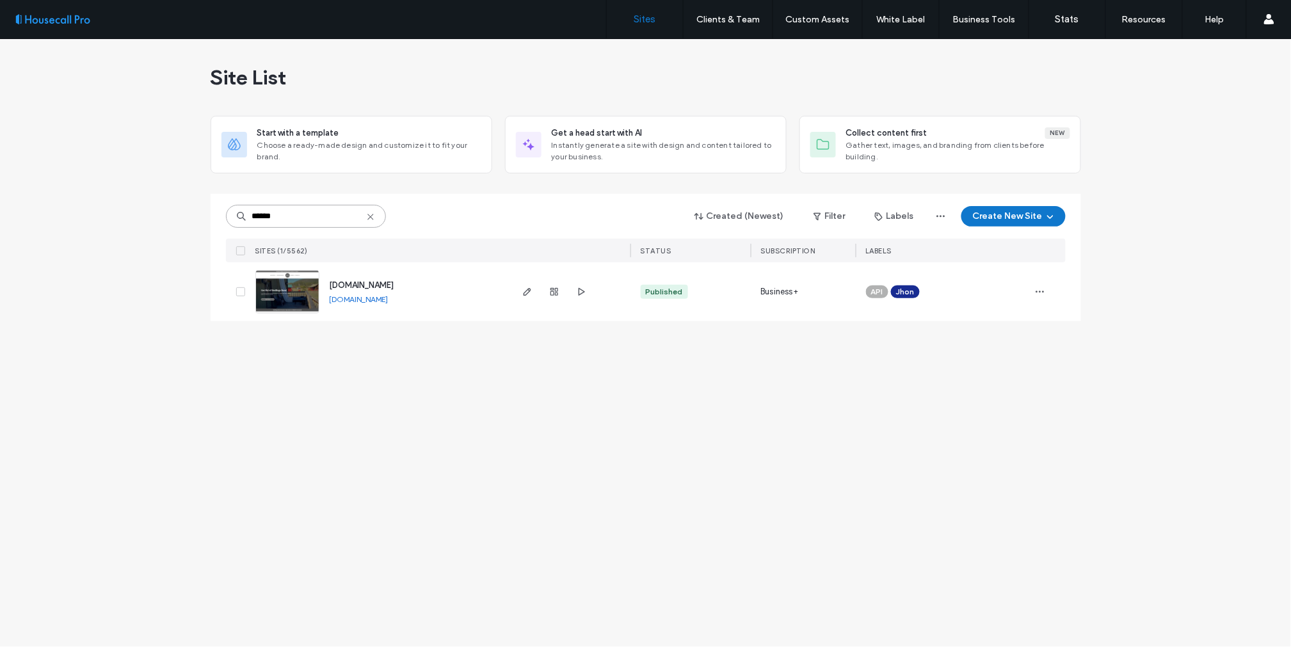
paste input
click at [318, 215] on input "******" at bounding box center [306, 216] width 160 height 23
type input "******"
click at [289, 286] on img at bounding box center [287, 314] width 63 height 87
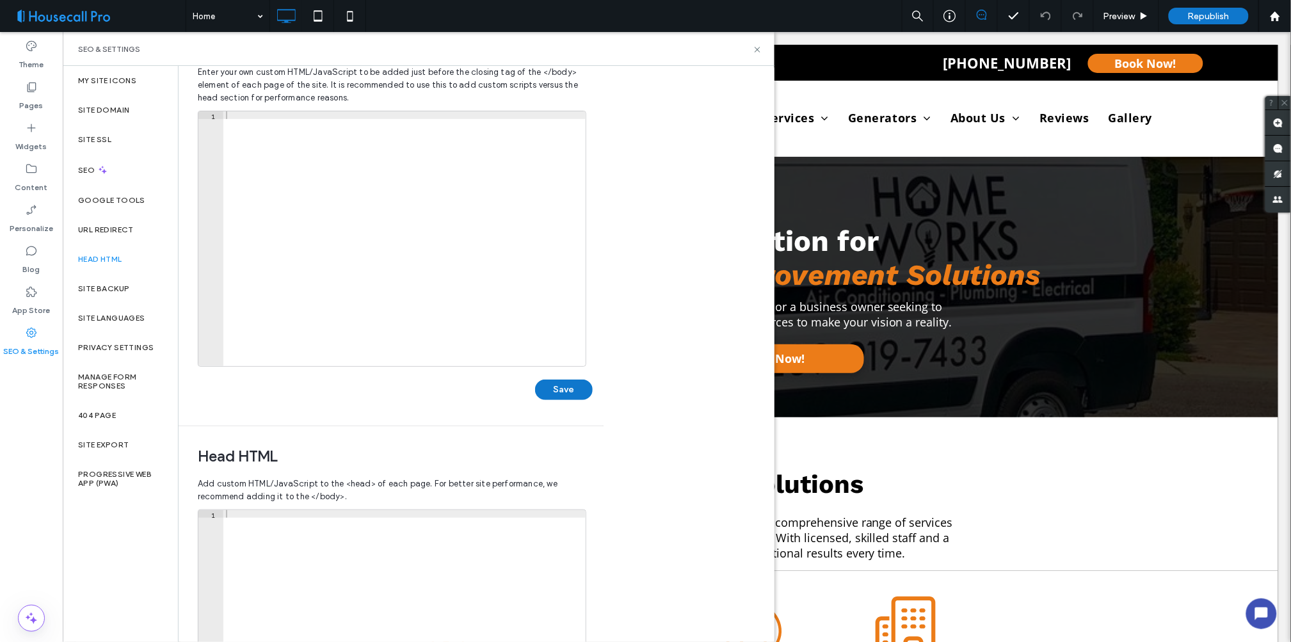
scroll to position [142, 0]
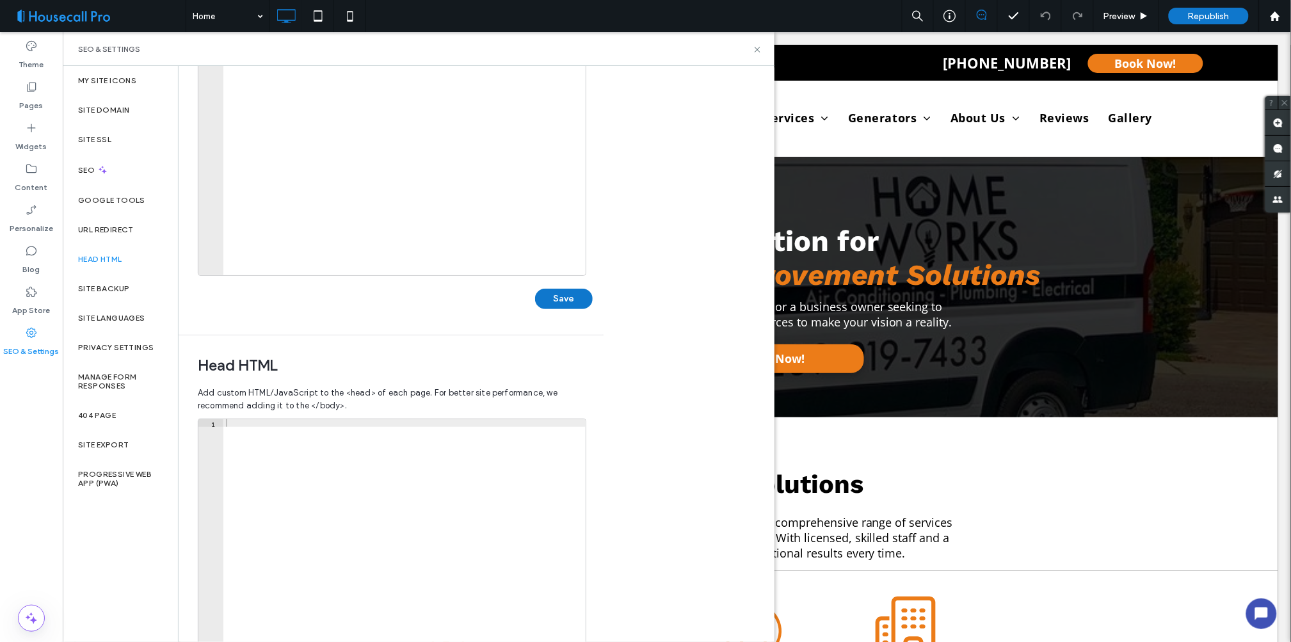
click at [246, 420] on div at bounding box center [404, 554] width 362 height 270
paste textarea "*********"
type textarea "*********"
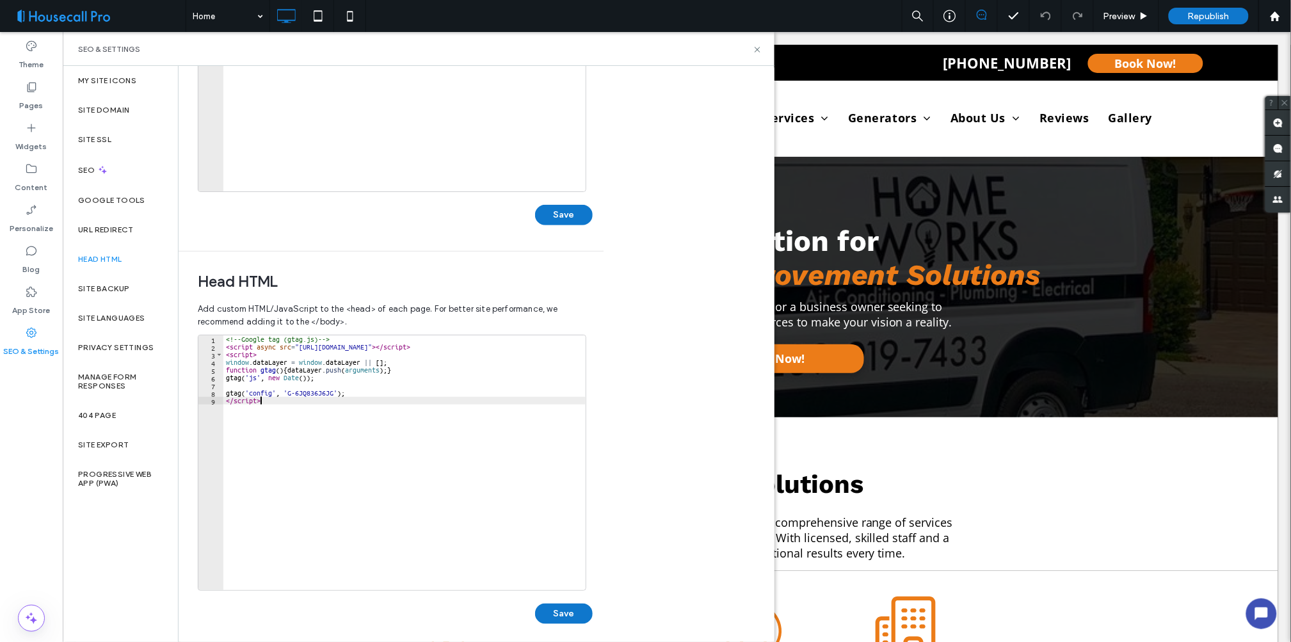
scroll to position [234, 0]
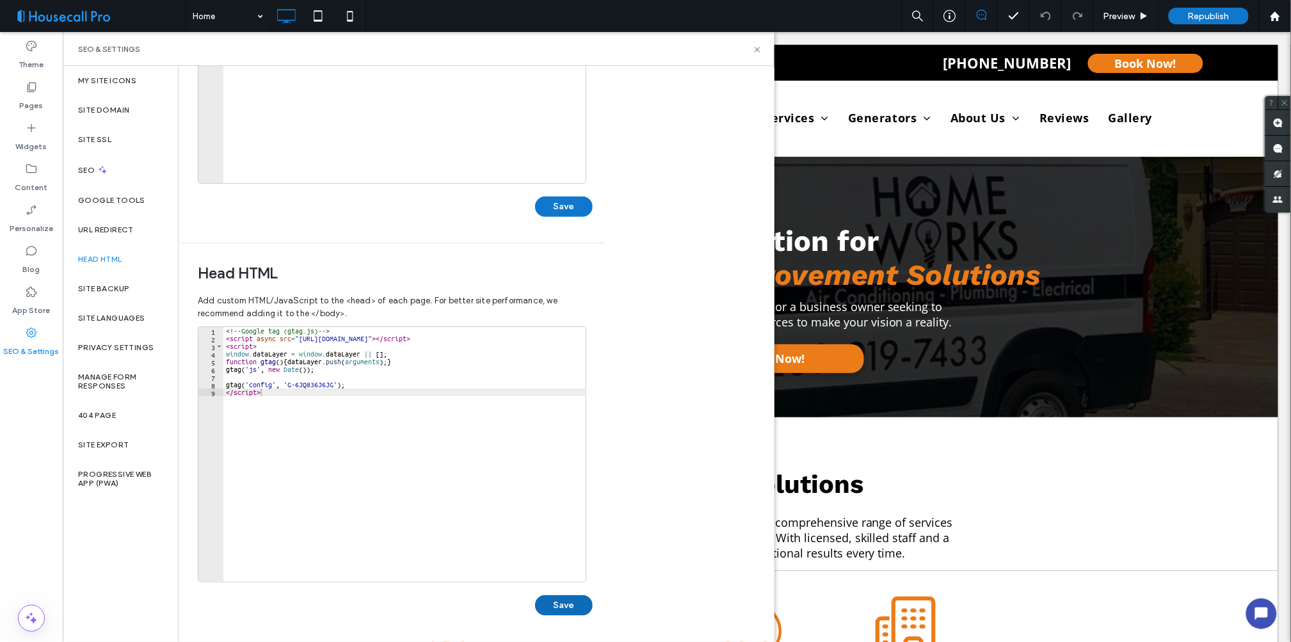
click at [555, 608] on button "Save" at bounding box center [564, 605] width 58 height 20
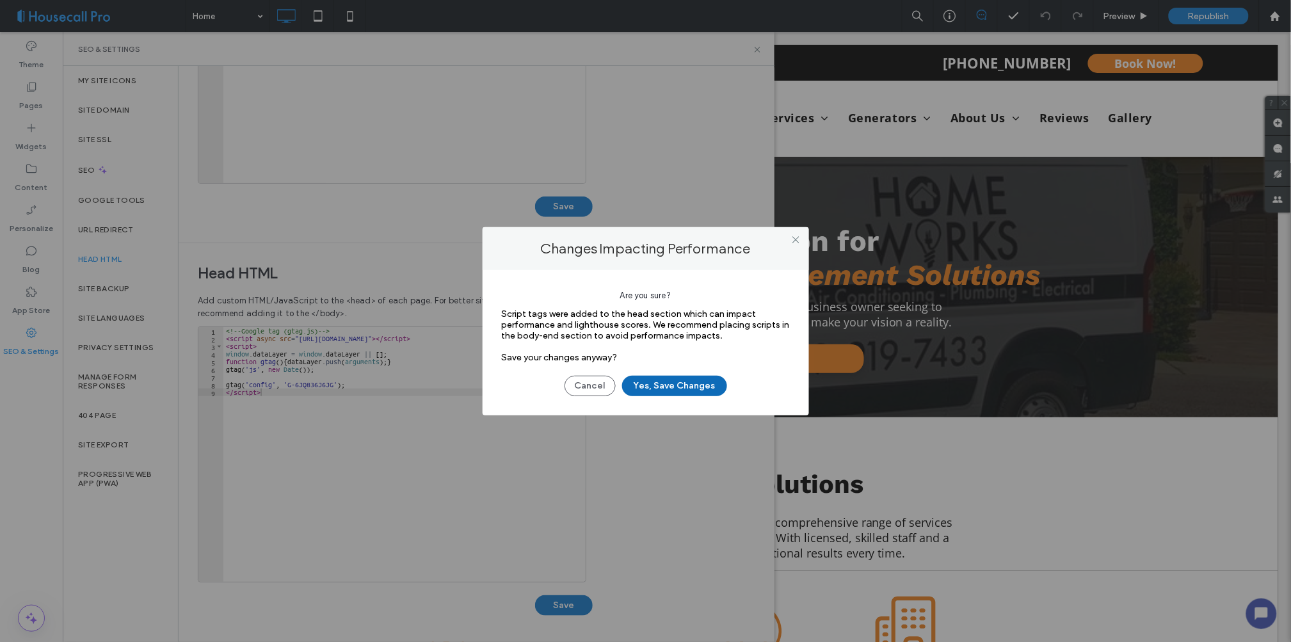
click at [684, 380] on button "Yes, Save Changes" at bounding box center [674, 386] width 105 height 20
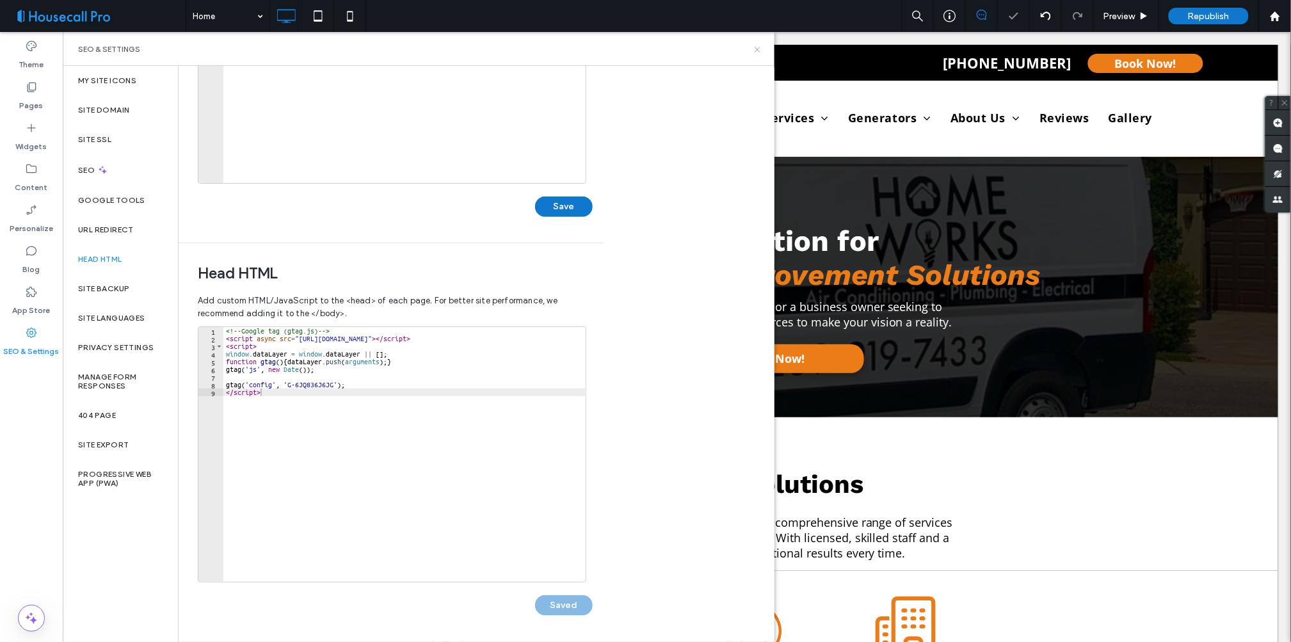
scroll to position [0, 0]
click at [758, 49] on use at bounding box center [757, 49] width 5 height 5
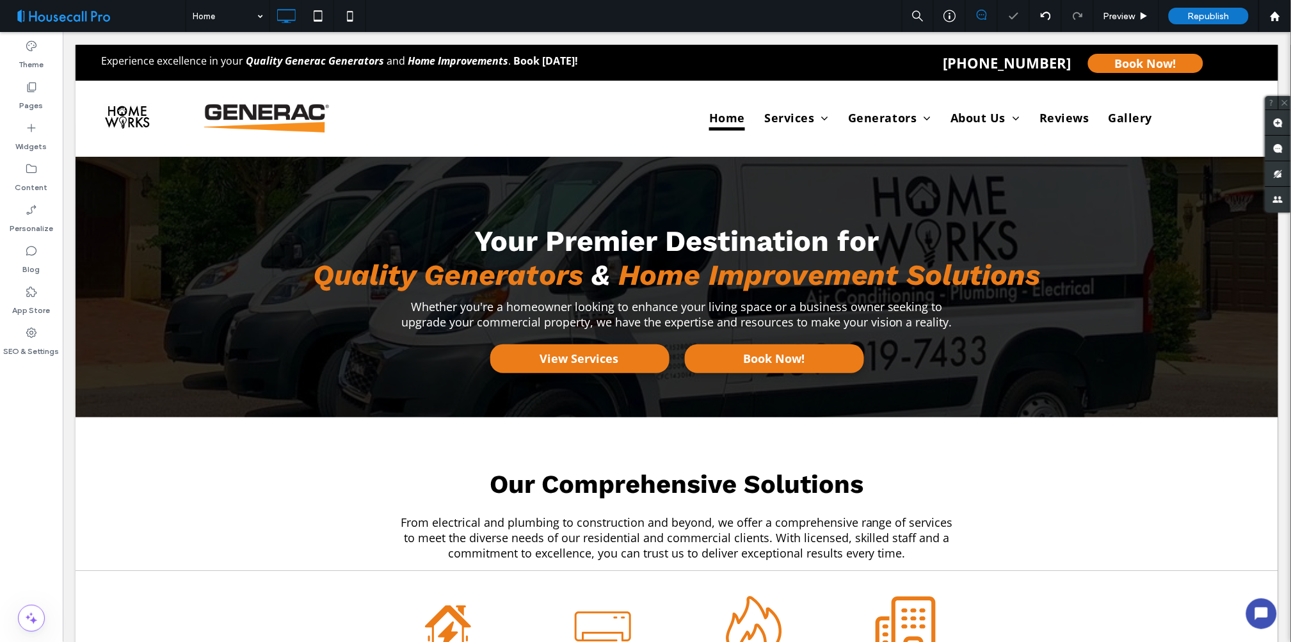
click at [1202, 16] on span "Republish" at bounding box center [1209, 16] width 42 height 11
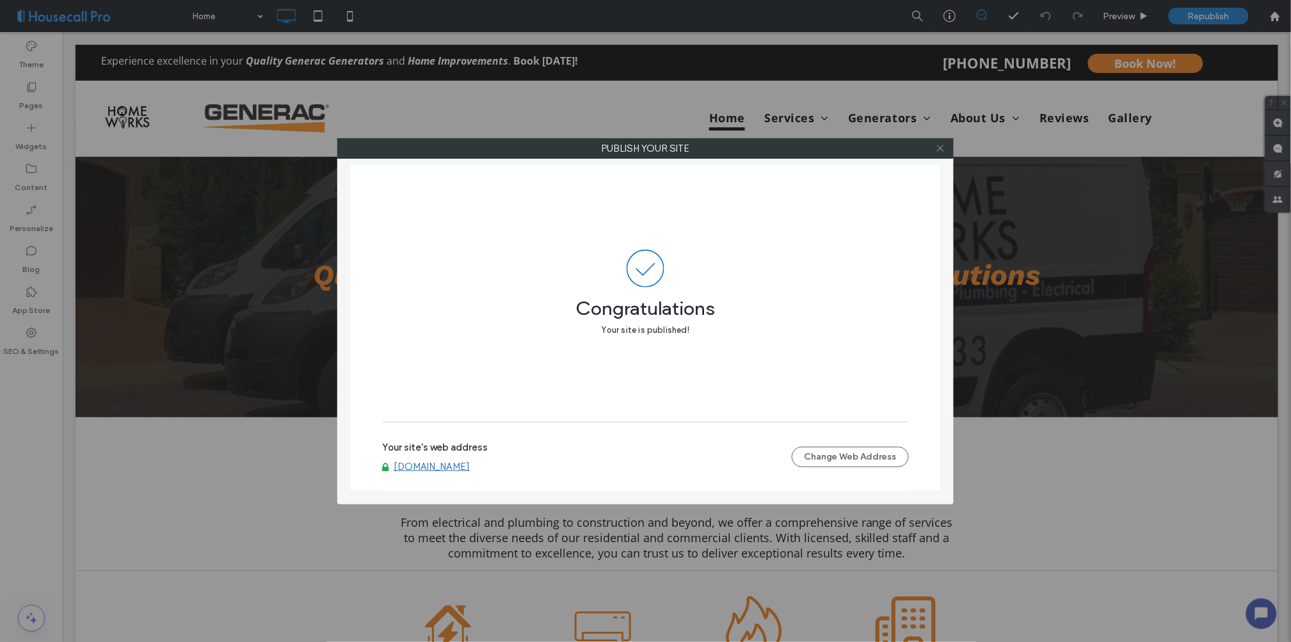
click at [940, 149] on icon at bounding box center [941, 148] width 10 height 10
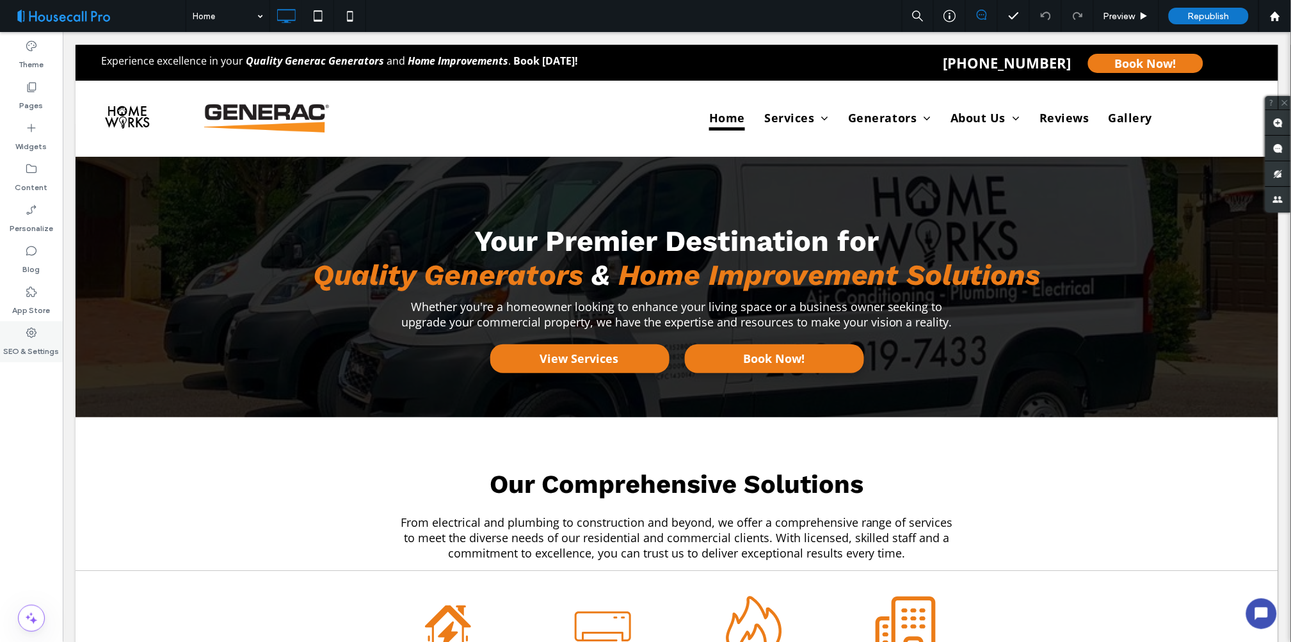
click at [20, 335] on div "SEO & Settings" at bounding box center [31, 341] width 63 height 41
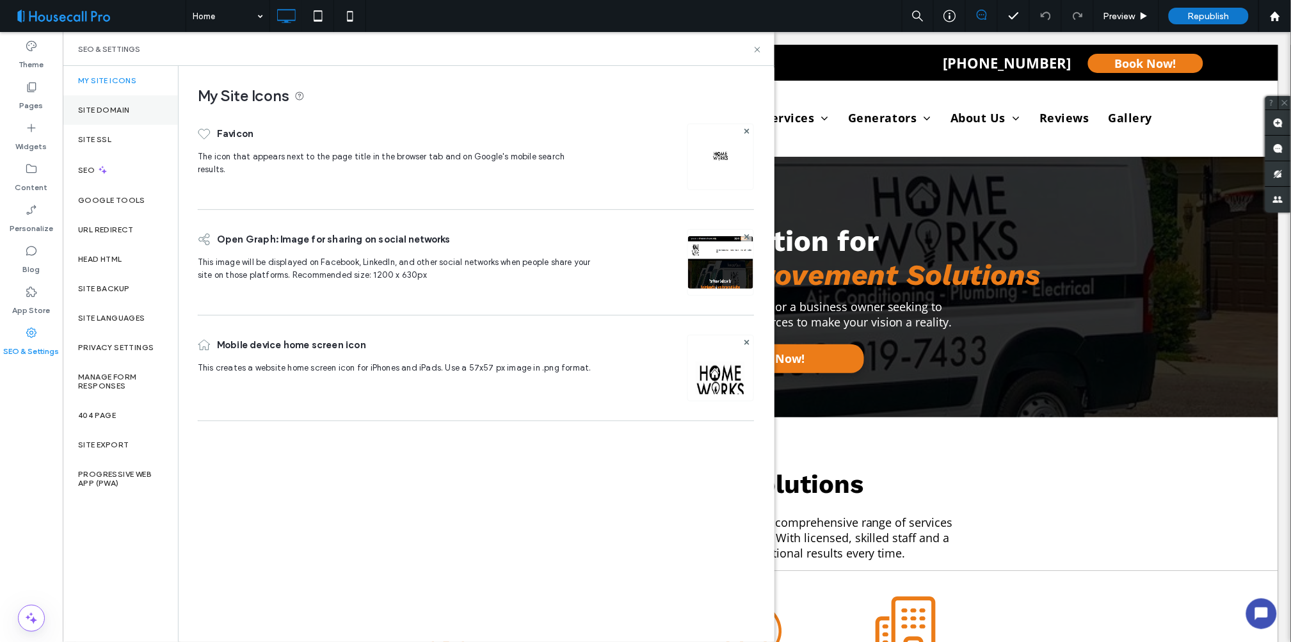
click at [97, 108] on label "Site Domain" at bounding box center [103, 110] width 51 height 9
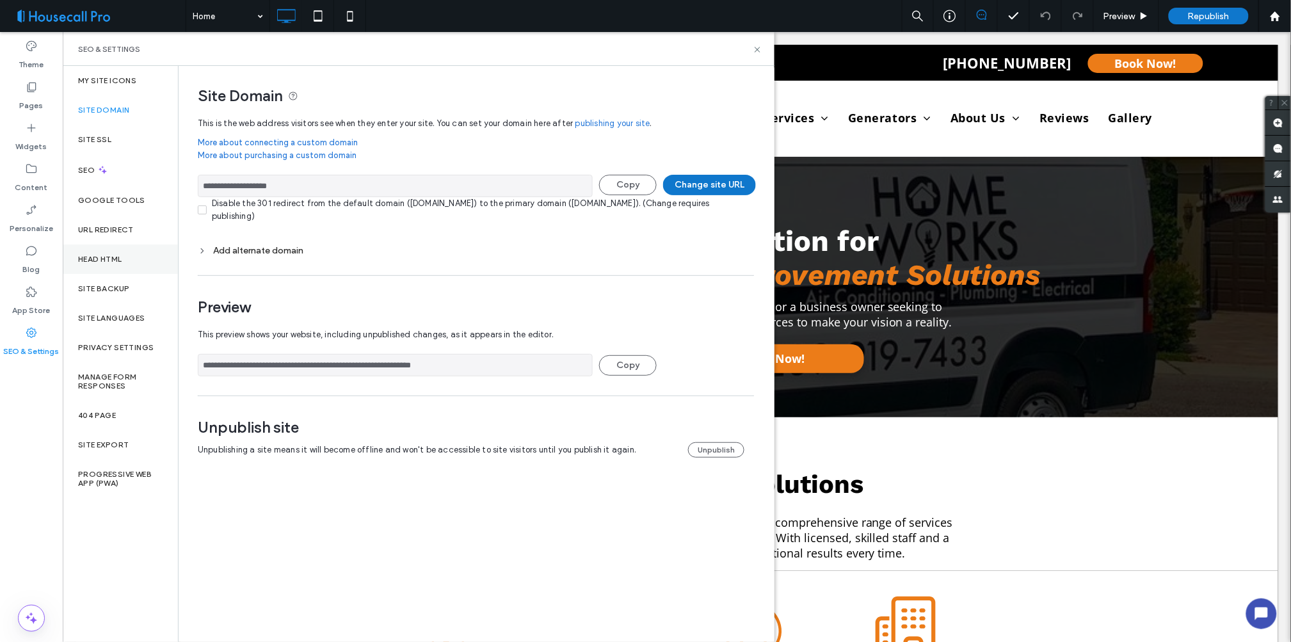
click at [97, 259] on label "Head HTML" at bounding box center [100, 259] width 44 height 9
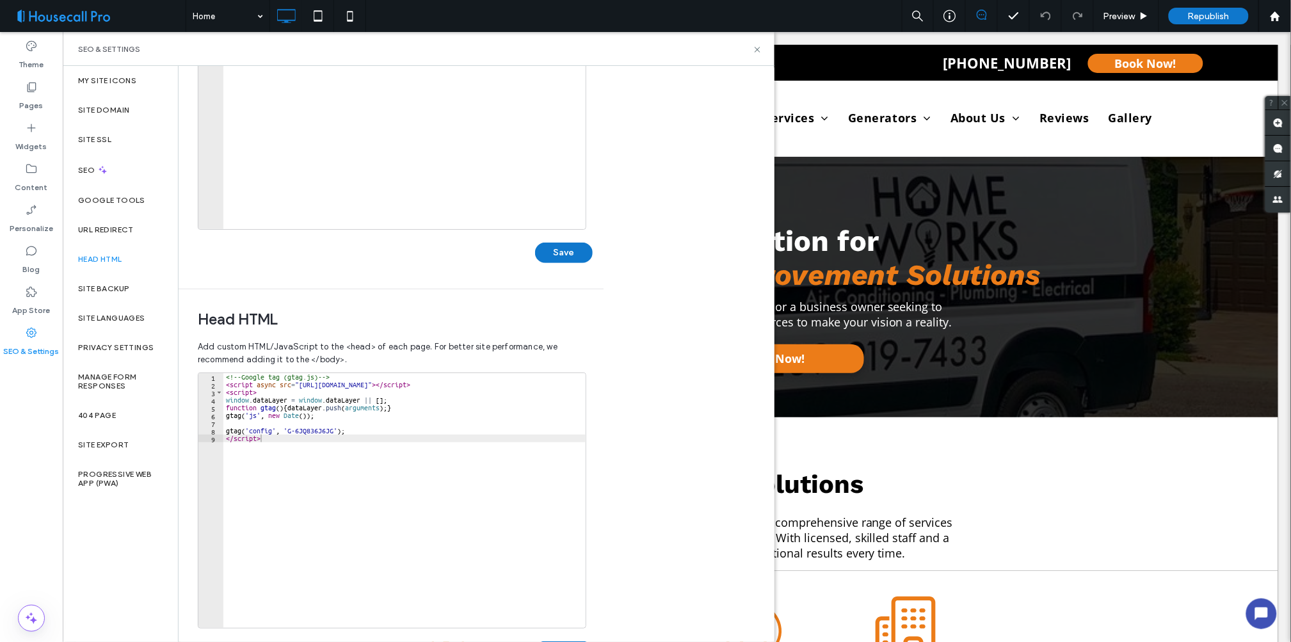
scroll to position [213, 0]
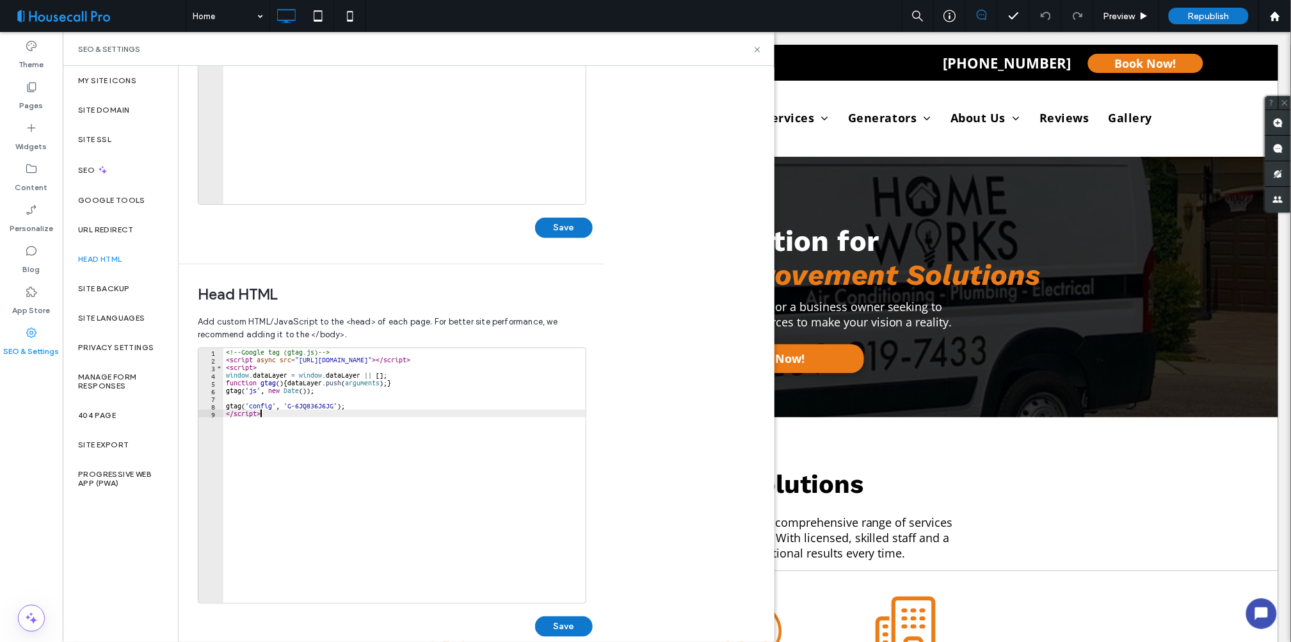
drag, startPoint x: 223, startPoint y: 351, endPoint x: 284, endPoint y: 412, distance: 86.0
click at [284, 412] on div "********* 1 2 3 4 5 6 7 8 9 <!-- Google tag (gtag.js) --> < script async src = …" at bounding box center [392, 476] width 389 height 256
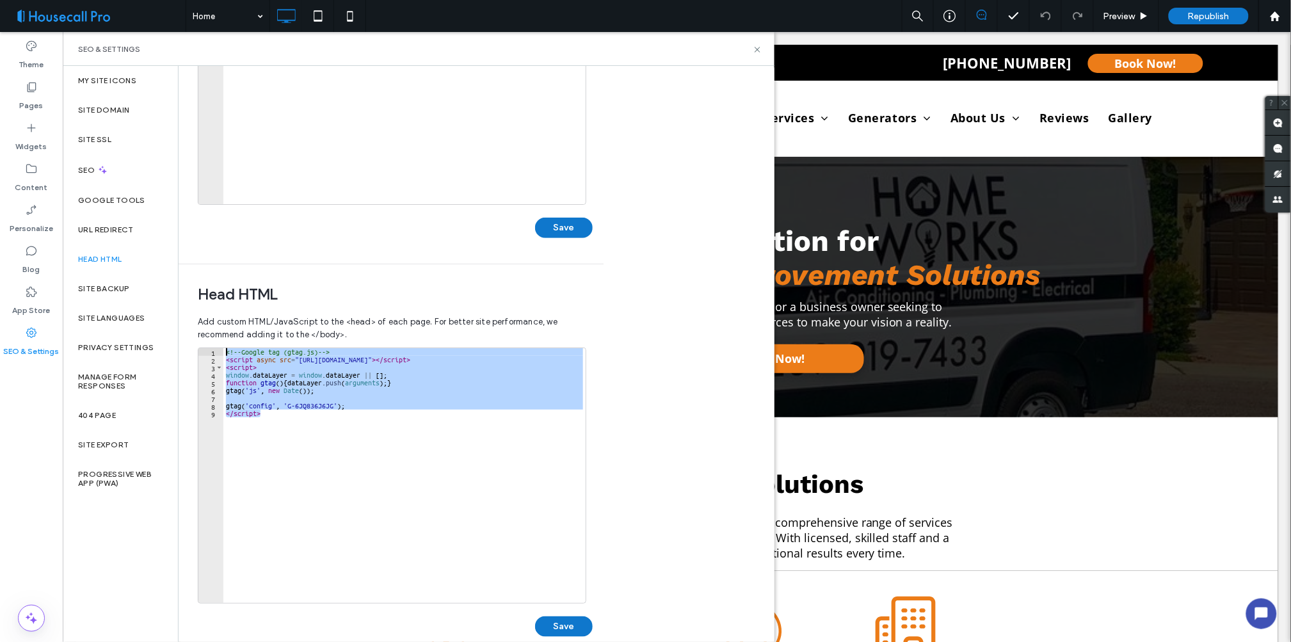
drag, startPoint x: 280, startPoint y: 414, endPoint x: 216, endPoint y: 353, distance: 88.3
click at [216, 353] on div "********* 1 2 3 4 5 6 7 8 9 <!-- Google tag (gtag.js) --> < script async src = …" at bounding box center [392, 476] width 389 height 256
type textarea "**********"
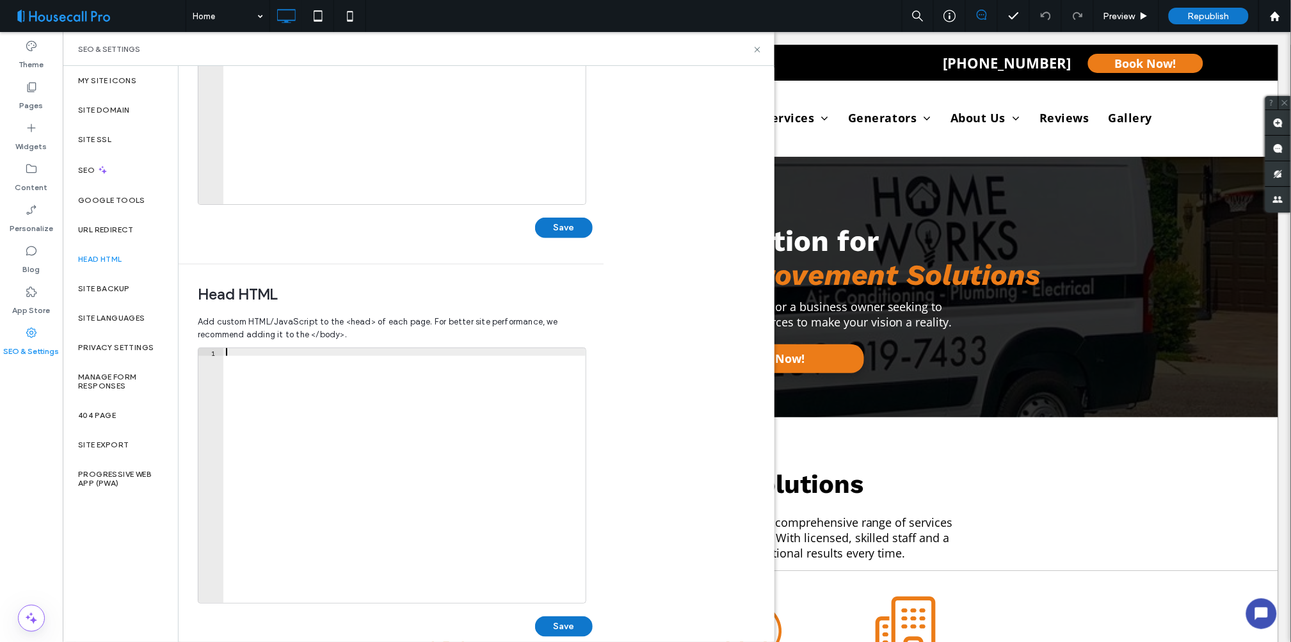
paste textarea "*********"
type textarea "*********"
click at [570, 633] on button "Save" at bounding box center [564, 627] width 58 height 20
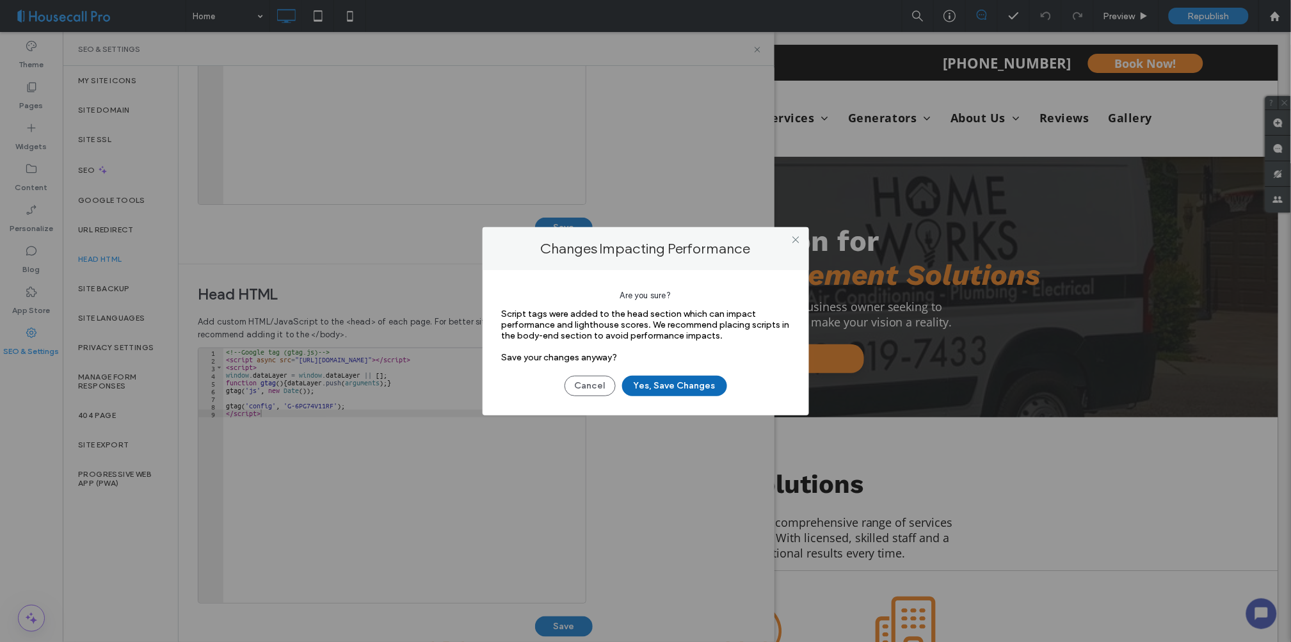
click at [684, 393] on button "Yes, Save Changes" at bounding box center [674, 386] width 105 height 20
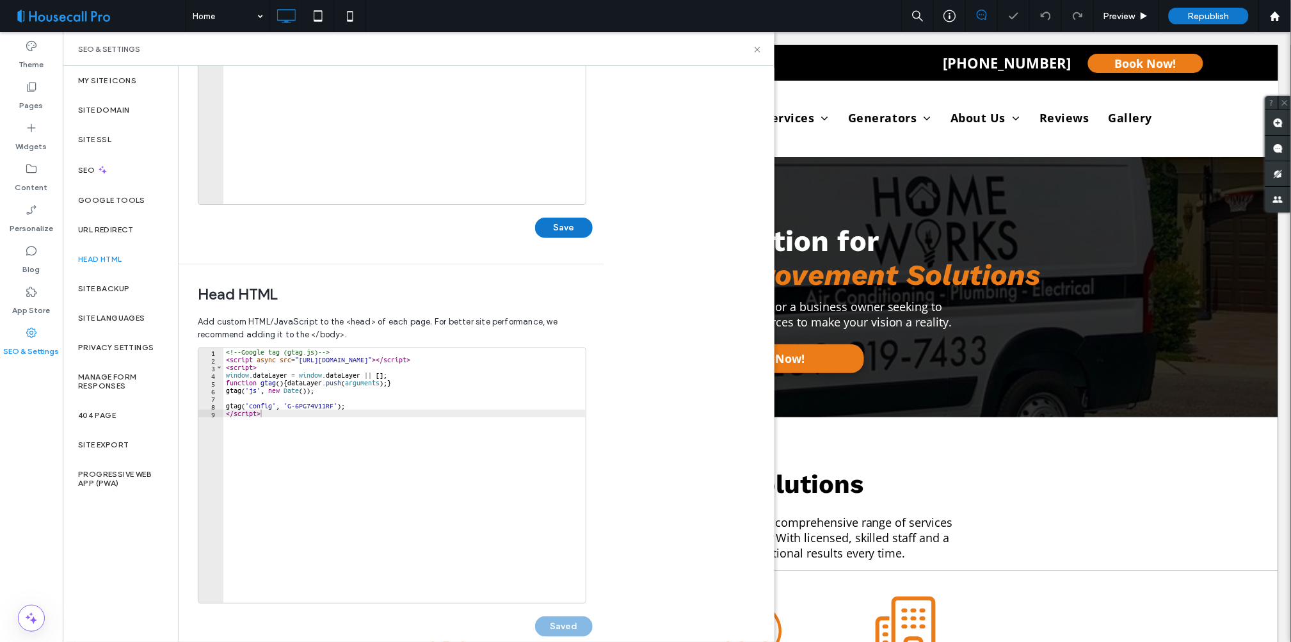
scroll to position [0, 0]
click at [1209, 21] on div "Republish" at bounding box center [1209, 16] width 80 height 17
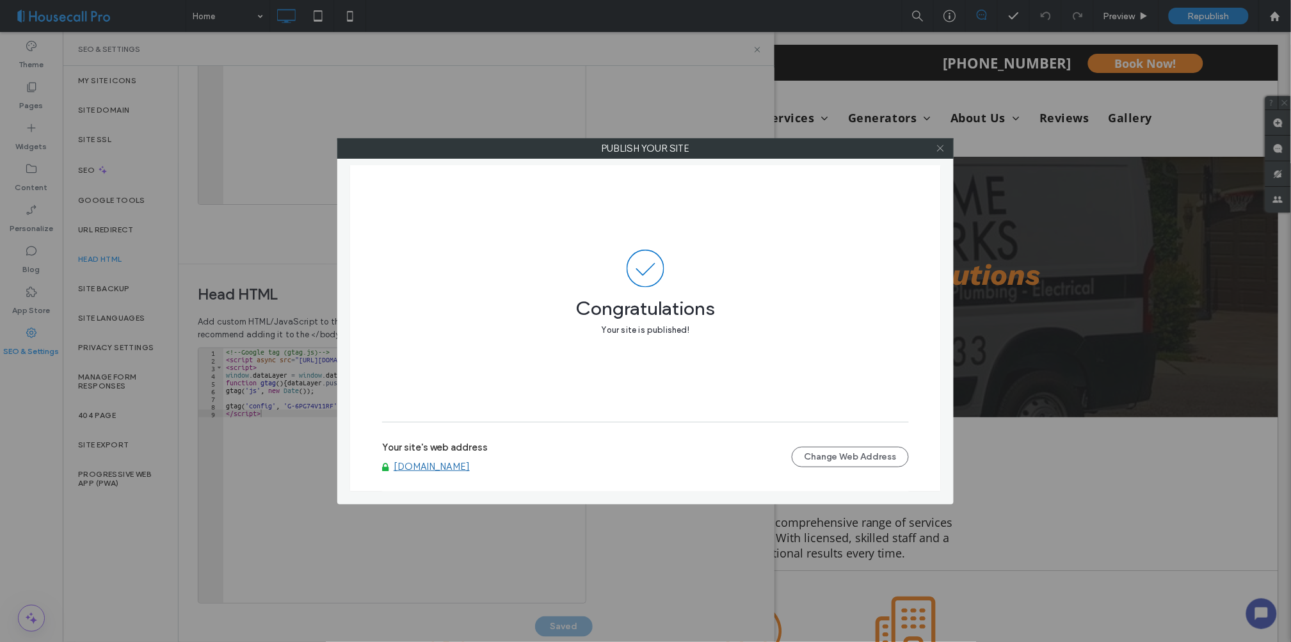
click at [938, 150] on icon at bounding box center [941, 148] width 10 height 10
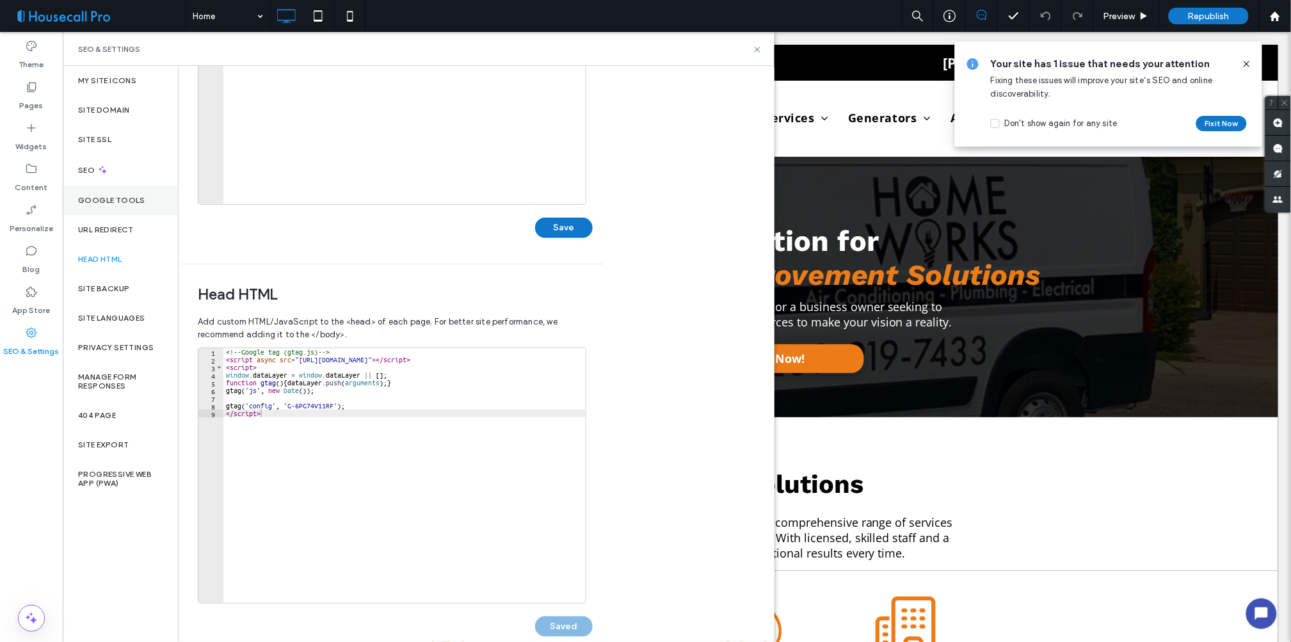
click at [109, 197] on label "Google Tools" at bounding box center [111, 200] width 67 height 9
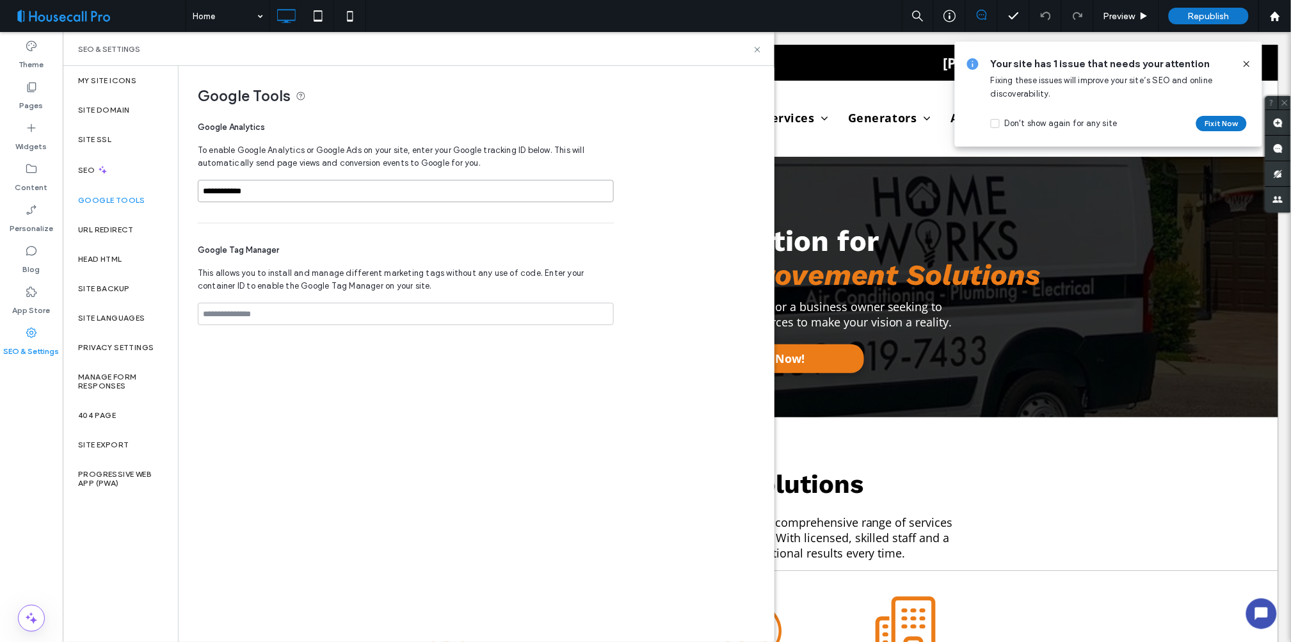
click at [243, 194] on input "**********" at bounding box center [406, 191] width 416 height 22
click at [287, 192] on input "**********" at bounding box center [406, 191] width 416 height 22
paste input "**********"
drag, startPoint x: 372, startPoint y: 184, endPoint x: 72, endPoint y: 195, distance: 299.8
click at [72, 195] on div "**********" at bounding box center [419, 354] width 712 height 576
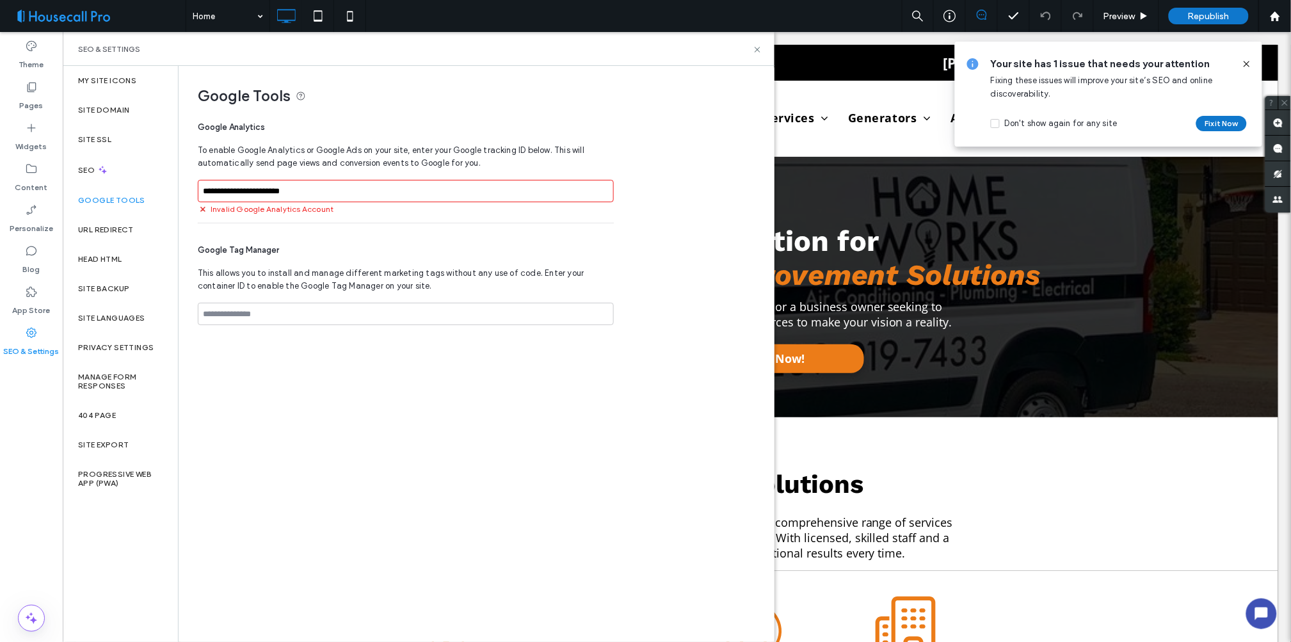
paste input
type input "**********"
click at [755, 47] on icon at bounding box center [758, 50] width 10 height 10
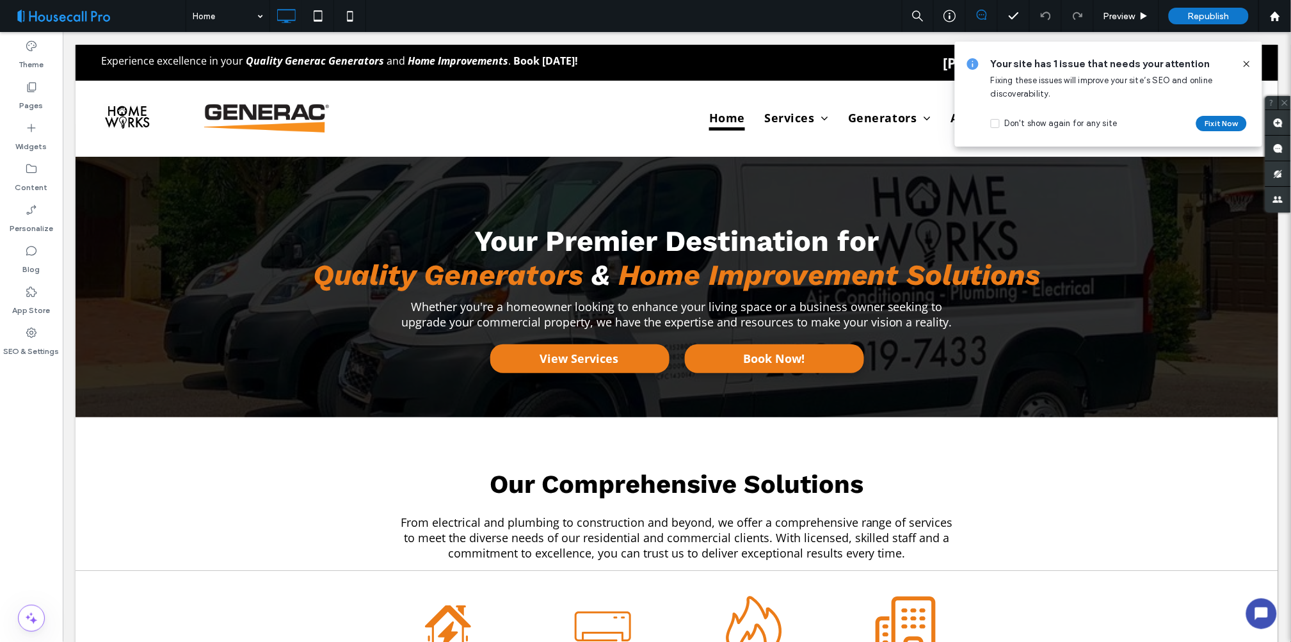
click at [1250, 64] on icon at bounding box center [1247, 64] width 10 height 10
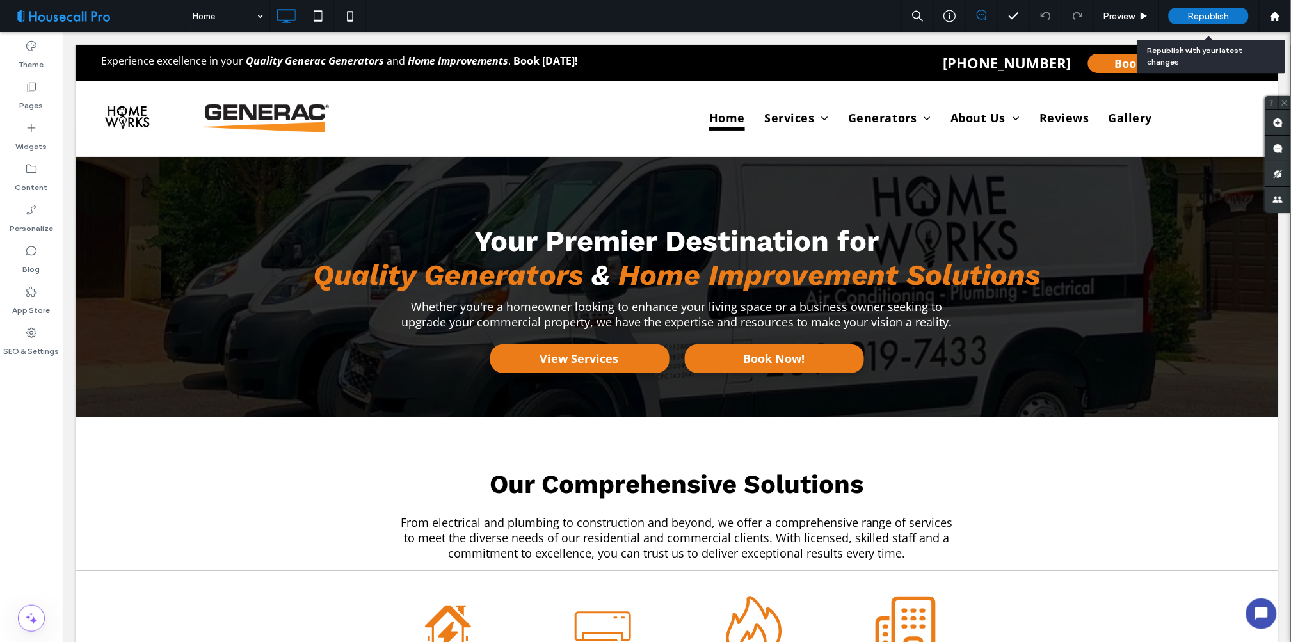
click at [1212, 13] on span "Republish" at bounding box center [1209, 16] width 42 height 11
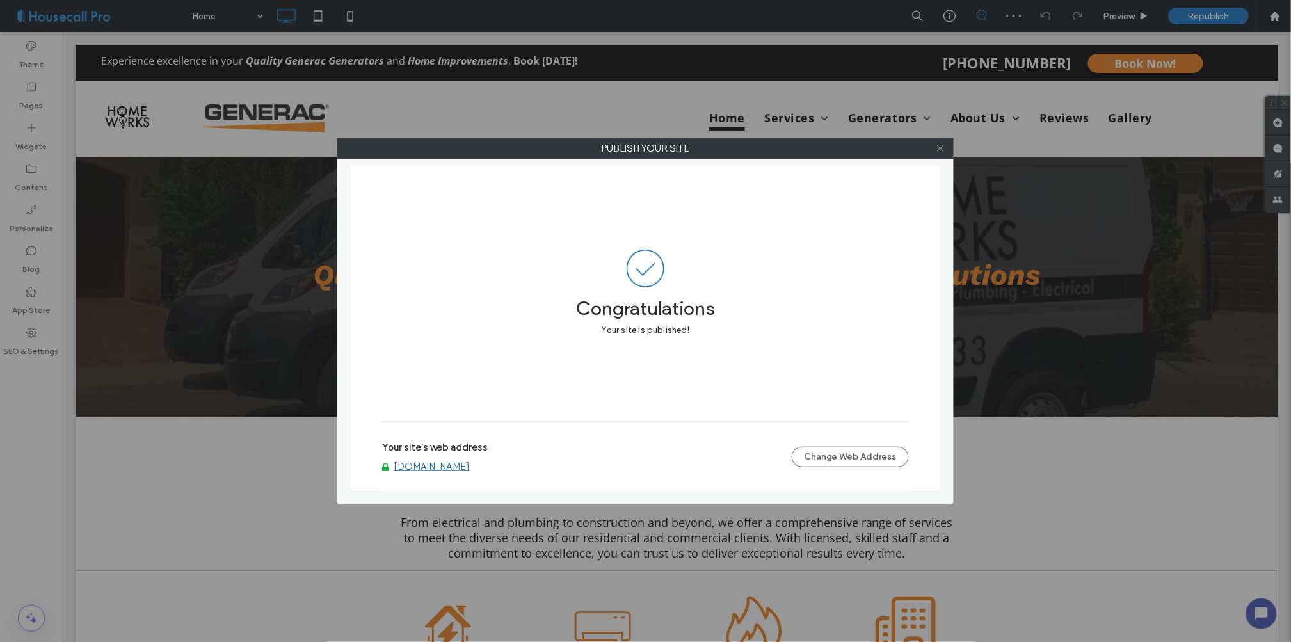
click at [940, 149] on icon at bounding box center [941, 148] width 10 height 10
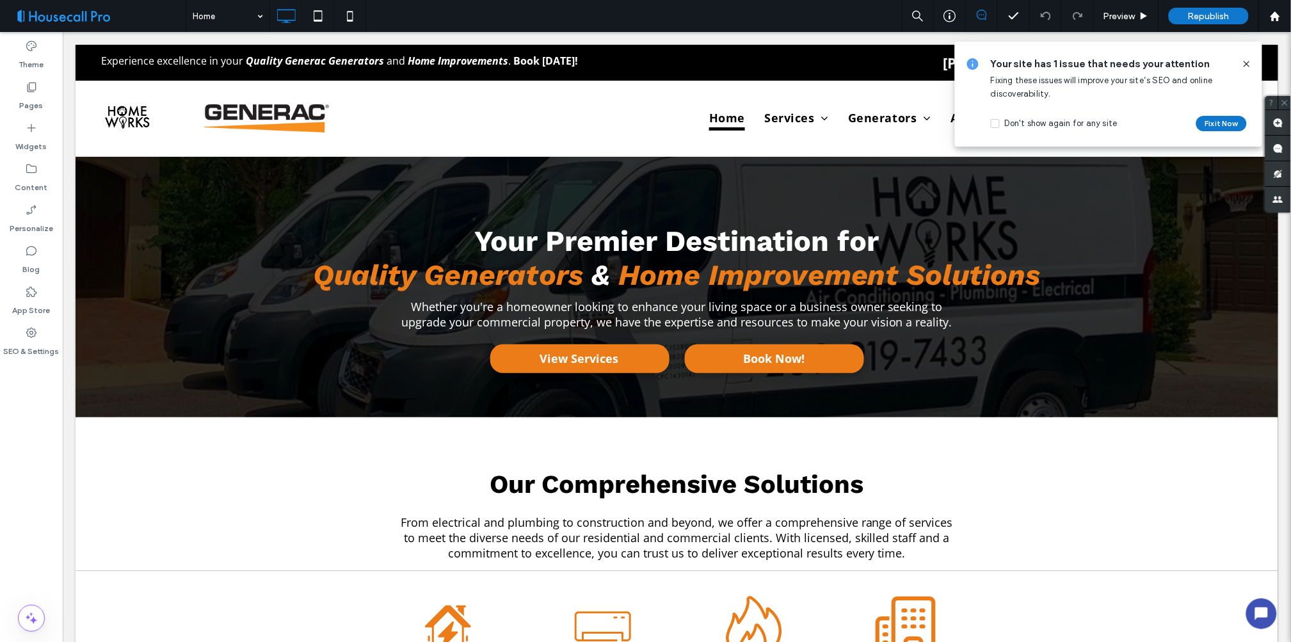
click at [111, 15] on span at bounding box center [98, 16] width 176 height 26
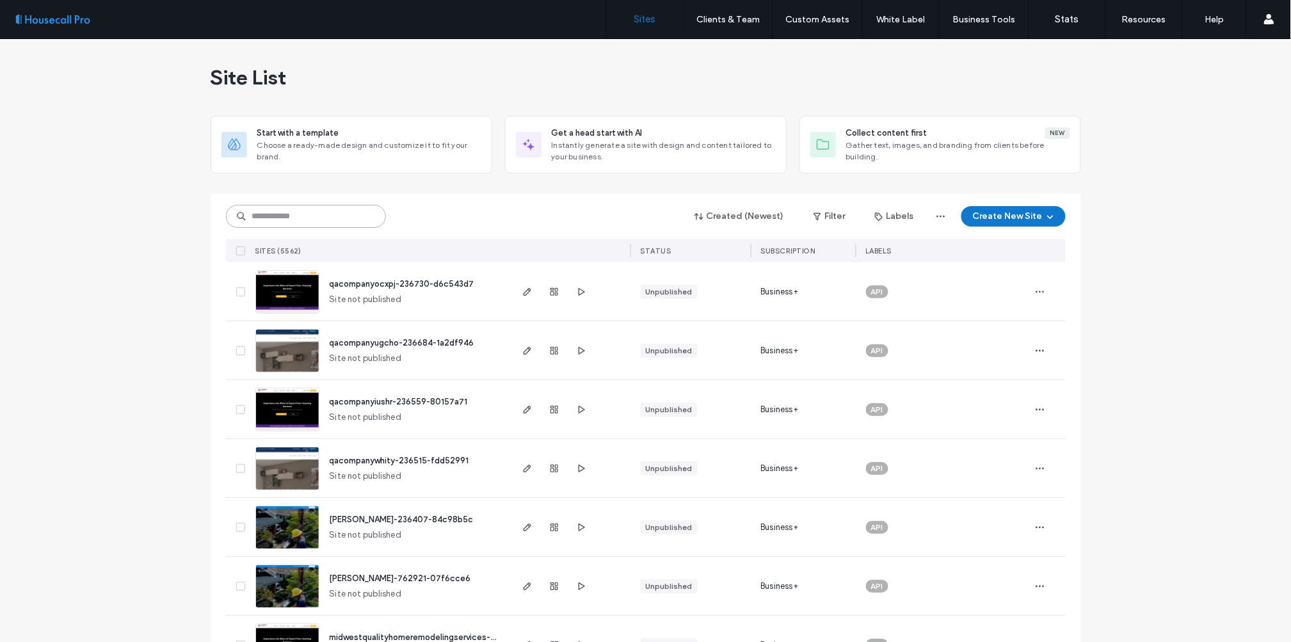
click at [319, 219] on input at bounding box center [306, 216] width 160 height 23
paste input "******"
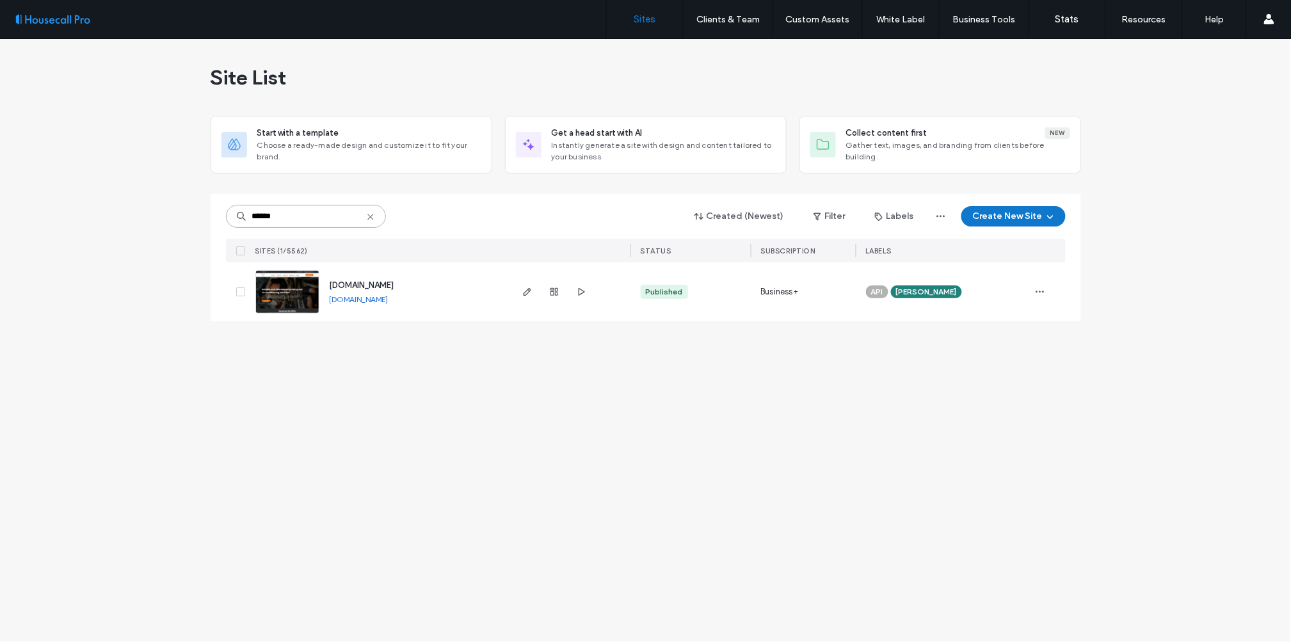
type input "******"
click at [290, 287] on link at bounding box center [287, 292] width 64 height 44
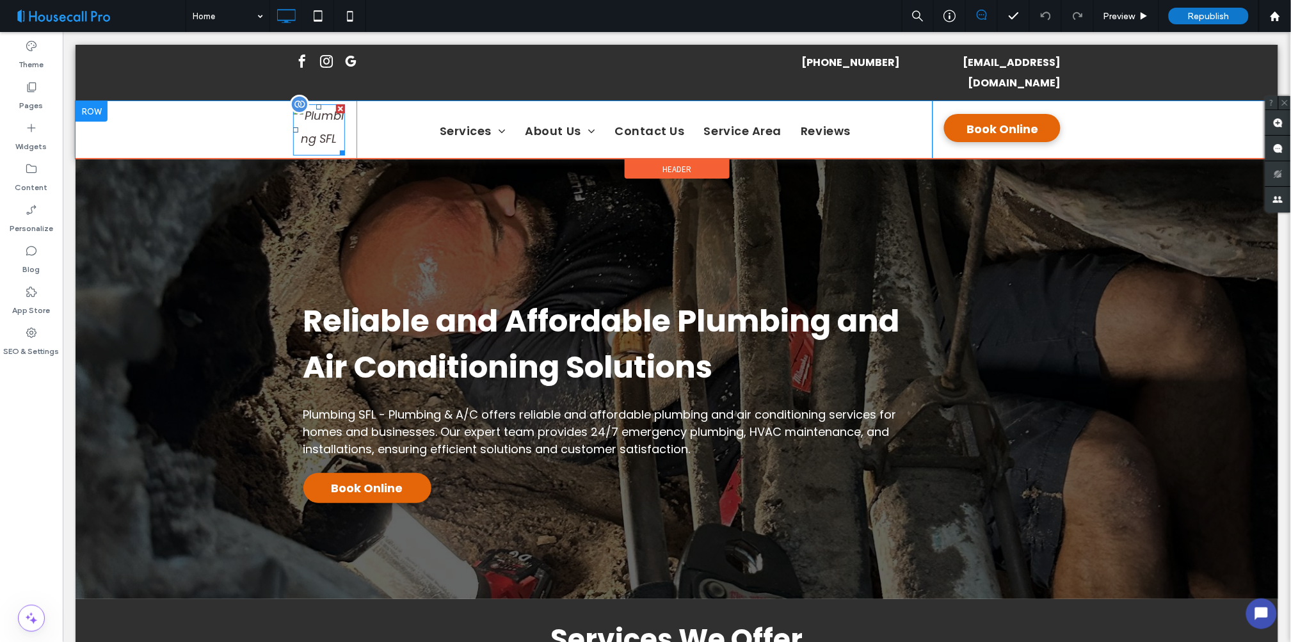
click at [299, 107] on img at bounding box center [319, 130] width 52 height 52
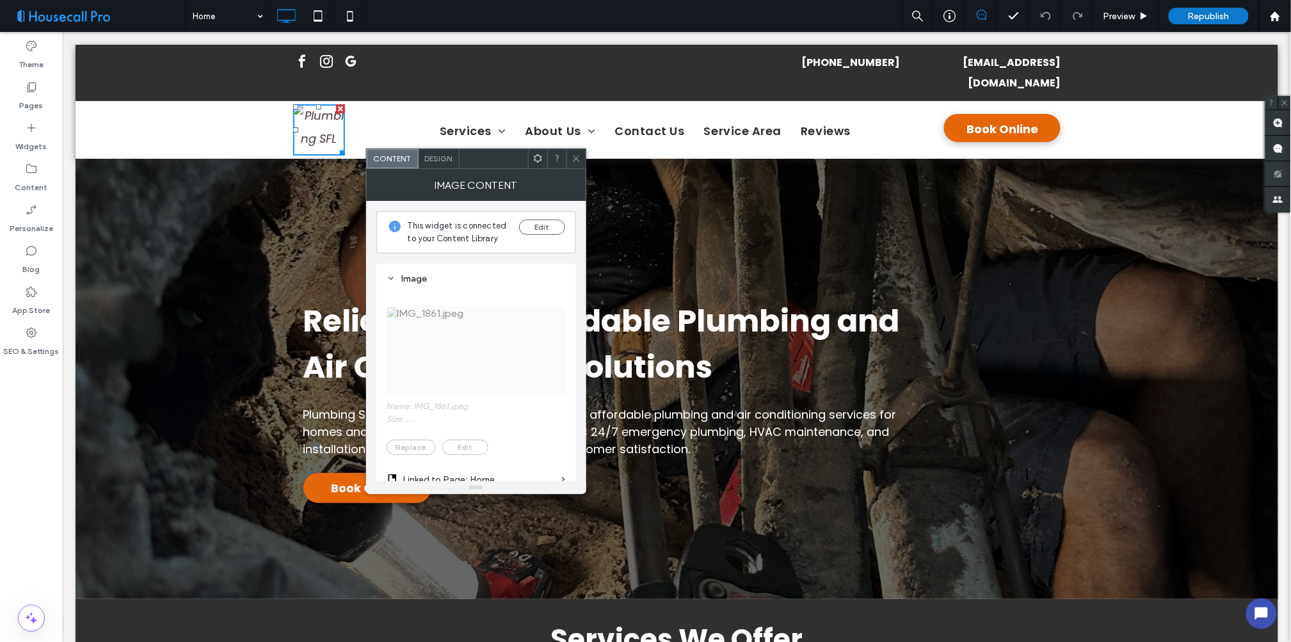
click at [577, 162] on icon at bounding box center [577, 159] width 10 height 10
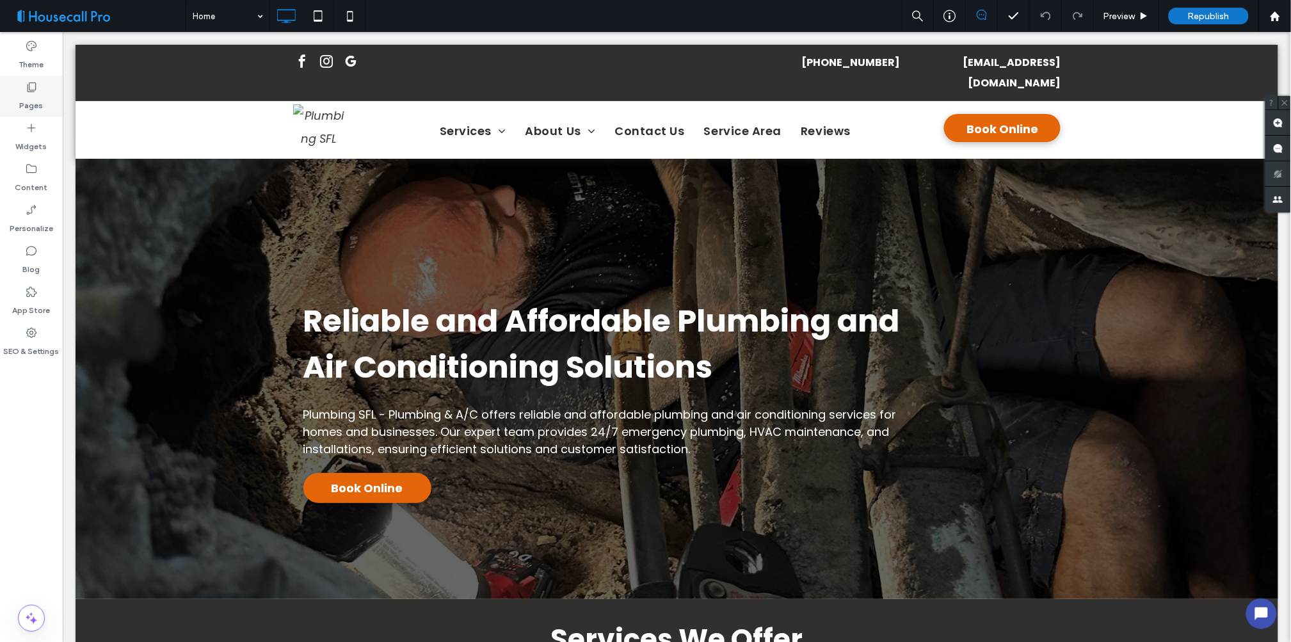
click at [24, 97] on label "Pages" at bounding box center [32, 102] width 24 height 18
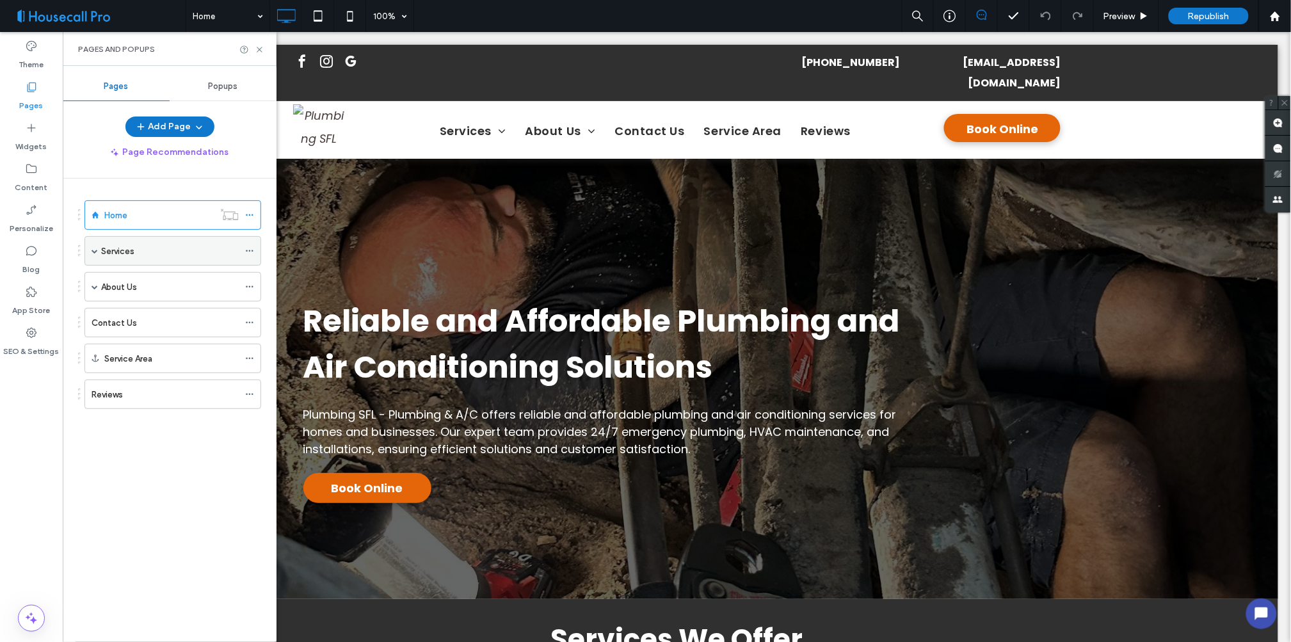
click at [95, 252] on span at bounding box center [95, 251] width 6 height 6
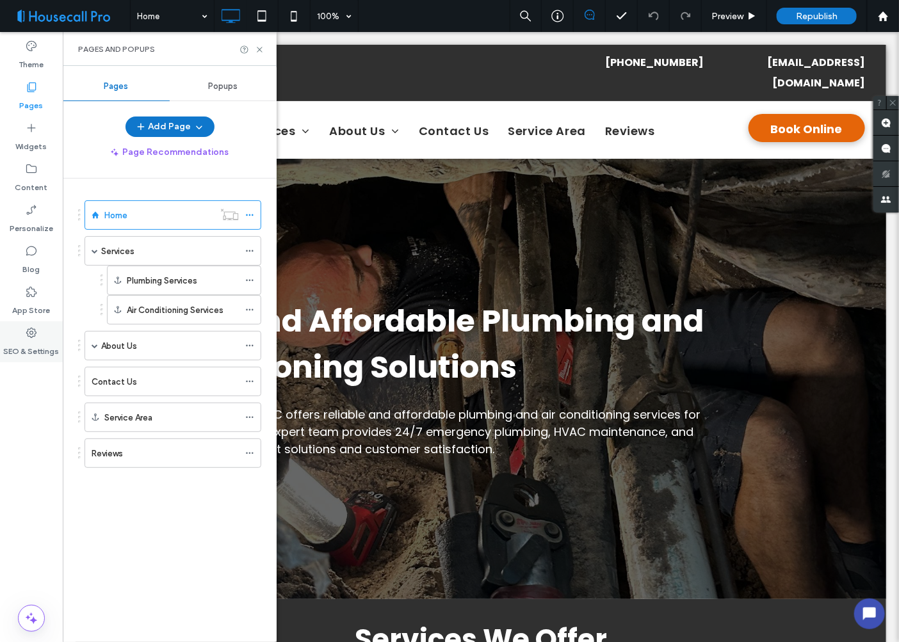
click at [33, 327] on icon at bounding box center [31, 333] width 13 height 13
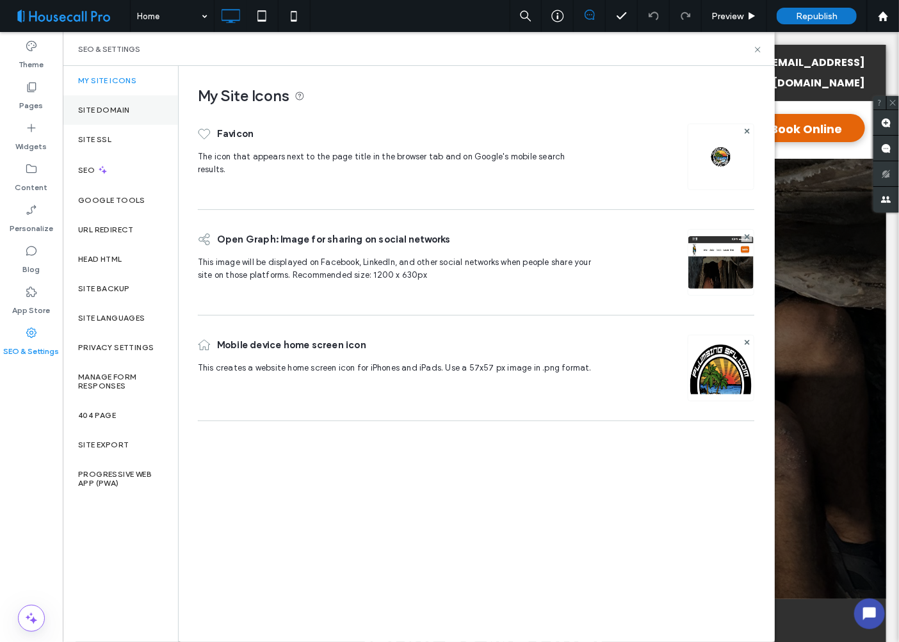
click at [99, 112] on label "Site Domain" at bounding box center [103, 110] width 51 height 9
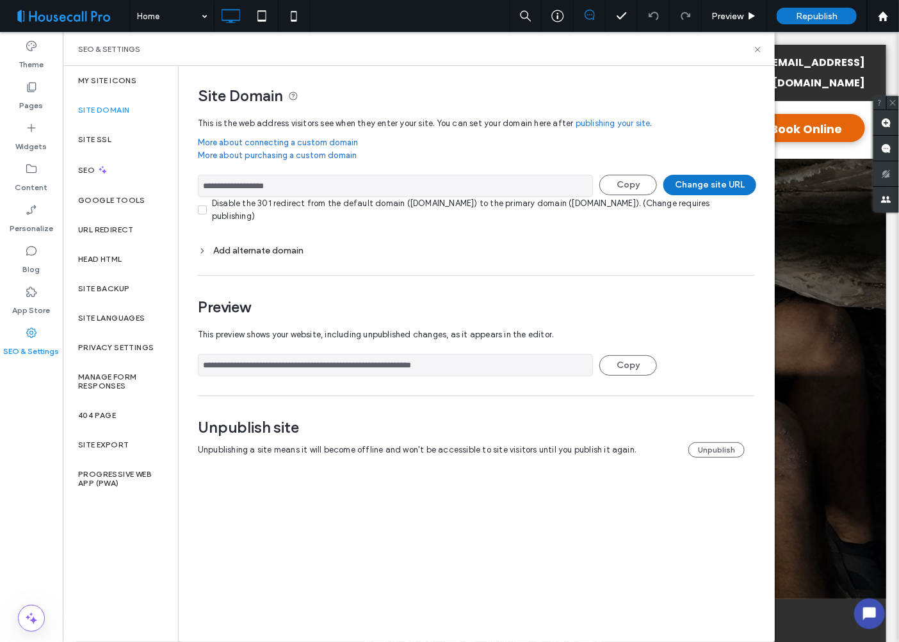
click at [277, 186] on input "**********" at bounding box center [395, 186] width 395 height 22
drag, startPoint x: 213, startPoint y: 549, endPoint x: 187, endPoint y: 0, distance: 549.9
click at [213, 549] on div "**********" at bounding box center [476, 353] width 595 height 575
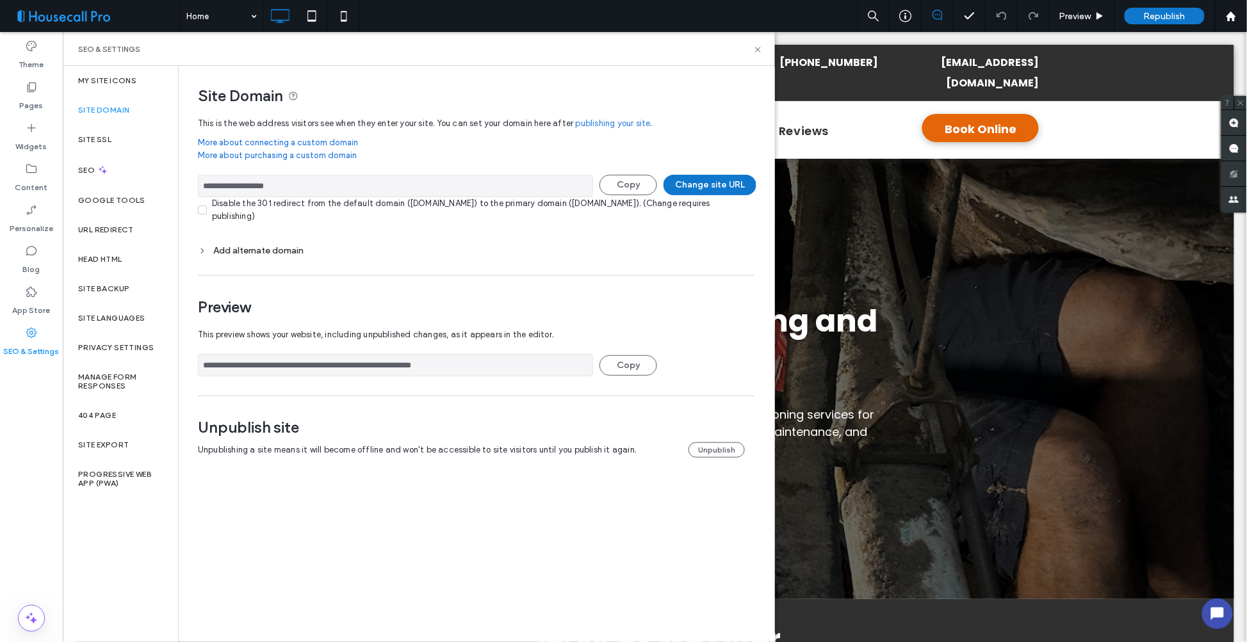
click at [131, 12] on span at bounding box center [95, 16] width 170 height 26
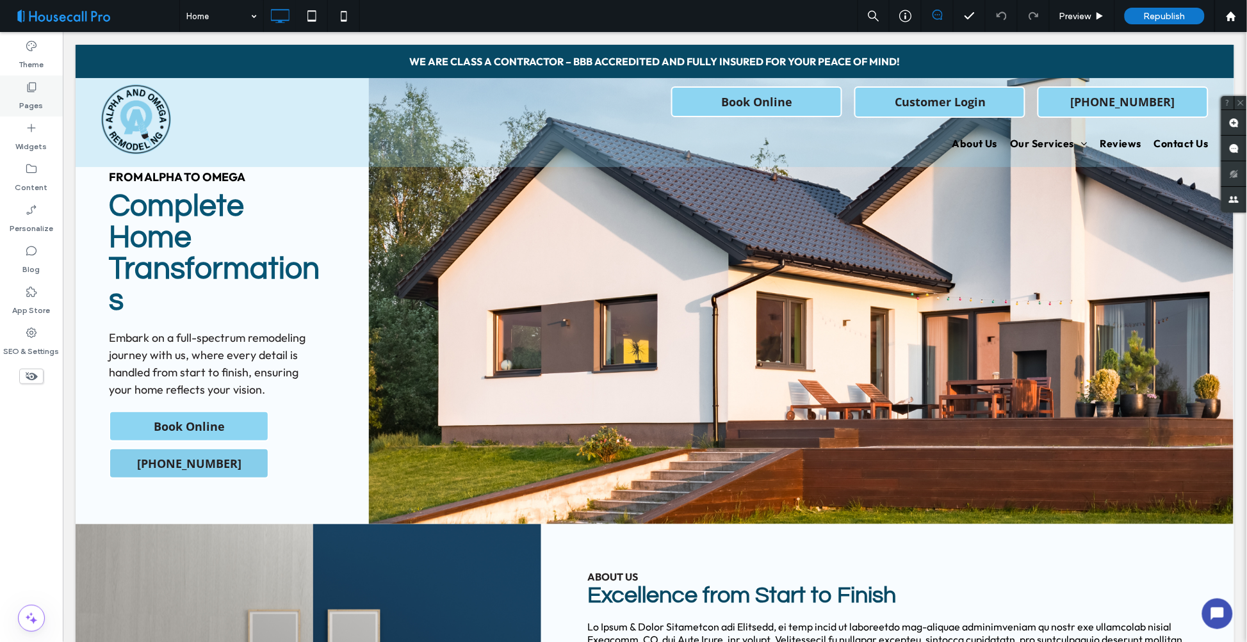
click at [24, 99] on label "Pages" at bounding box center [32, 102] width 24 height 18
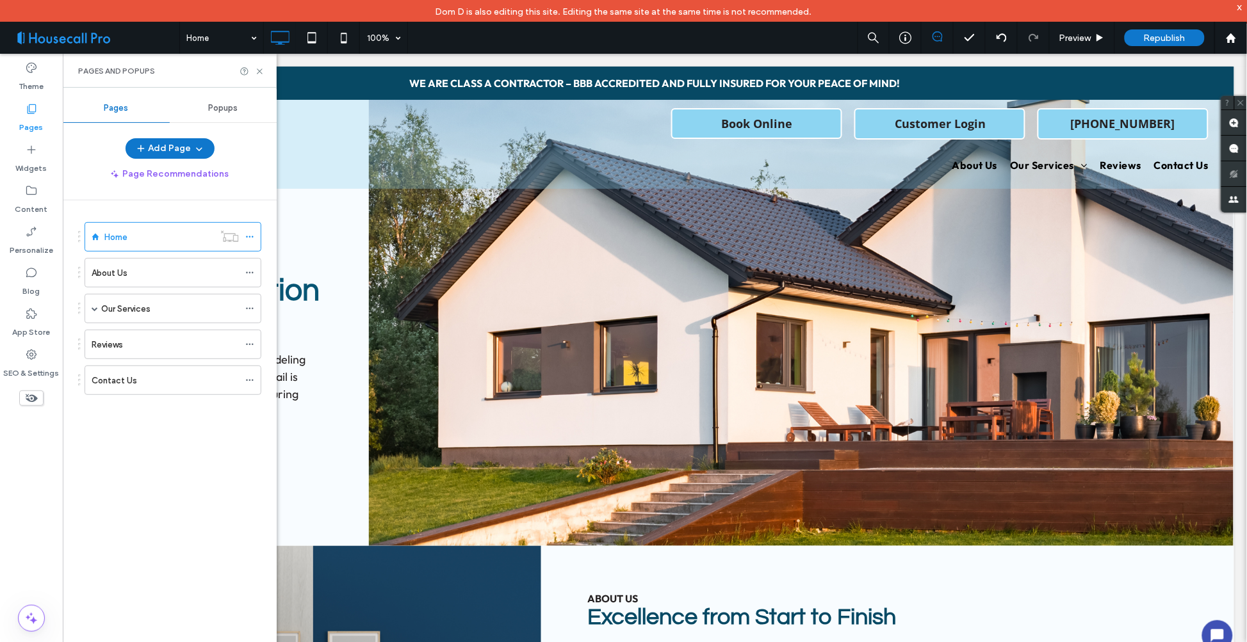
click at [135, 48] on span at bounding box center [95, 38] width 170 height 26
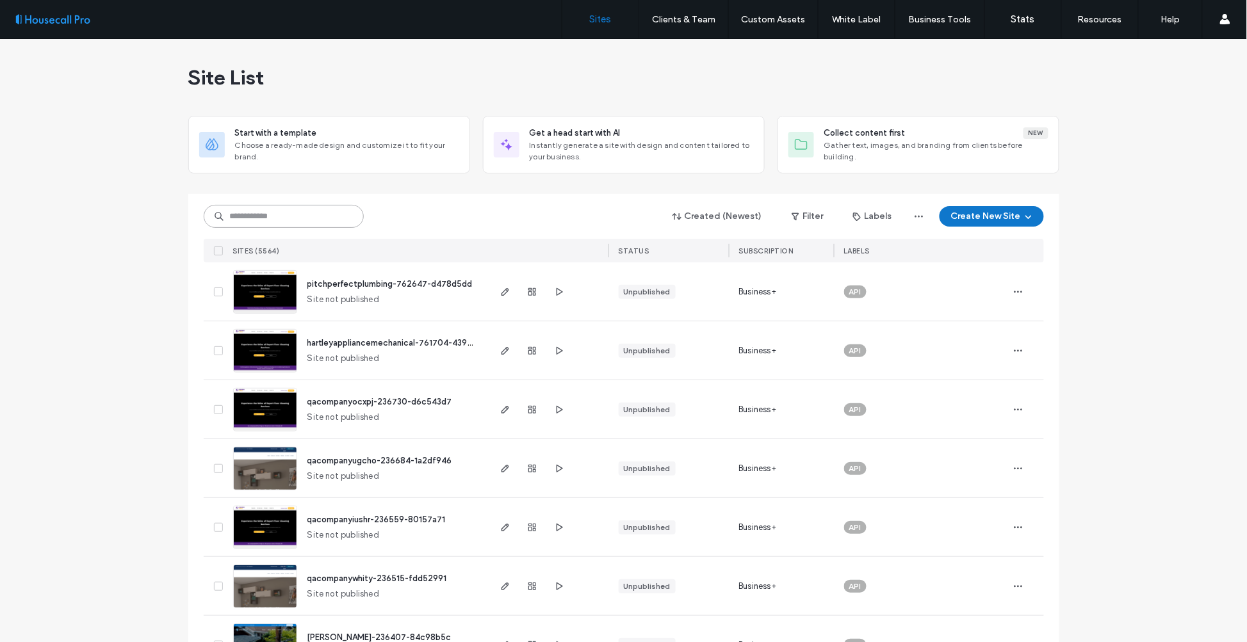
click at [269, 227] on input at bounding box center [284, 216] width 160 height 23
paste input "******"
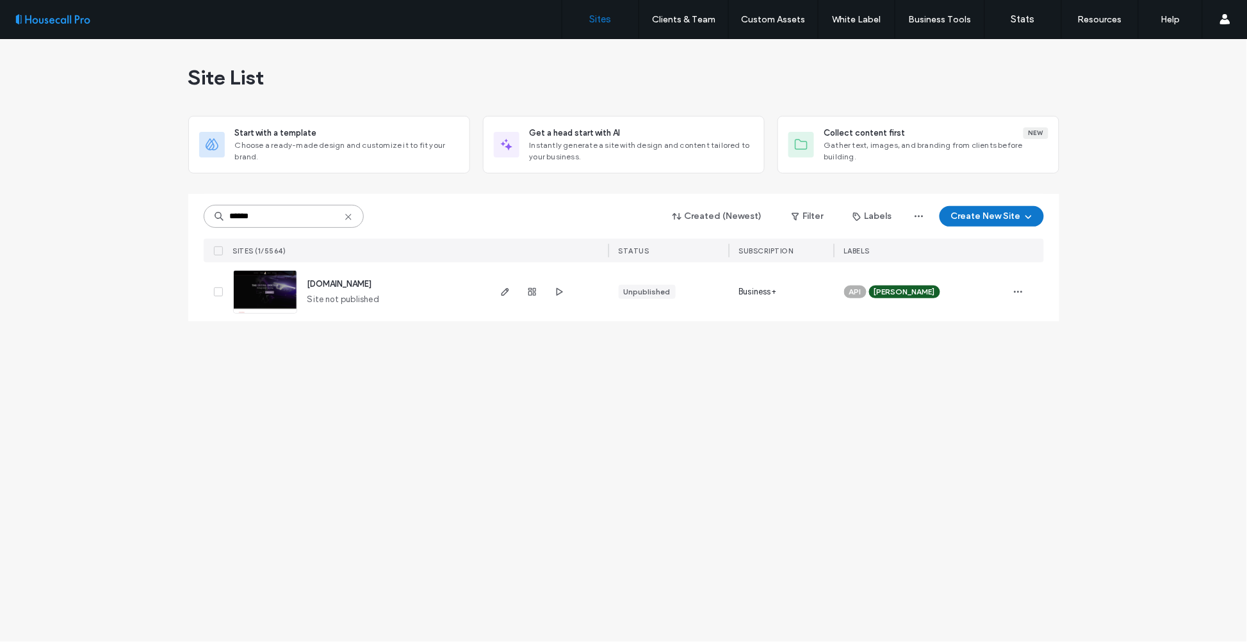
type input "******"
click at [271, 286] on img at bounding box center [265, 314] width 63 height 87
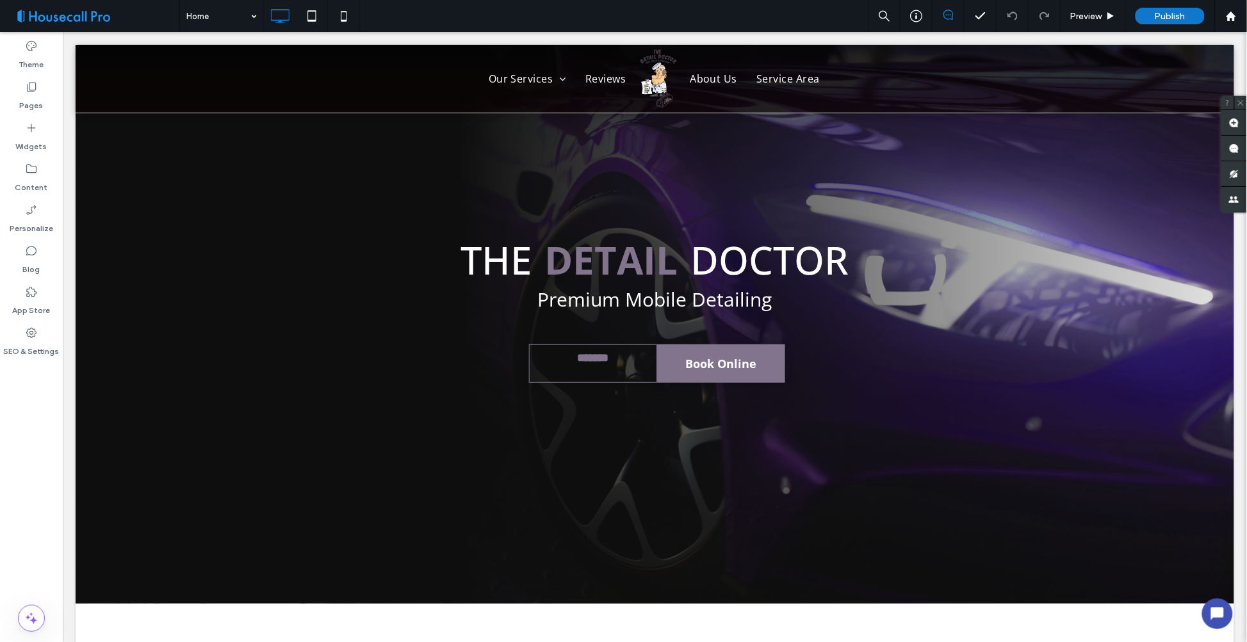
click at [116, 17] on span at bounding box center [95, 16] width 170 height 26
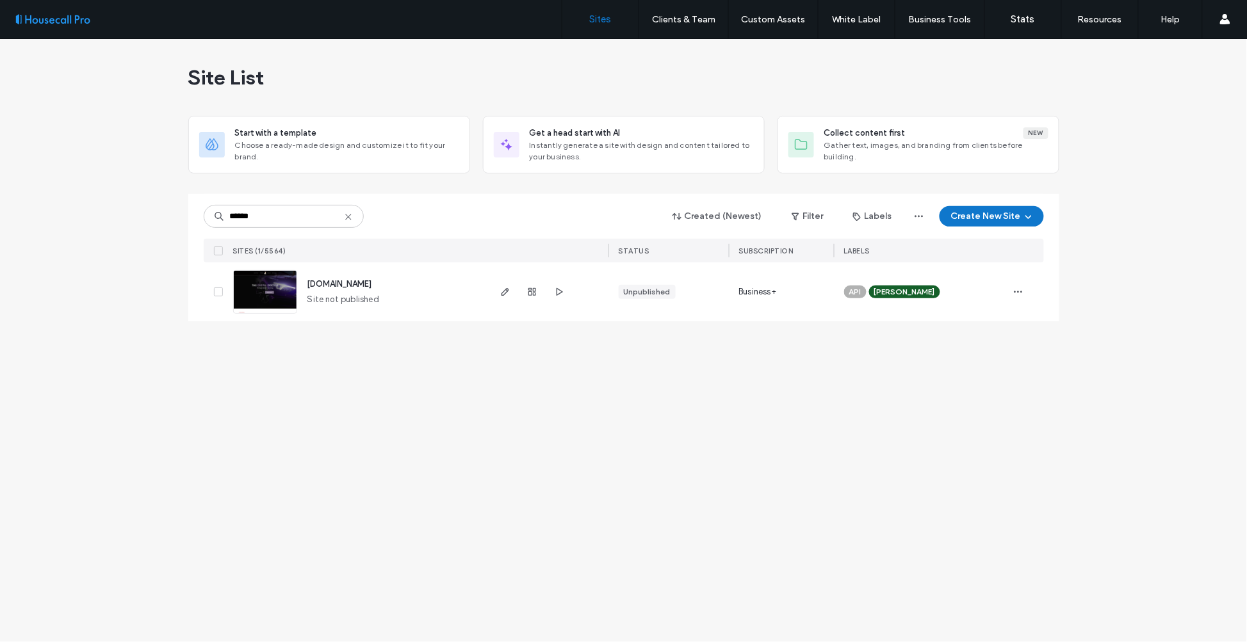
type input "******"
click at [1105, 218] on div "Site List Start with a template Choose a ready-made design and customize it to …" at bounding box center [623, 340] width 1247 height 603
